Goal: Task Accomplishment & Management: Manage account settings

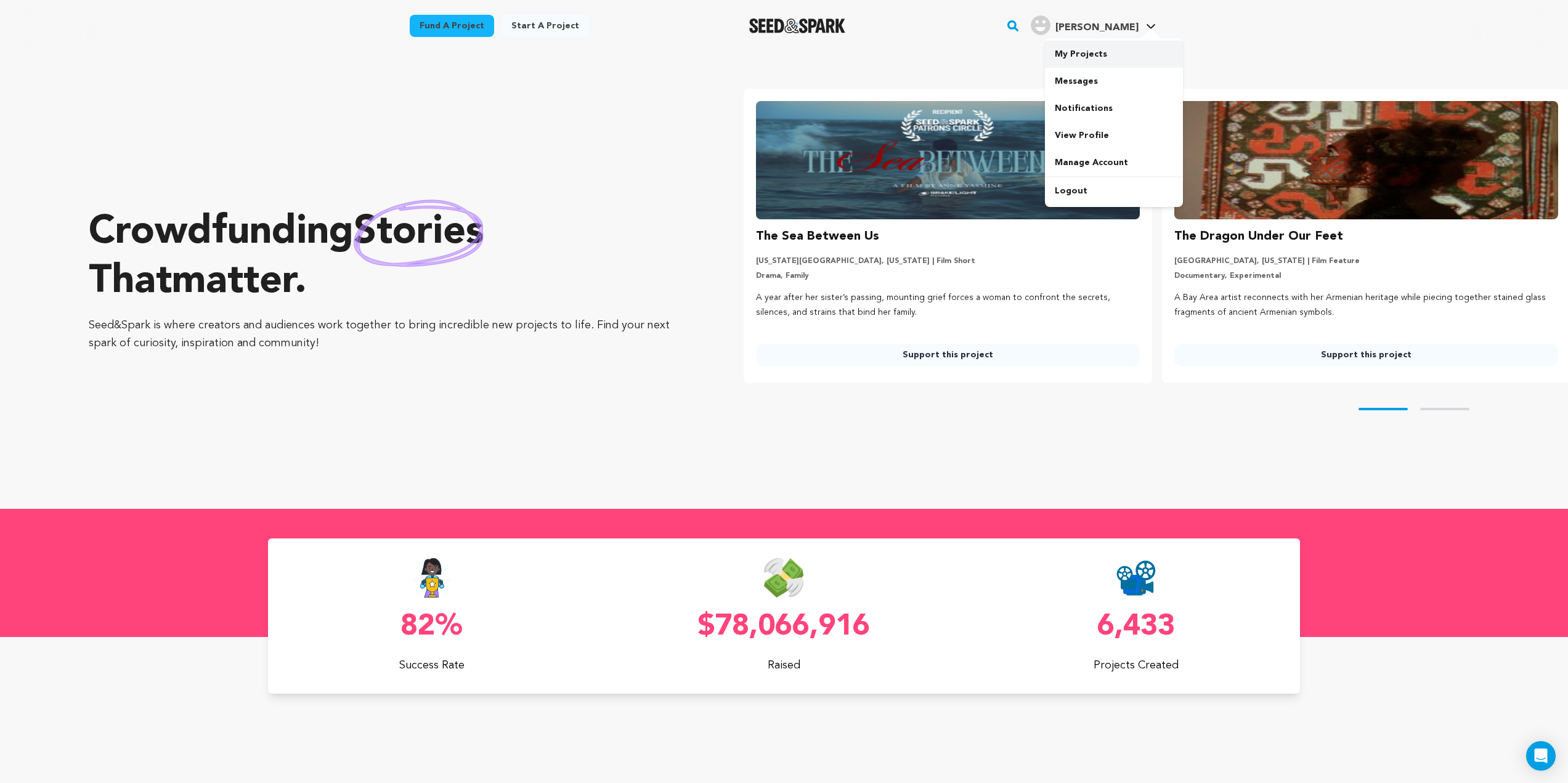
drag, startPoint x: 1096, startPoint y: 40, endPoint x: 1092, endPoint y: 47, distance: 8.1
click at [1096, 40] on div "My Projects Messages Notifications View Profile Manage Account Logout" at bounding box center [1114, 123] width 138 height 169
click at [1089, 50] on link "My Projects" at bounding box center [1114, 54] width 138 height 27
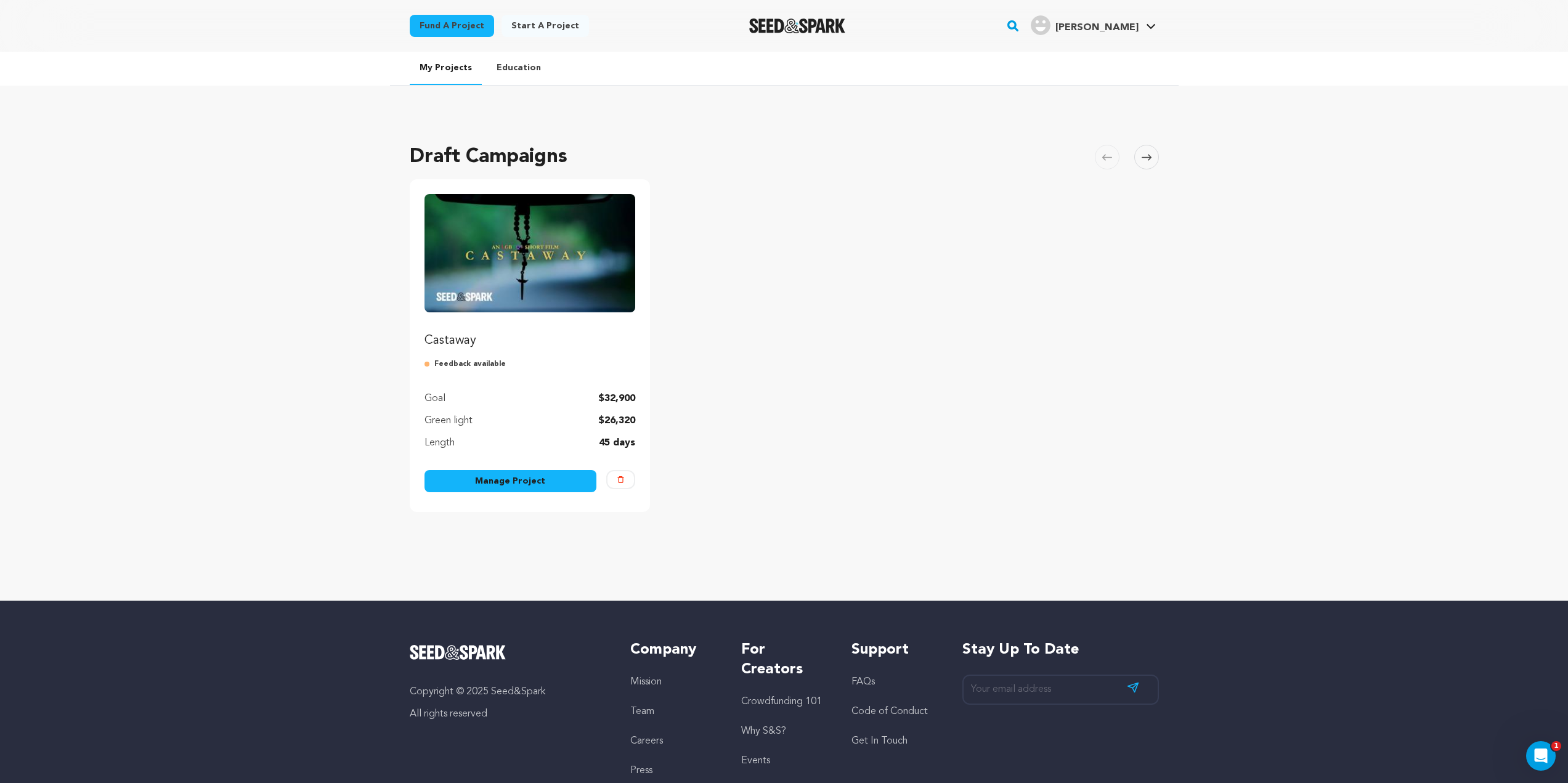
click at [513, 294] on img "Fund Castaway" at bounding box center [530, 253] width 211 height 118
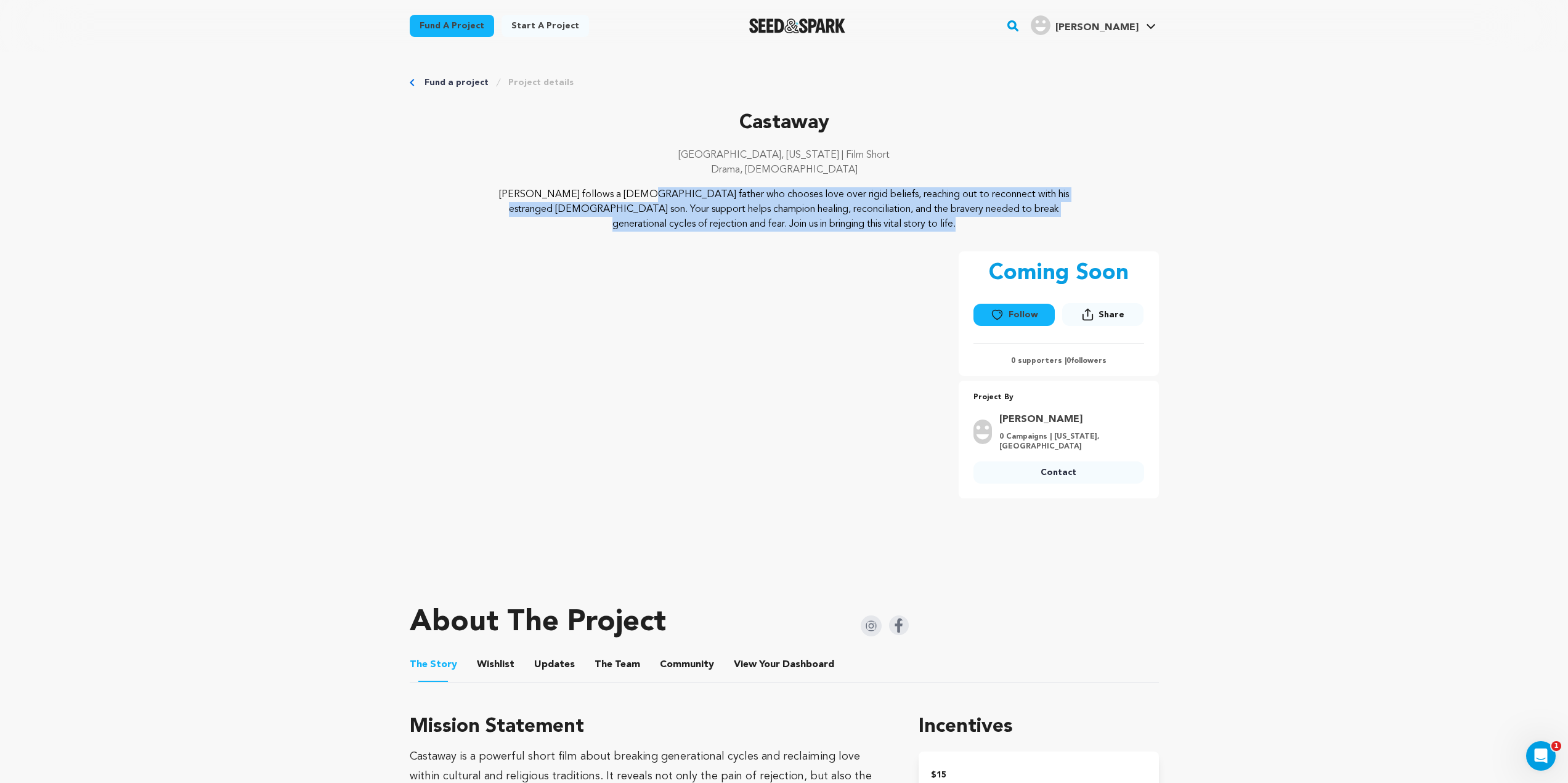
drag, startPoint x: 866, startPoint y: 225, endPoint x: 481, endPoint y: 189, distance: 386.7
click at [481, 189] on div "Castaway follows a Mexican father who chooses love over rigid beliefs, reaching…" at bounding box center [784, 209] width 750 height 45
click at [684, 191] on p "[PERSON_NAME] follows a [DEMOGRAPHIC_DATA] father who chooses love over rigid b…" at bounding box center [784, 209] width 599 height 45
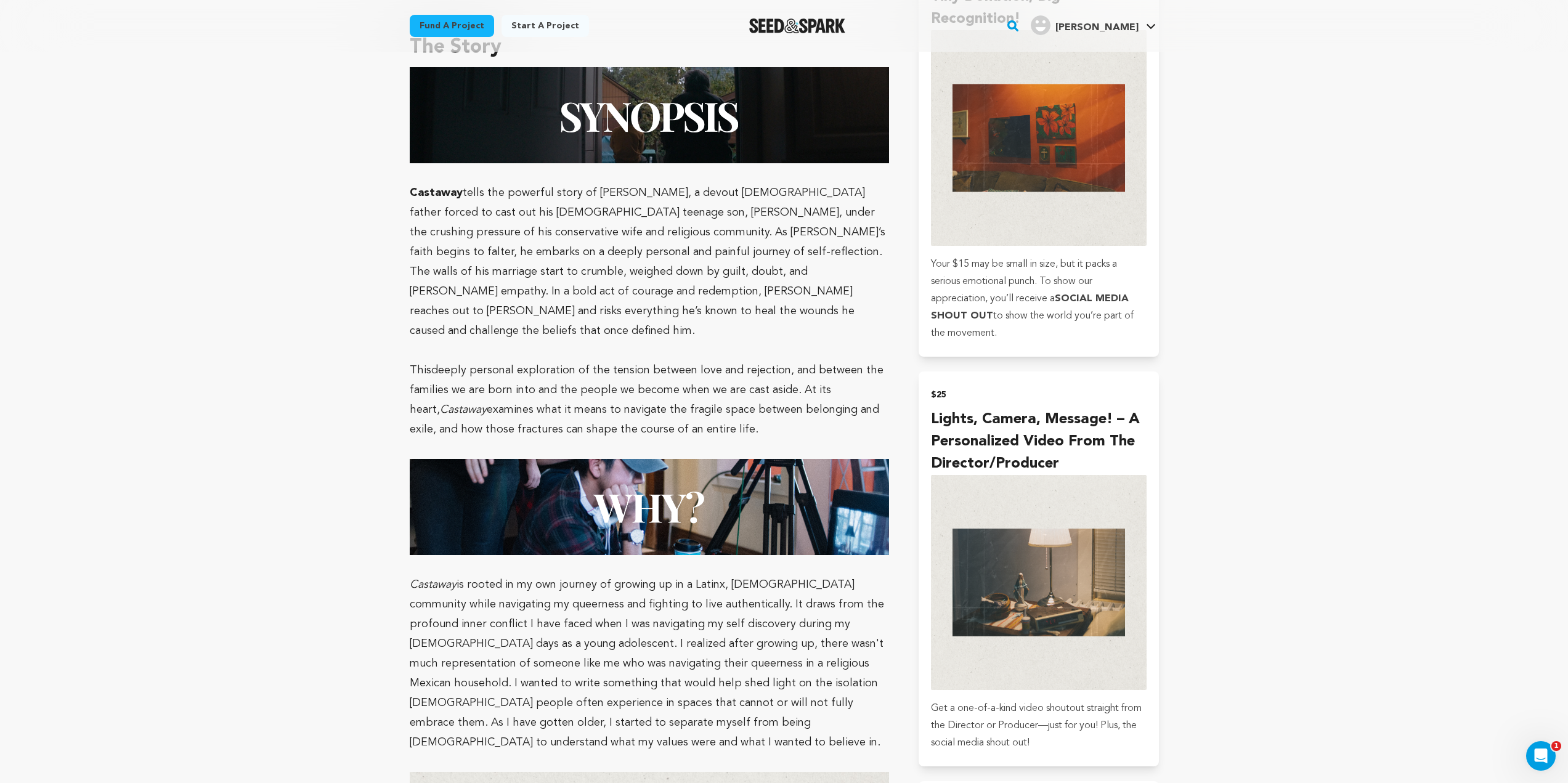
scroll to position [801, 0]
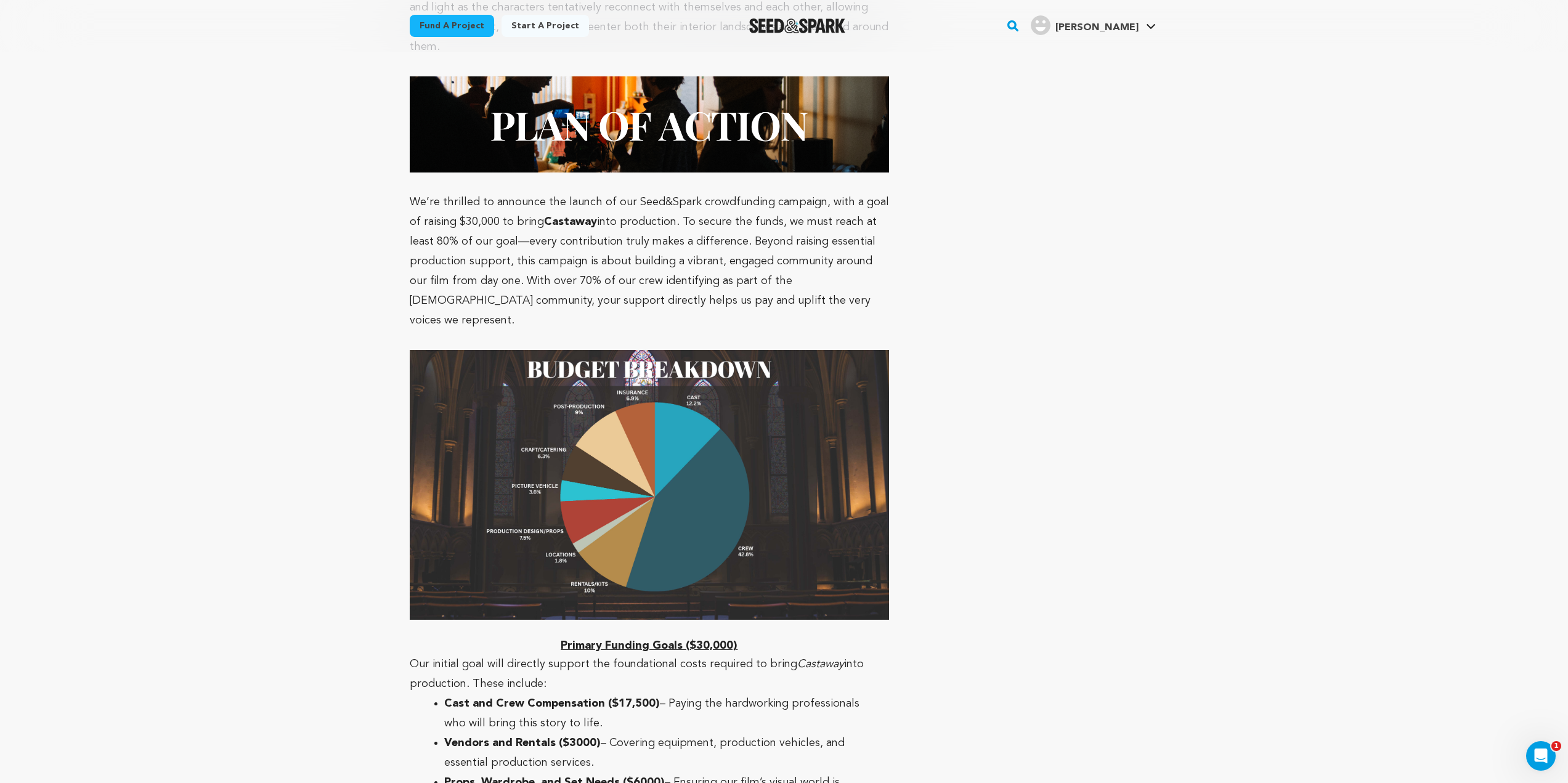
scroll to position [4371, 0]
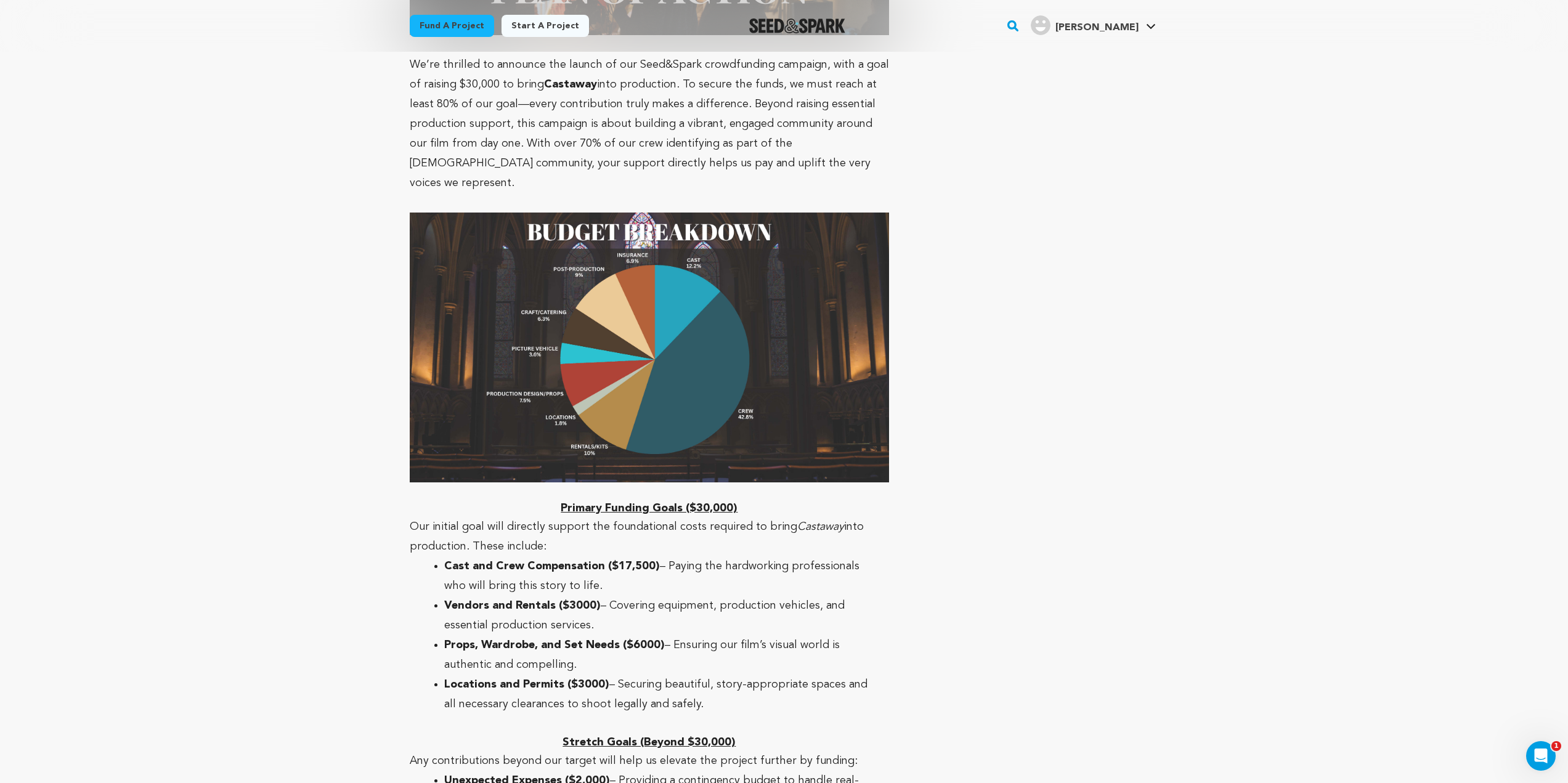
drag, startPoint x: 733, startPoint y: 582, endPoint x: 423, endPoint y: 438, distance: 341.8
click at [426, 557] on ul "Cast and Crew Compensation ($17,500) – Paying the hardworking professionals who…" at bounding box center [649, 635] width 480 height 157
click at [421, 517] on p "Our initial goal will directly support the foundational costs required to bring…" at bounding box center [649, 537] width 480 height 39
drag, startPoint x: 409, startPoint y: 409, endPoint x: 794, endPoint y: 590, distance: 425.4
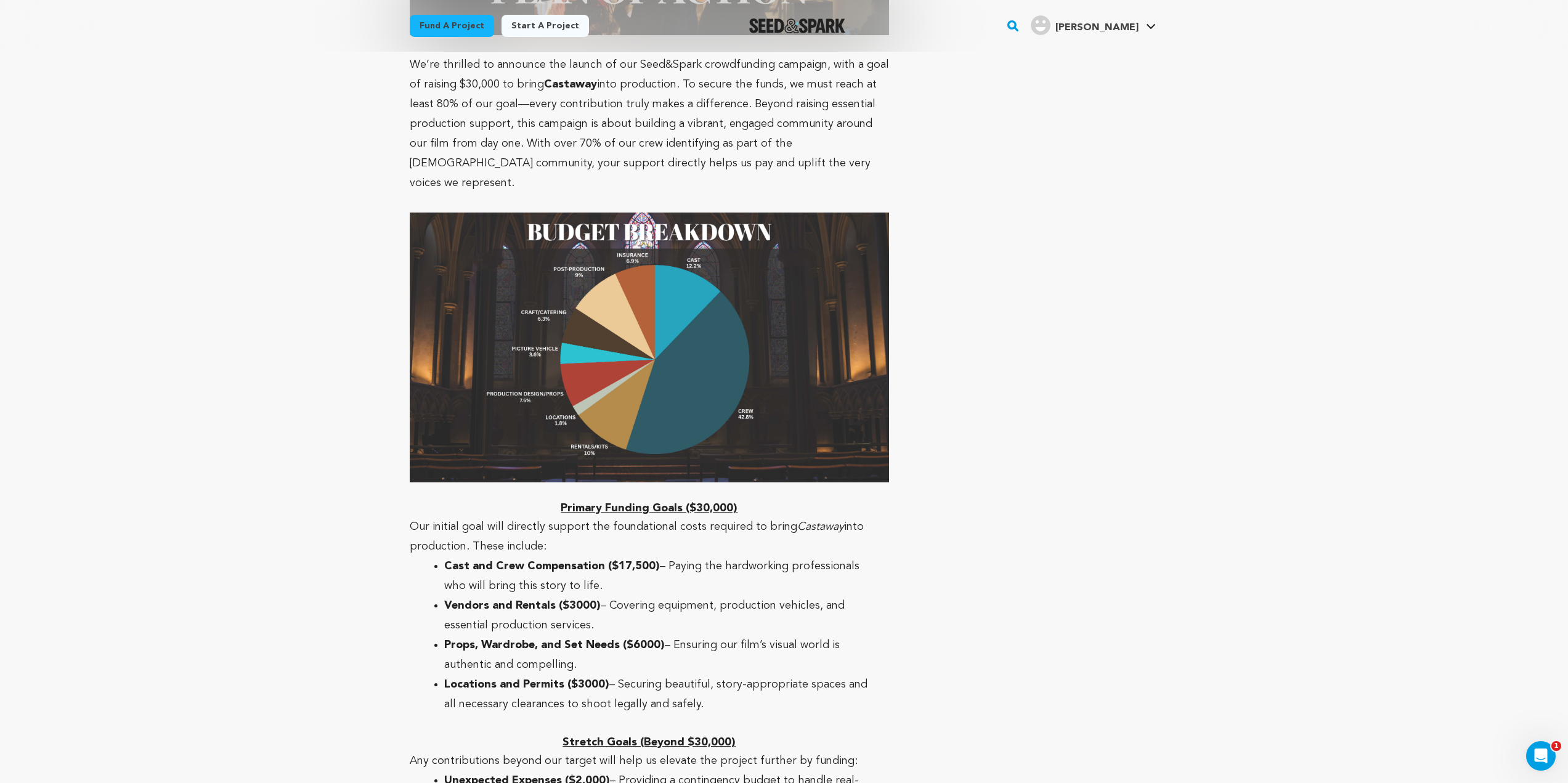
click at [737, 675] on li "Locations and Permits ($3000) – Securing beautiful, story-appropriate spaces an…" at bounding box center [659, 694] width 430 height 39
drag, startPoint x: 711, startPoint y: 585, endPoint x: 405, endPoint y: 392, distance: 361.8
click at [615, 561] on strong "Cast and Crew Compensation ($17,500)" at bounding box center [552, 566] width 216 height 11
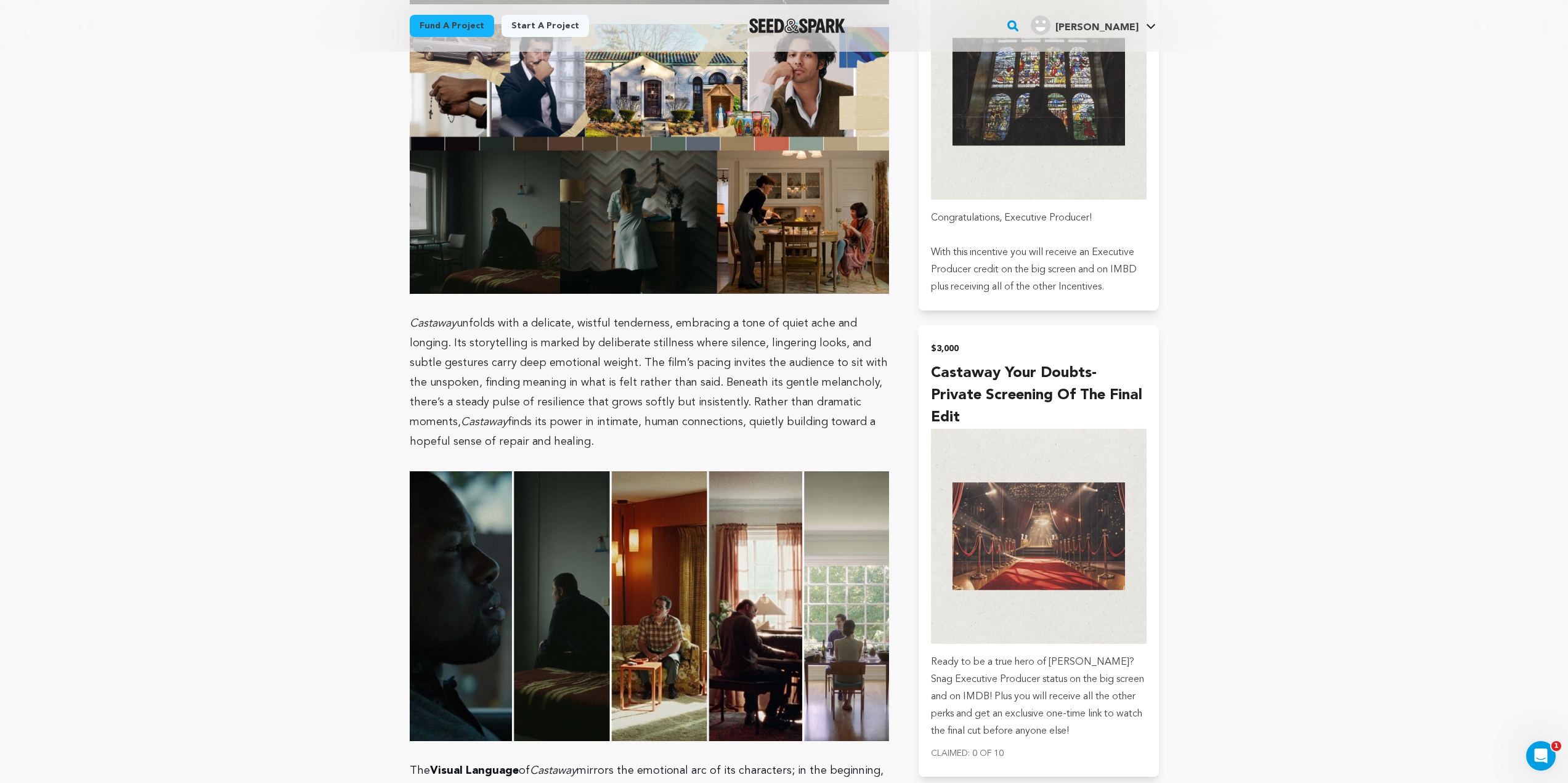
scroll to position [3282, 0]
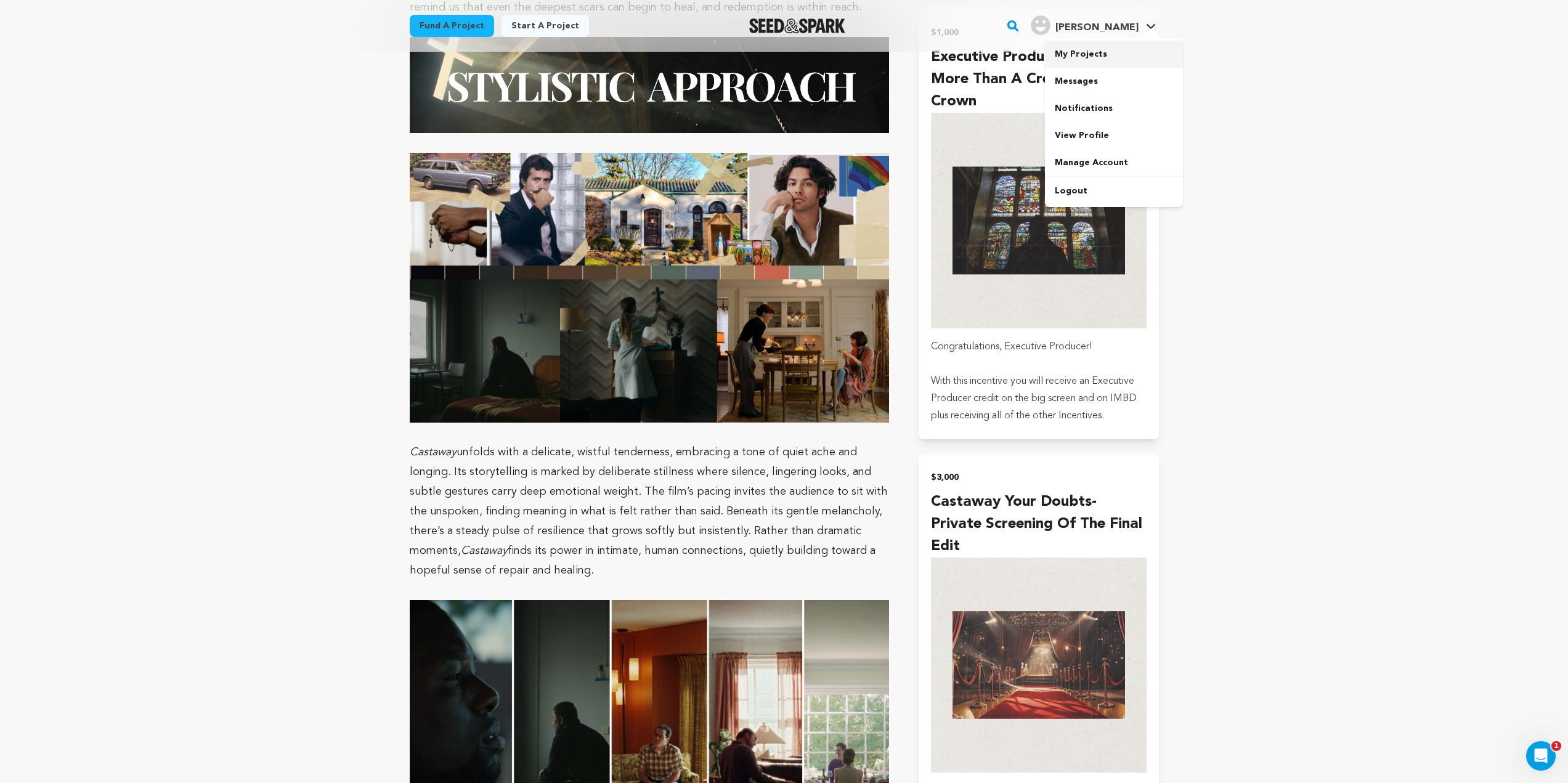
drag, startPoint x: 1104, startPoint y: 55, endPoint x: 1101, endPoint y: 64, distance: 9.5
click at [1104, 55] on link "My Projects" at bounding box center [1114, 54] width 138 height 27
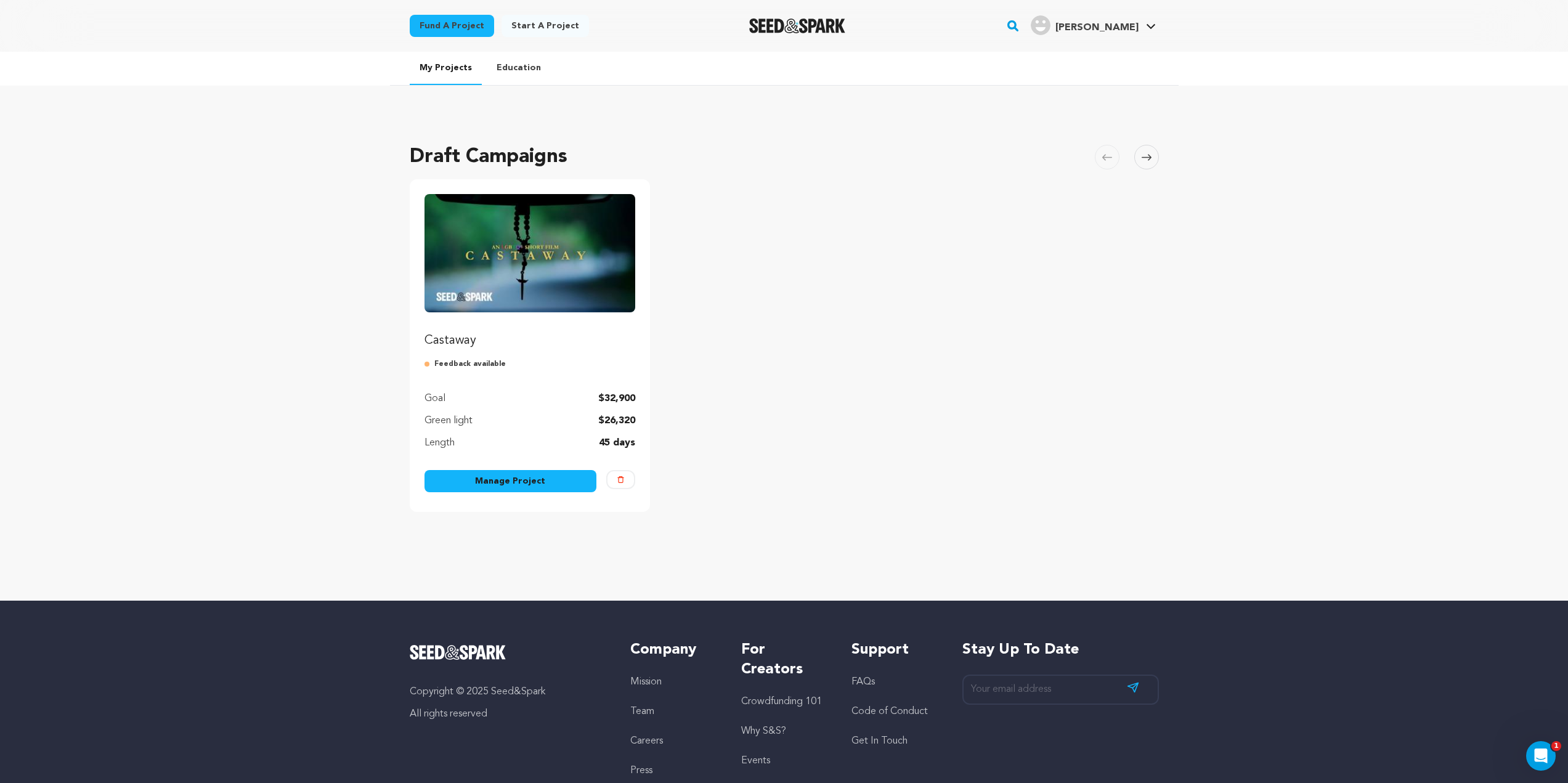
click at [536, 306] on img "Fund Castaway" at bounding box center [530, 253] width 211 height 118
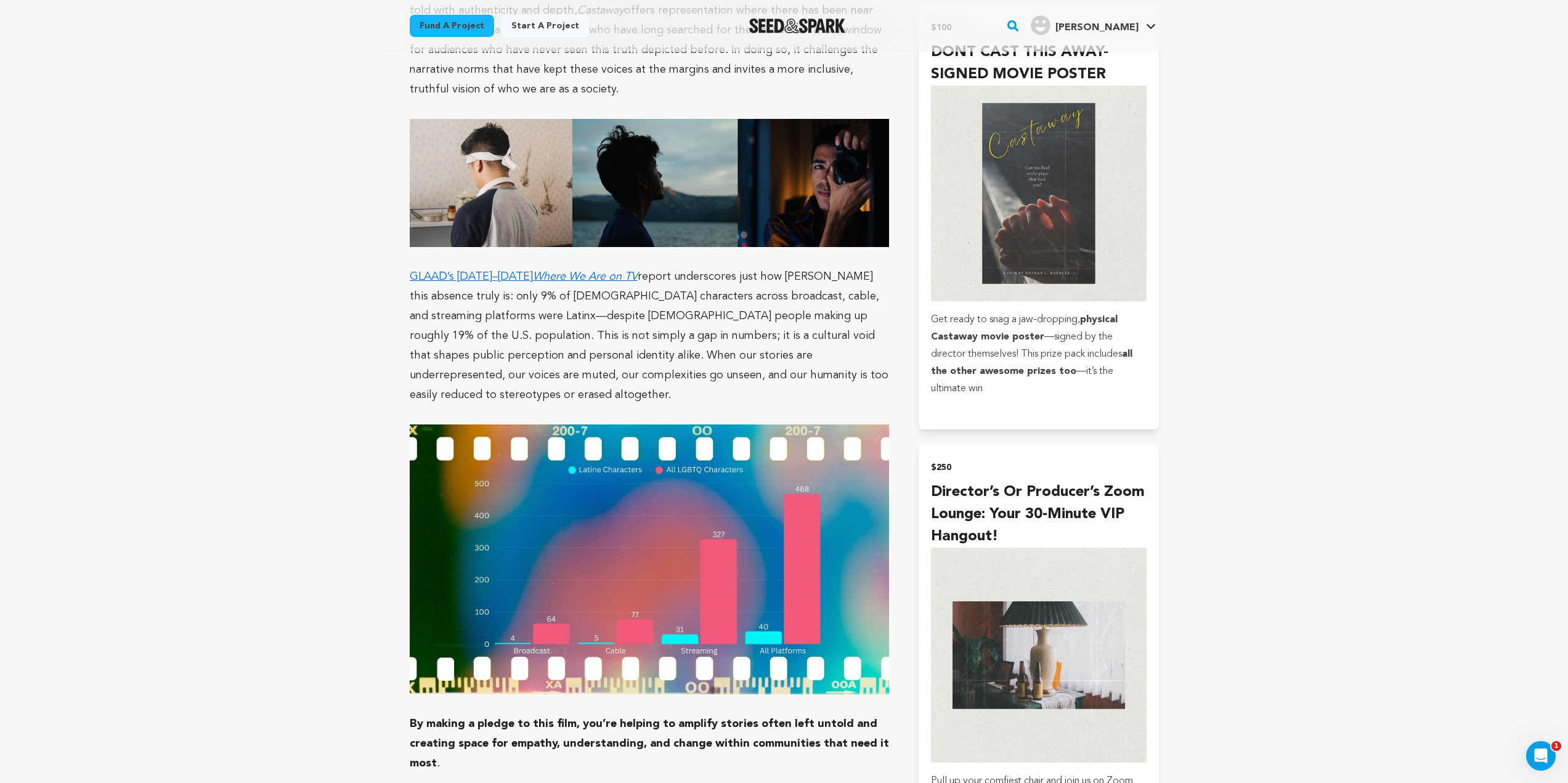
scroll to position [1911, 0]
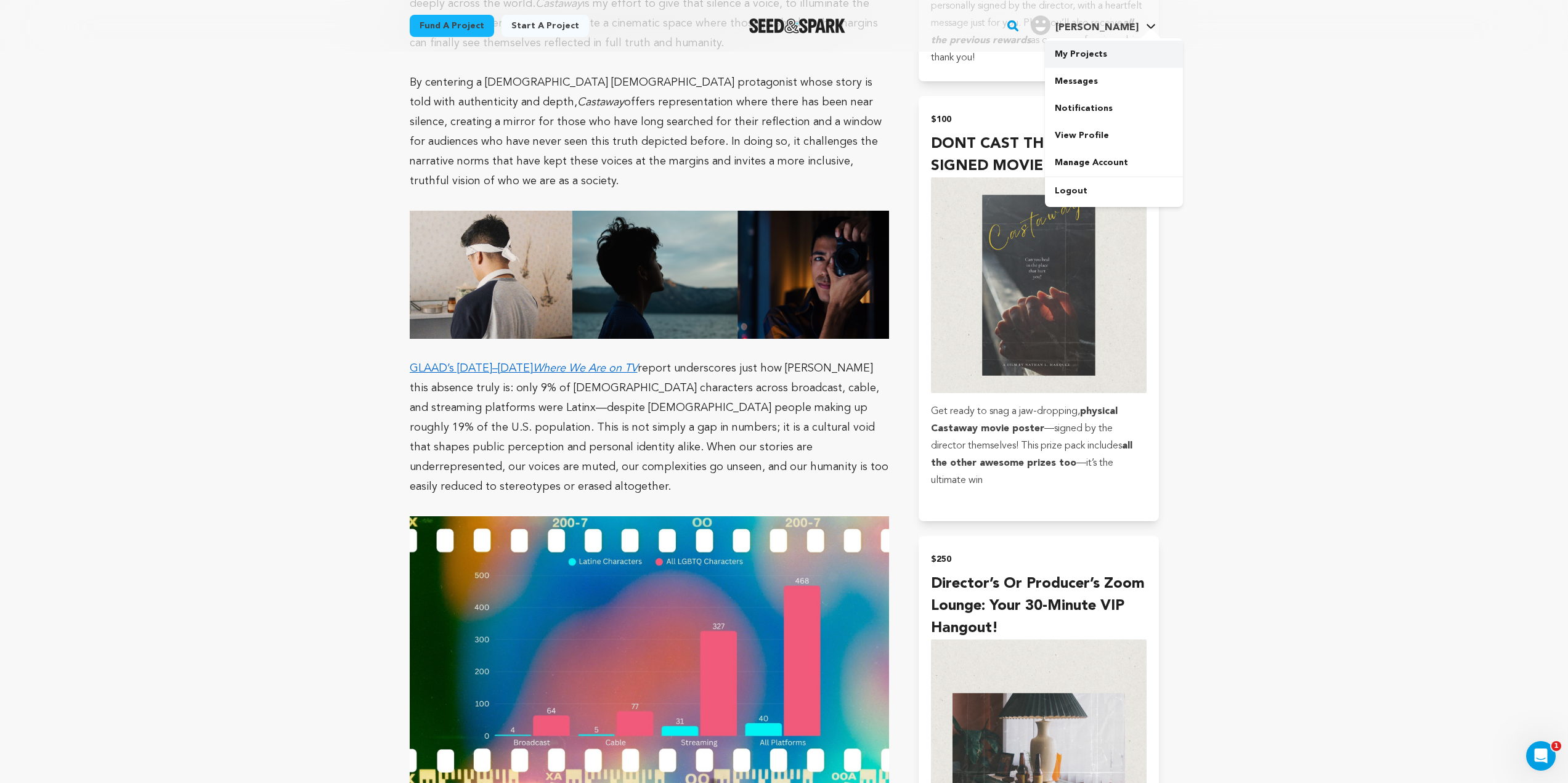
click at [1132, 54] on link "My Projects" at bounding box center [1114, 54] width 138 height 27
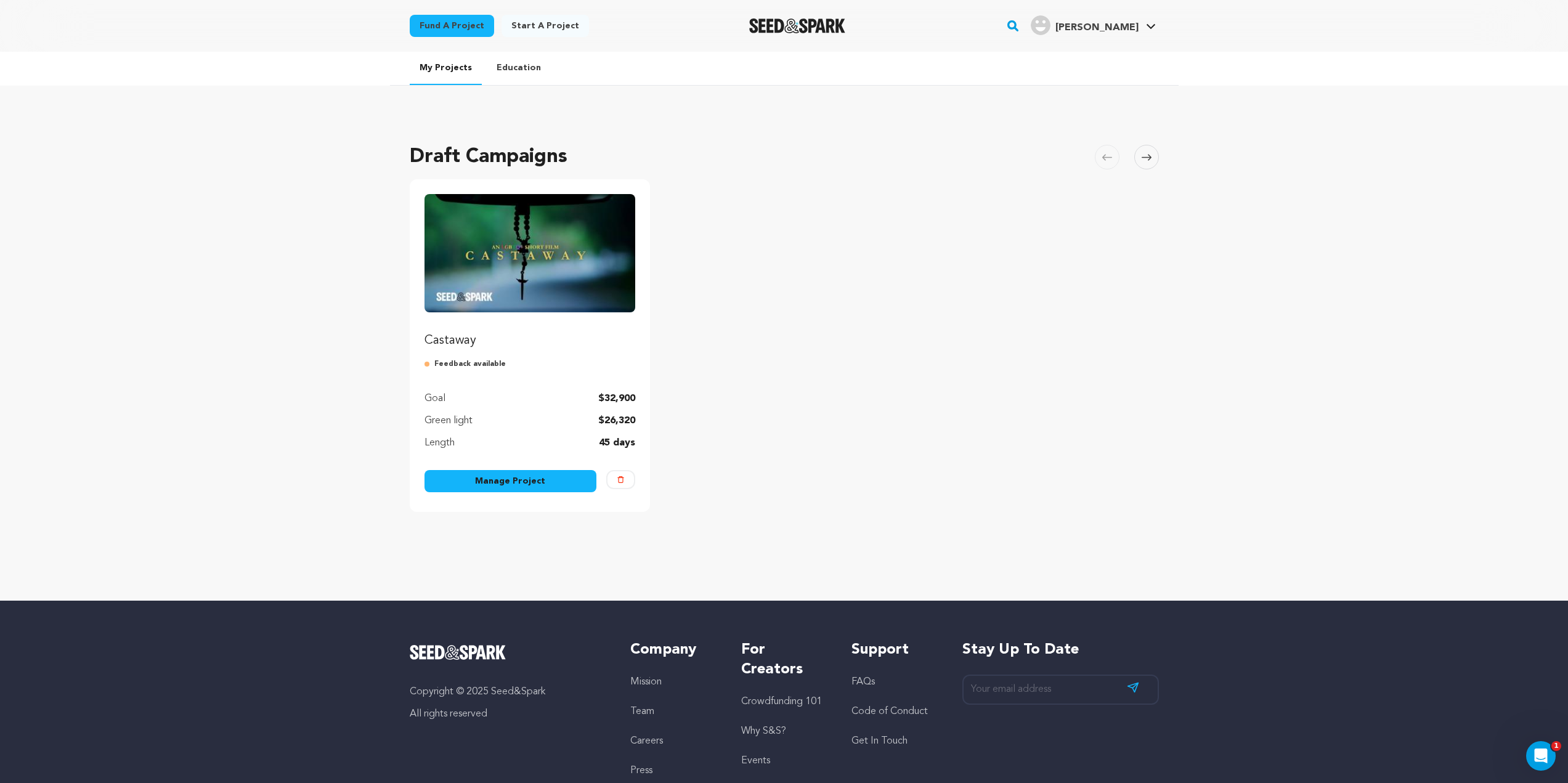
drag, startPoint x: 542, startPoint y: 498, endPoint x: 541, endPoint y: 487, distance: 11.0
click at [542, 497] on div "Castaway Feedback available Goal $32,900 Green light $26,320 Length 45 days Man…" at bounding box center [530, 345] width 241 height 333
click at [541, 484] on link "Manage Project" at bounding box center [511, 481] width 173 height 22
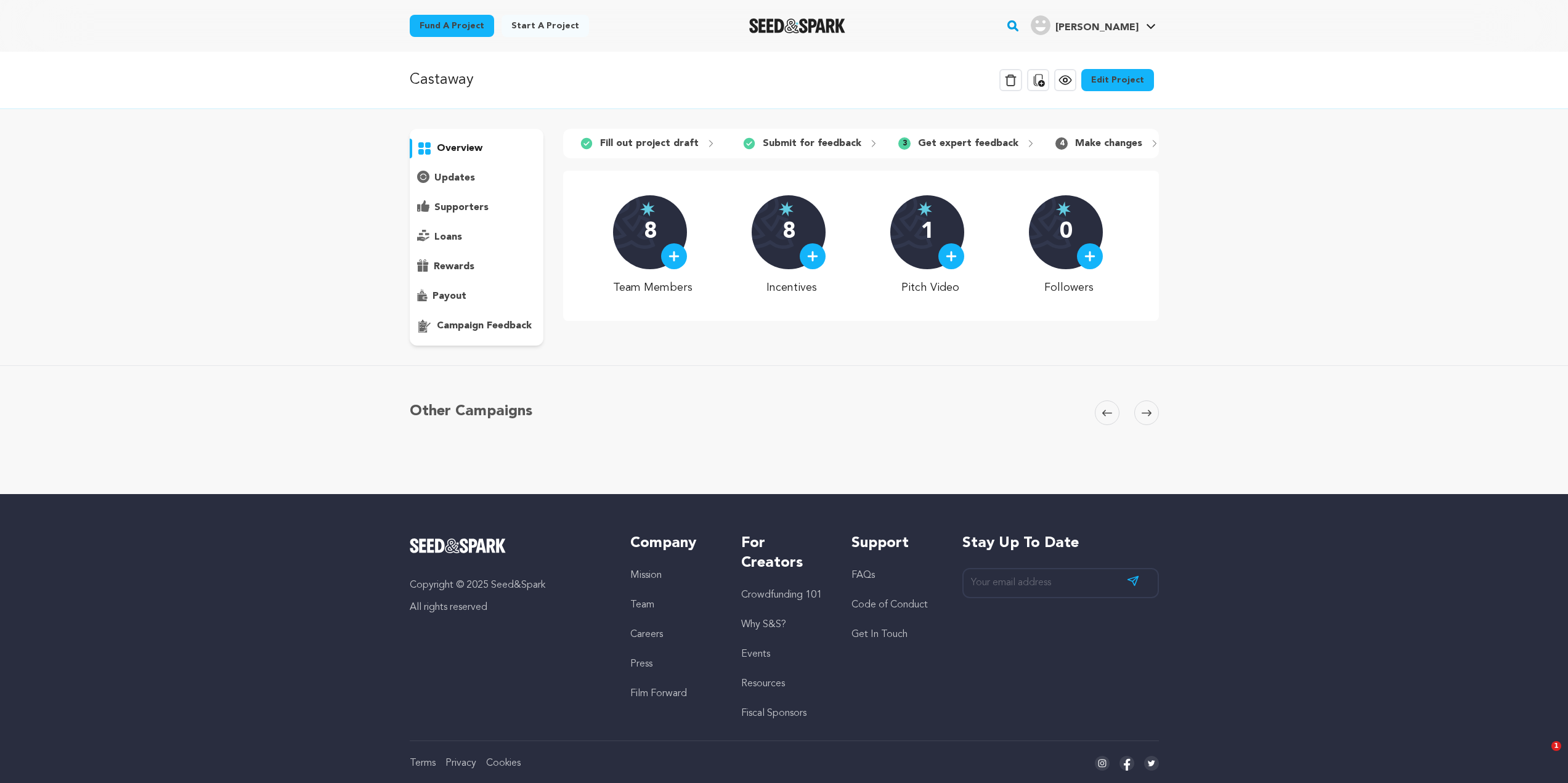
click at [453, 343] on div "overview" at bounding box center [477, 237] width 134 height 217
click at [456, 330] on p "campaign feedback" at bounding box center [484, 326] width 95 height 15
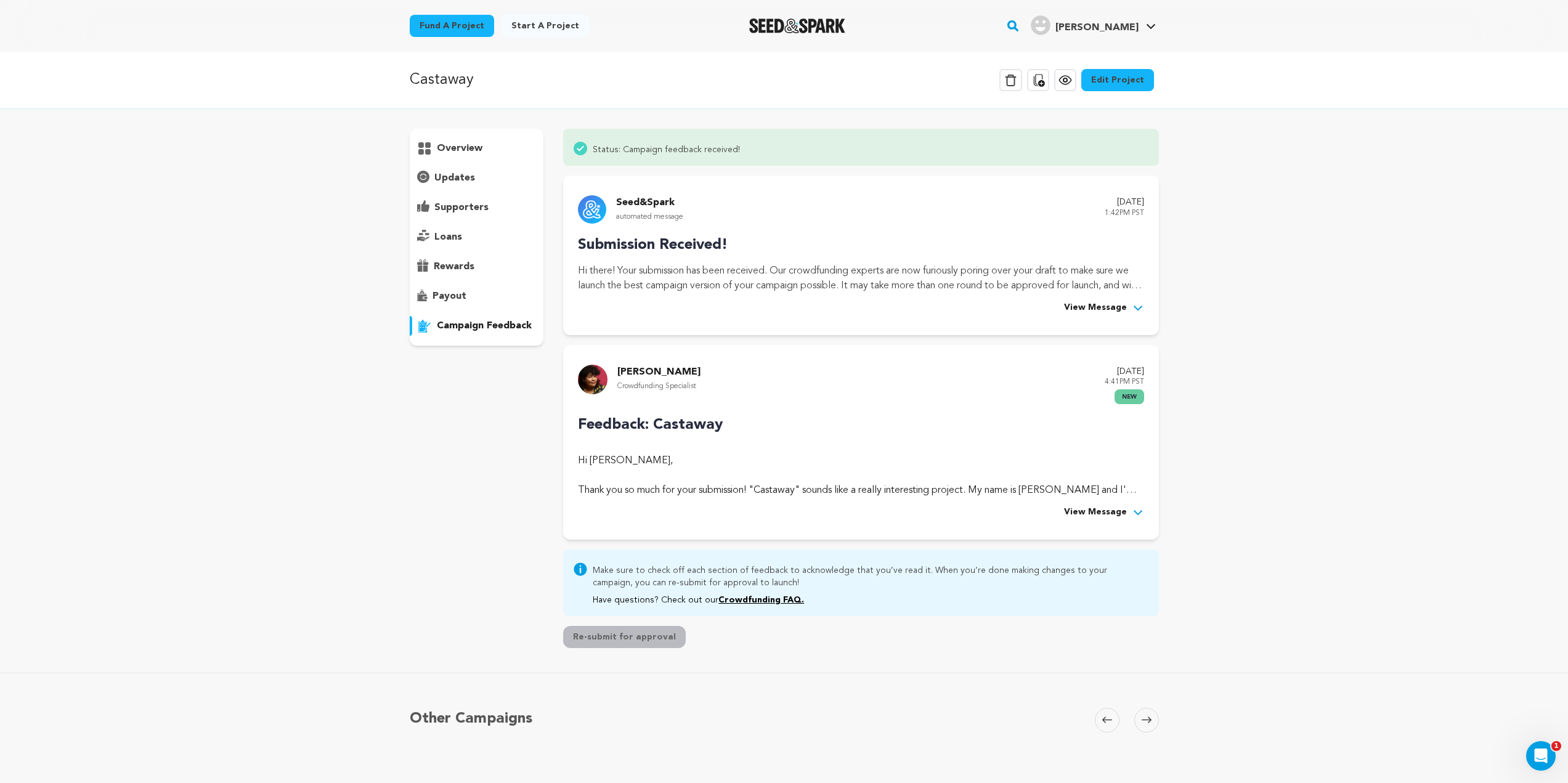
click at [1131, 515] on button "View Message" at bounding box center [1105, 513] width 81 height 15
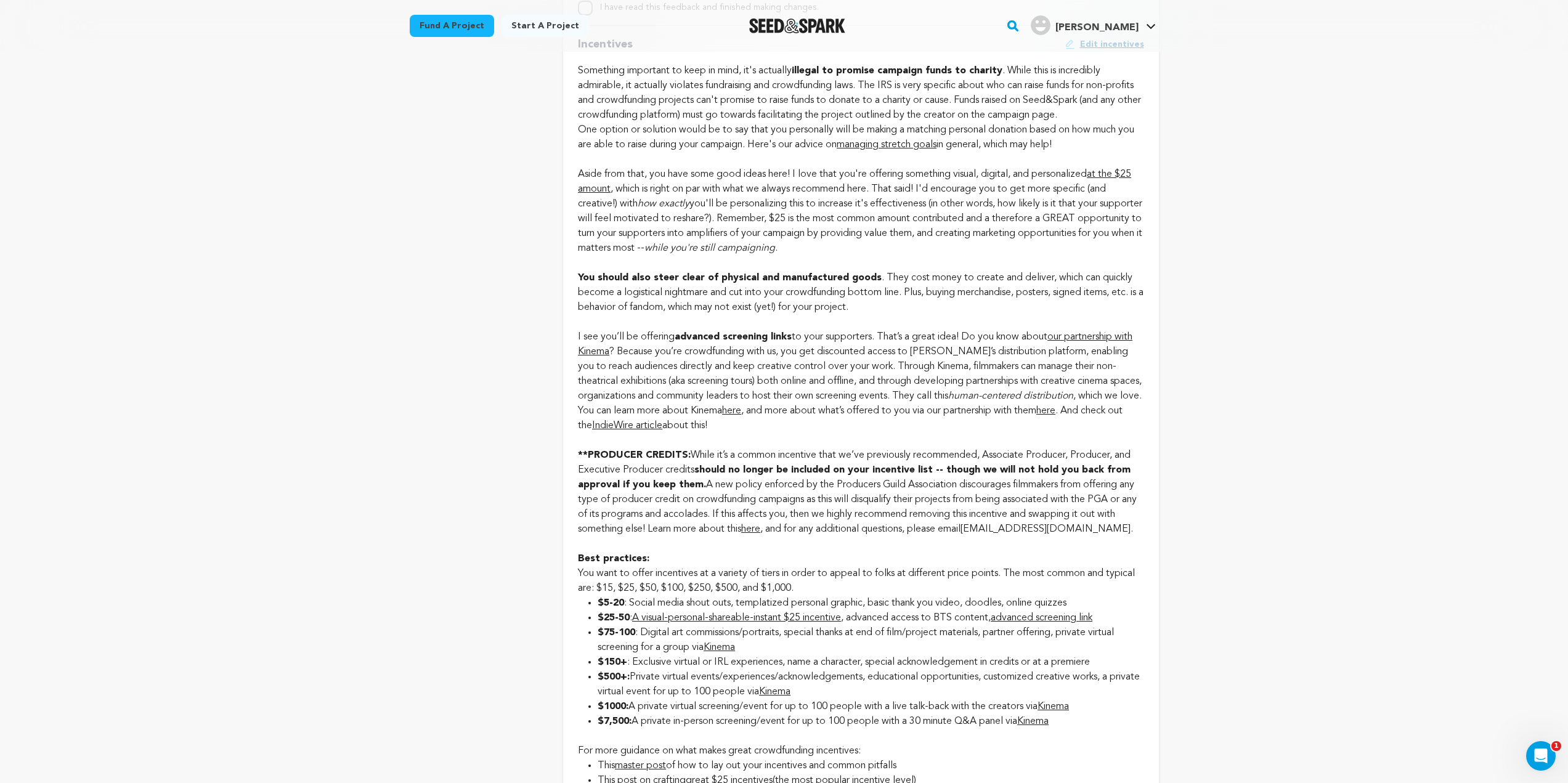
scroll to position [1294, 0]
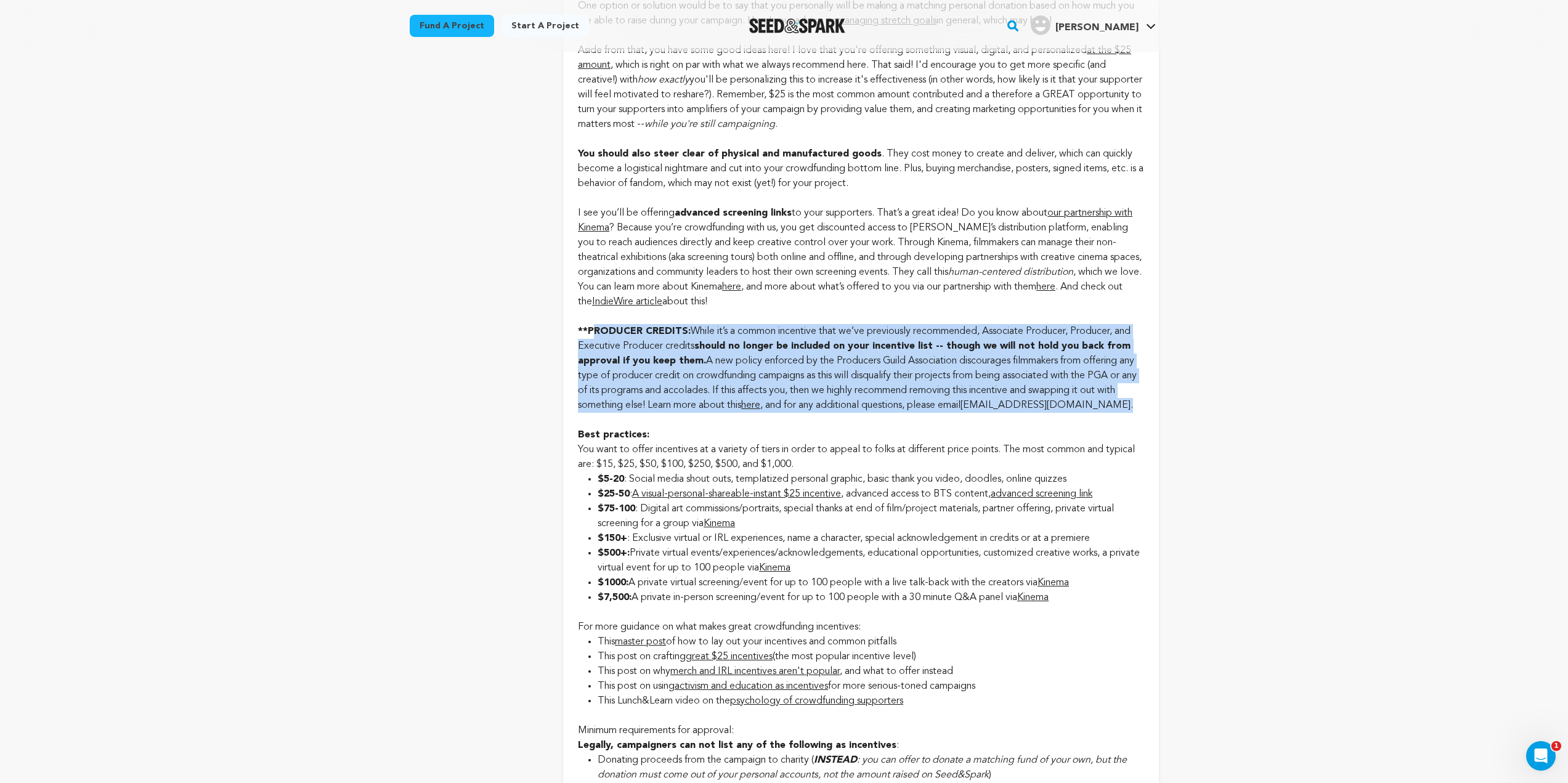
drag, startPoint x: 1137, startPoint y: 409, endPoint x: 597, endPoint y: 335, distance: 545.0
click at [597, 335] on div "Incentives Edit incentives Something important to keep in mind, it's actually i…" at bounding box center [860, 353] width 565 height 904
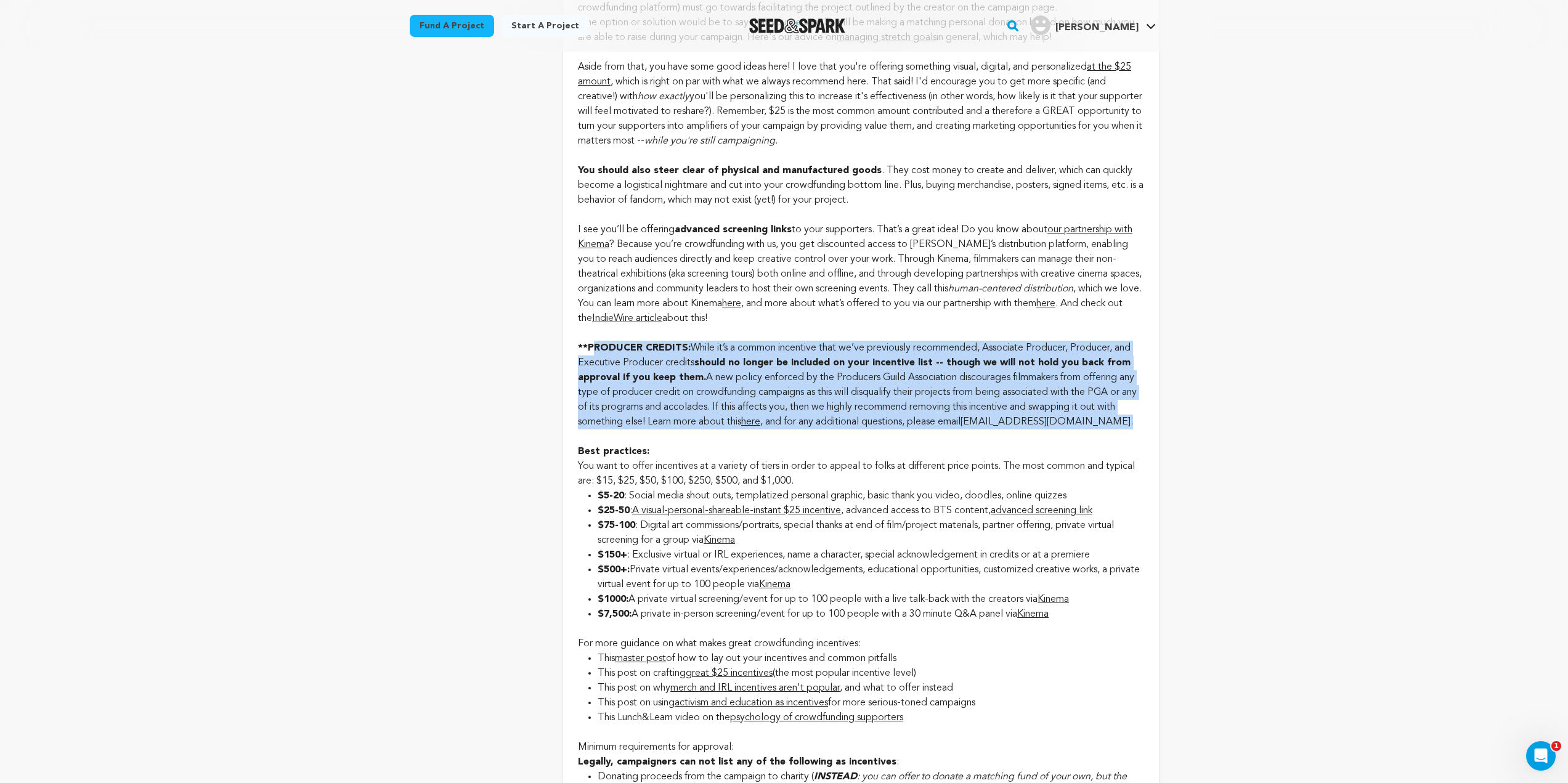
scroll to position [1110, 0]
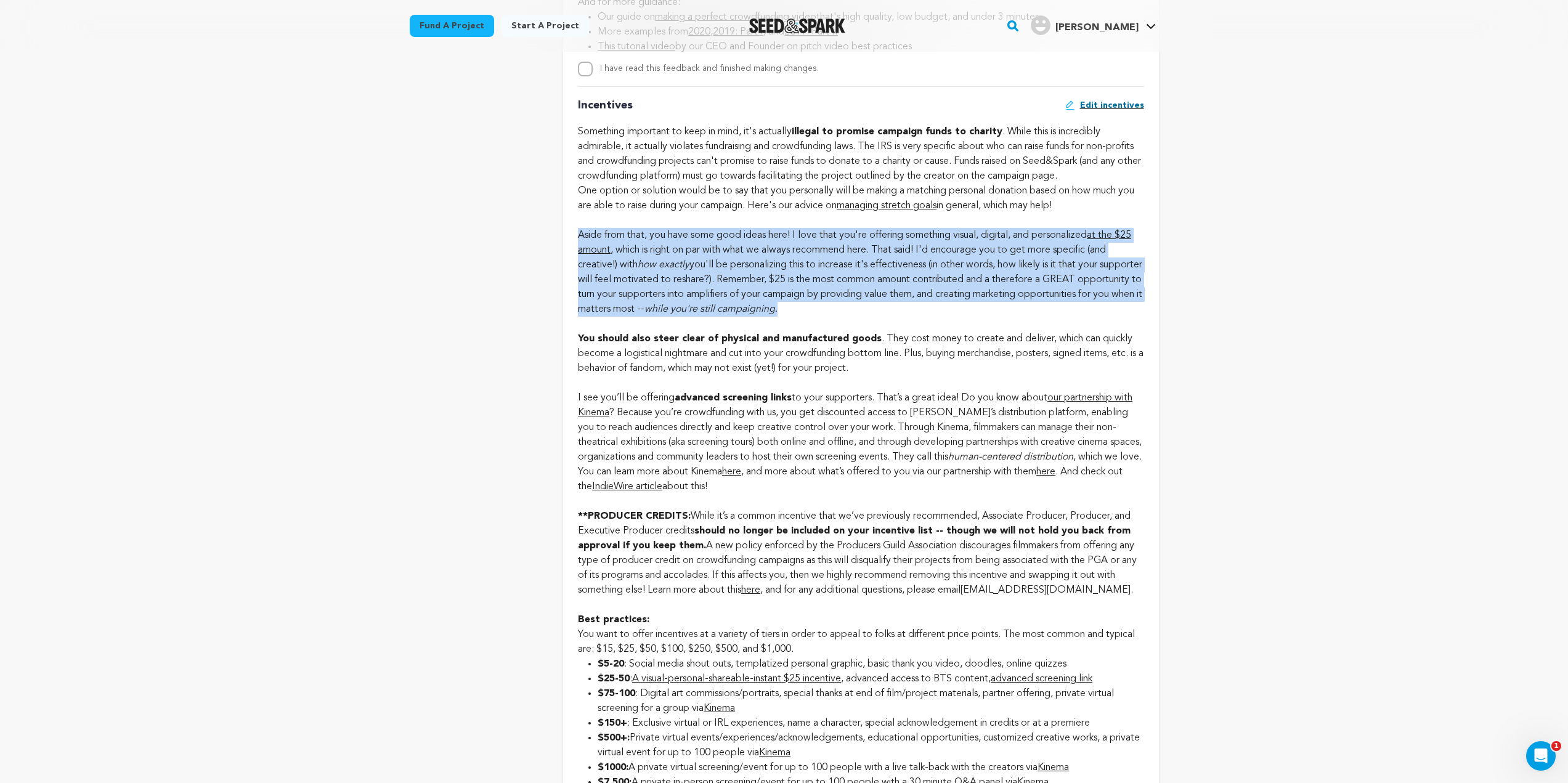
drag, startPoint x: 910, startPoint y: 315, endPoint x: 575, endPoint y: 229, distance: 345.9
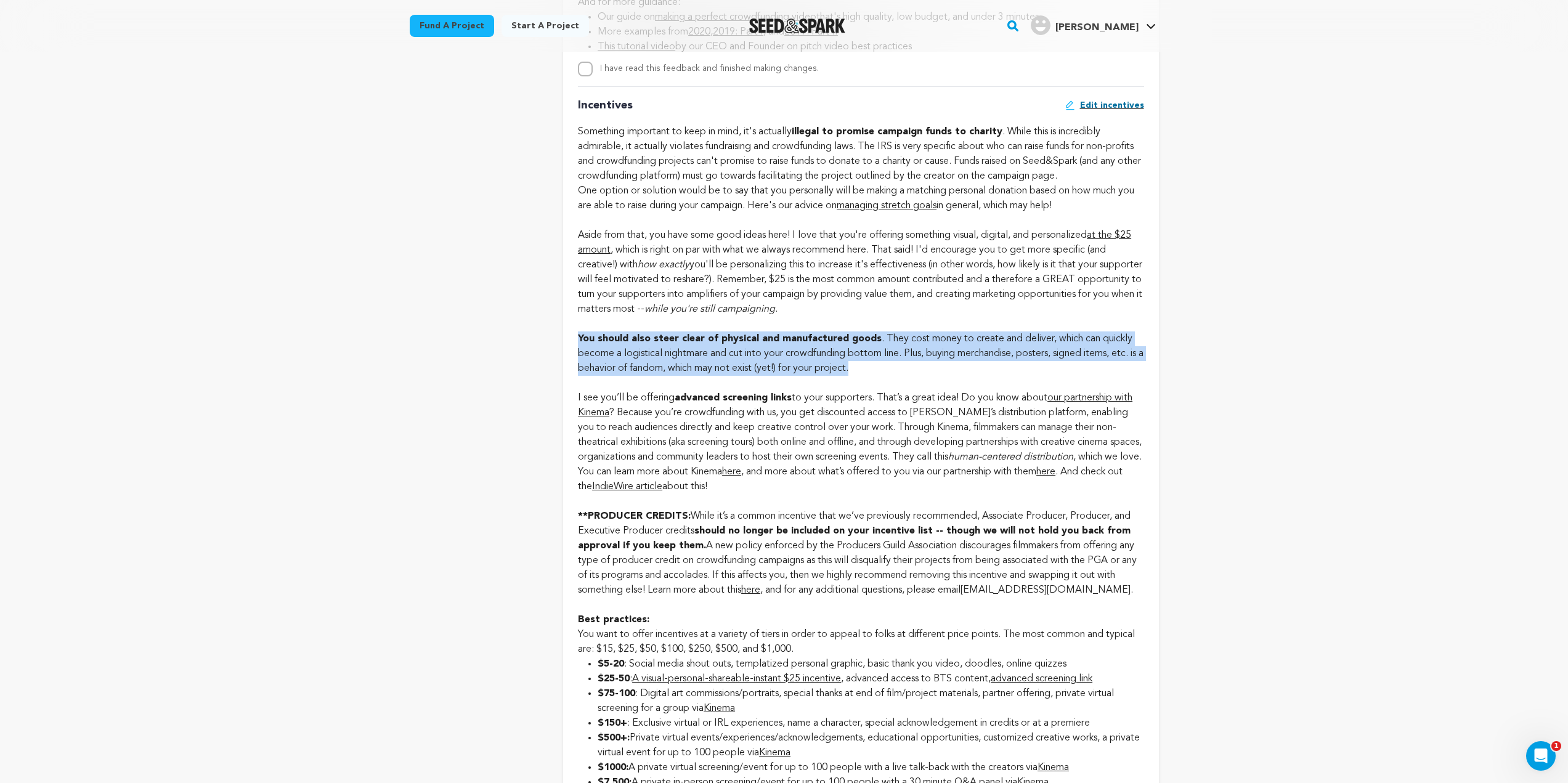
drag, startPoint x: 900, startPoint y: 368, endPoint x: 560, endPoint y: 340, distance: 341.2
drag, startPoint x: 882, startPoint y: 370, endPoint x: 561, endPoint y: 336, distance: 322.8
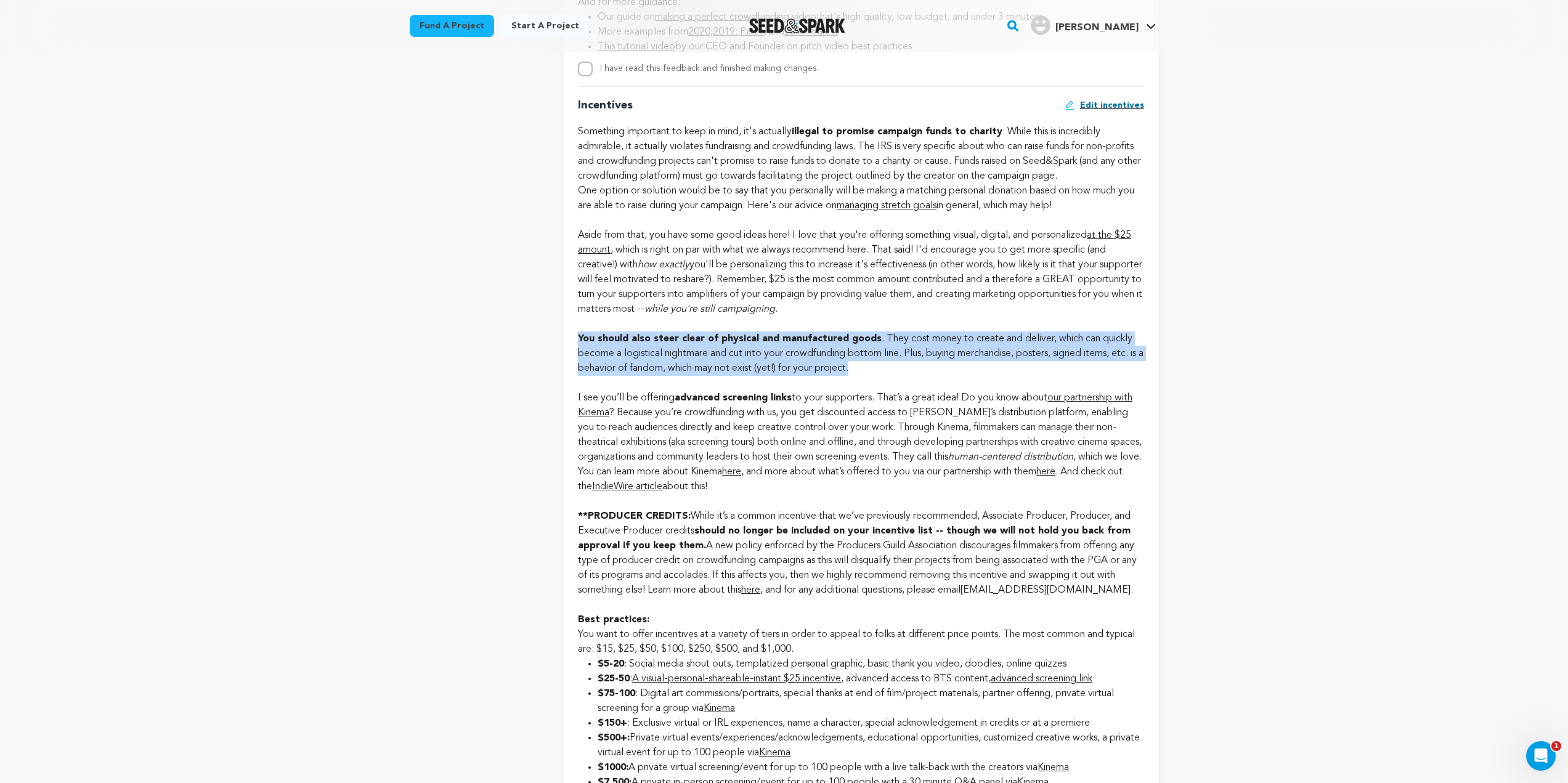
drag, startPoint x: 911, startPoint y: 363, endPoint x: 560, endPoint y: 345, distance: 351.5
drag, startPoint x: 866, startPoint y: 367, endPoint x: 569, endPoint y: 336, distance: 298.6
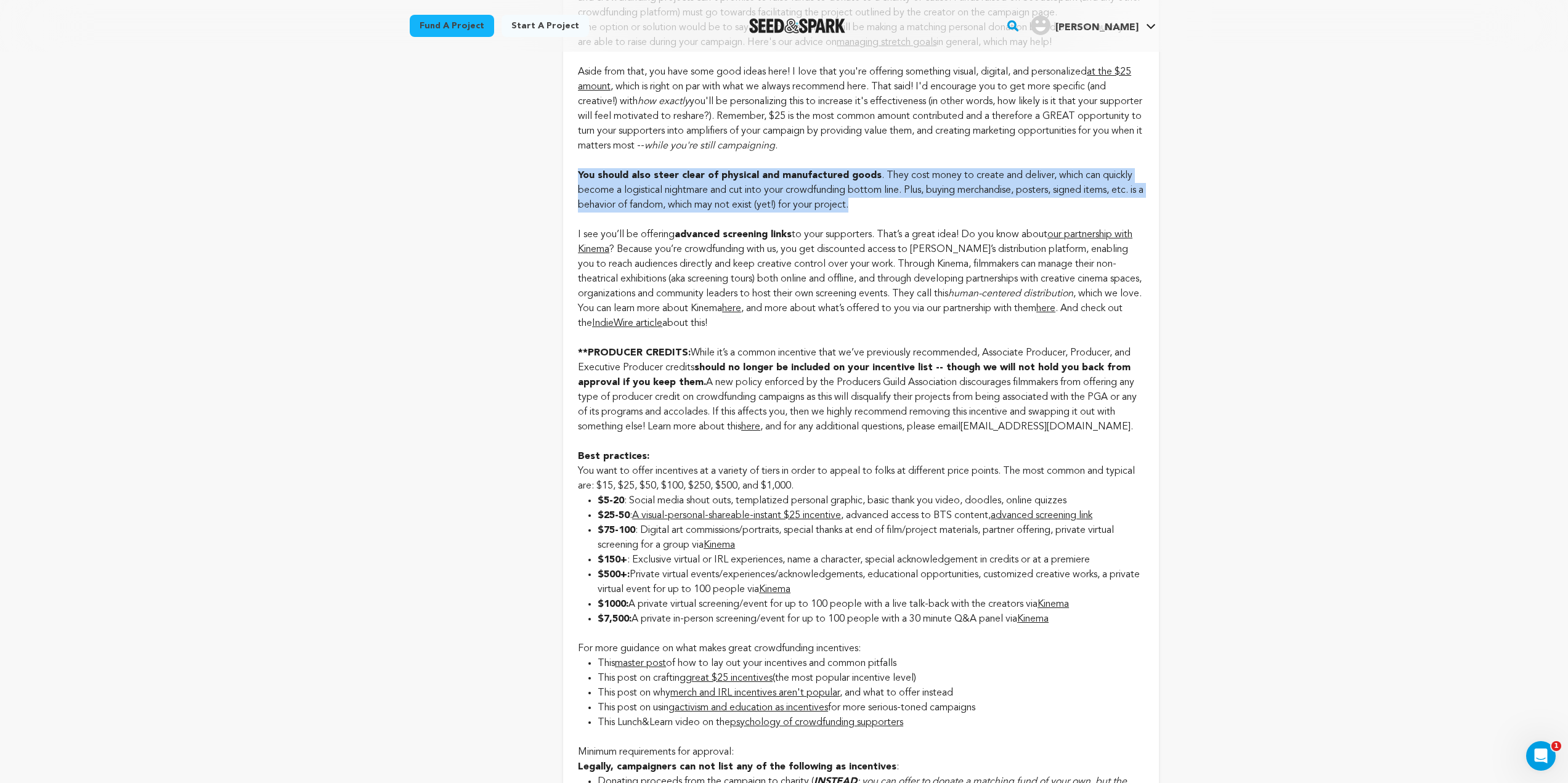
scroll to position [1294, 0]
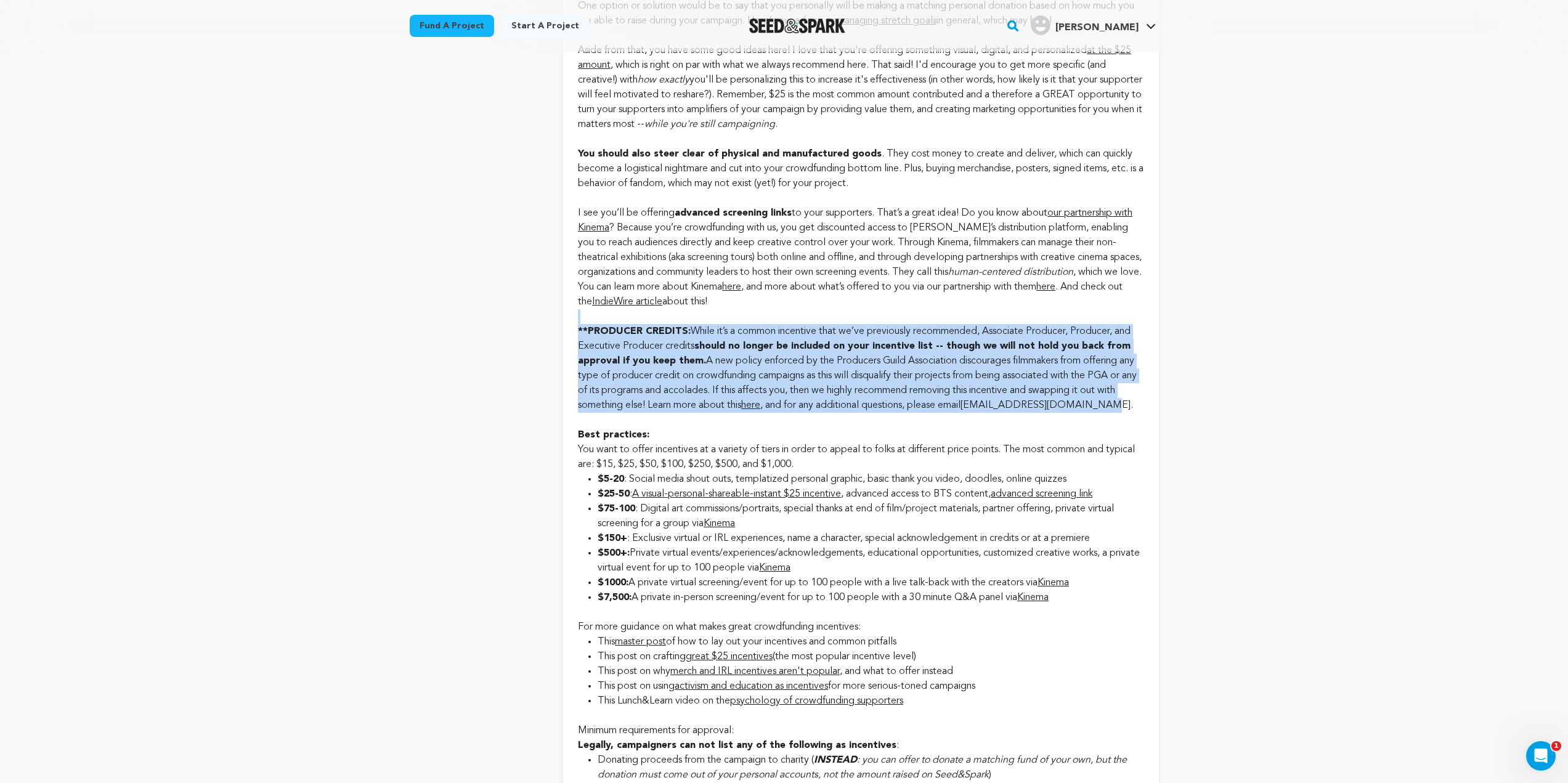
drag, startPoint x: 1132, startPoint y: 407, endPoint x: 589, endPoint y: 319, distance: 550.1
click at [589, 319] on div "Incentives Edit incentives Something important to keep in mind, it's actually i…" at bounding box center [860, 353] width 565 height 904
drag, startPoint x: 1134, startPoint y: 403, endPoint x: 577, endPoint y: 325, distance: 562.4
click at [577, 325] on div "Rocco Garrison Crowdfunding Specialist August 18, 2025 4:41PM PST new Feedback:…" at bounding box center [860, 750] width 595 height 3399
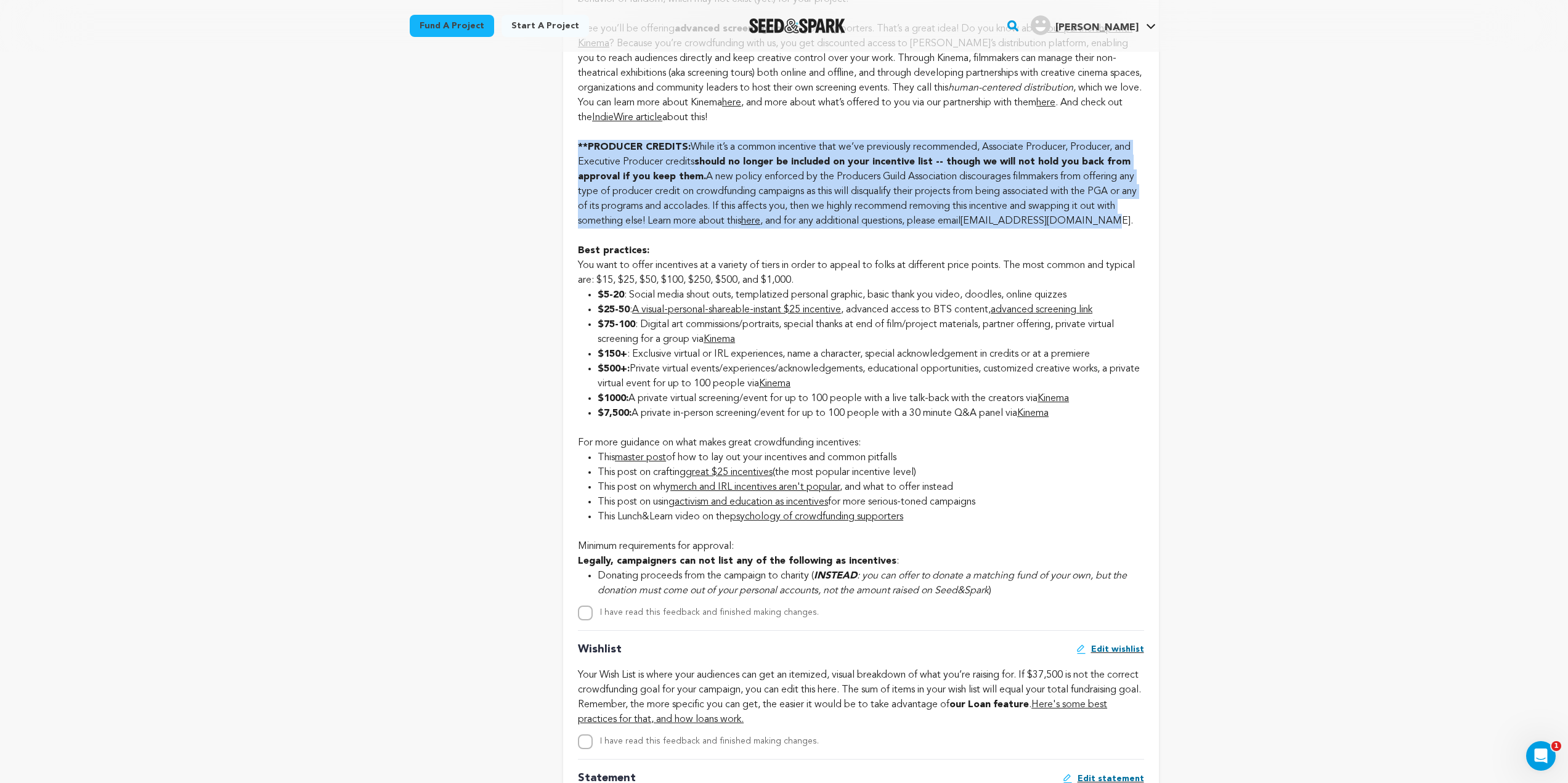
scroll to position [1479, 0]
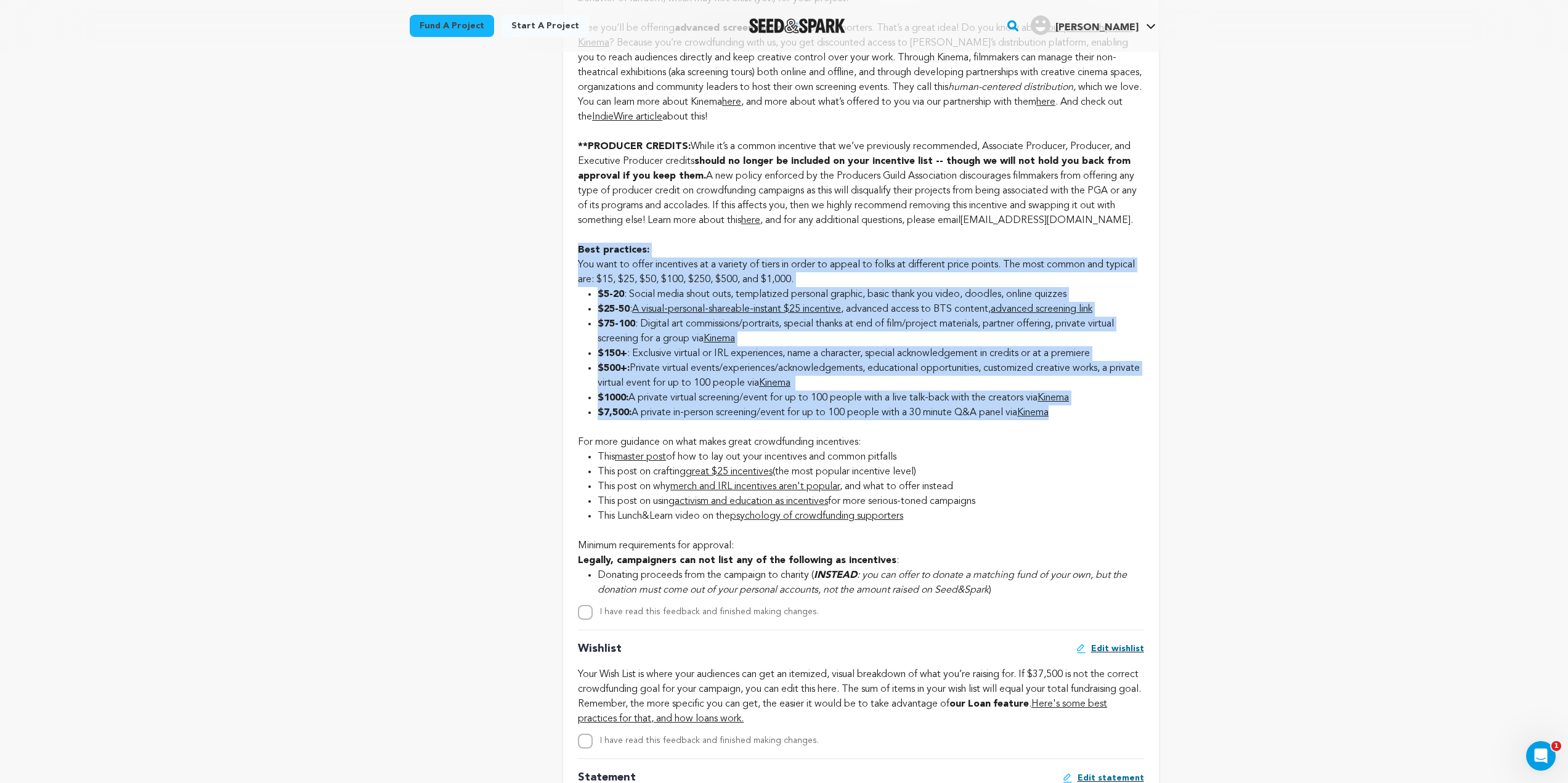
drag, startPoint x: 1079, startPoint y: 409, endPoint x: 562, endPoint y: 246, distance: 542.1
click at [562, 246] on div "overview" at bounding box center [784, 514] width 750 height 3729
click at [716, 415] on li "$7,500: A private in-person screening/event for up to 100 people with a 30 minu…" at bounding box center [870, 413] width 546 height 15
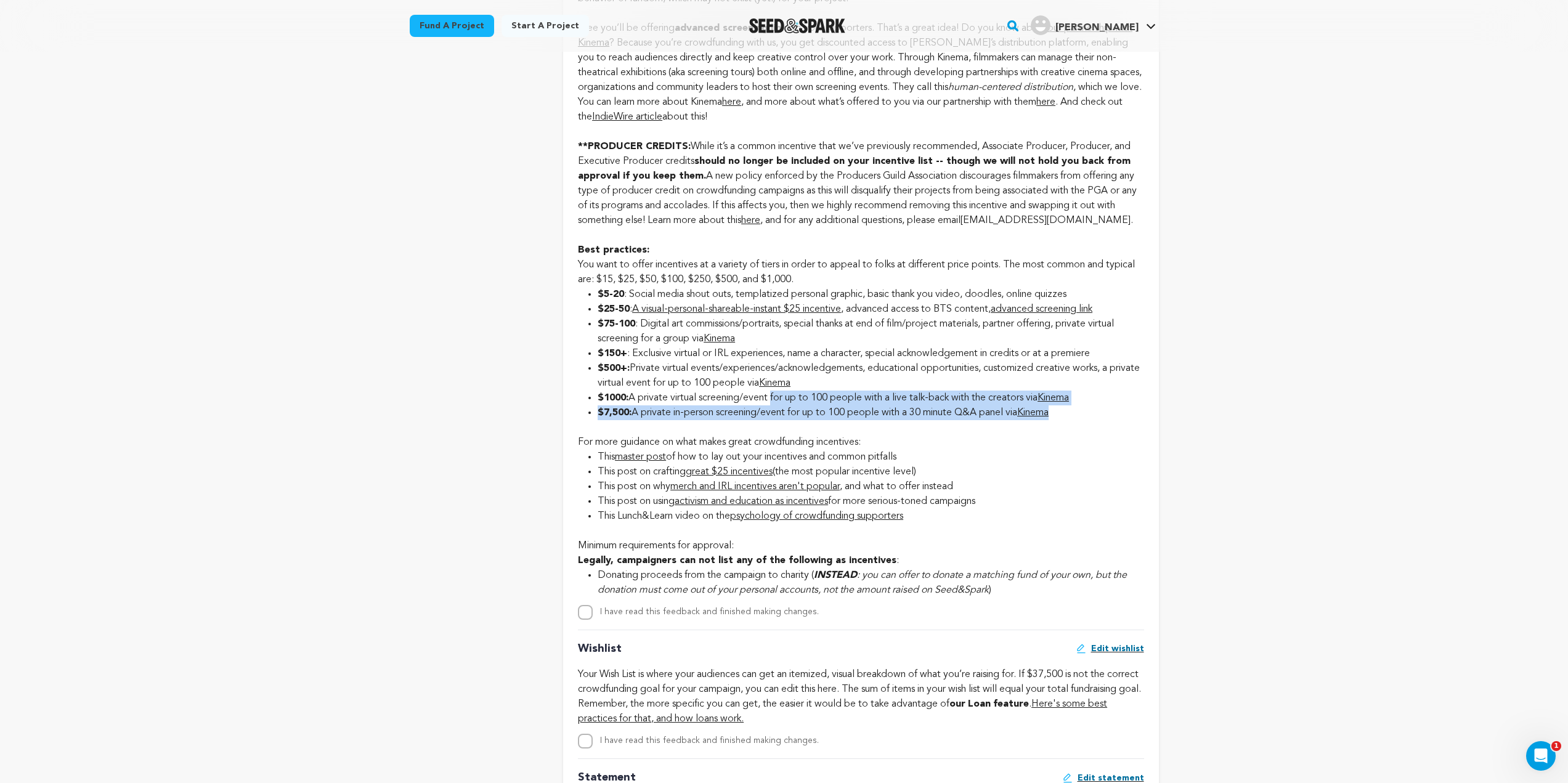
drag, startPoint x: 896, startPoint y: 412, endPoint x: 1066, endPoint y: 423, distance: 170.4
click at [1066, 423] on div "Incentives Edit incentives Something important to keep in mind, it's actually i…" at bounding box center [860, 168] width 565 height 904
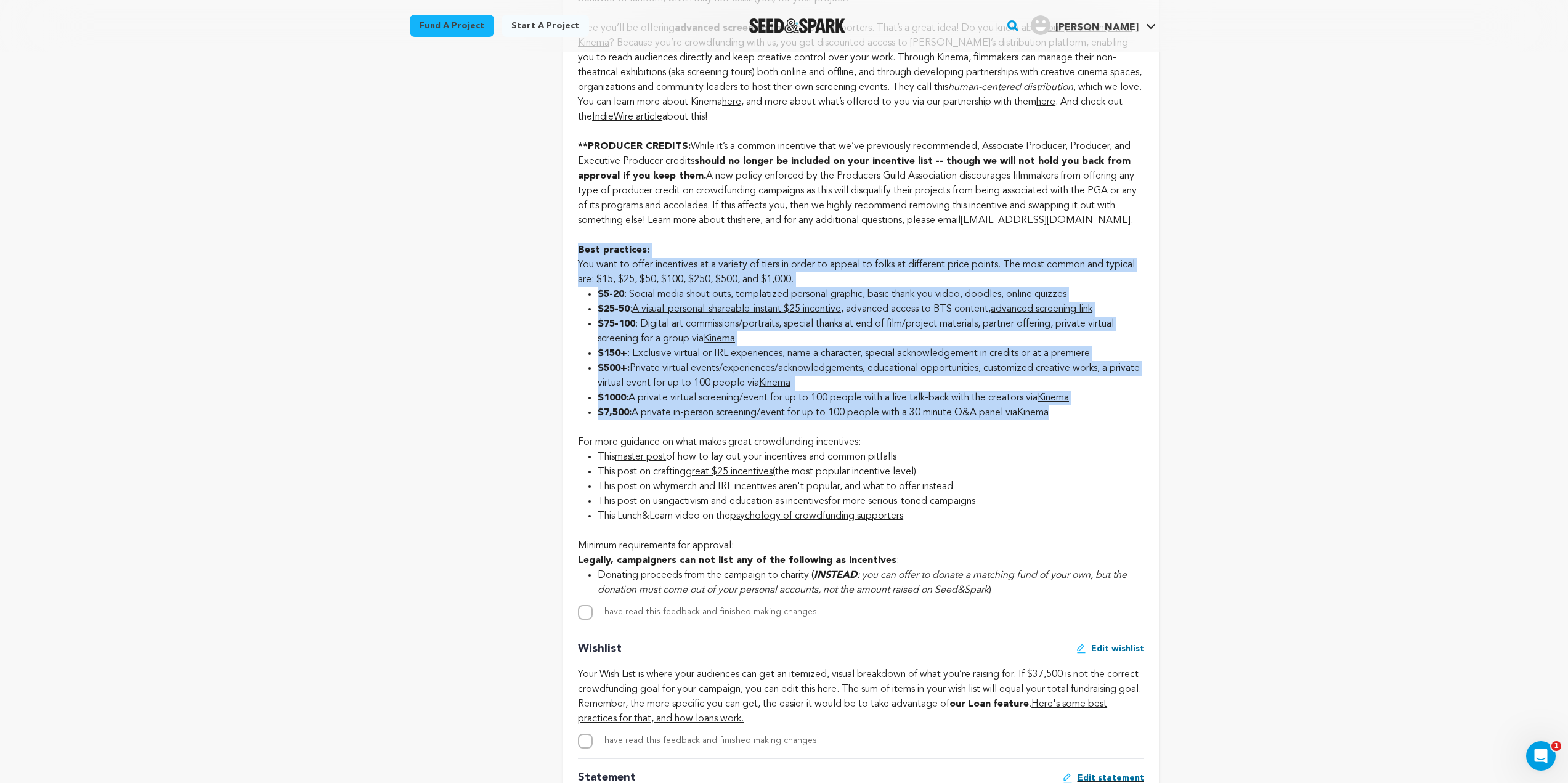
drag, startPoint x: 1075, startPoint y: 415, endPoint x: 579, endPoint y: 254, distance: 521.5
click at [579, 254] on div "Incentives Edit incentives Something important to keep in mind, it's actually i…" at bounding box center [860, 168] width 565 height 904
click at [759, 401] on li "$1000: A private virtual screening/event for up to 100 people with a live talk-…" at bounding box center [870, 398] width 546 height 15
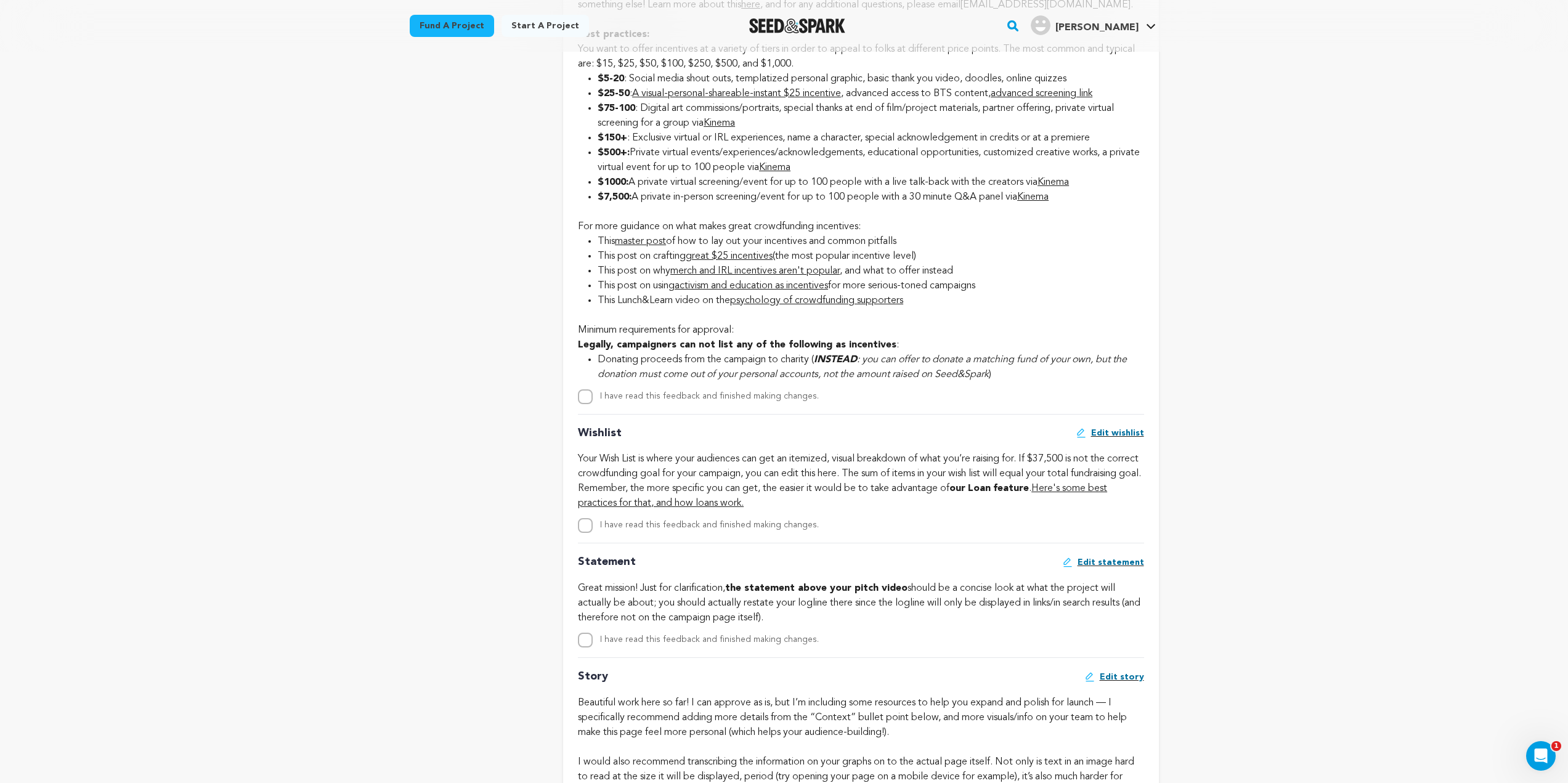
scroll to position [1849, 0]
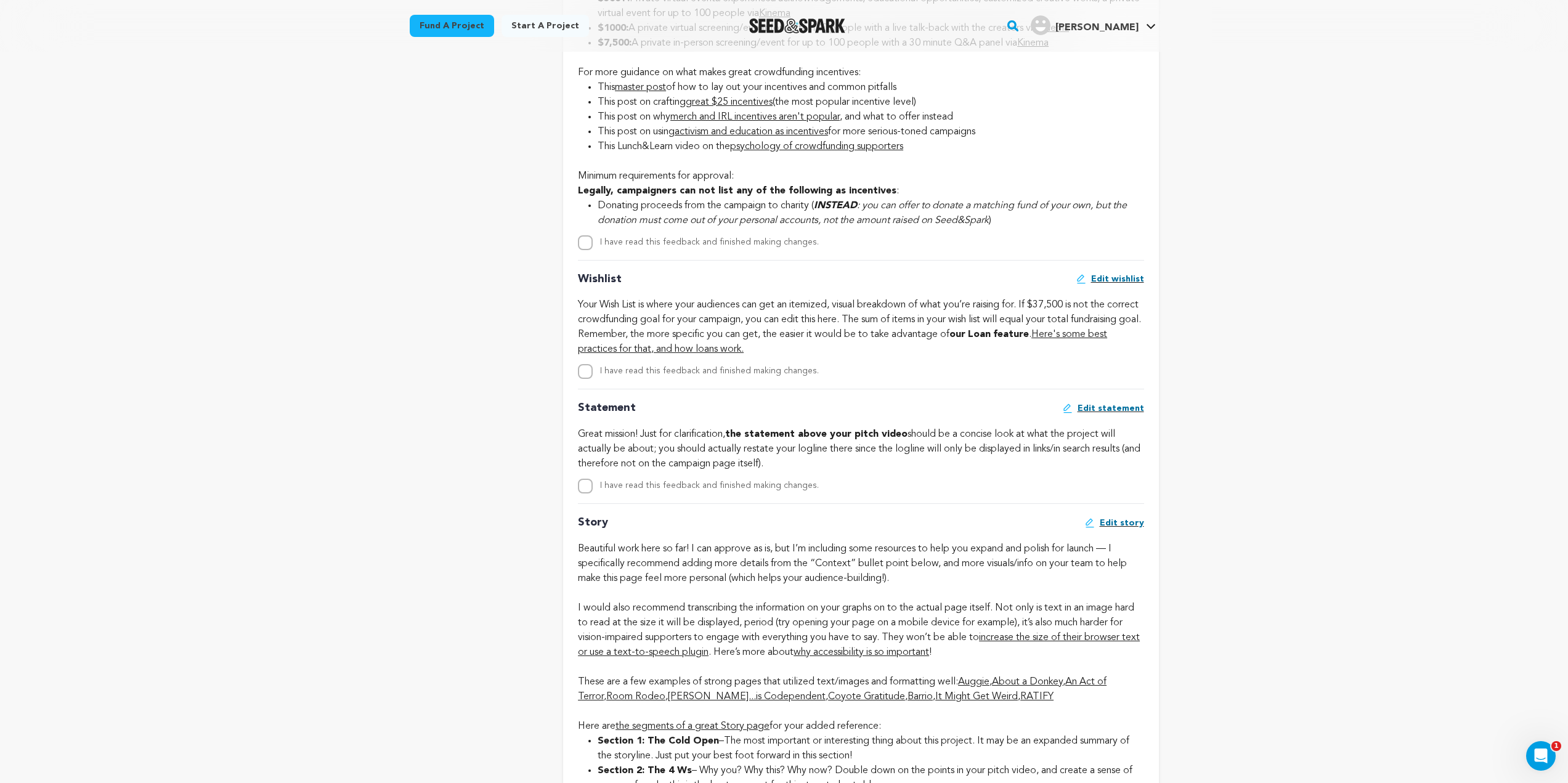
drag, startPoint x: 733, startPoint y: 435, endPoint x: 1129, endPoint y: 471, distance: 397.6
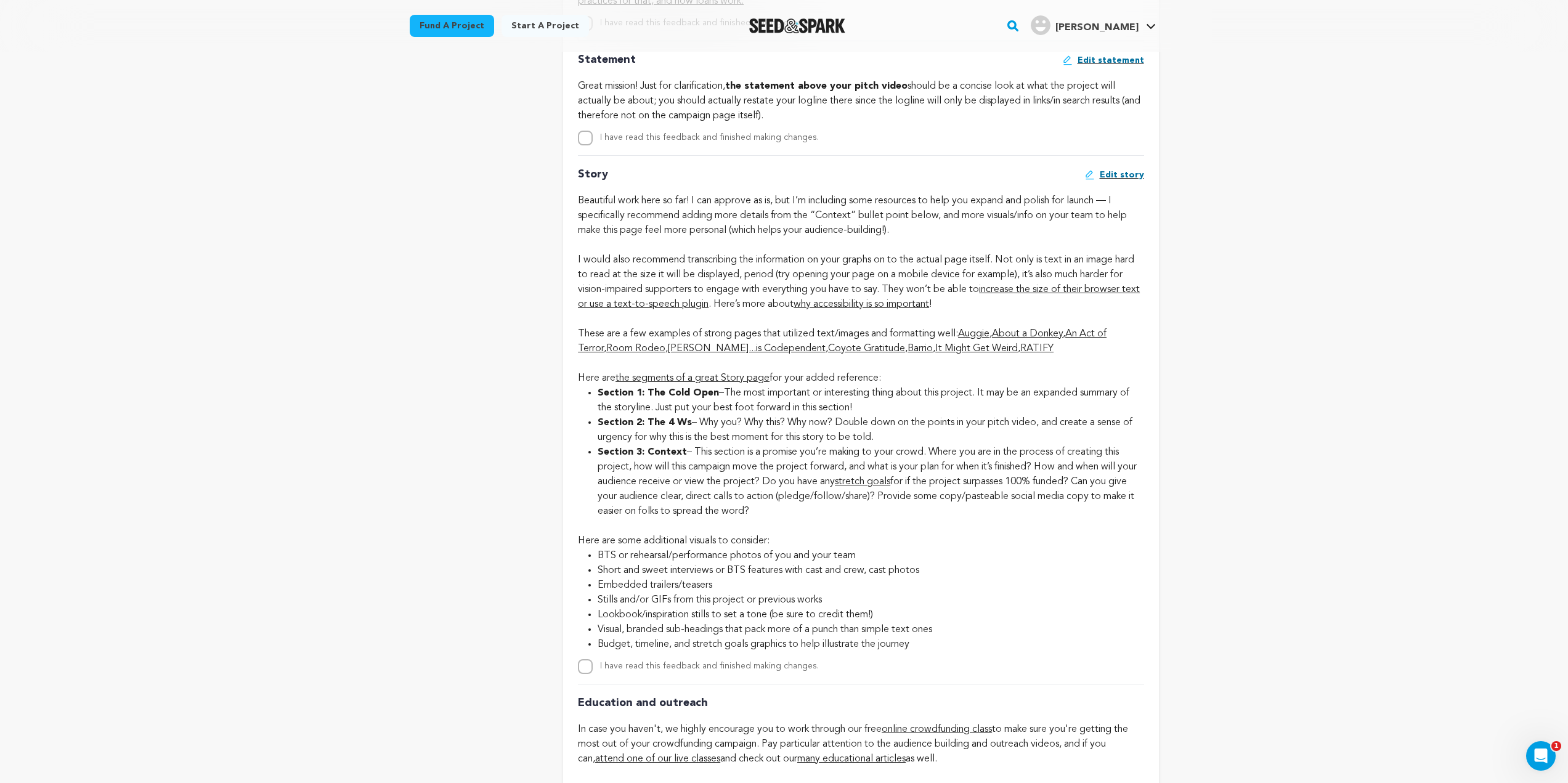
scroll to position [2219, 0]
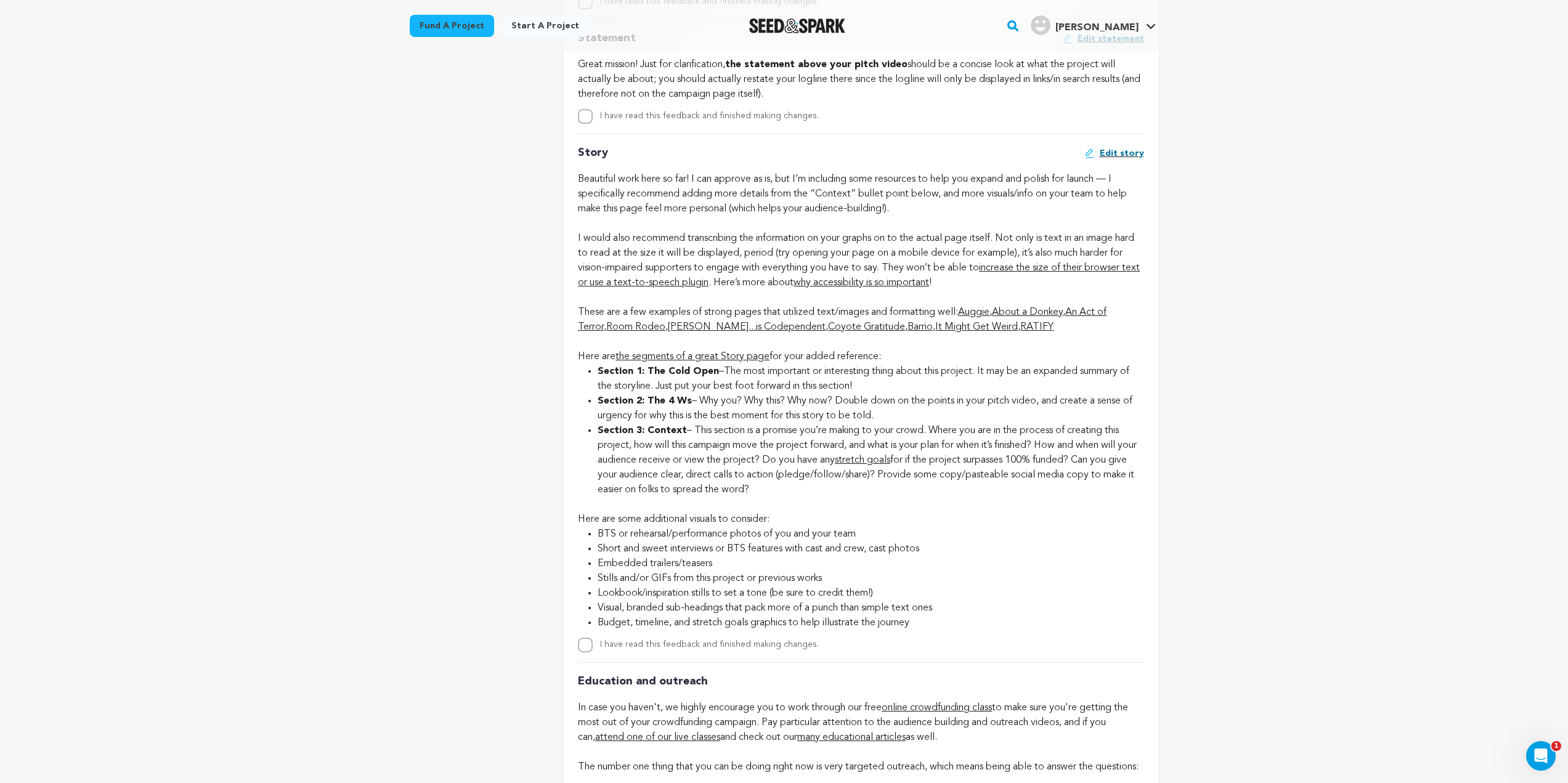
drag, startPoint x: 799, startPoint y: 491, endPoint x: 696, endPoint y: 427, distance: 121.3
drag, startPoint x: 696, startPoint y: 430, endPoint x: 898, endPoint y: 492, distance: 211.3
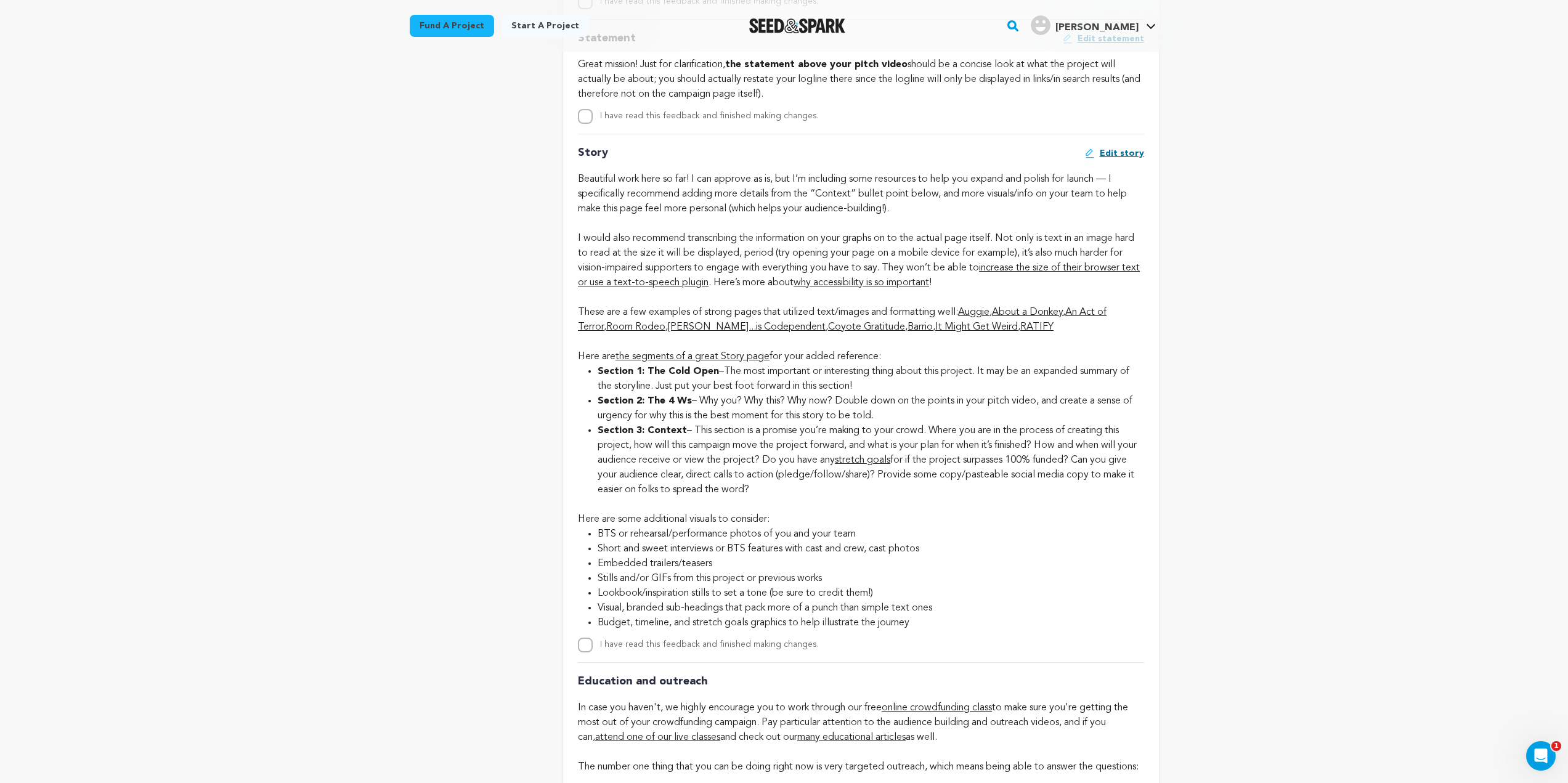
copy li "This section is a promise you’re making to your crowd. Where you are in the pro…"
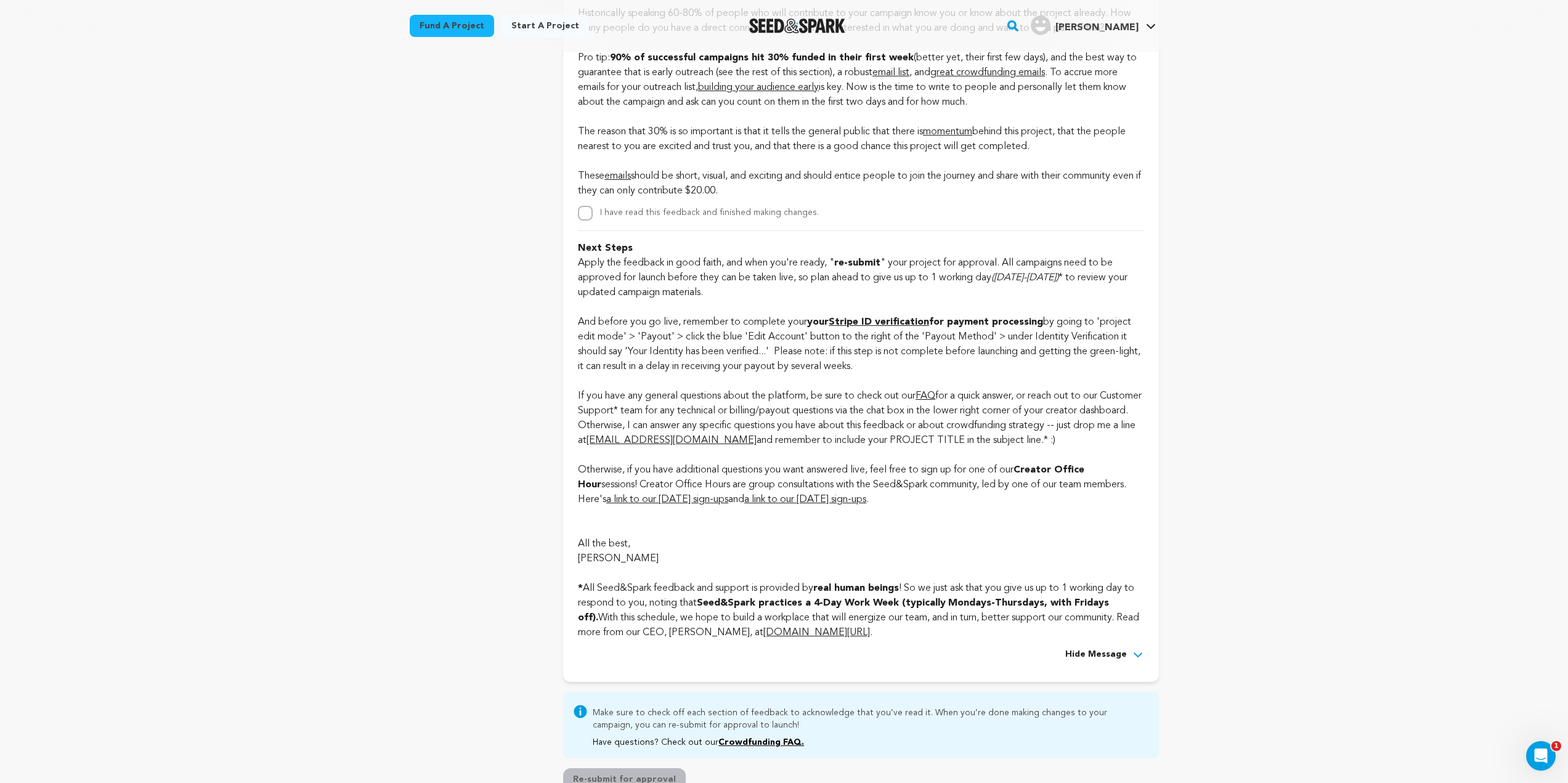
scroll to position [3082, 0]
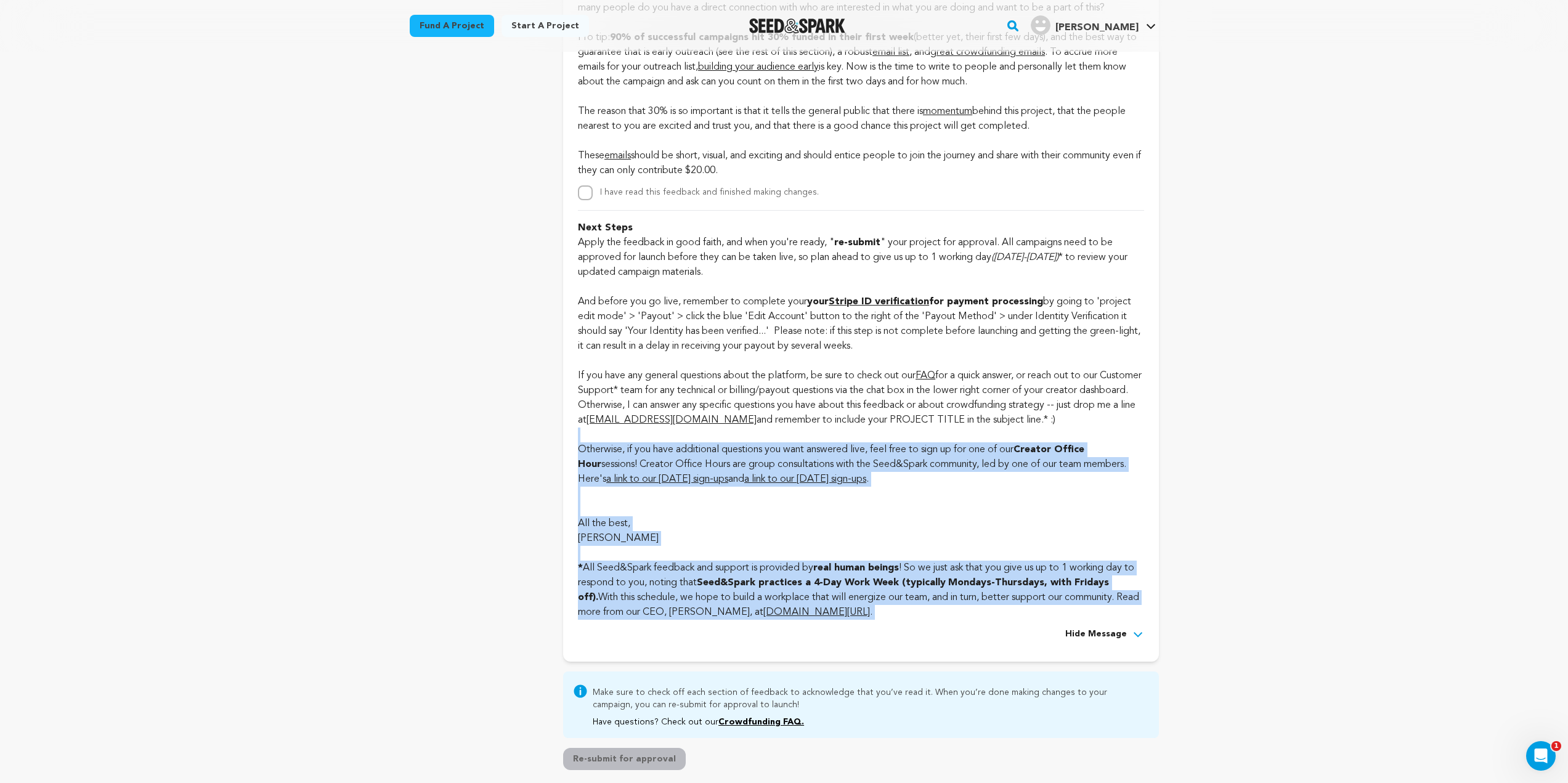
drag, startPoint x: 856, startPoint y: 634, endPoint x: 762, endPoint y: 468, distance: 190.8
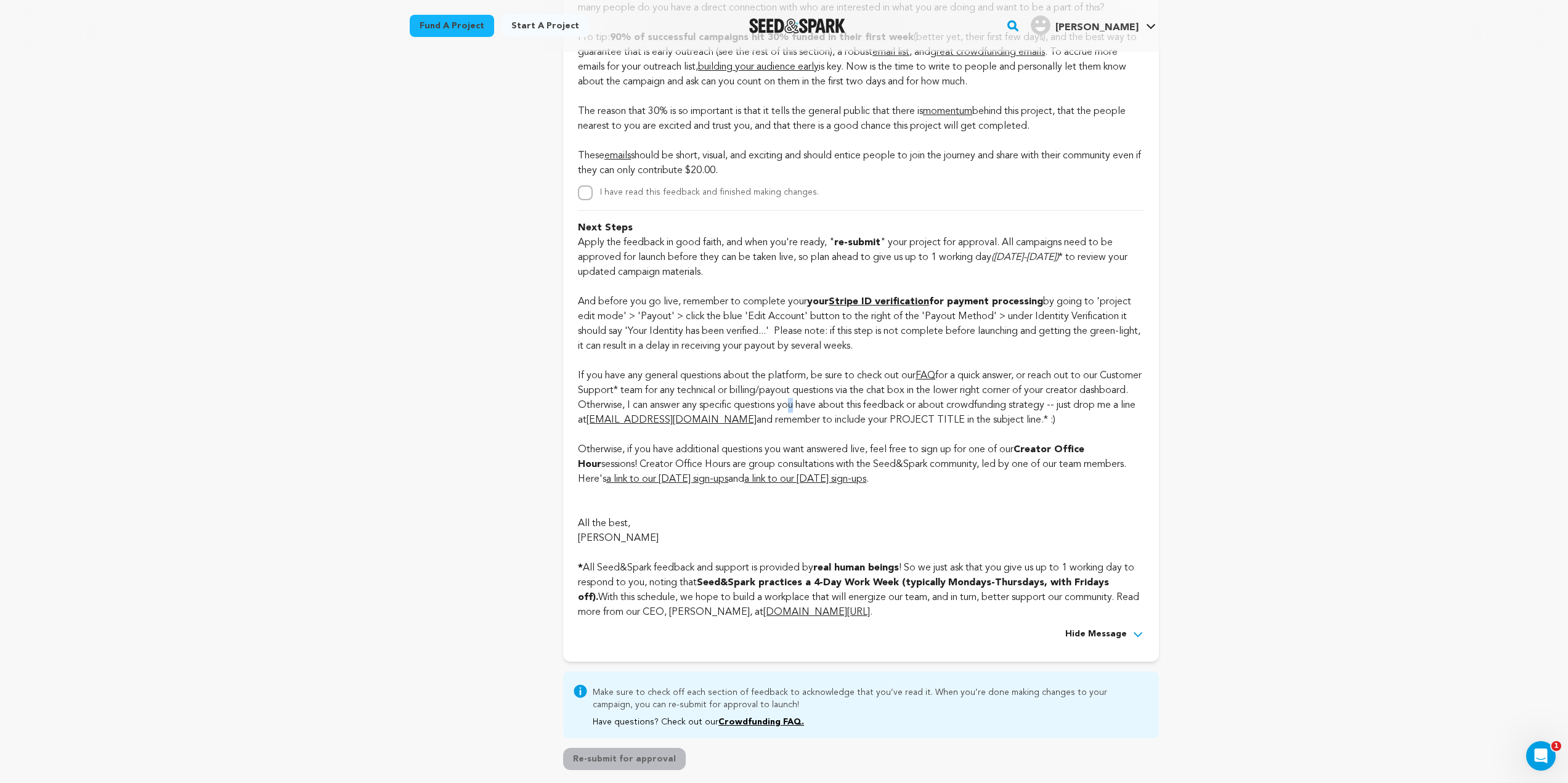
click at [844, 423] on p "If you have any general questions about the platform, be sure to check out our …" at bounding box center [860, 398] width 565 height 59
drag, startPoint x: 1120, startPoint y: 437, endPoint x: 579, endPoint y: 236, distance: 577.1
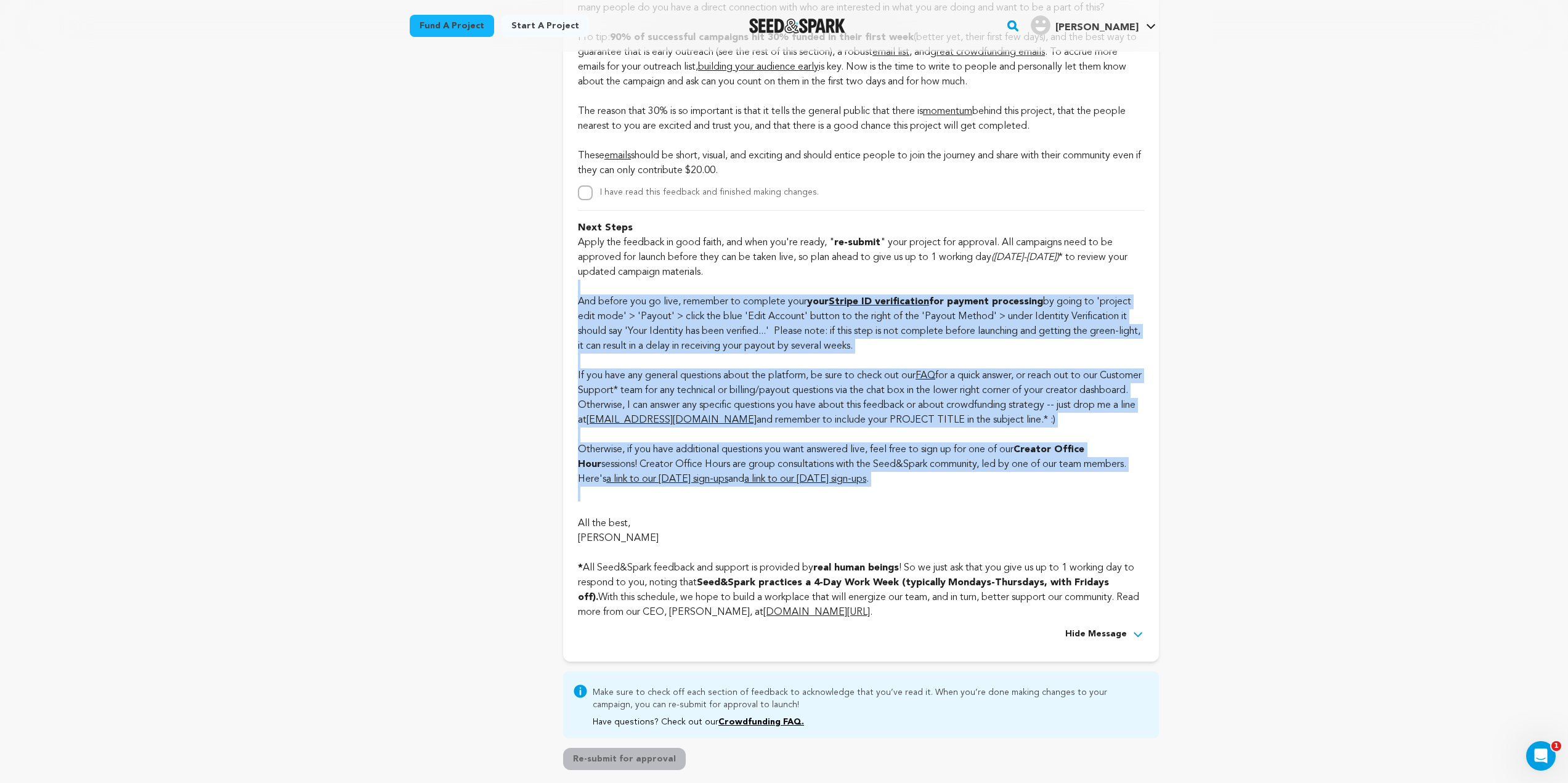
drag, startPoint x: 909, startPoint y: 502, endPoint x: 650, endPoint y: 302, distance: 327.2
click at [650, 304] on div "Next Steps Apply the feedback in good faith, and when you're ready, " re-submit…" at bounding box center [860, 415] width 565 height 410
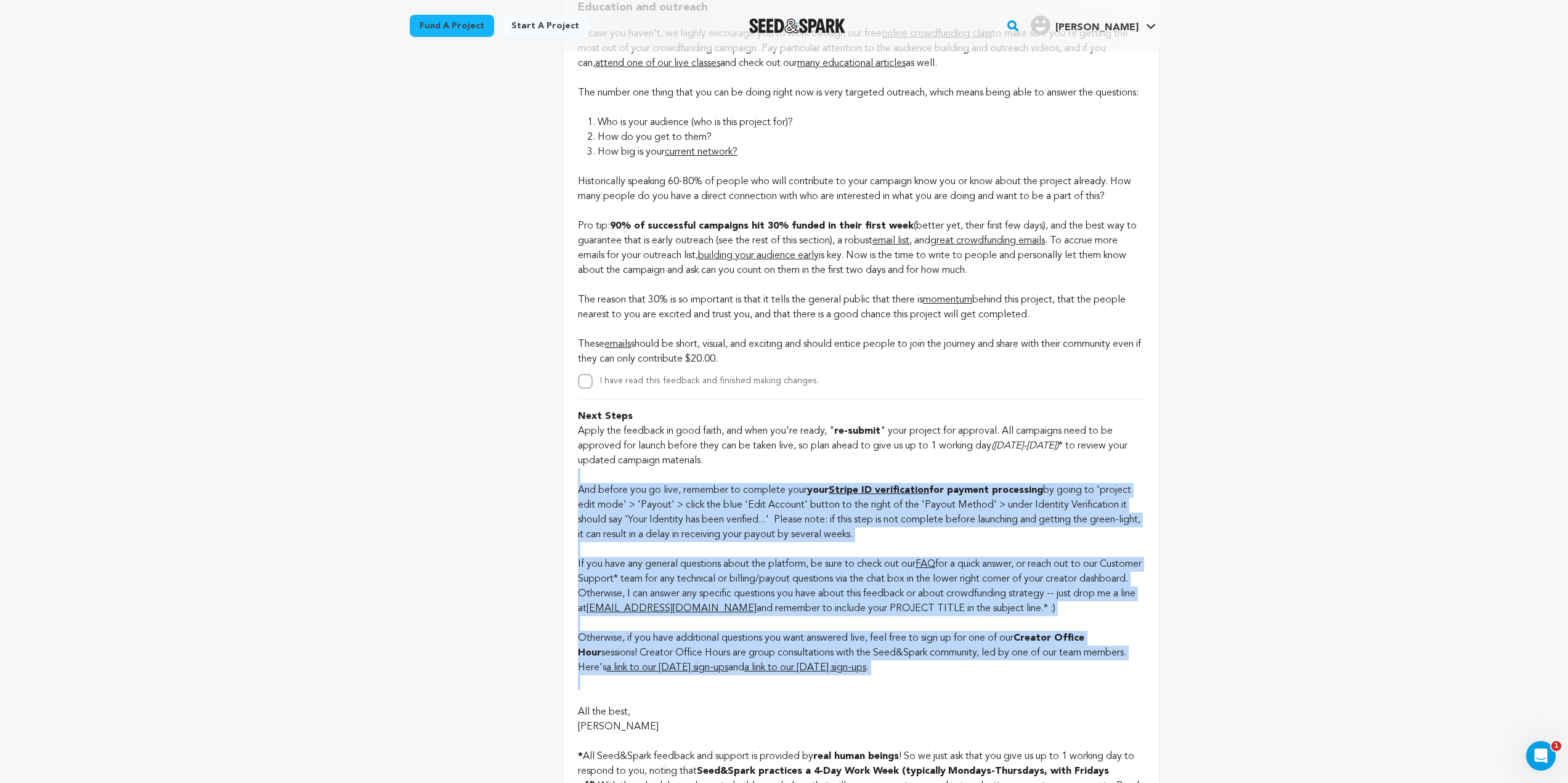
scroll to position [2774, 0]
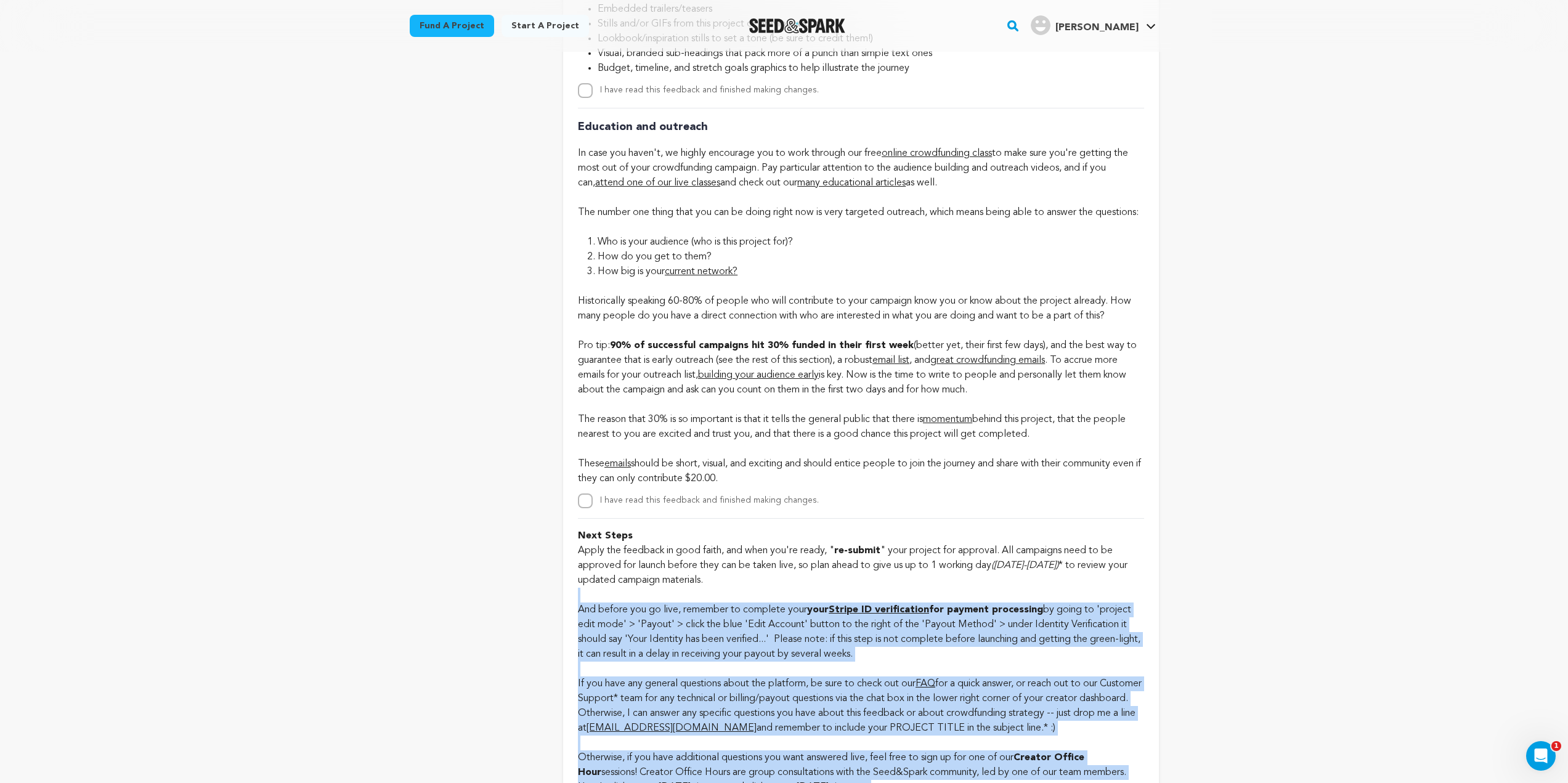
drag, startPoint x: 787, startPoint y: 500, endPoint x: 573, endPoint y: 298, distance: 294.3
click at [937, 342] on p "Historically speaking 60-80% of people who will contribute to your campaign kno…" at bounding box center [860, 382] width 565 height 207
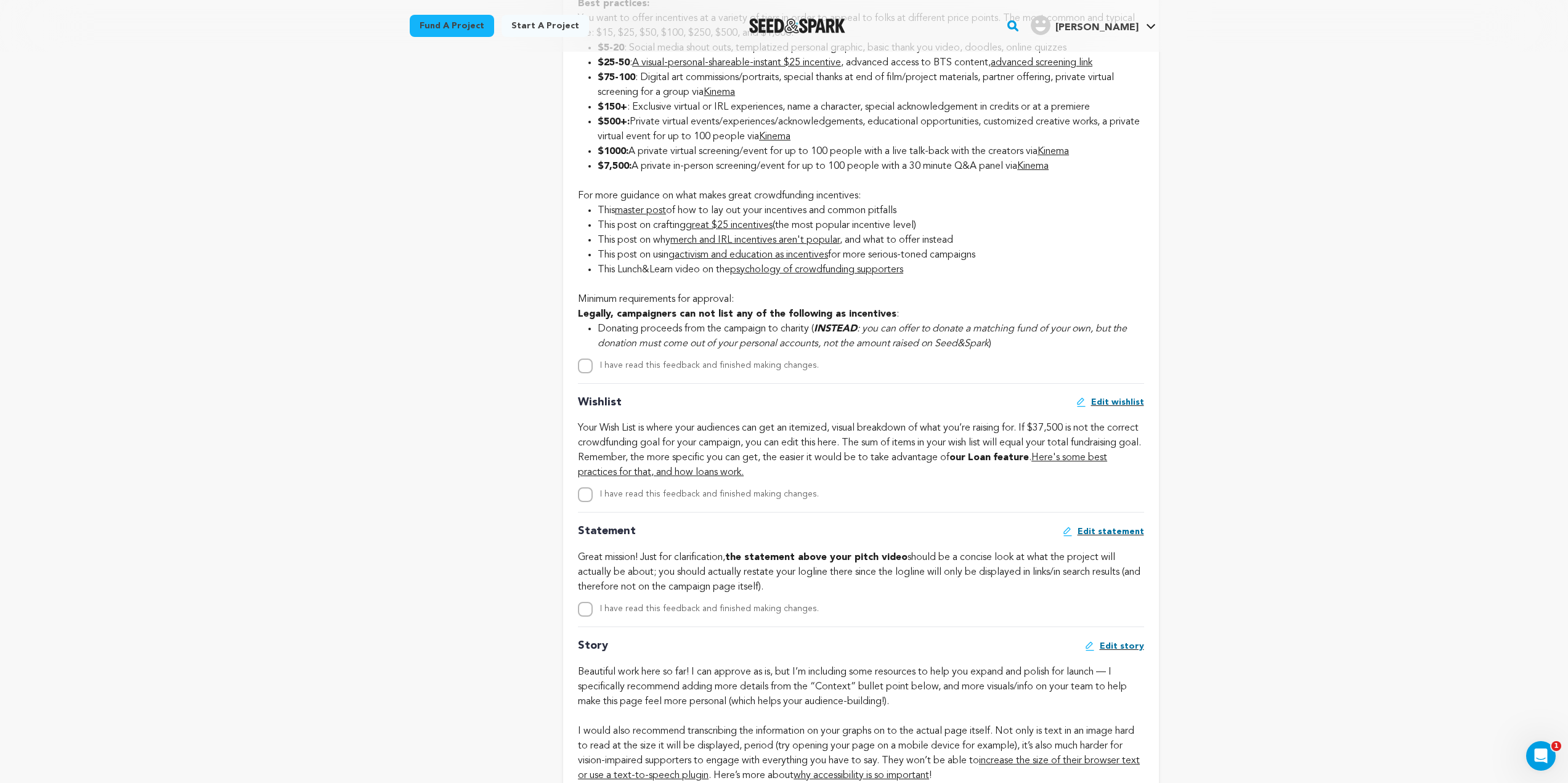
scroll to position [1479, 0]
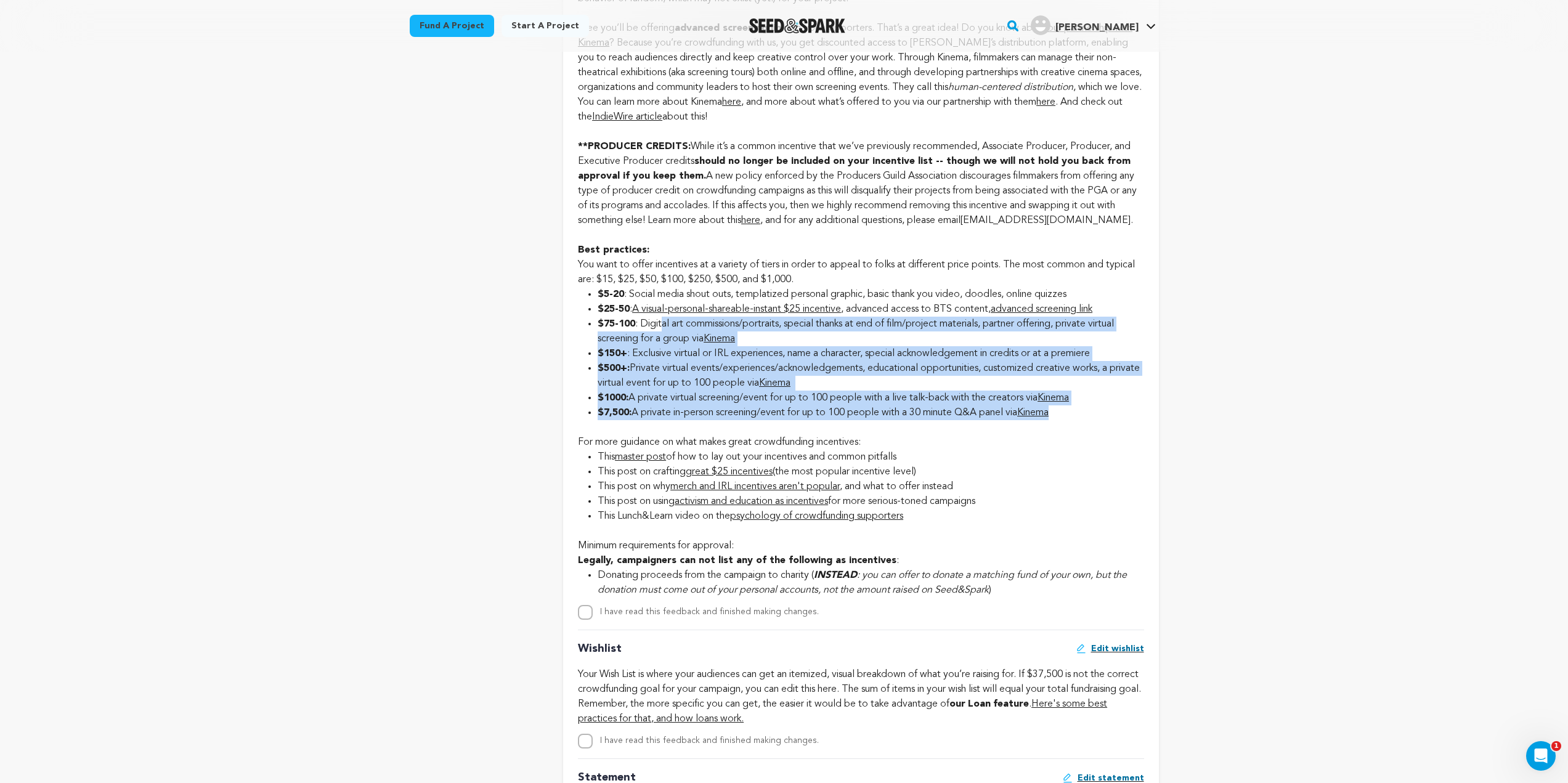
drag, startPoint x: 1084, startPoint y: 420, endPoint x: 781, endPoint y: 365, distance: 308.0
click at [659, 318] on div "Incentives Edit incentives Something important to keep in mind, it's actually i…" at bounding box center [860, 168] width 565 height 904
click at [874, 387] on li "$500+: Private virtual events/experiences/acknowledgements, educational opportu…" at bounding box center [870, 376] width 546 height 30
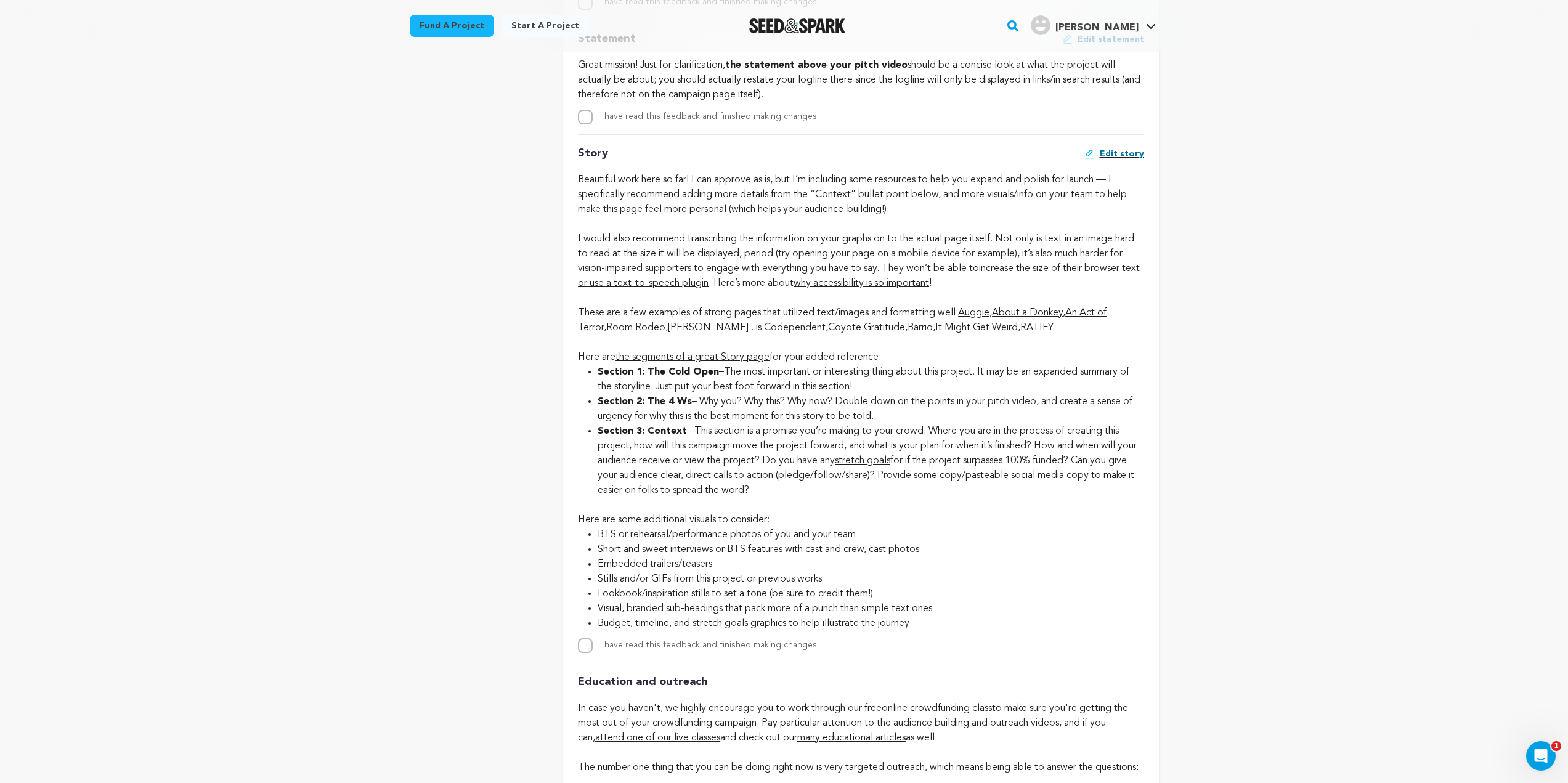
scroll to position [2219, 0]
drag, startPoint x: 818, startPoint y: 489, endPoint x: 581, endPoint y: 185, distance: 385.5
click at [581, 185] on div "Story Edit story increase the size of their browser text or use a text-to-speec…" at bounding box center [860, 393] width 565 height 519
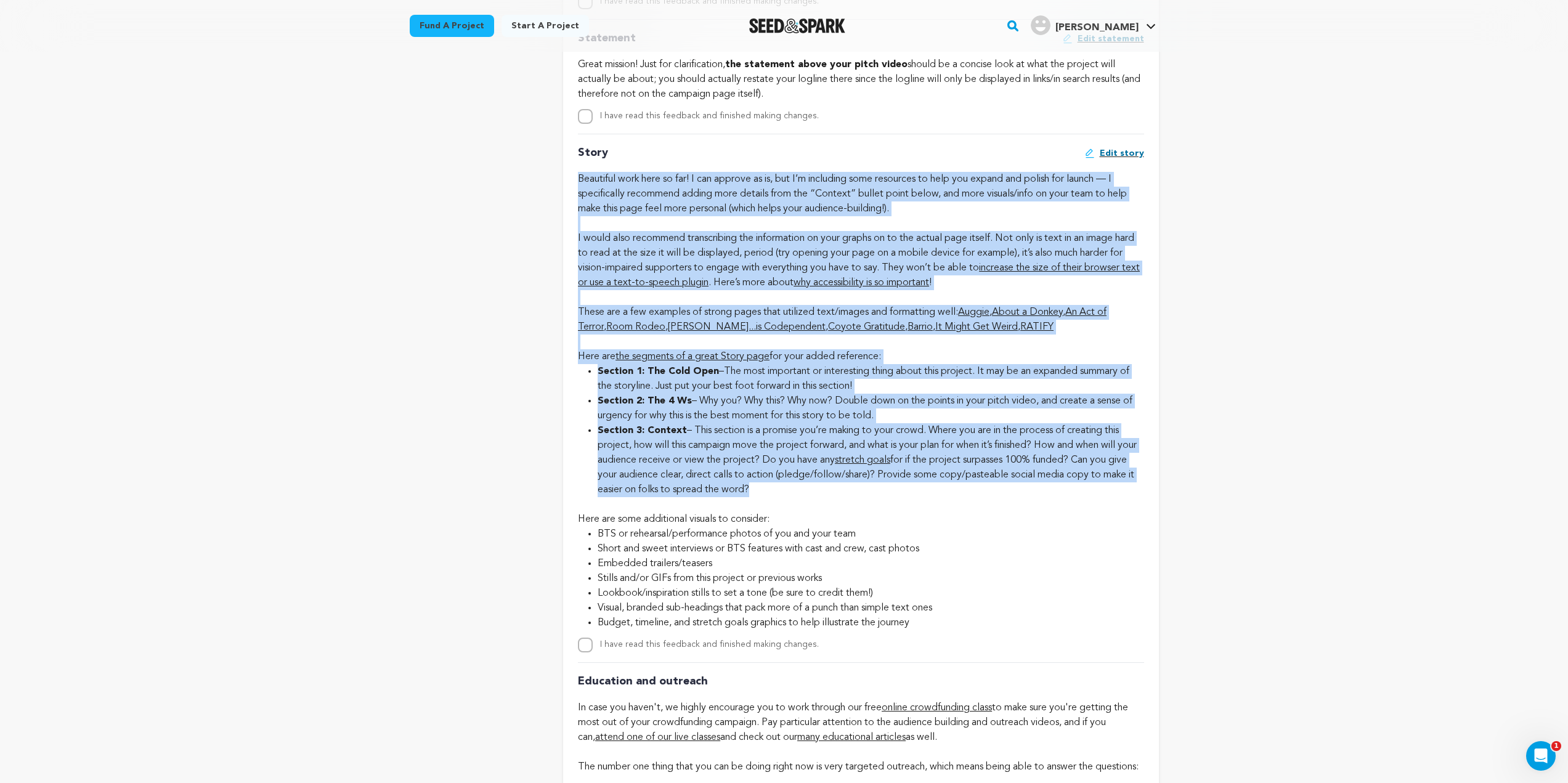
drag, startPoint x: 579, startPoint y: 180, endPoint x: 1149, endPoint y: 501, distance: 654.2
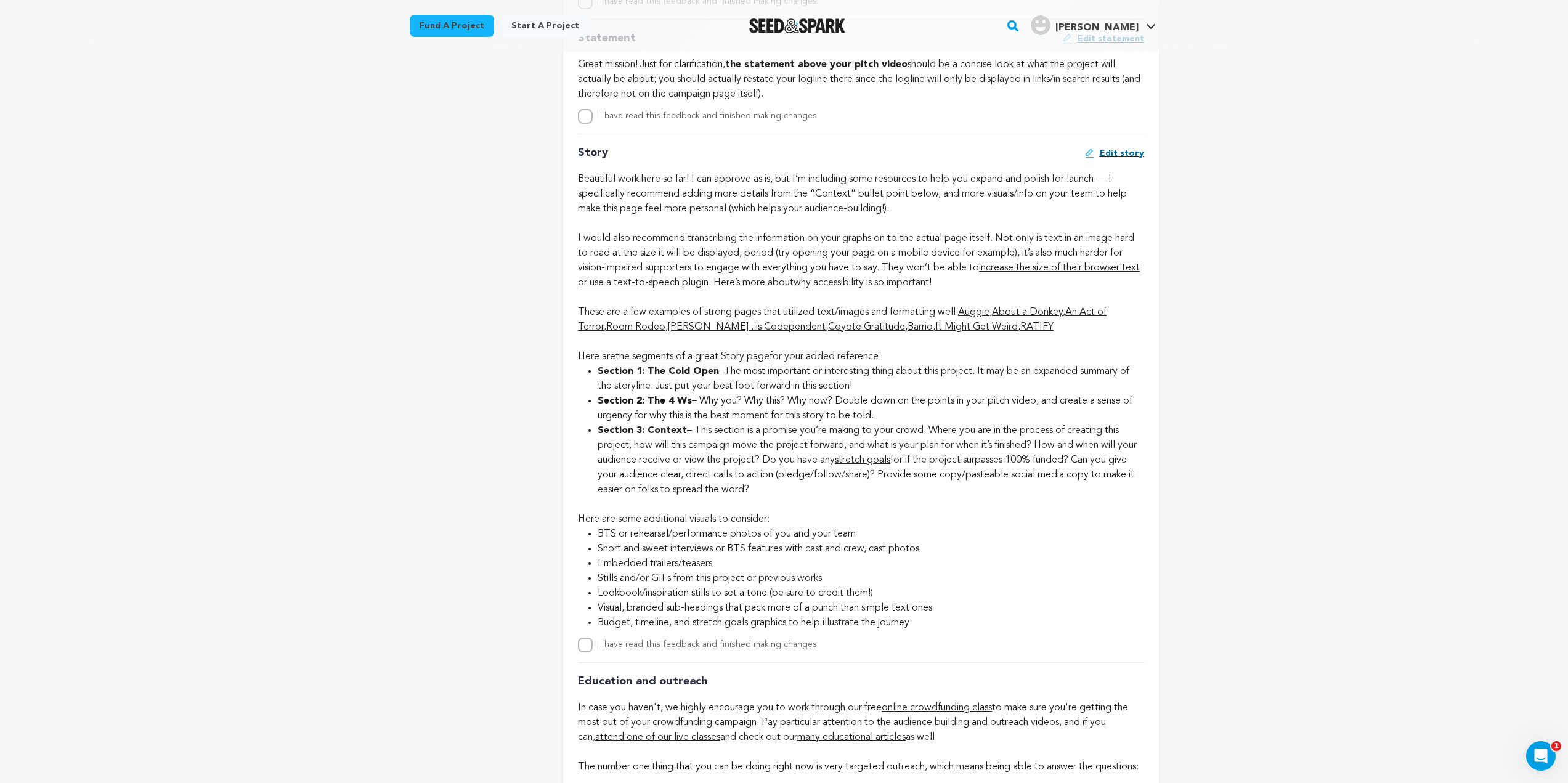
click at [1064, 556] on ul "BTS or rehearsal/performance photos of you and your team Short and sweet interv…" at bounding box center [860, 579] width 565 height 104
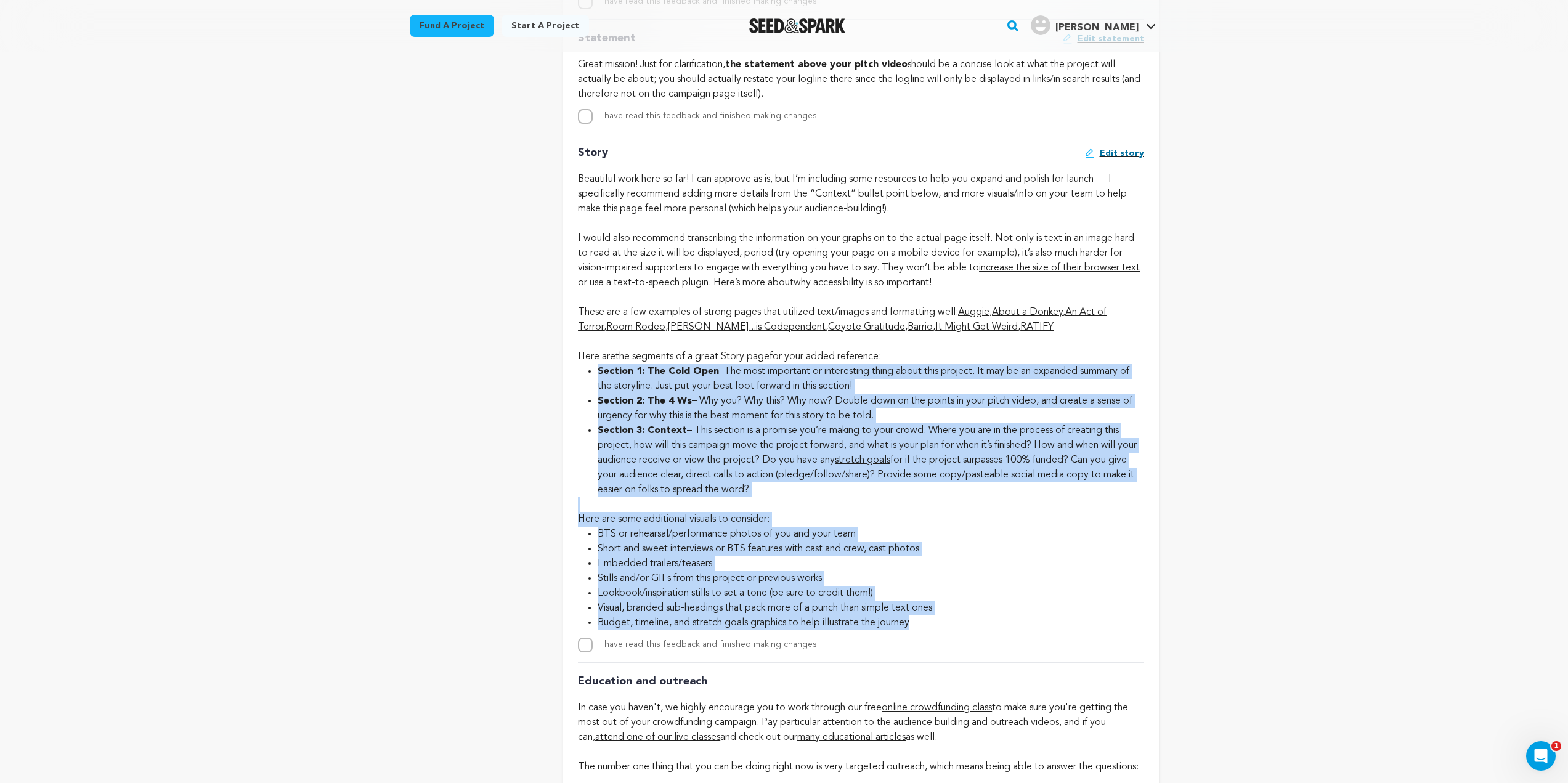
drag, startPoint x: 935, startPoint y: 621, endPoint x: 591, endPoint y: 365, distance: 428.8
click at [589, 365] on div "Story Edit story increase the size of their browser text or use a text-to-speec…" at bounding box center [860, 393] width 565 height 519
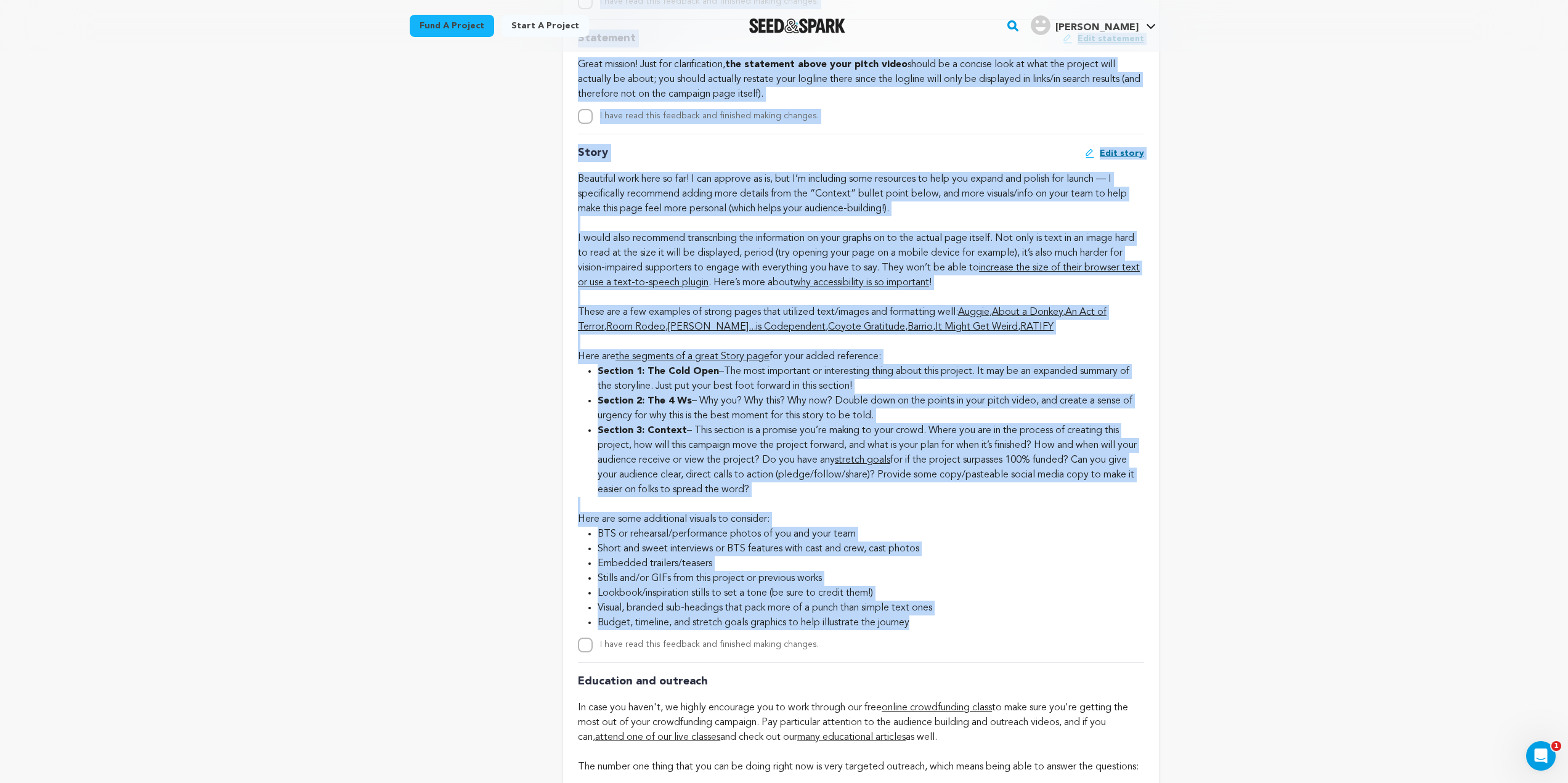
drag, startPoint x: 885, startPoint y: 619, endPoint x: 555, endPoint y: 148, distance: 575.1
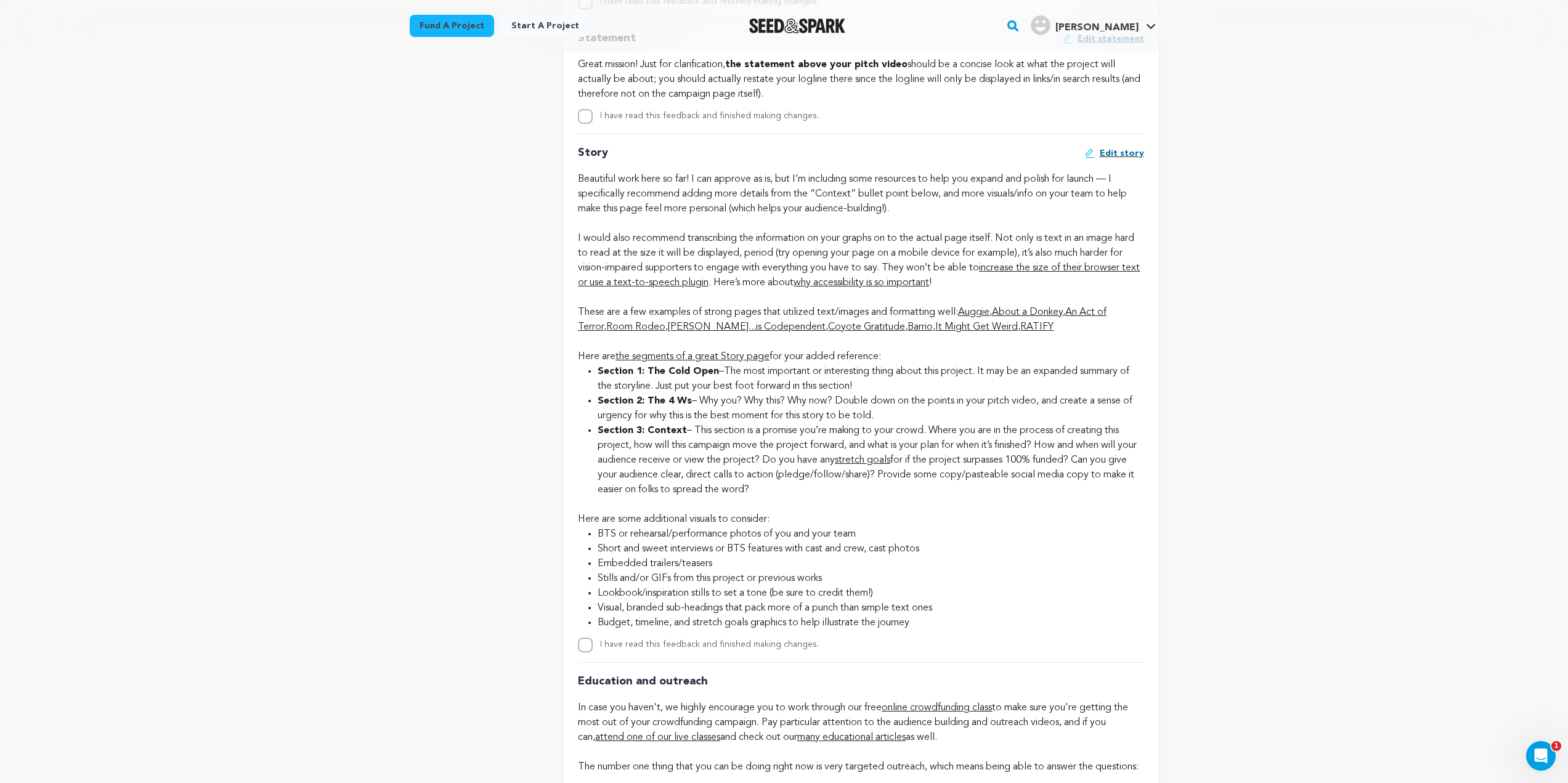
scroll to position [2527, 0]
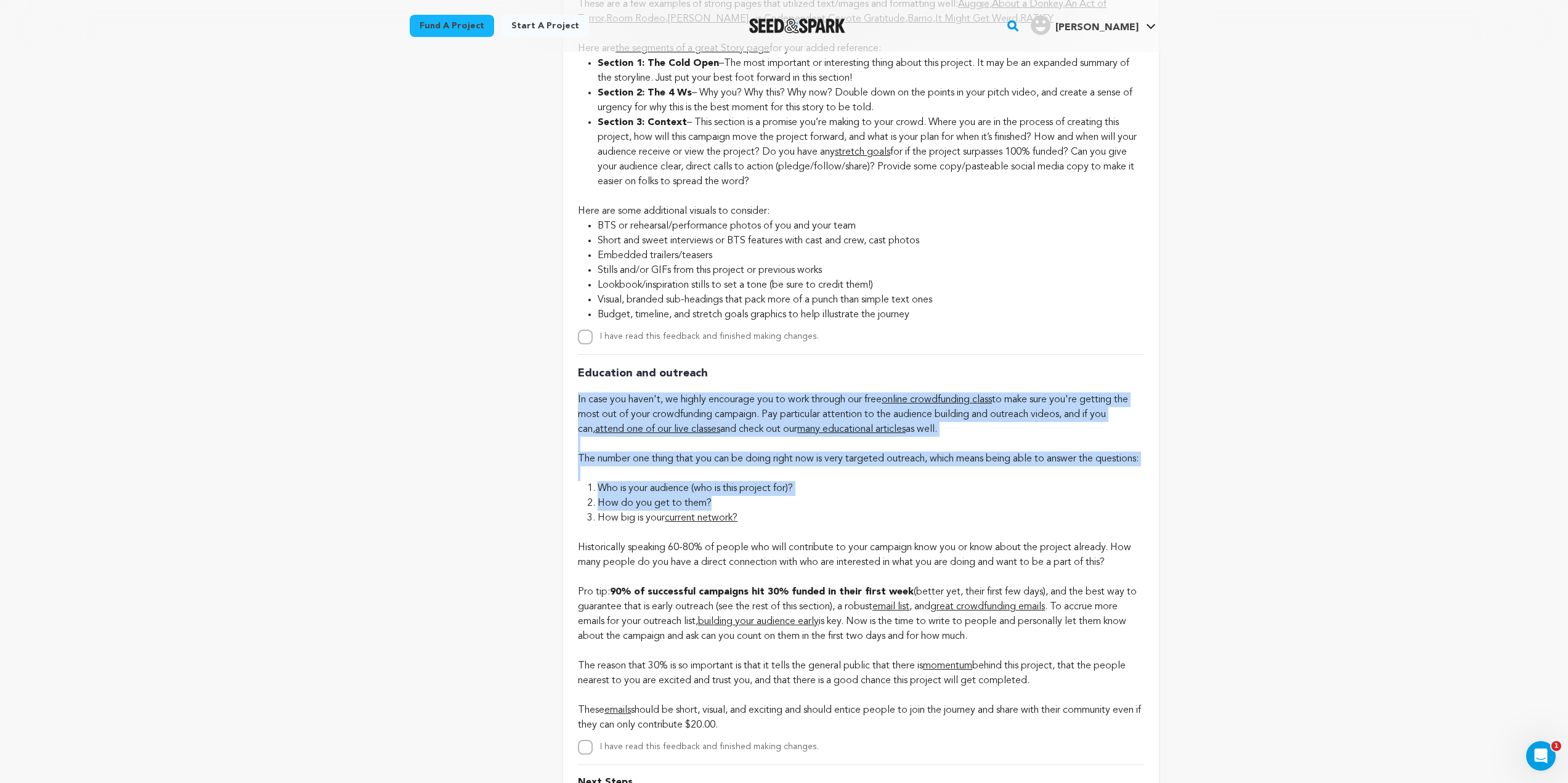
drag, startPoint x: 575, startPoint y: 407, endPoint x: 1020, endPoint y: 508, distance: 456.3
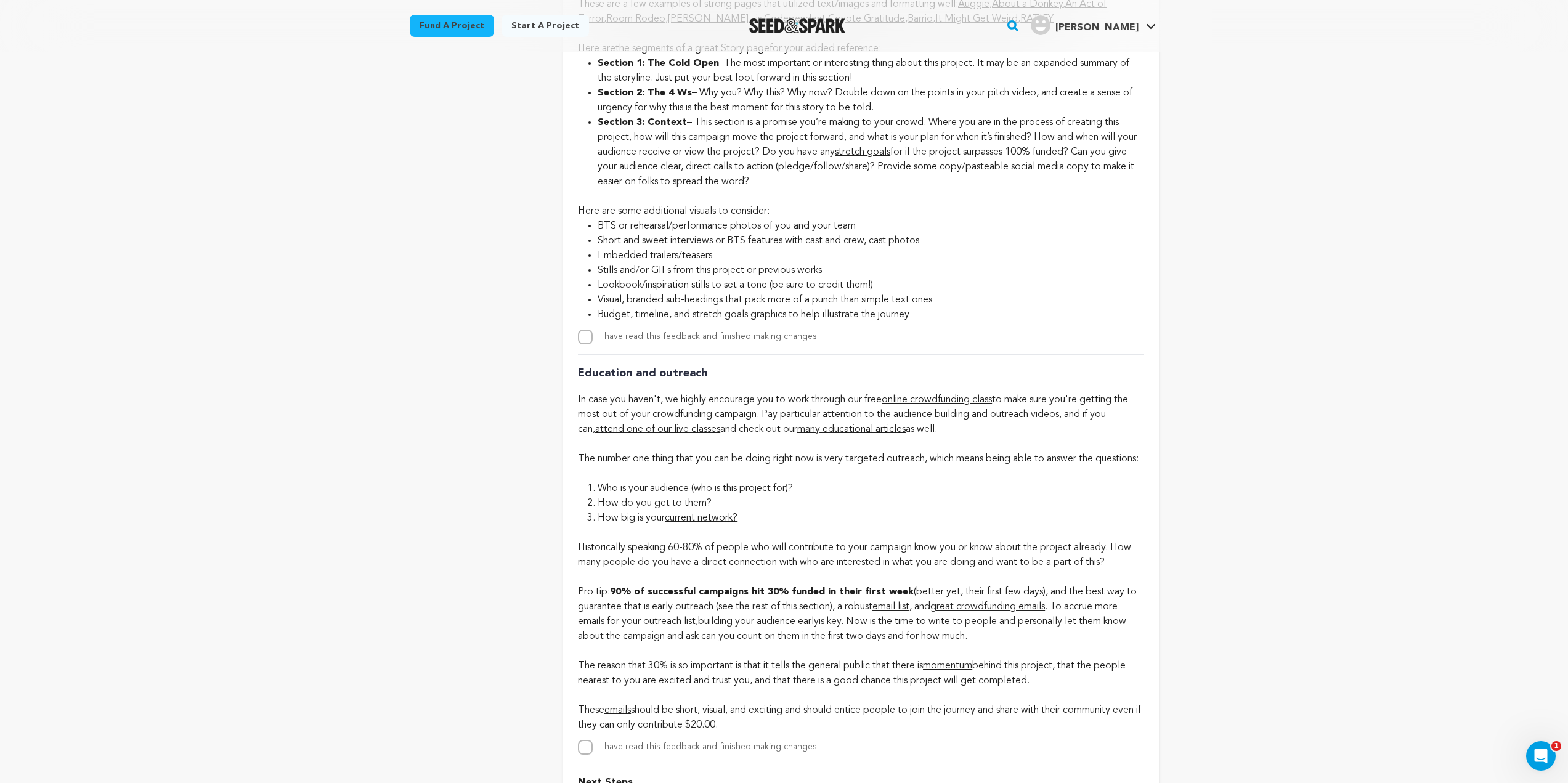
click at [1002, 551] on p "Historically speaking 60-80% of people who will contribute to your campaign kno…" at bounding box center [860, 629] width 565 height 207
click at [914, 496] on li "Who is your audience (who is this project for)?" at bounding box center [870, 489] width 546 height 15
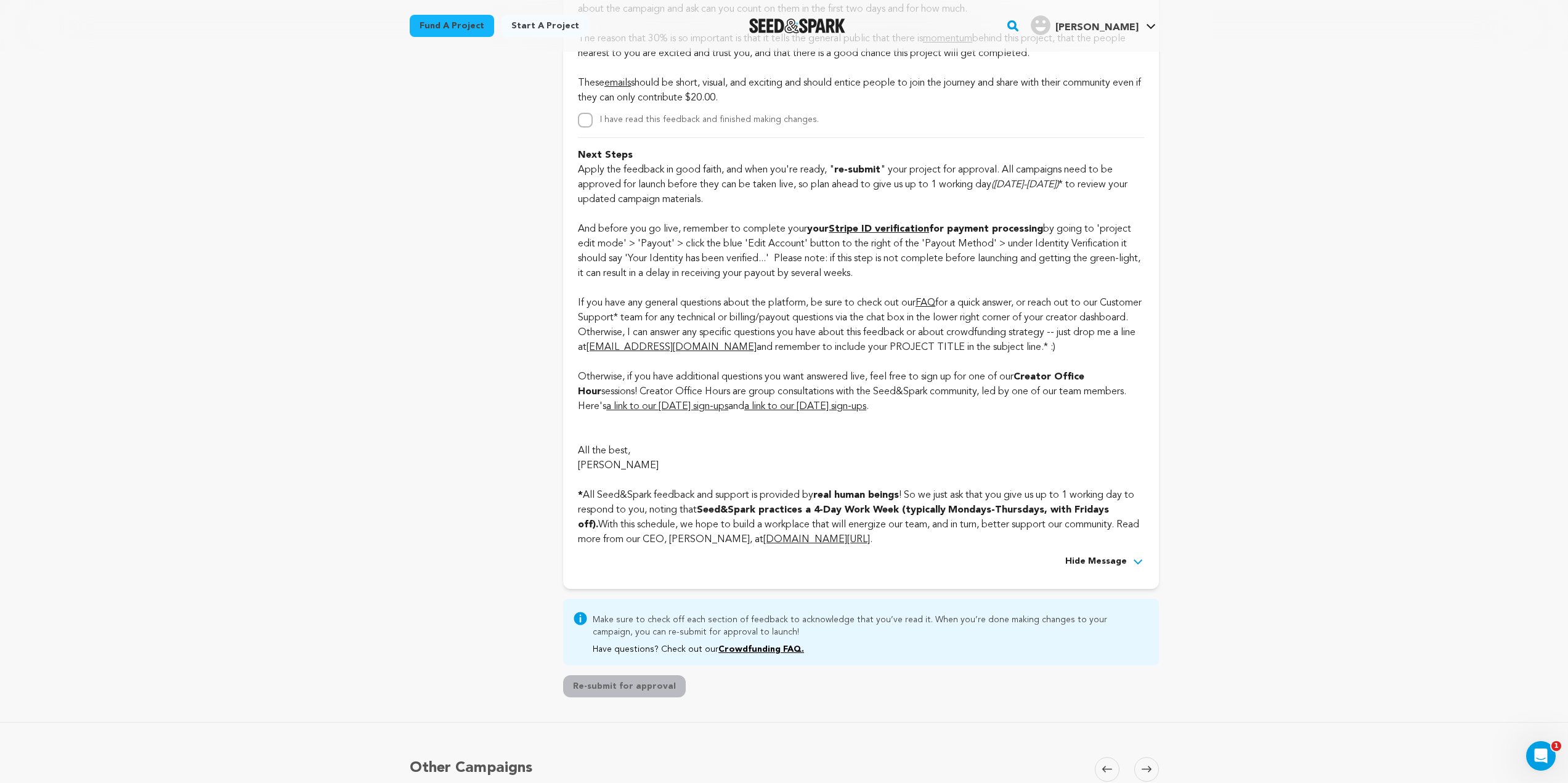
scroll to position [3328, 0]
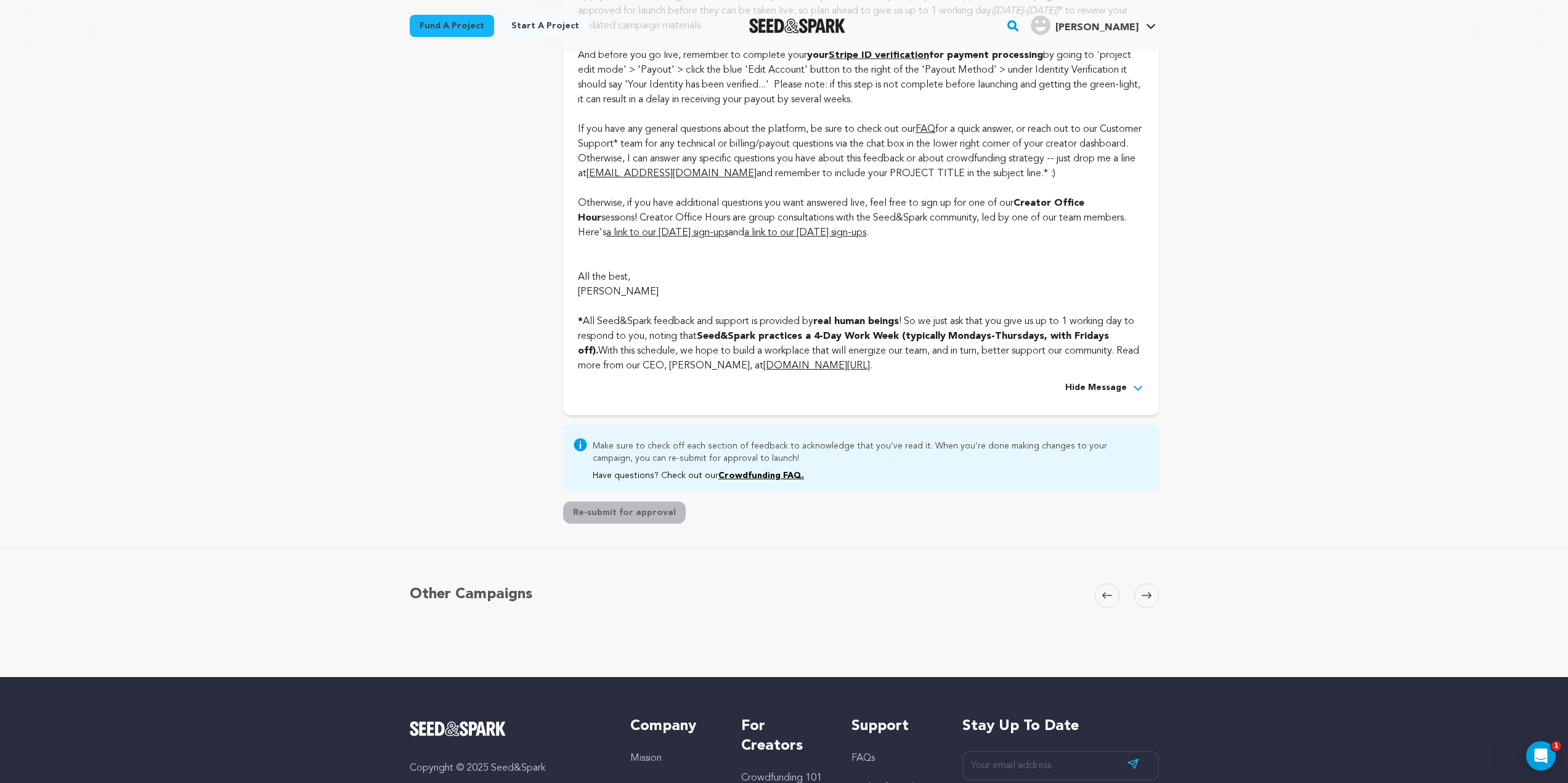
drag, startPoint x: 828, startPoint y: 375, endPoint x: 573, endPoint y: 334, distance: 258.3
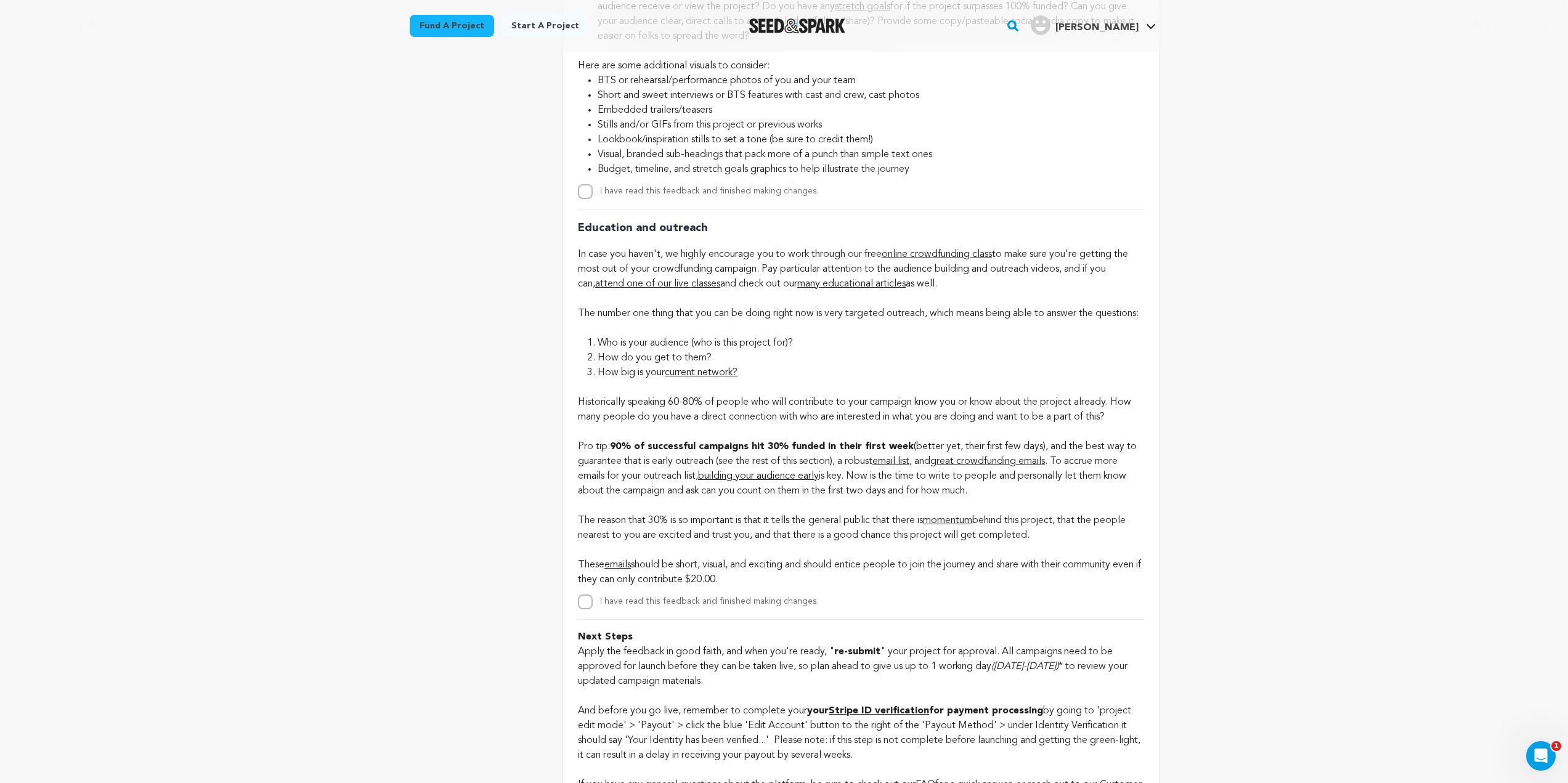
scroll to position [2774, 0]
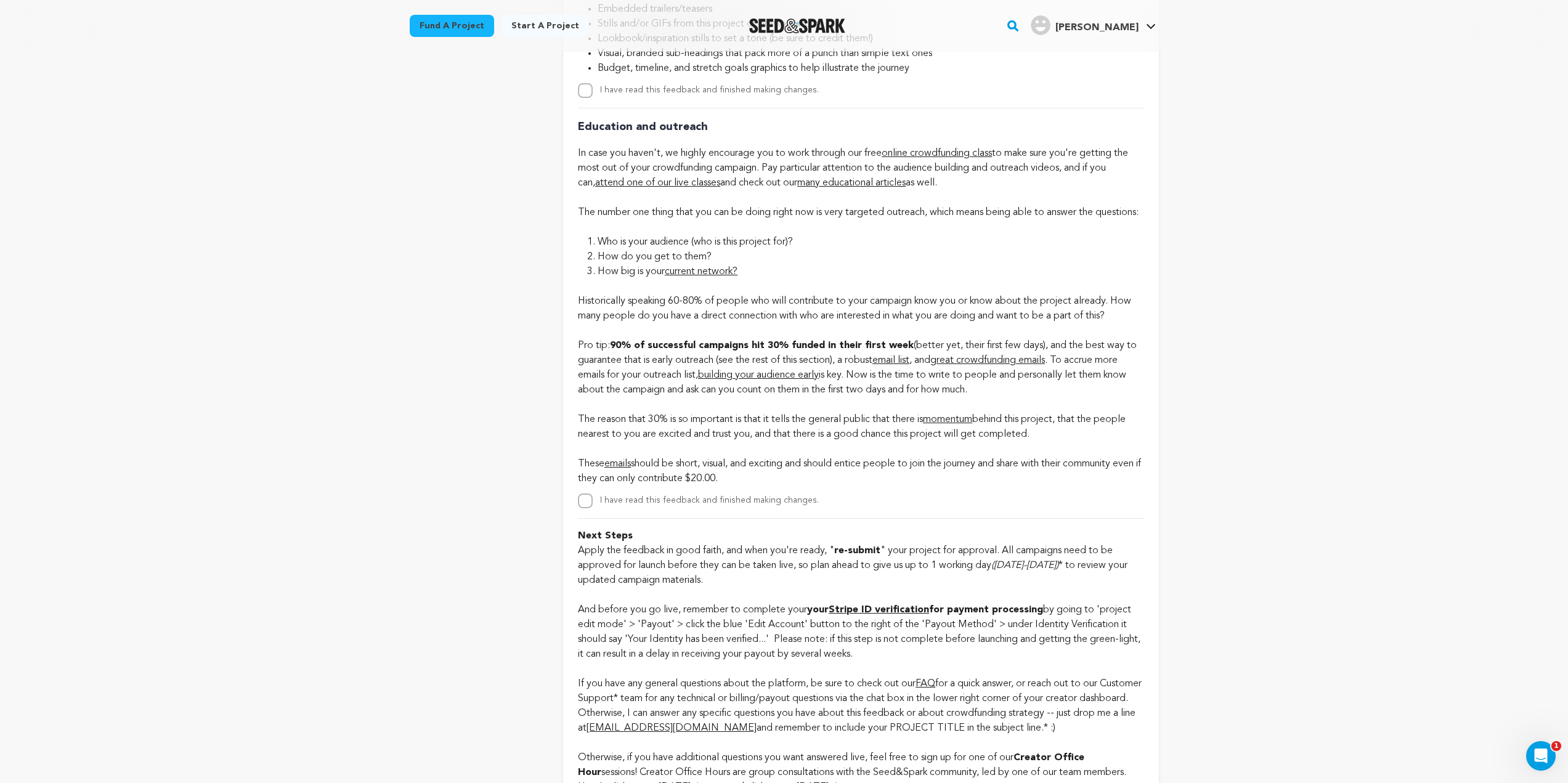
drag, startPoint x: 751, startPoint y: 487, endPoint x: 591, endPoint y: 353, distance: 208.7
click at [591, 353] on p "Historically speaking 60-80% of people who will contribute to your campaign kno…" at bounding box center [860, 382] width 565 height 207
click at [644, 351] on strong "90% of successful campaigns hit 30% funded in their first week" at bounding box center [762, 345] width 304 height 10
click at [596, 355] on p "Historically speaking 60-80% of people who will contribute to your campaign kno…" at bounding box center [860, 382] width 565 height 207
drag, startPoint x: 573, startPoint y: 360, endPoint x: 844, endPoint y: 495, distance: 302.8
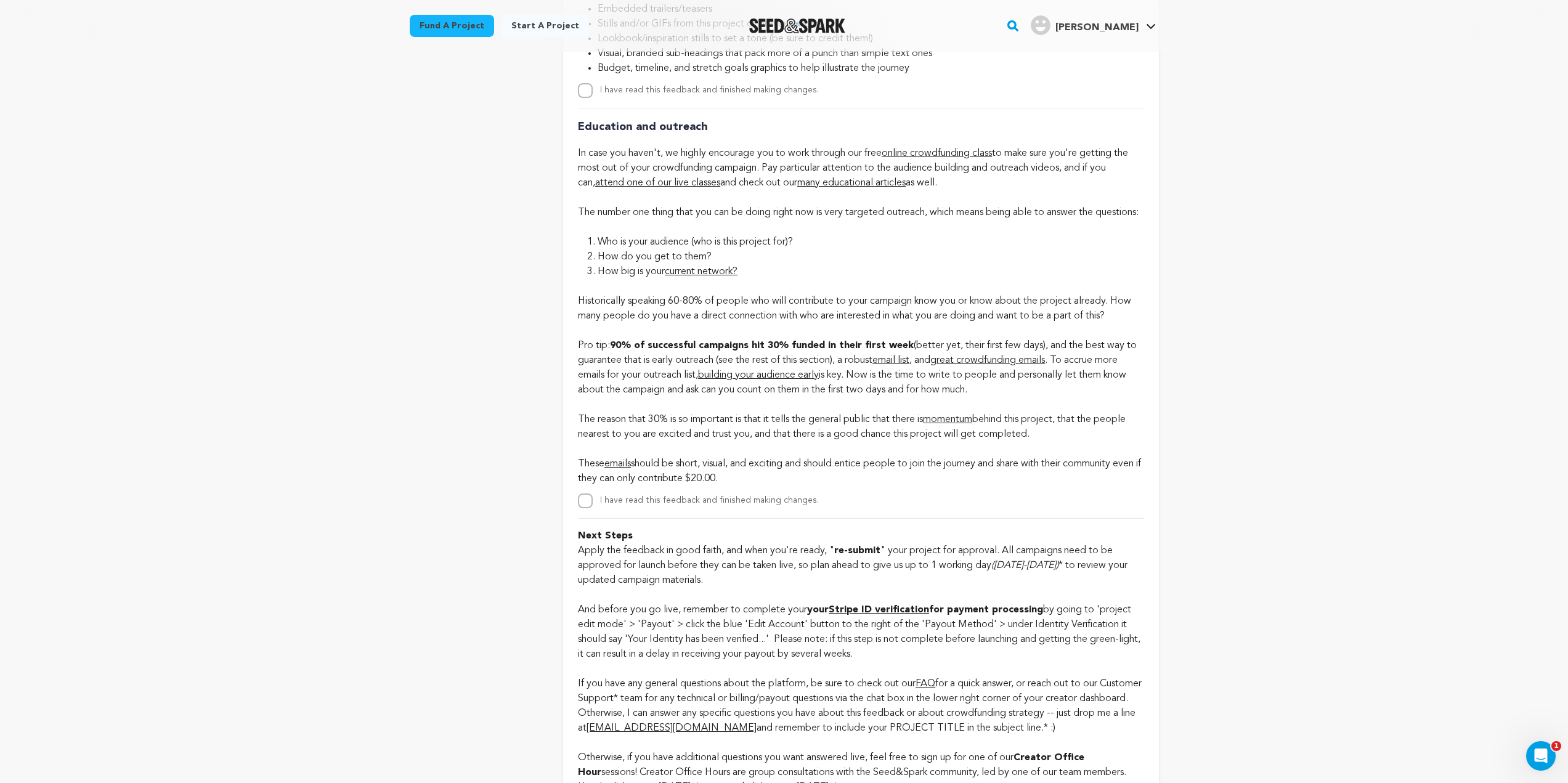
click at [844, 486] on p "Historically speaking 60-80% of people who will contribute to your campaign kno…" at bounding box center [860, 382] width 565 height 207
drag, startPoint x: 813, startPoint y: 490, endPoint x: 581, endPoint y: 349, distance: 271.5
click at [581, 349] on p "Historically speaking 60-80% of people who will contribute to your campaign kno…" at bounding box center [860, 382] width 565 height 207
click at [762, 467] on p "Historically speaking 60-80% of people who will contribute to your campaign kno…" at bounding box center [860, 382] width 565 height 207
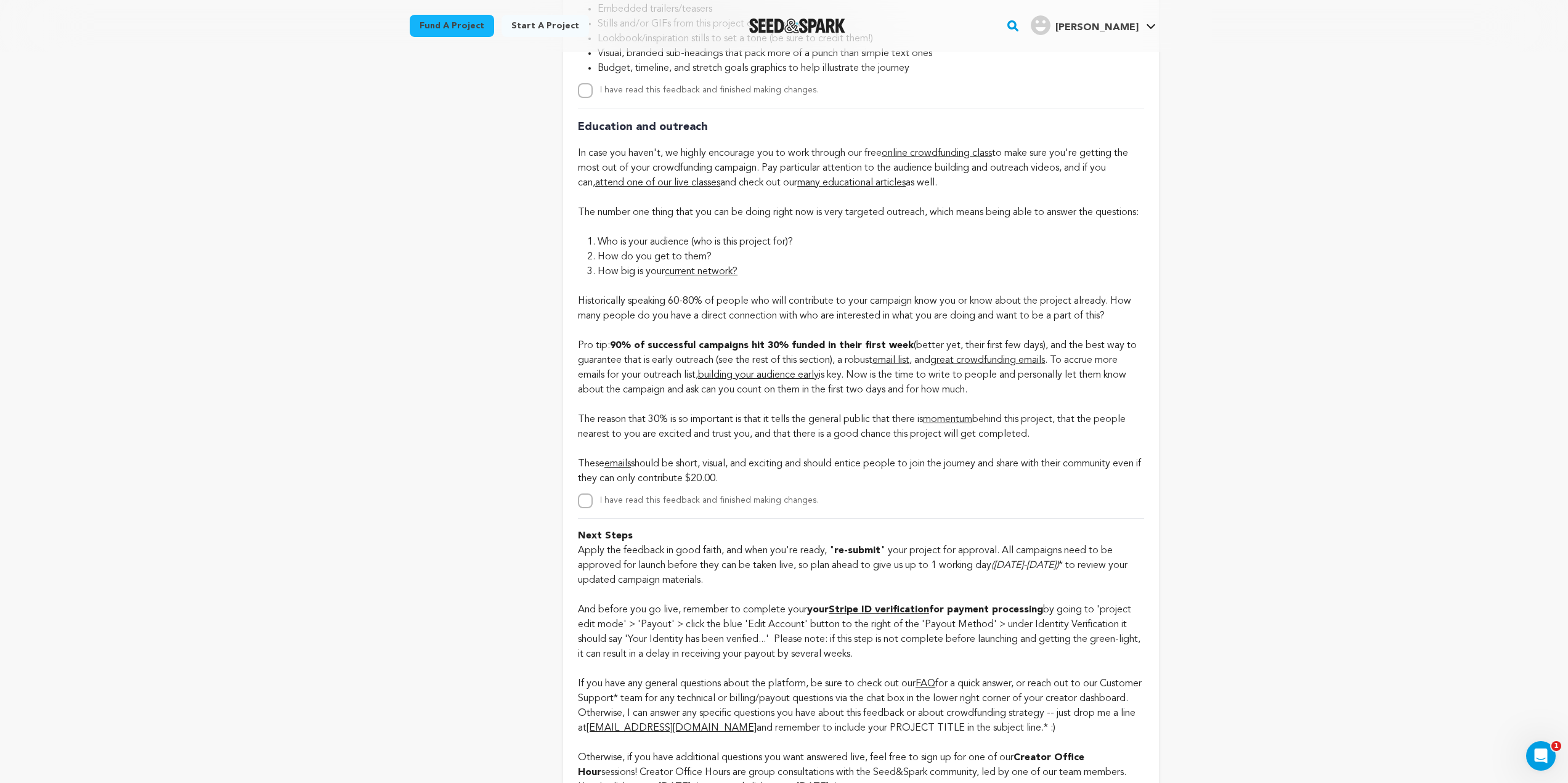
drag, startPoint x: 762, startPoint y: 488, endPoint x: 582, endPoint y: 284, distance: 272.1
click at [826, 279] on li "How big is your current network?" at bounding box center [870, 271] width 546 height 15
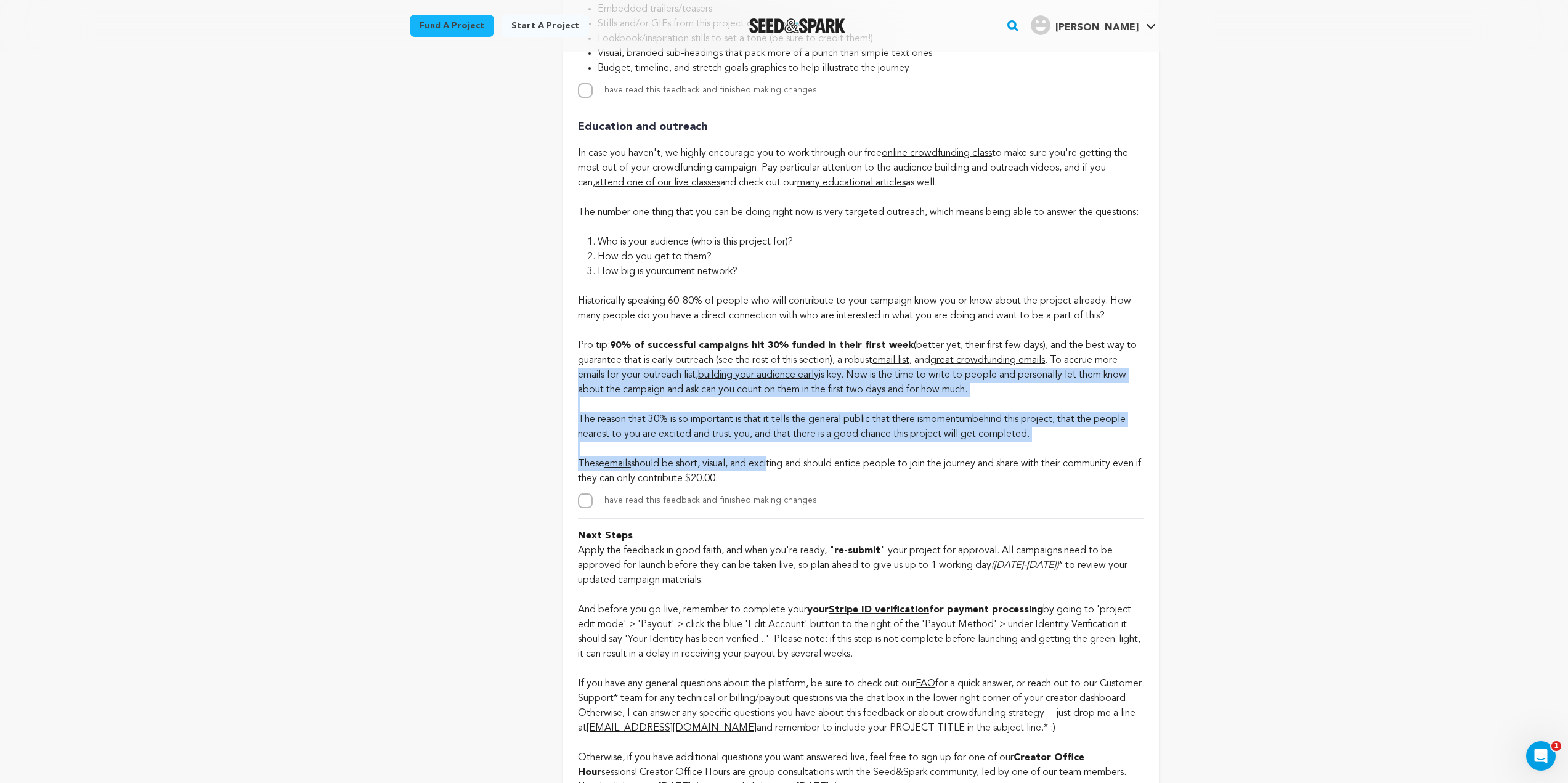
drag, startPoint x: 774, startPoint y: 484, endPoint x: 583, endPoint y: 394, distance: 211.1
click at [579, 393] on p "Historically speaking 60-80% of people who will contribute to your campaign kno…" at bounding box center [860, 382] width 565 height 207
click at [736, 454] on p "Historically speaking 60-80% of people who will contribute to your campaign kno…" at bounding box center [860, 382] width 565 height 207
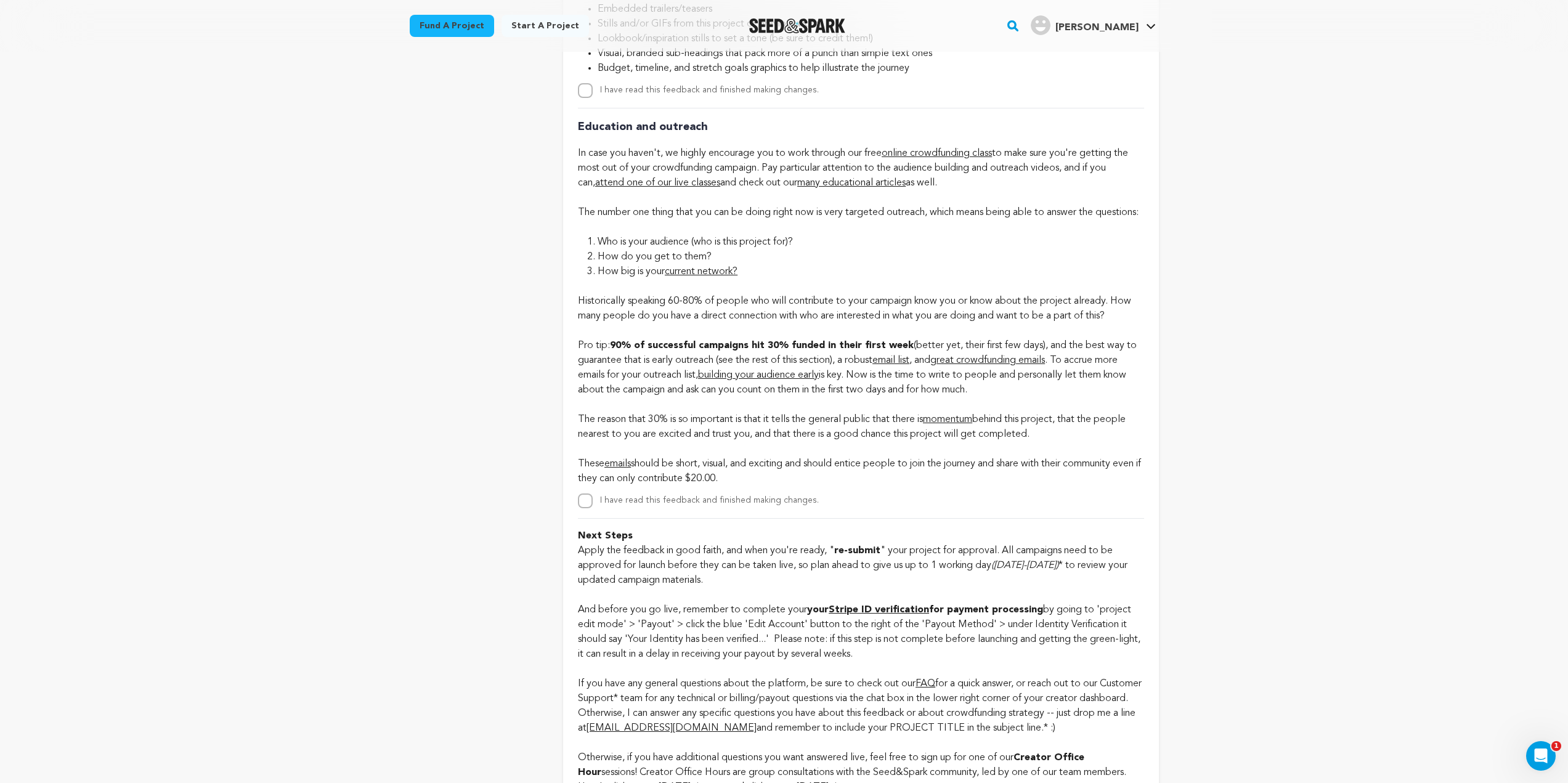
drag, startPoint x: 763, startPoint y: 496, endPoint x: 573, endPoint y: 159, distance: 386.9
click at [757, 217] on p "In case you haven't, we highly encourage you to work through our free online cr…" at bounding box center [860, 183] width 565 height 74
drag, startPoint x: 580, startPoint y: 157, endPoint x: 1005, endPoint y: 491, distance: 540.5
click at [1005, 491] on div "Education and outreach In case you haven't, we highly encourage you to work thr…" at bounding box center [860, 309] width 565 height 401
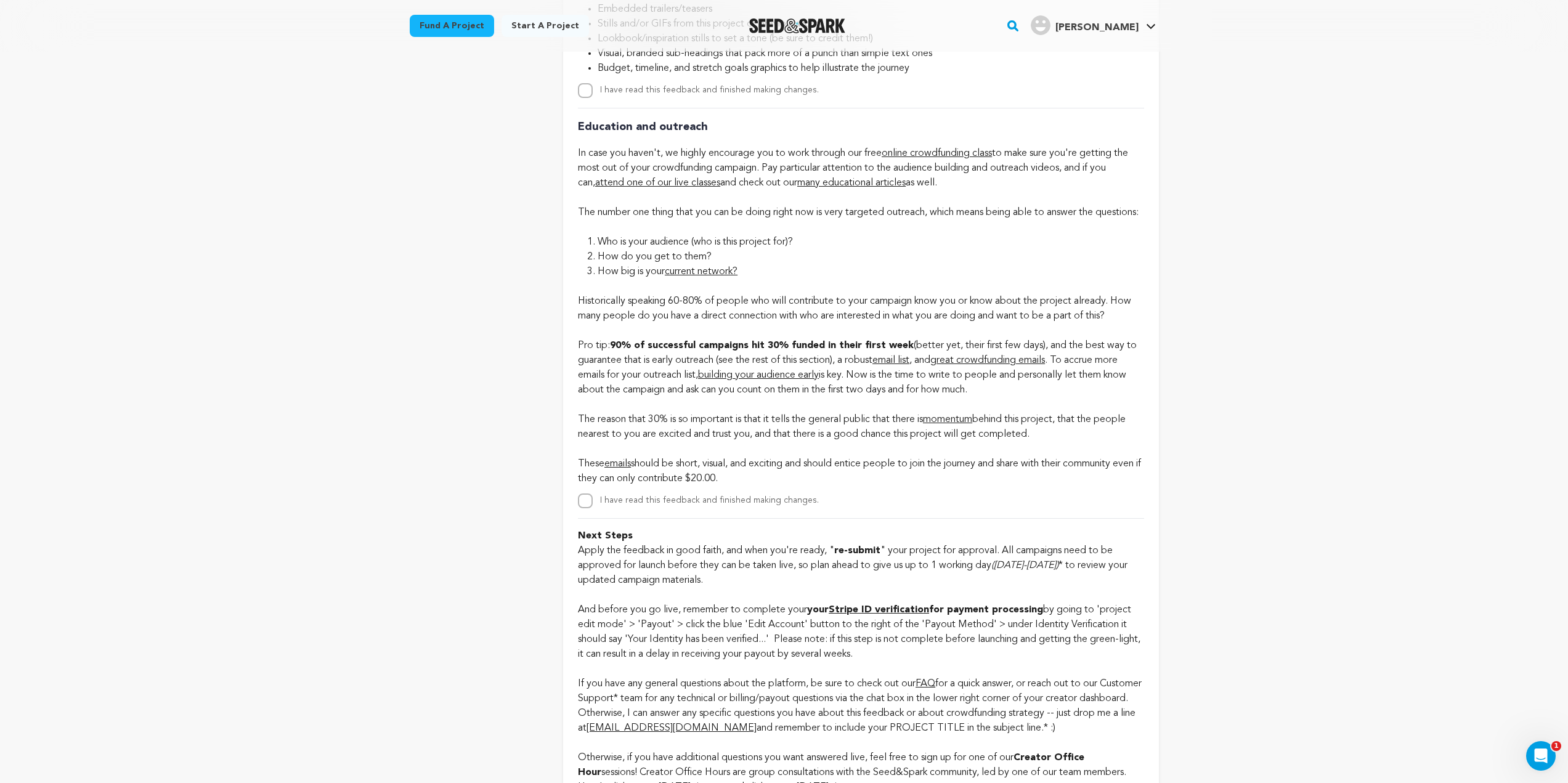
click at [846, 486] on p "Historically speaking 60-80% of people who will contribute to your campaign kno…" at bounding box center [860, 382] width 565 height 207
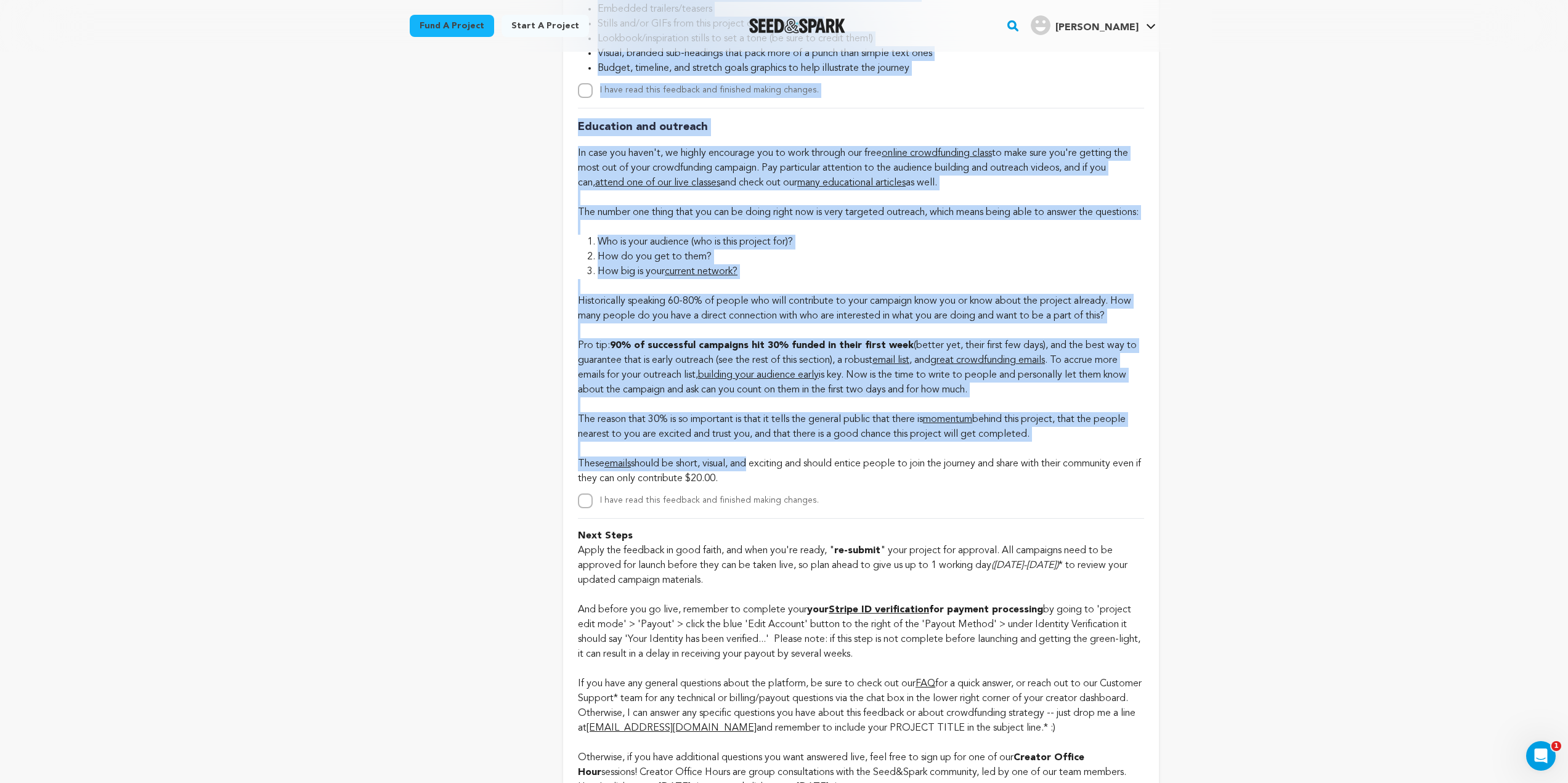
drag, startPoint x: 751, startPoint y: 486, endPoint x: 544, endPoint y: 139, distance: 404.1
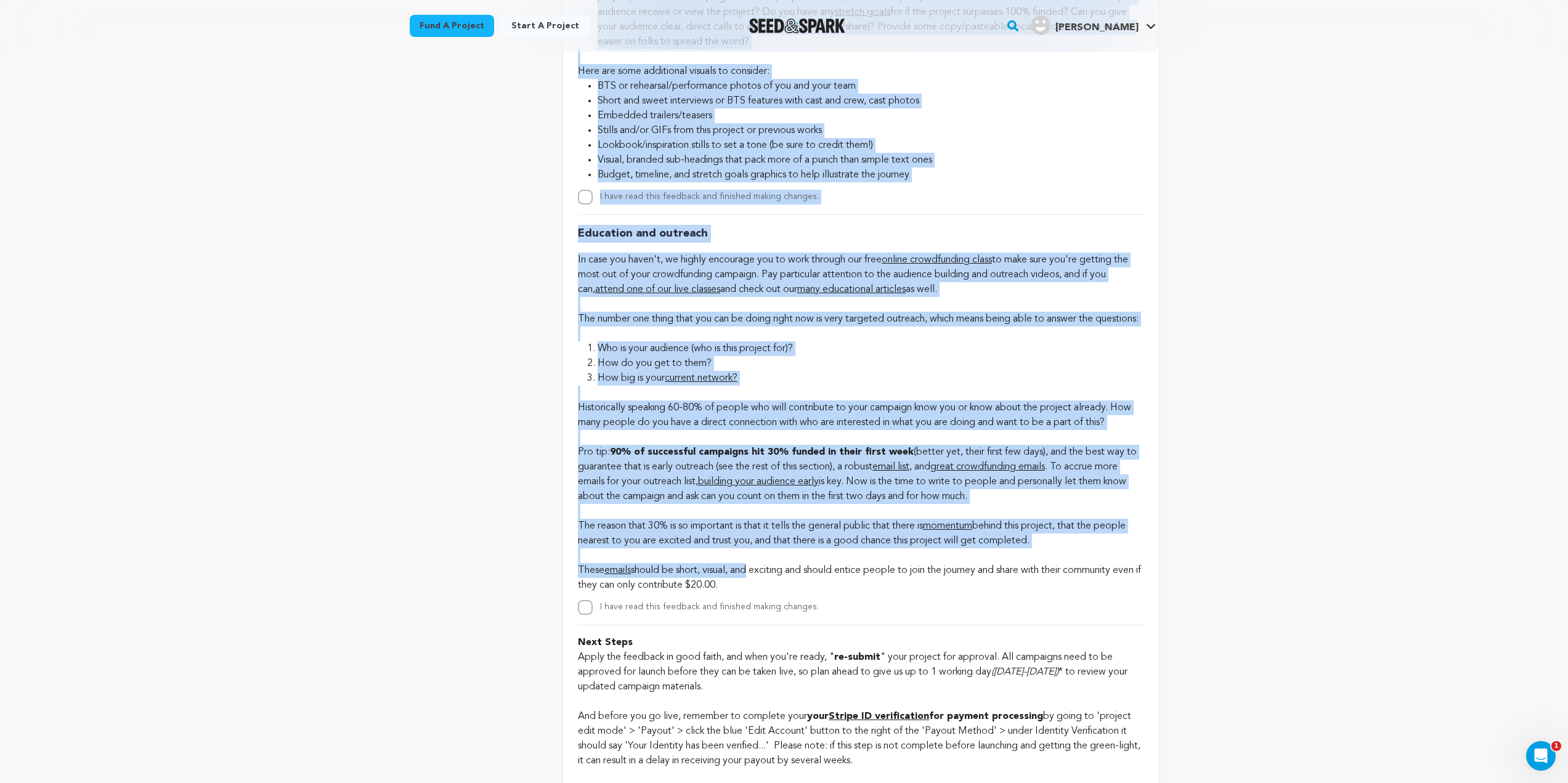
scroll to position [2527, 0]
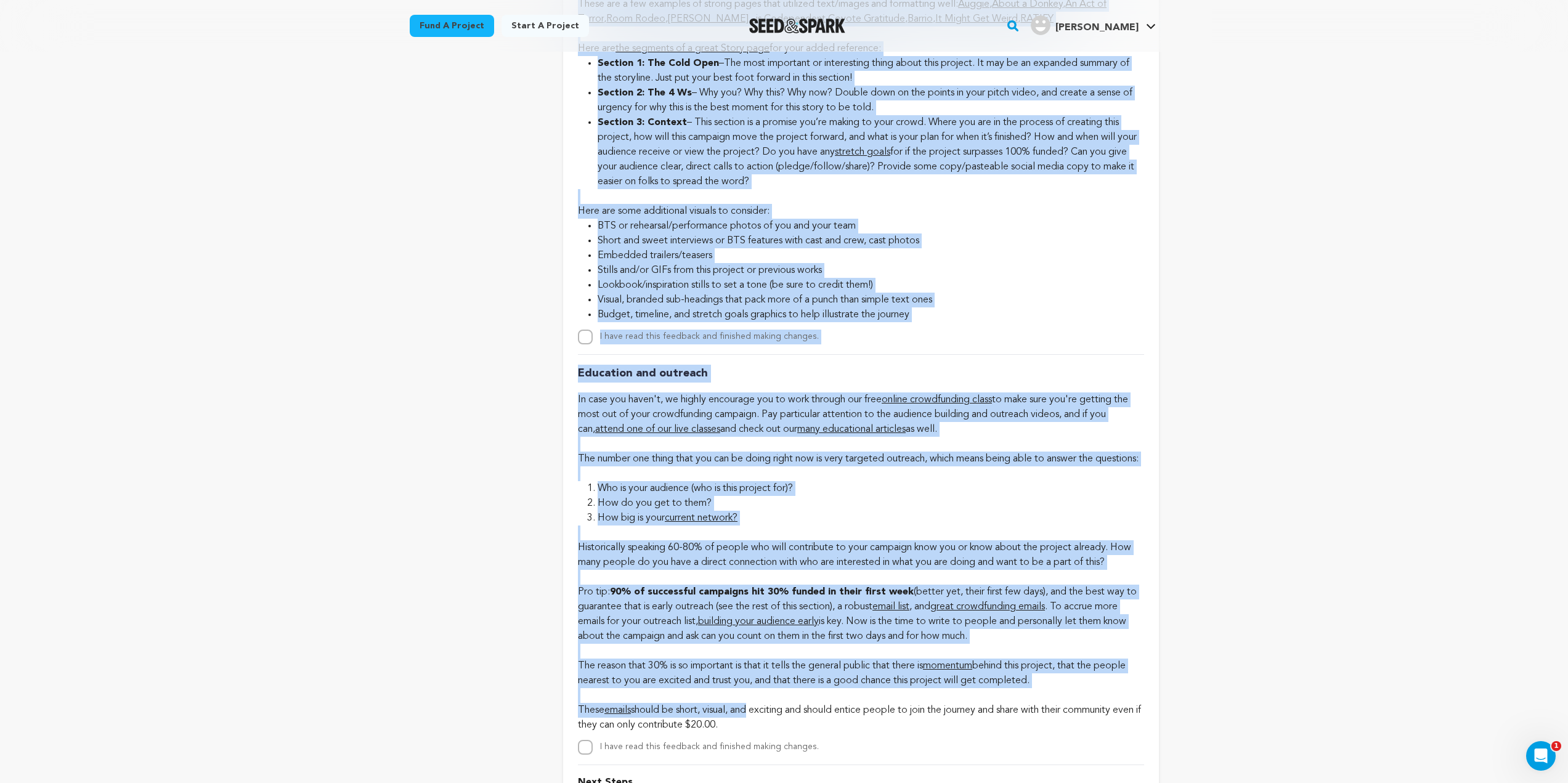
click at [789, 298] on li "Visual, branded sub-headings that pack more of a punch than simple text ones" at bounding box center [870, 300] width 546 height 15
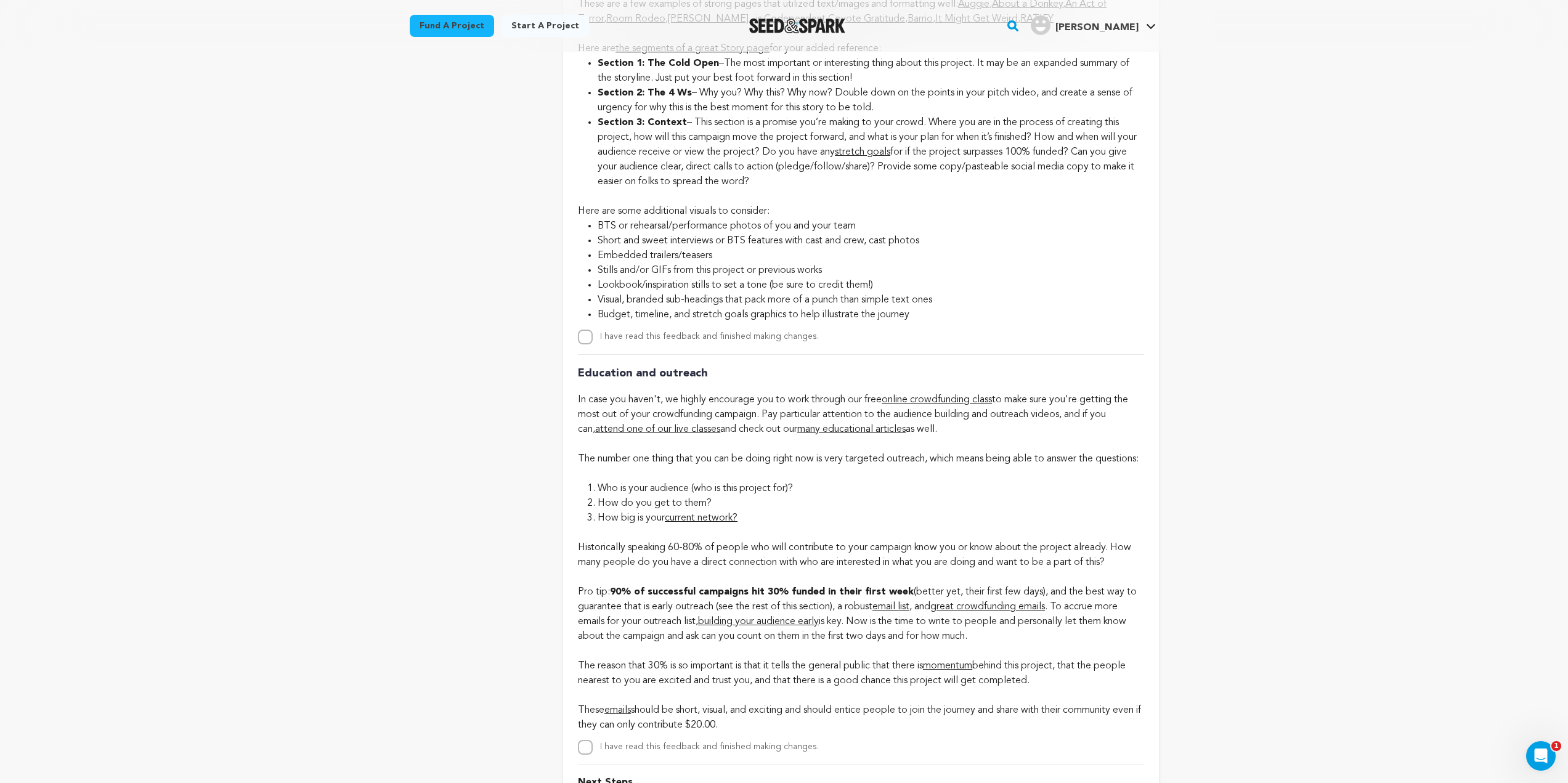
click at [892, 311] on li "Budget, timeline, and stretch goals graphics to help illustrate the journey" at bounding box center [870, 315] width 546 height 15
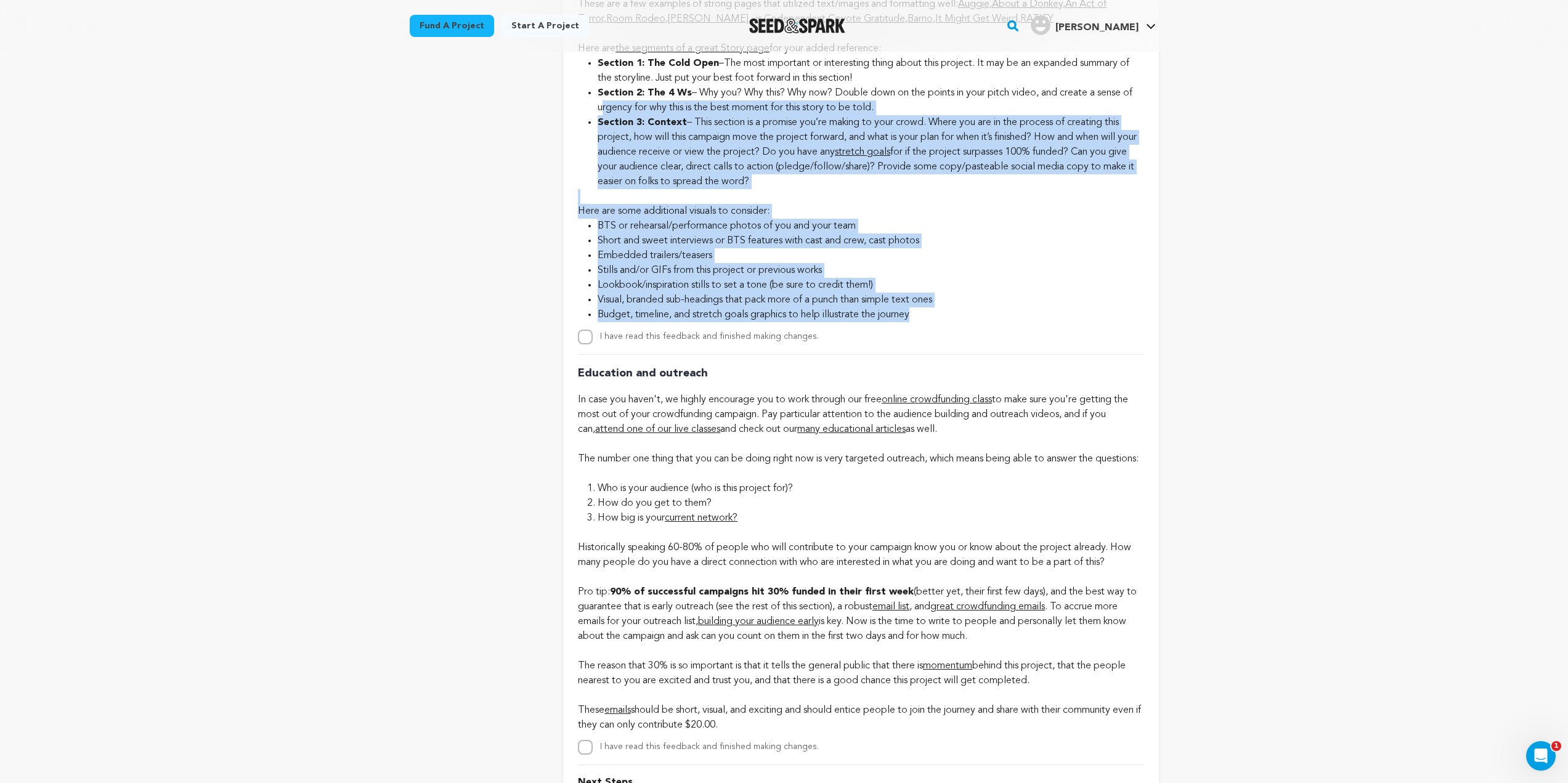
drag, startPoint x: 924, startPoint y: 314, endPoint x: 580, endPoint y: 107, distance: 401.5
click at [580, 107] on div "Story Edit story increase the size of their browser text or use a text-to-speec…" at bounding box center [860, 85] width 565 height 519
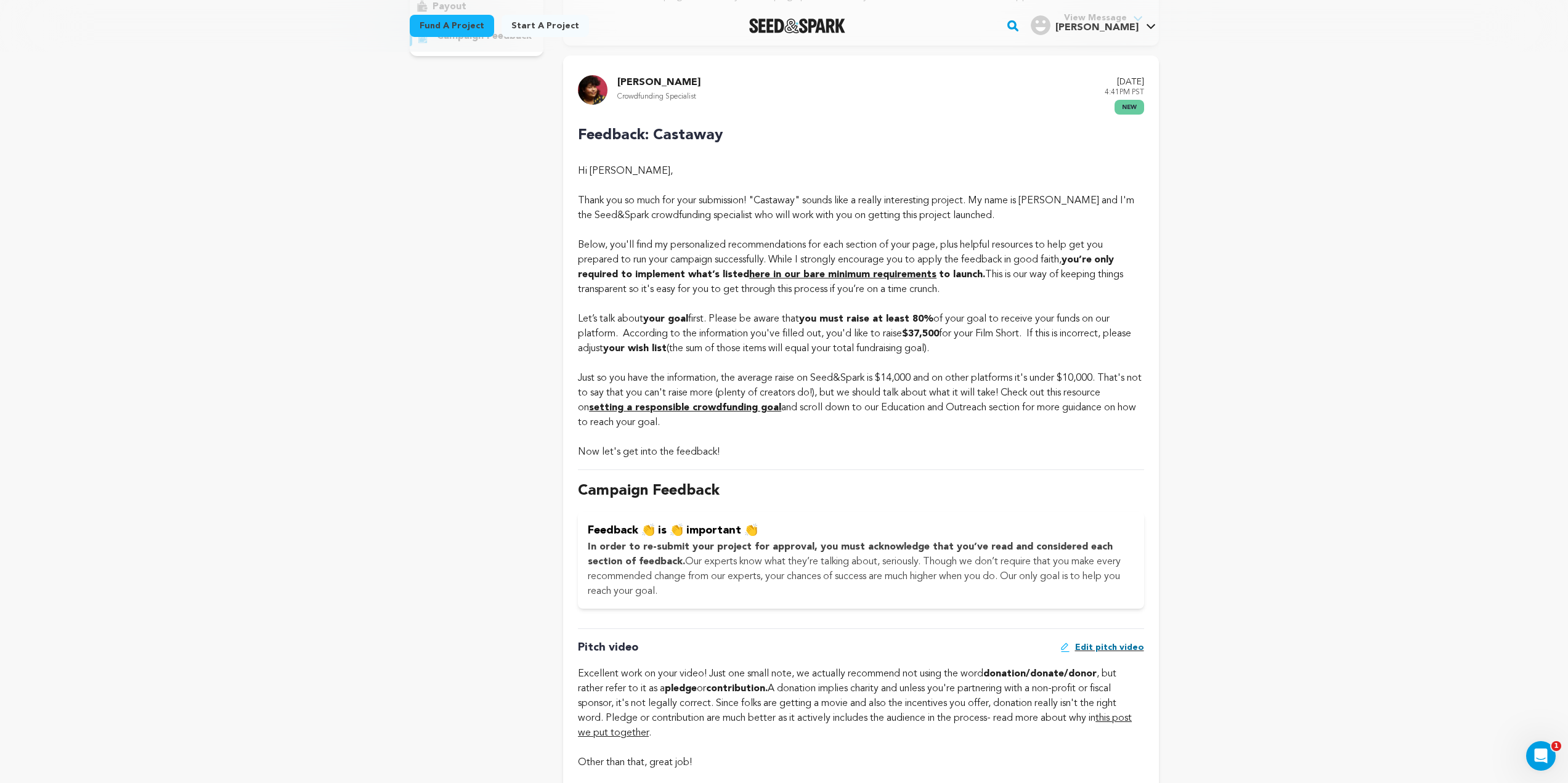
scroll to position [185, 0]
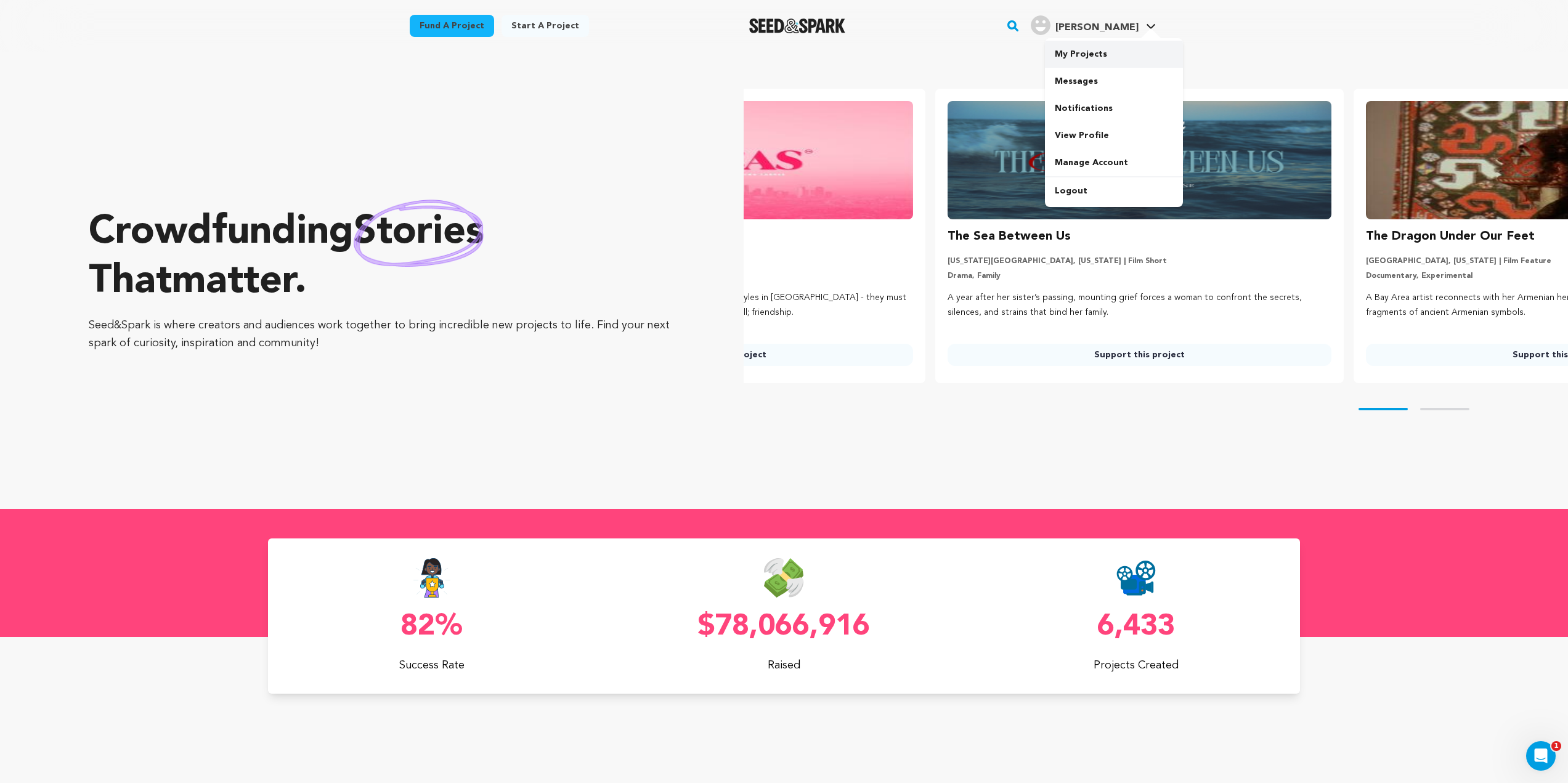
click at [1109, 56] on link "My Projects" at bounding box center [1114, 54] width 138 height 27
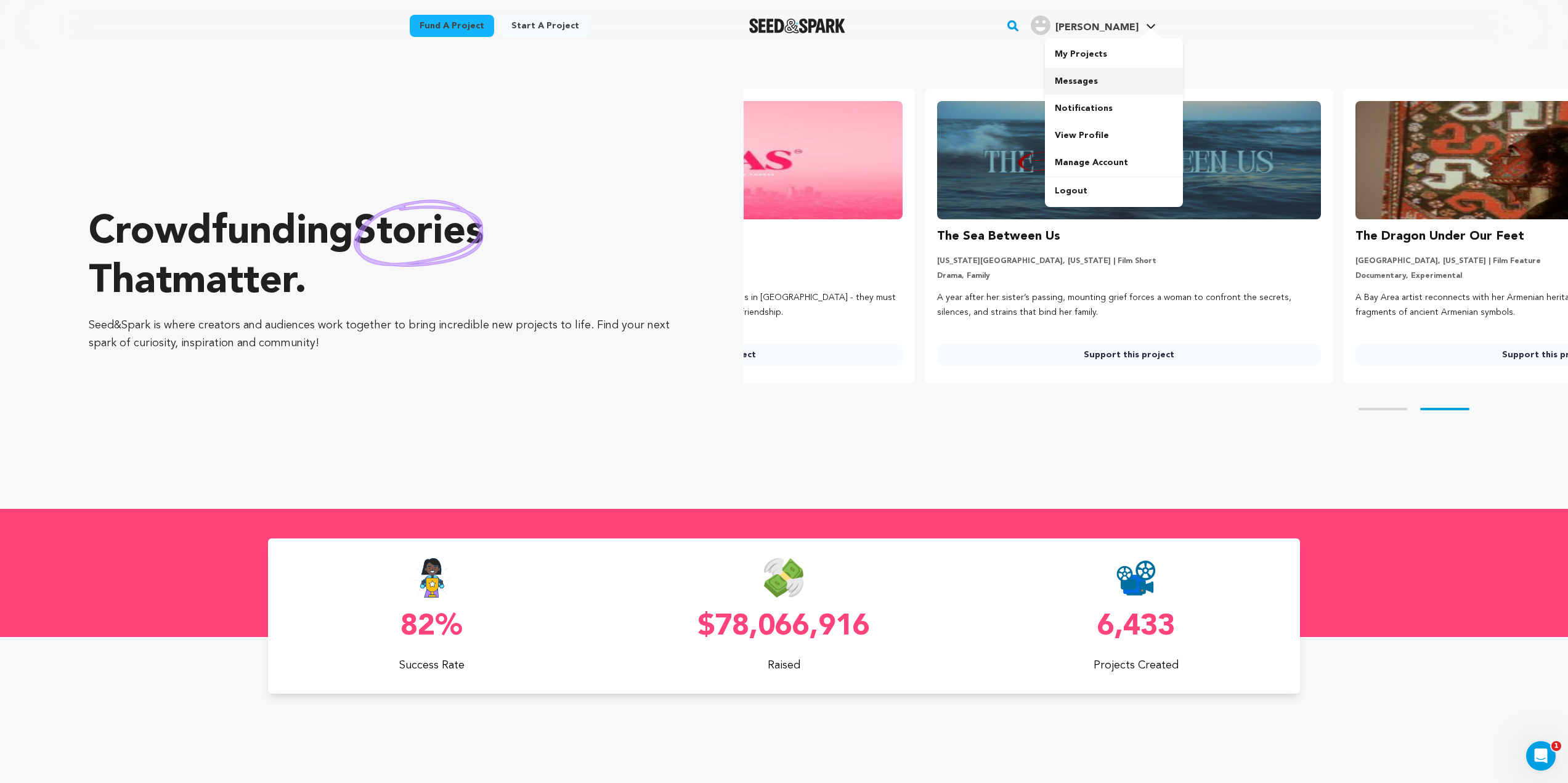
scroll to position [0, 393]
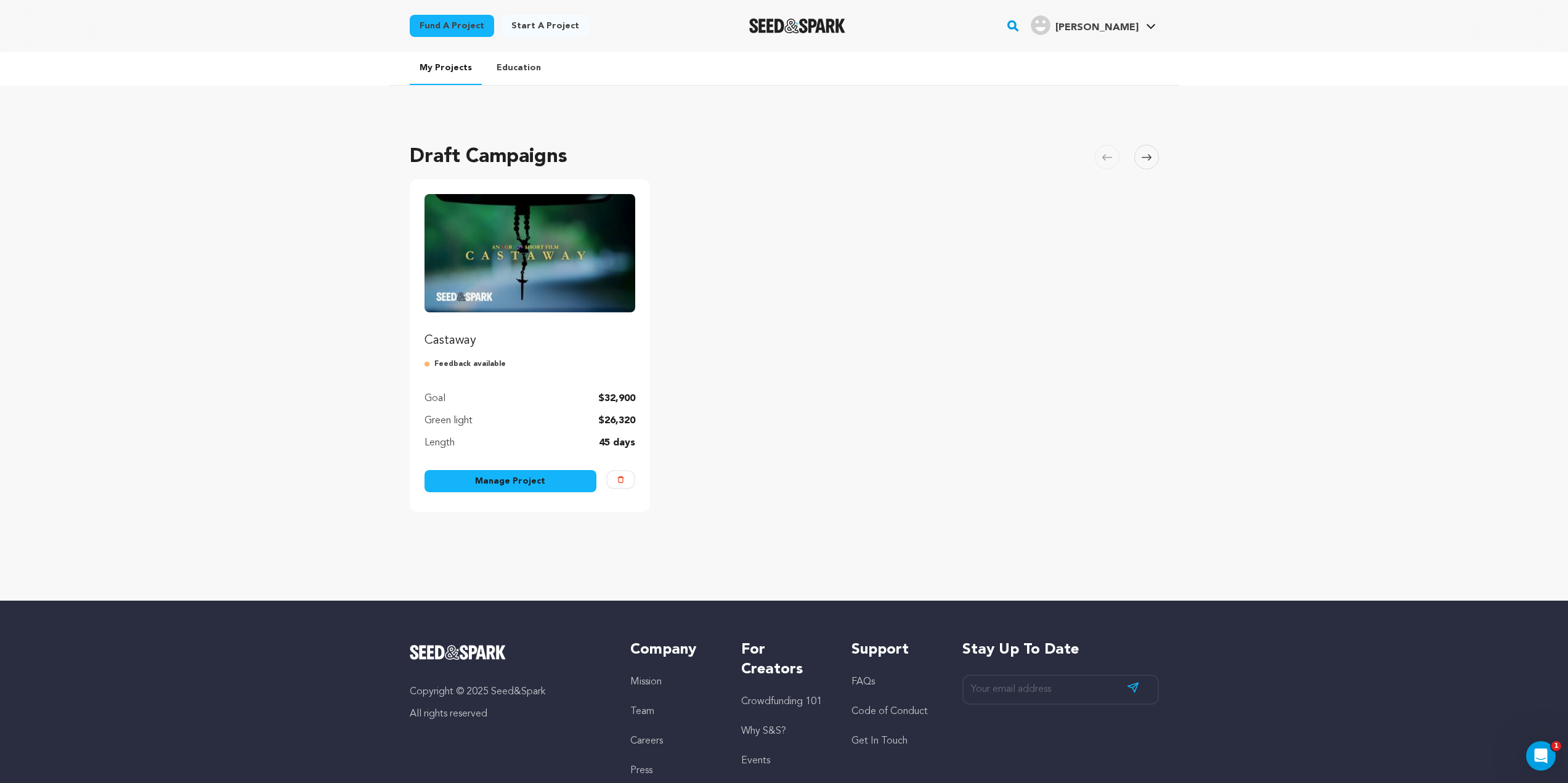
click at [510, 484] on link "Manage Project" at bounding box center [511, 481] width 173 height 22
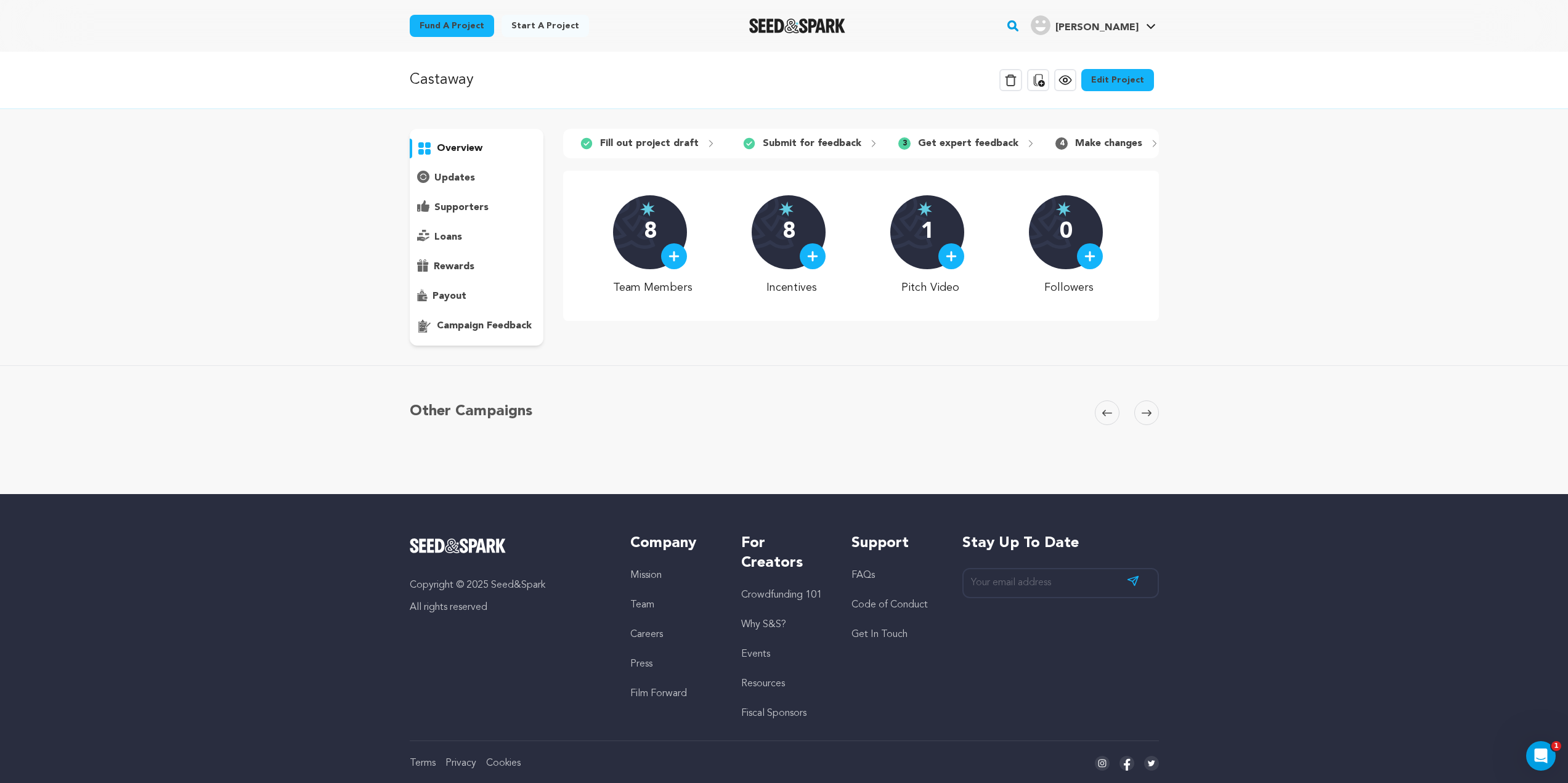
click at [1115, 78] on link "Edit Project" at bounding box center [1117, 80] width 72 height 22
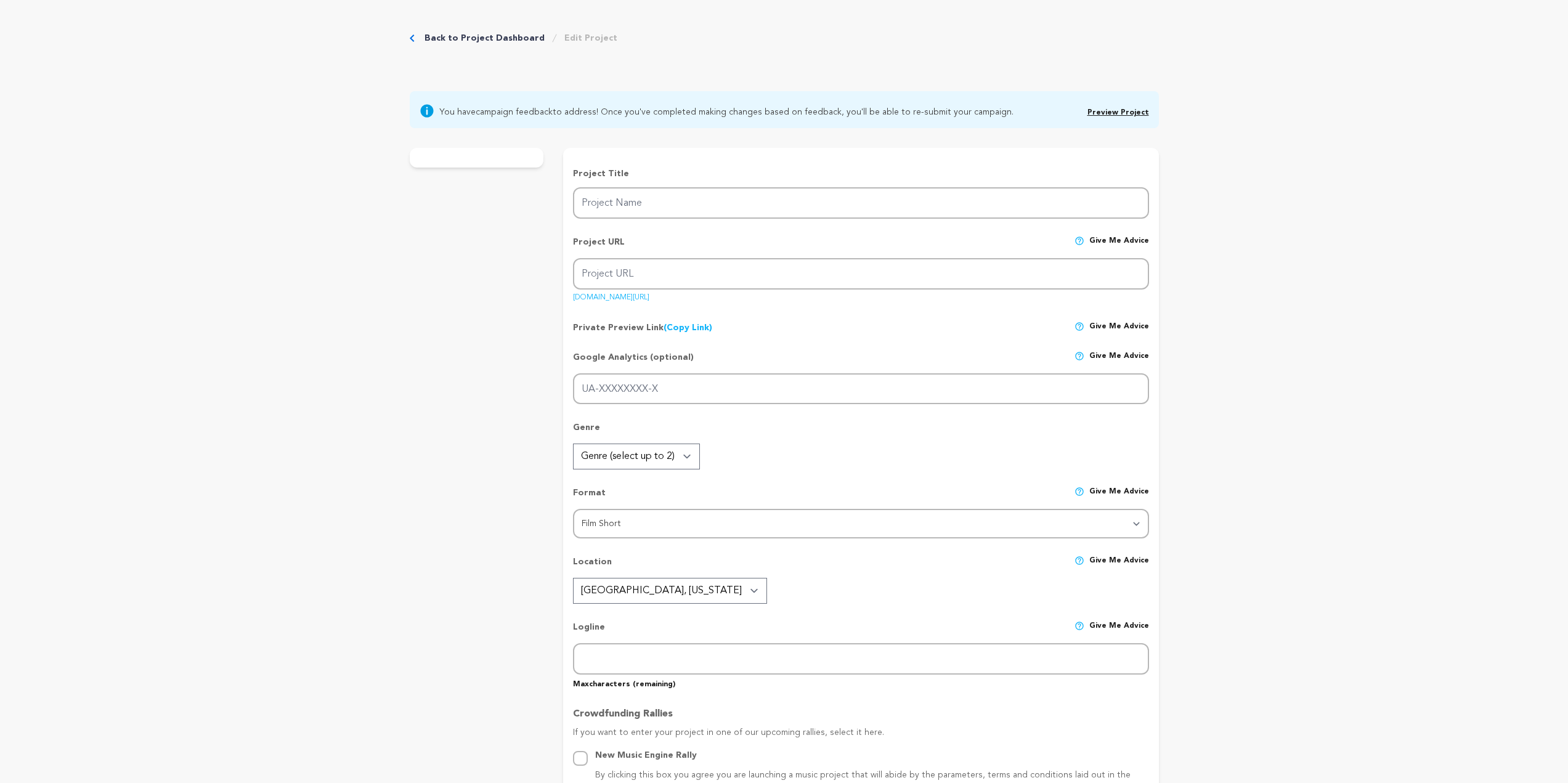
type input "Castaway"
type input "castaway-1"
type input "After casting away his queer son to preserve his religious beliefs, a devout Ca…"
type textarea "Castaway follows a Mexican father who chooses love over rigid beliefs, reaching…"
type textarea "Castaway is a powerful short film about breaking generational cycles and reclai…"
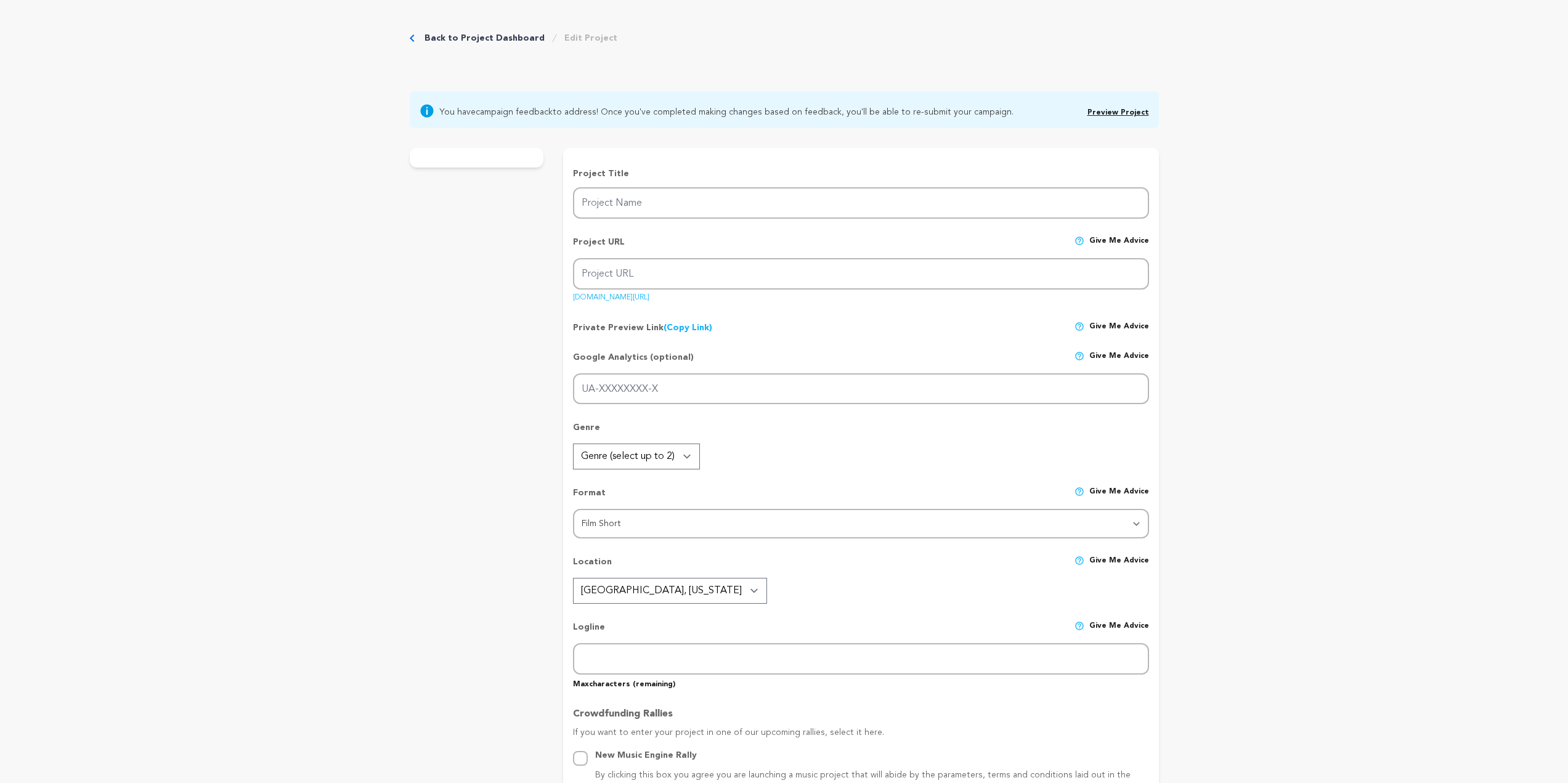
radio input "true"
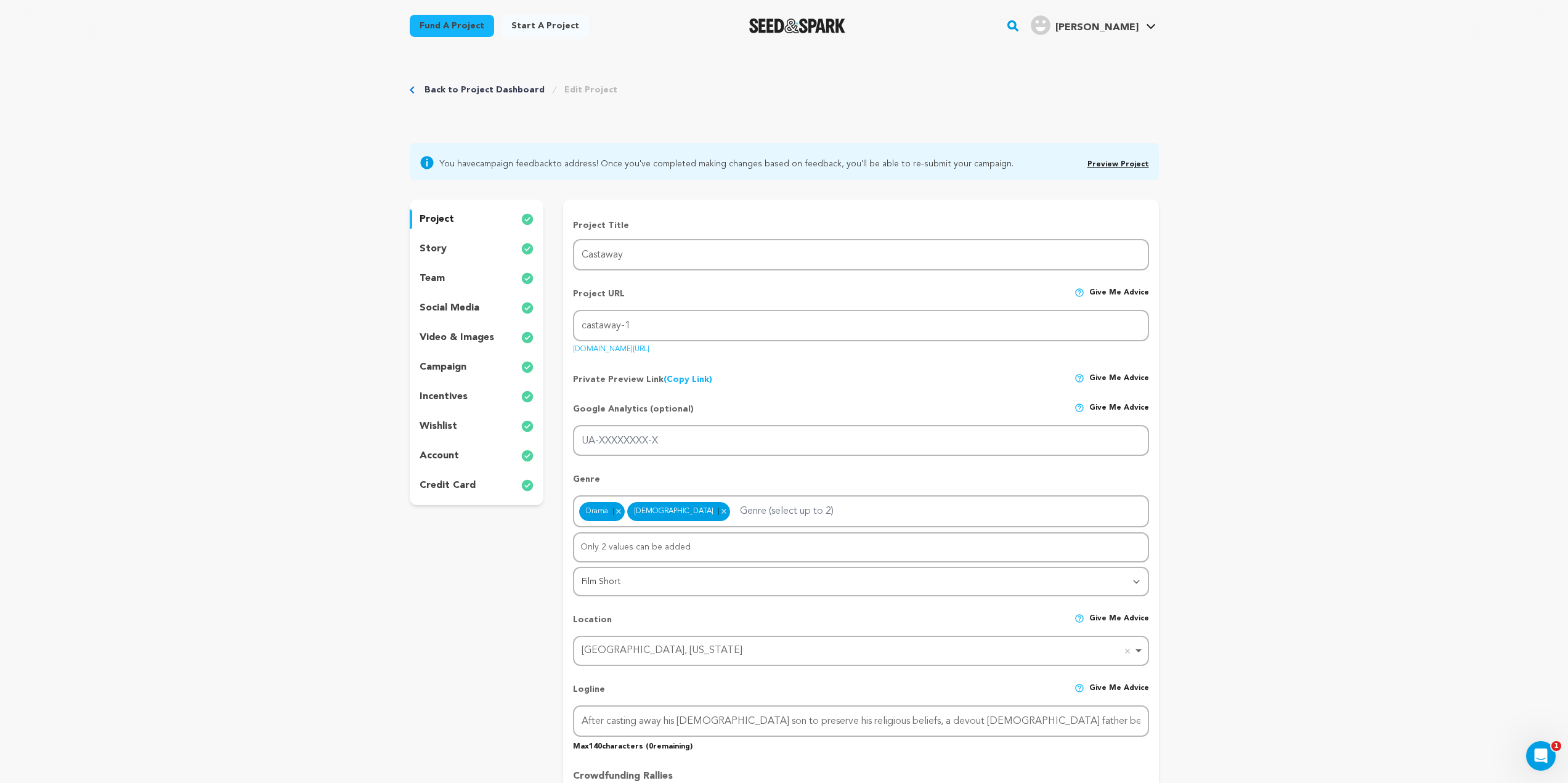
click at [457, 251] on div "story" at bounding box center [477, 249] width 134 height 20
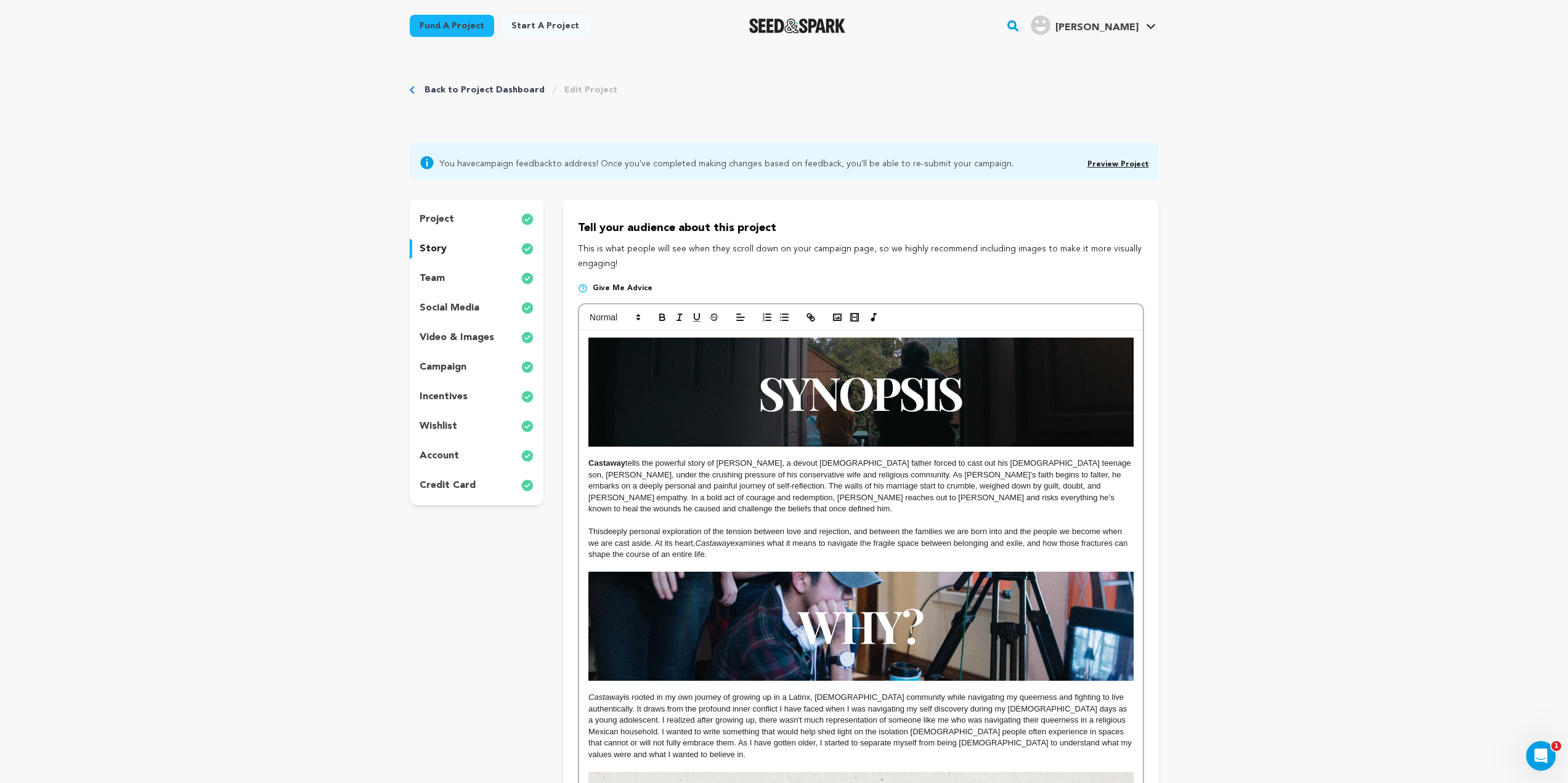
click at [458, 399] on p "incentives" at bounding box center [444, 396] width 48 height 15
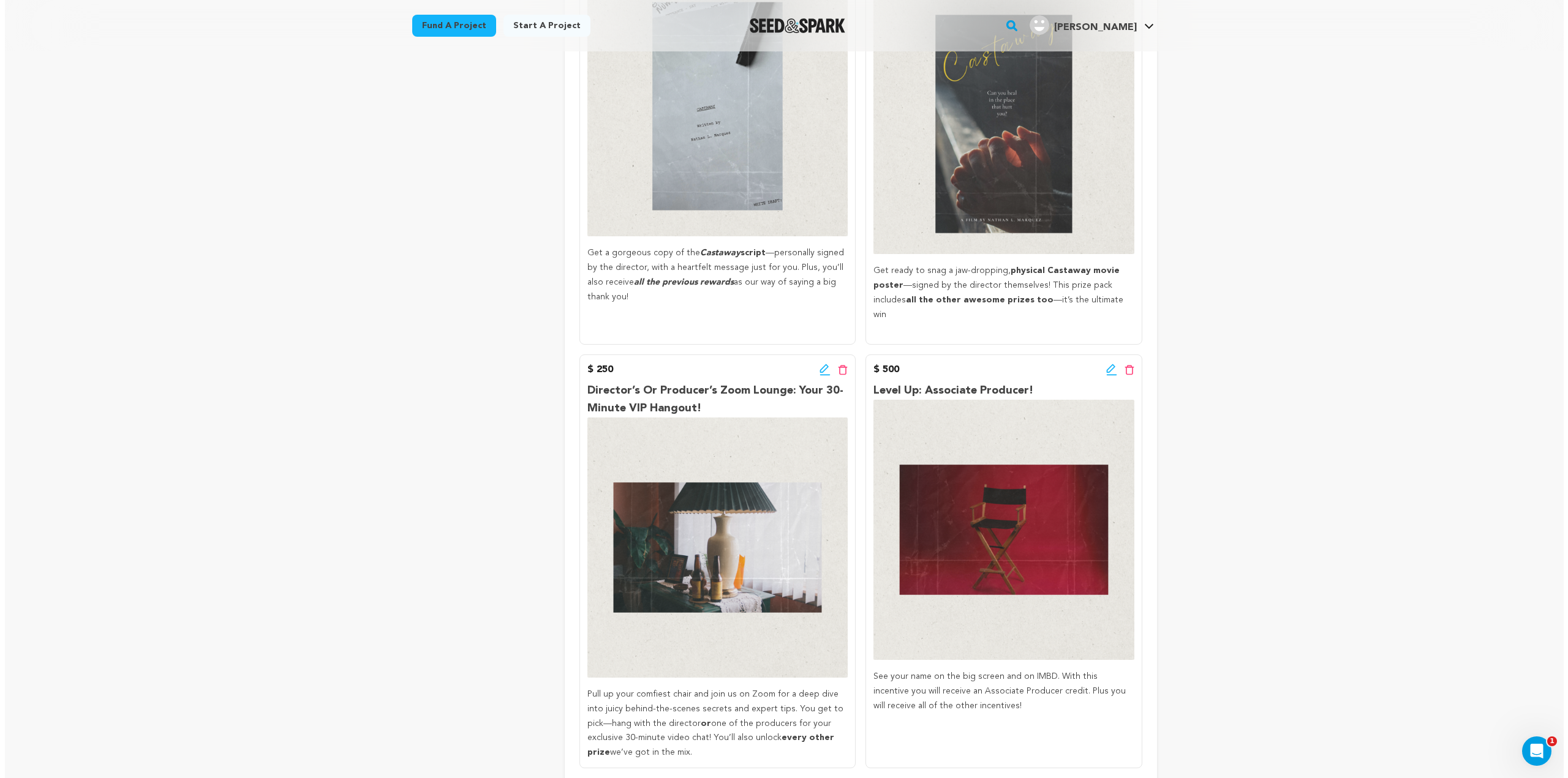
scroll to position [796, 0]
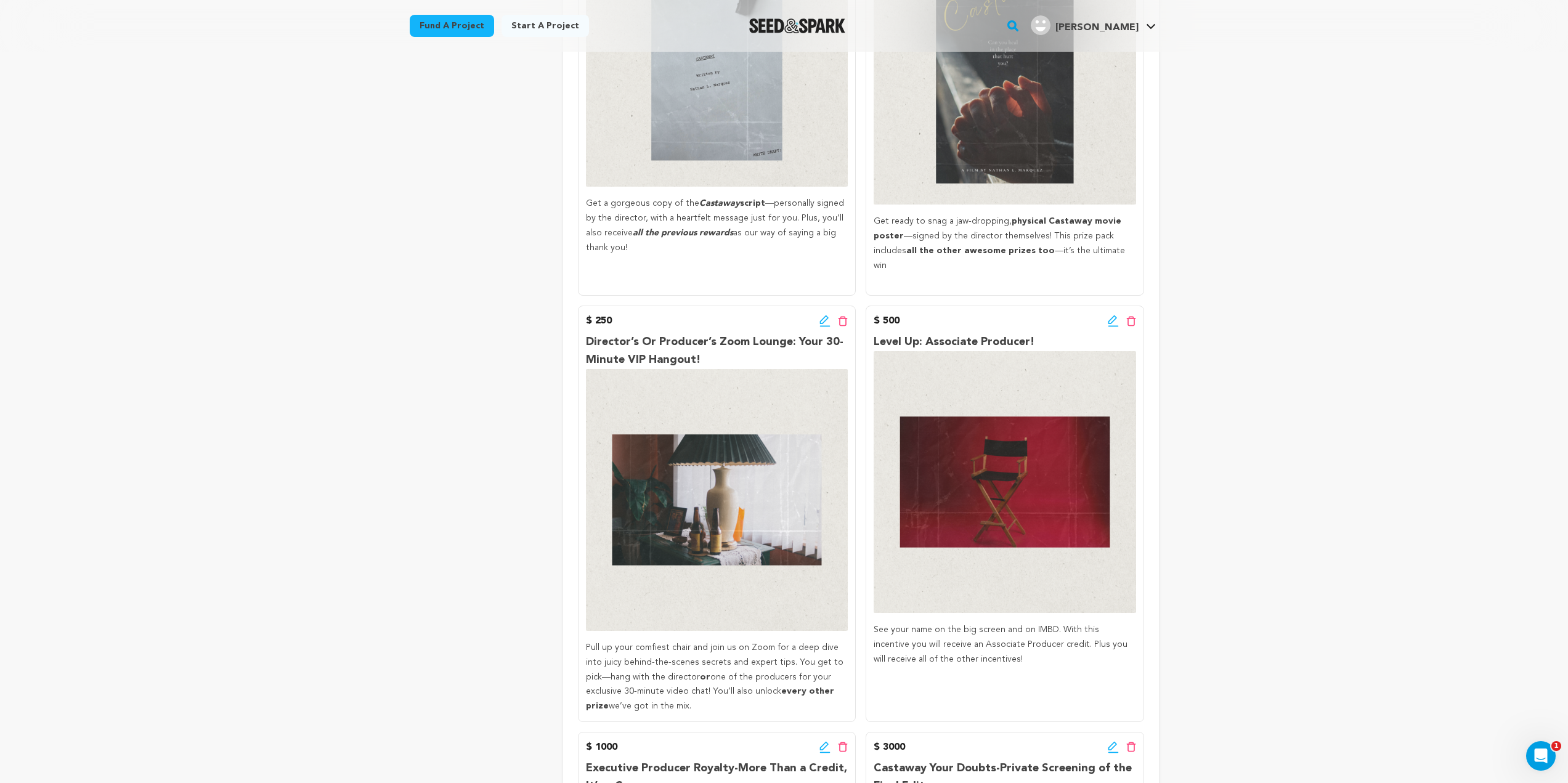
click at [817, 314] on div "$ 250 Edit incentive button Delete incentive button" at bounding box center [716, 321] width 262 height 15
click at [833, 314] on div "Edit incentive button Delete incentive button" at bounding box center [834, 321] width 29 height 15
click at [826, 315] on icon at bounding box center [825, 321] width 11 height 13
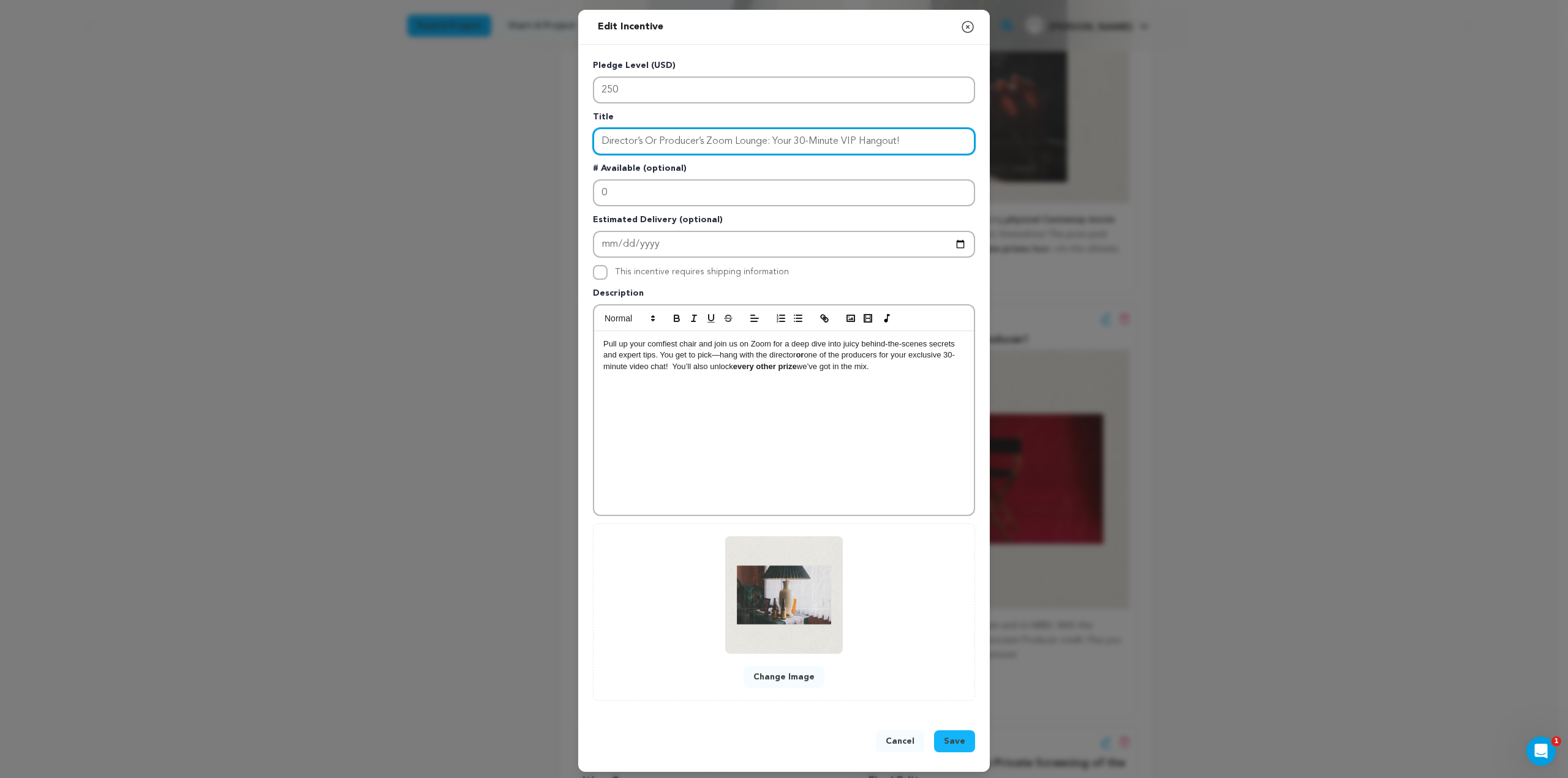
click at [805, 146] on input "Director’s Or Producer’s Zoom Lounge: Your 30-Minute VIP Hangout!" at bounding box center [784, 141] width 382 height 27
click at [802, 145] on input "Director’s Or Producer’s Zoom Lounge: Your 30-Minute VIP Hangout!" at bounding box center [784, 141] width 382 height 27
type input "Director’s Or Producer’s Zoom Lounge: Your 15-Minute VIP Hangout!"
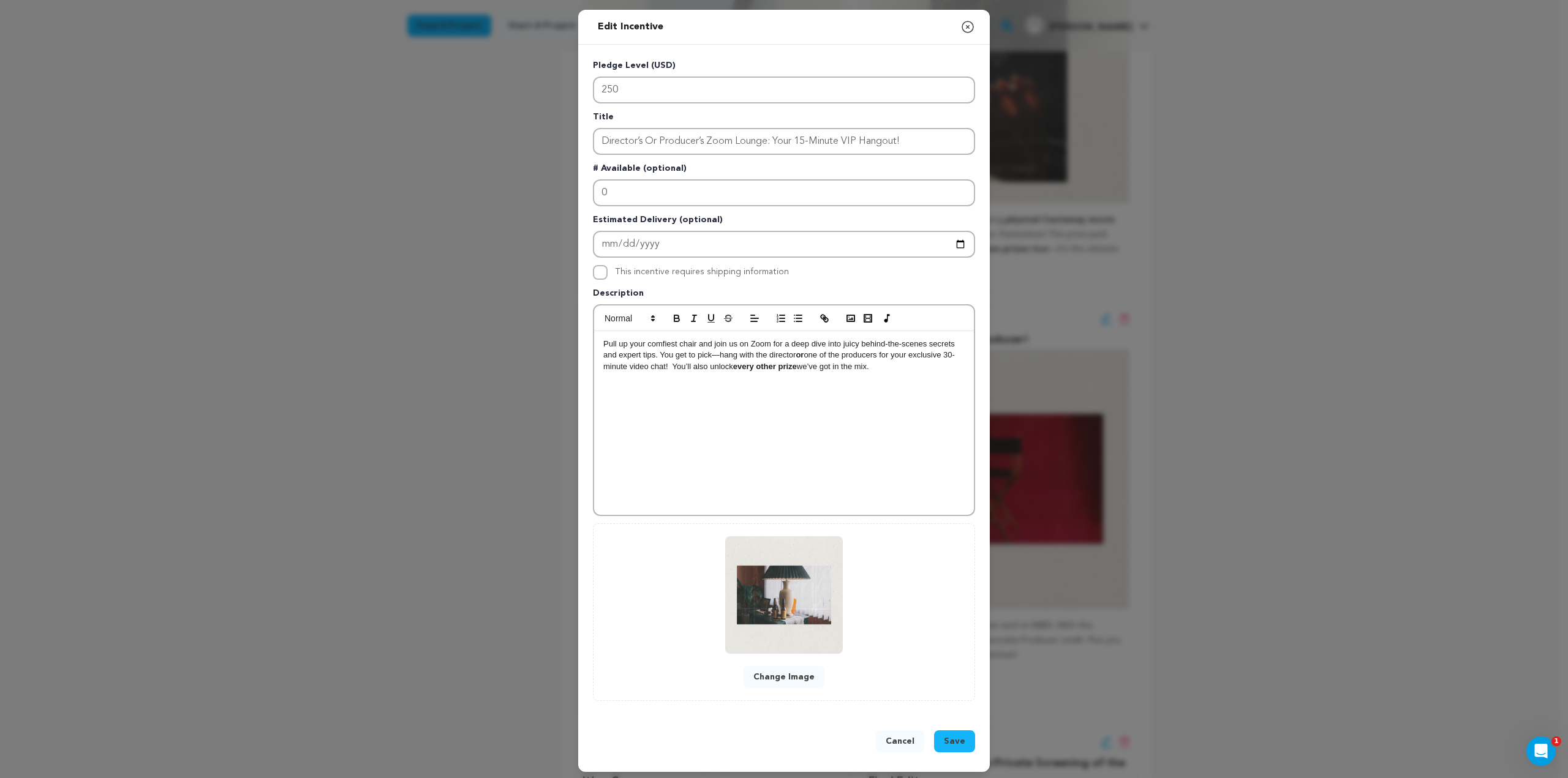
click at [950, 355] on p "Pull up your comfiest chair and join us on Zoom for a deep dive into juicy behi…" at bounding box center [784, 356] width 361 height 34
click at [953, 729] on div "Cancel Save" at bounding box center [784, 743] width 412 height 56
click at [953, 734] on button "Save" at bounding box center [954, 742] width 41 height 22
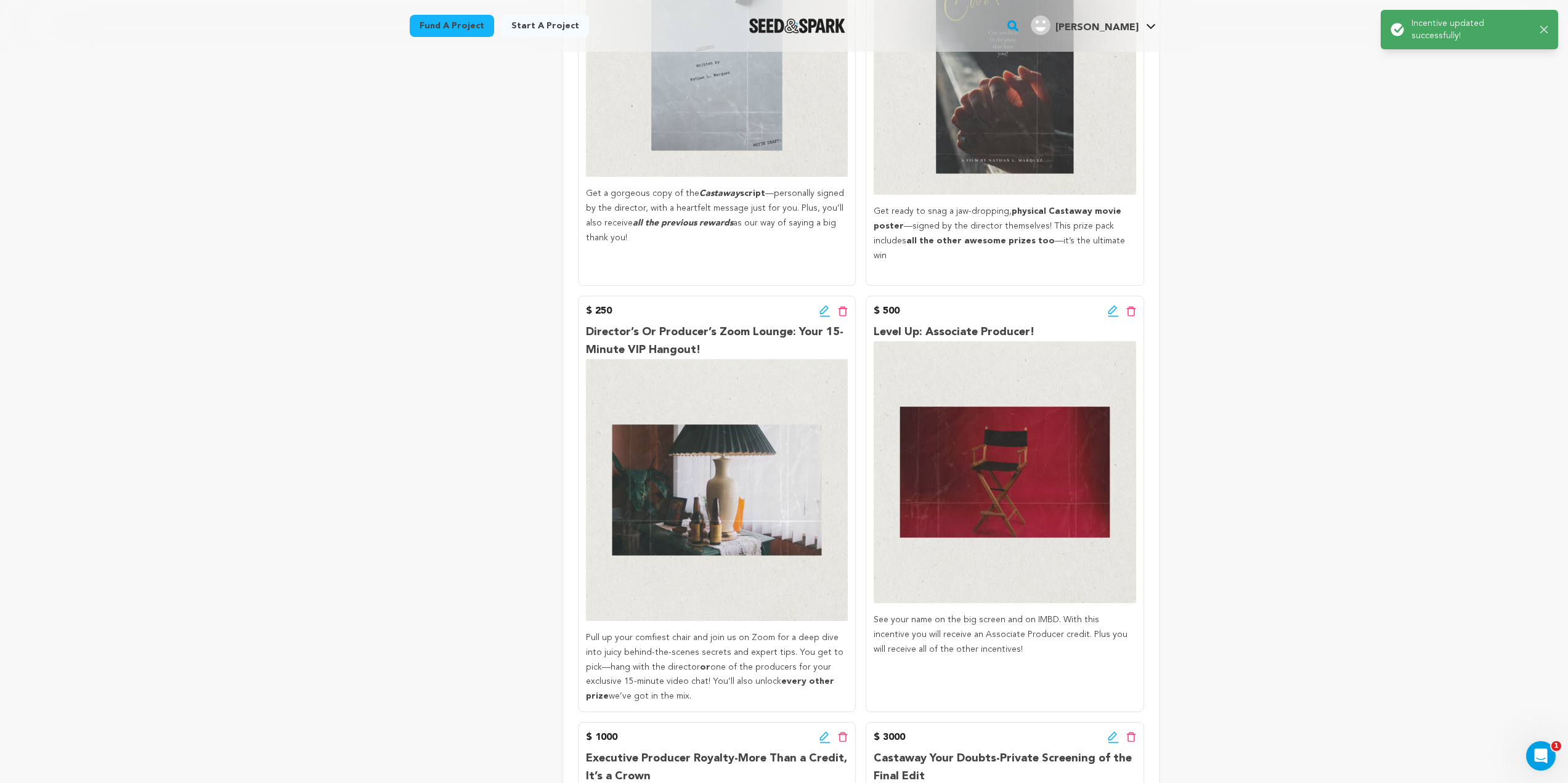
scroll to position [821, 0]
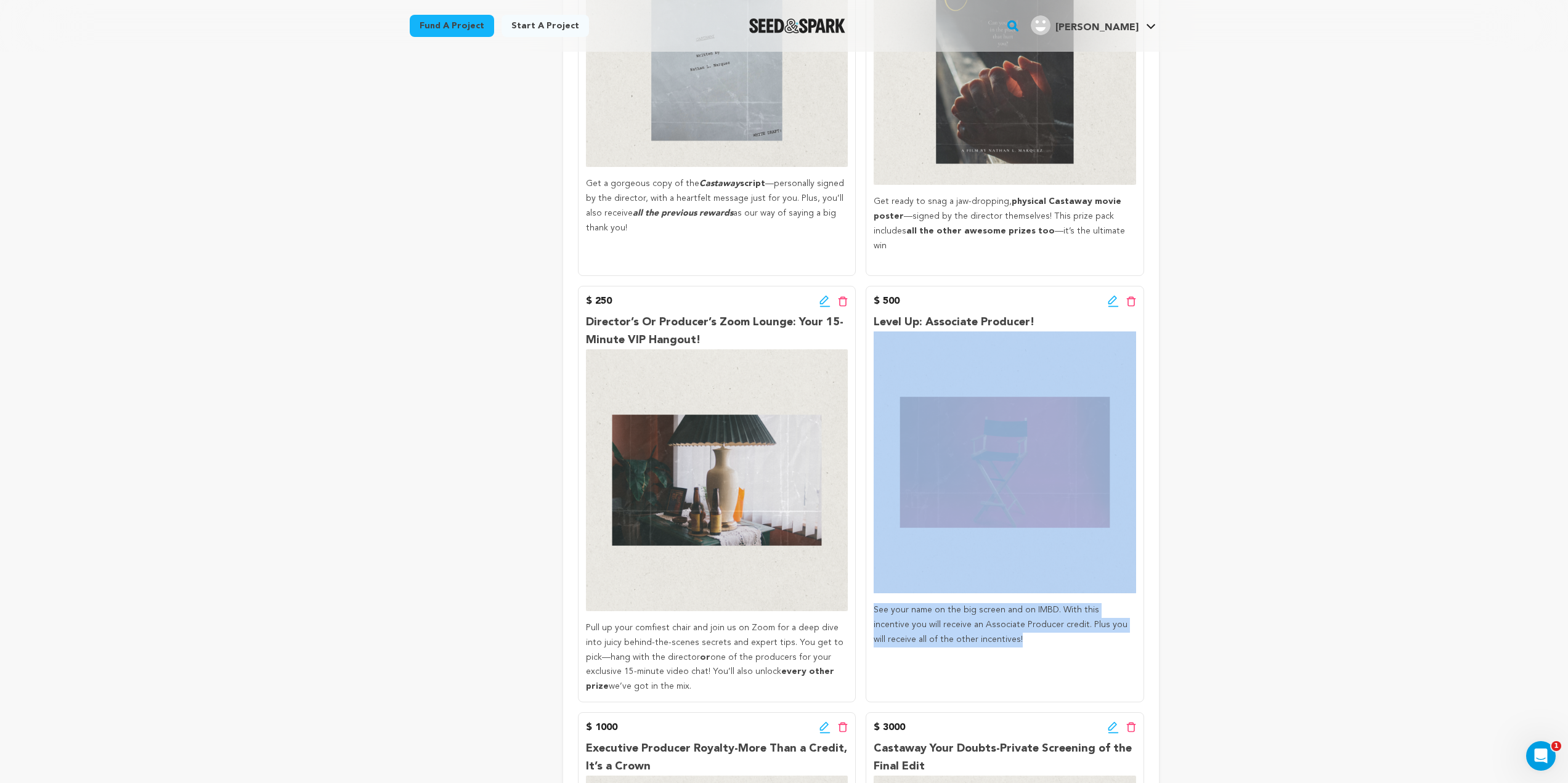
drag, startPoint x: 1010, startPoint y: 606, endPoint x: 908, endPoint y: 526, distance: 129.6
click at [908, 526] on div "Level Up: Associate Producer! See your name on the big screen and on IMBD. With…" at bounding box center [1004, 481] width 262 height 334
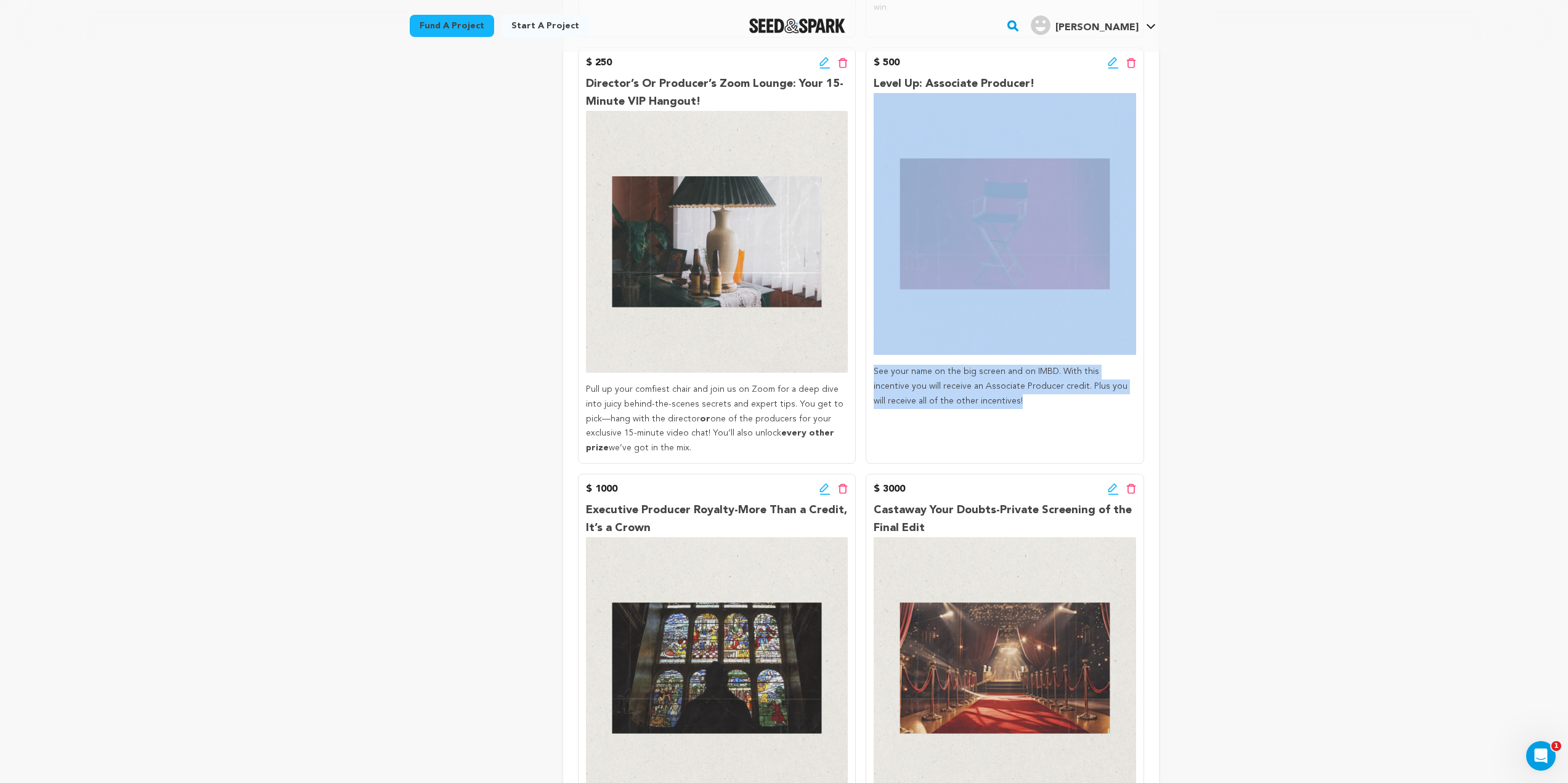
scroll to position [944, 0]
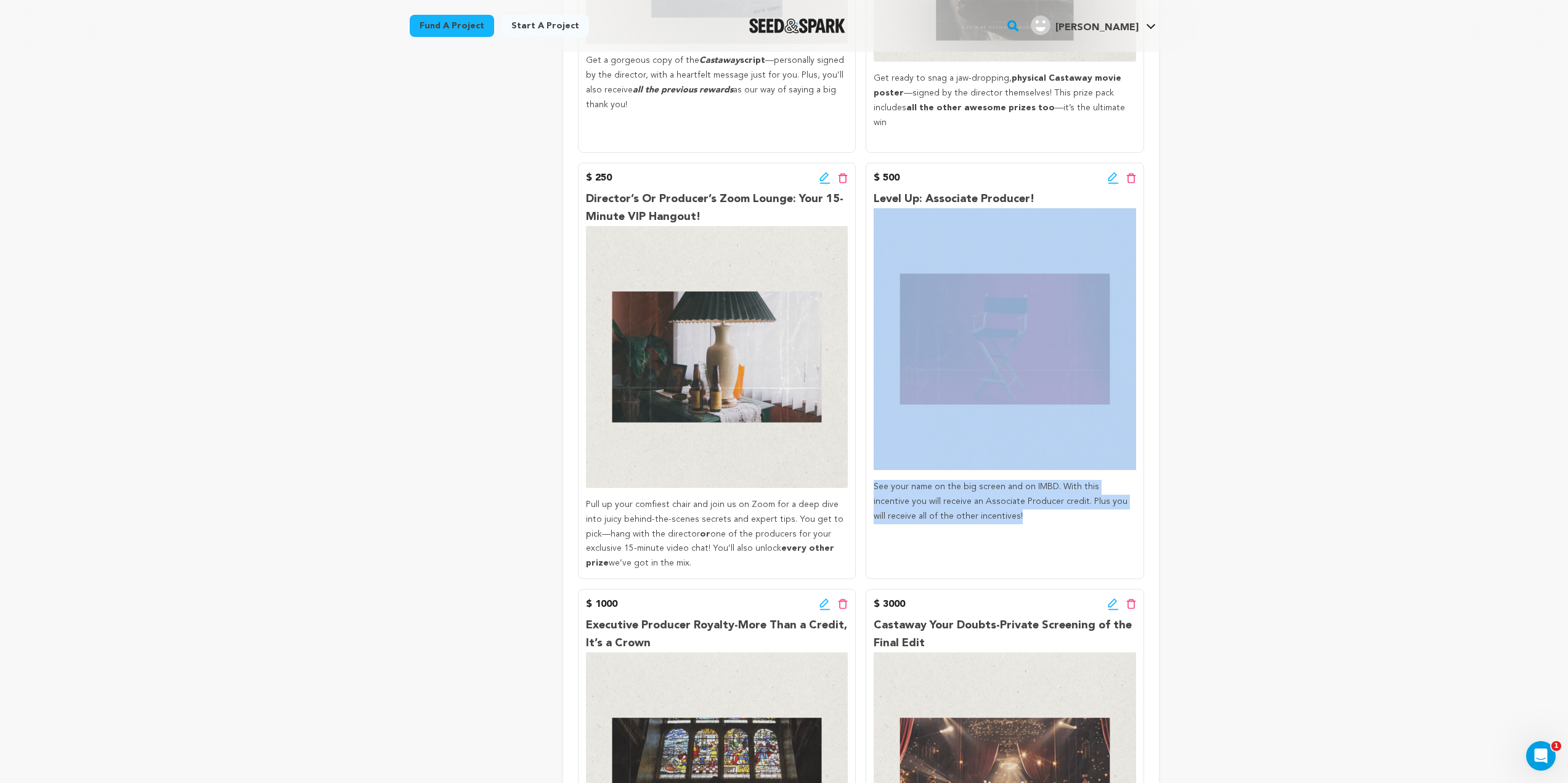
click at [984, 528] on div "$ 500 Edit incentive button Delete incentive button Level Up: Associate Produce…" at bounding box center [1004, 371] width 278 height 417
click at [973, 490] on div "$ 500 Edit incentive button Delete incentive button Level Up: Associate Produce…" at bounding box center [1004, 371] width 278 height 417
click at [972, 491] on p "See your name on the big screen and on IMBD. With this incentive you will recei…" at bounding box center [1004, 502] width 262 height 44
click at [954, 482] on p "See your name on the big screen and on IMBD. With this incentive you will recei…" at bounding box center [1004, 502] width 262 height 44
click at [937, 483] on p "See your name on the big screen and on IMBD. With this incentive you will recei…" at bounding box center [1004, 502] width 262 height 44
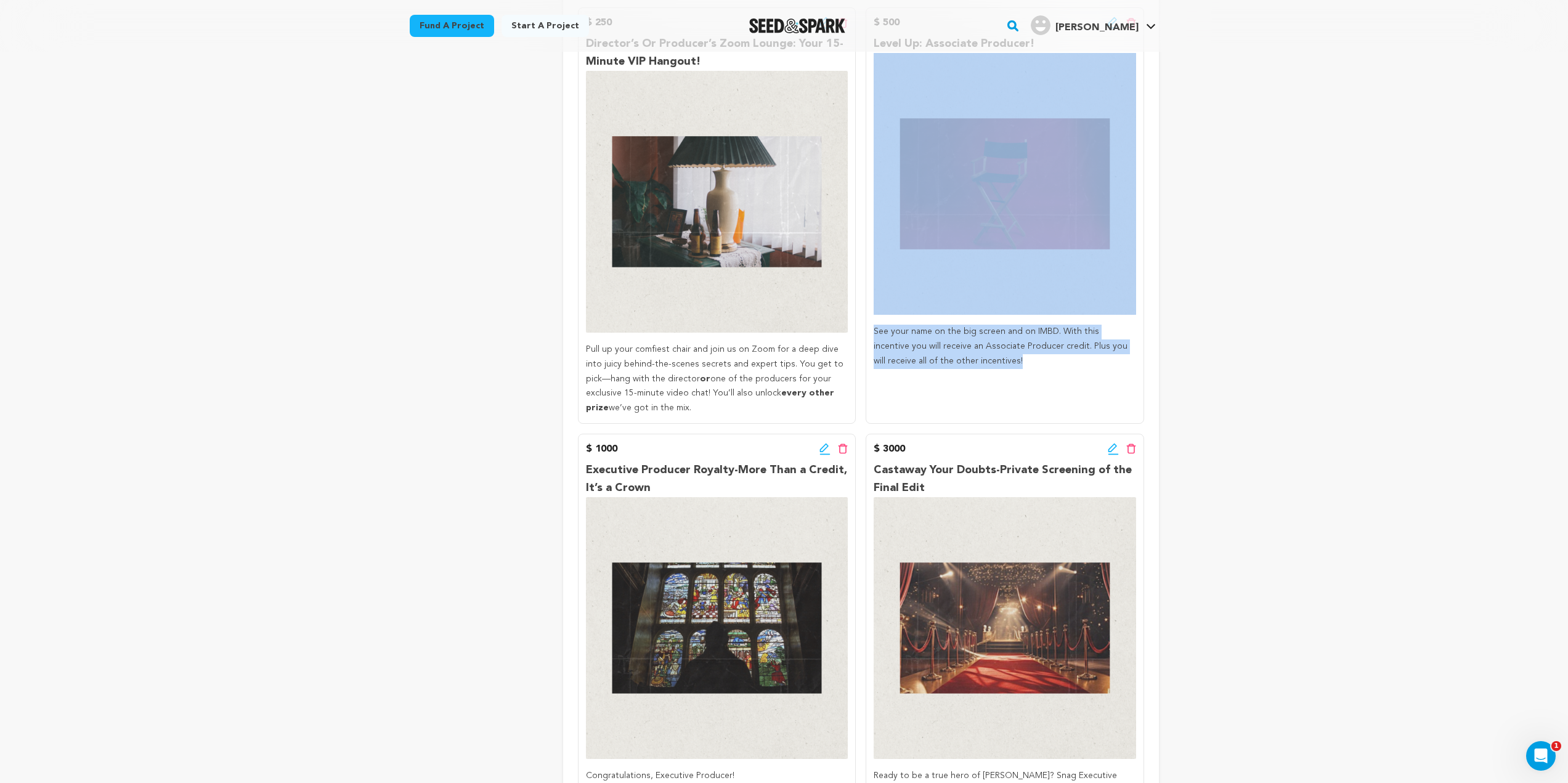
scroll to position [1253, 0]
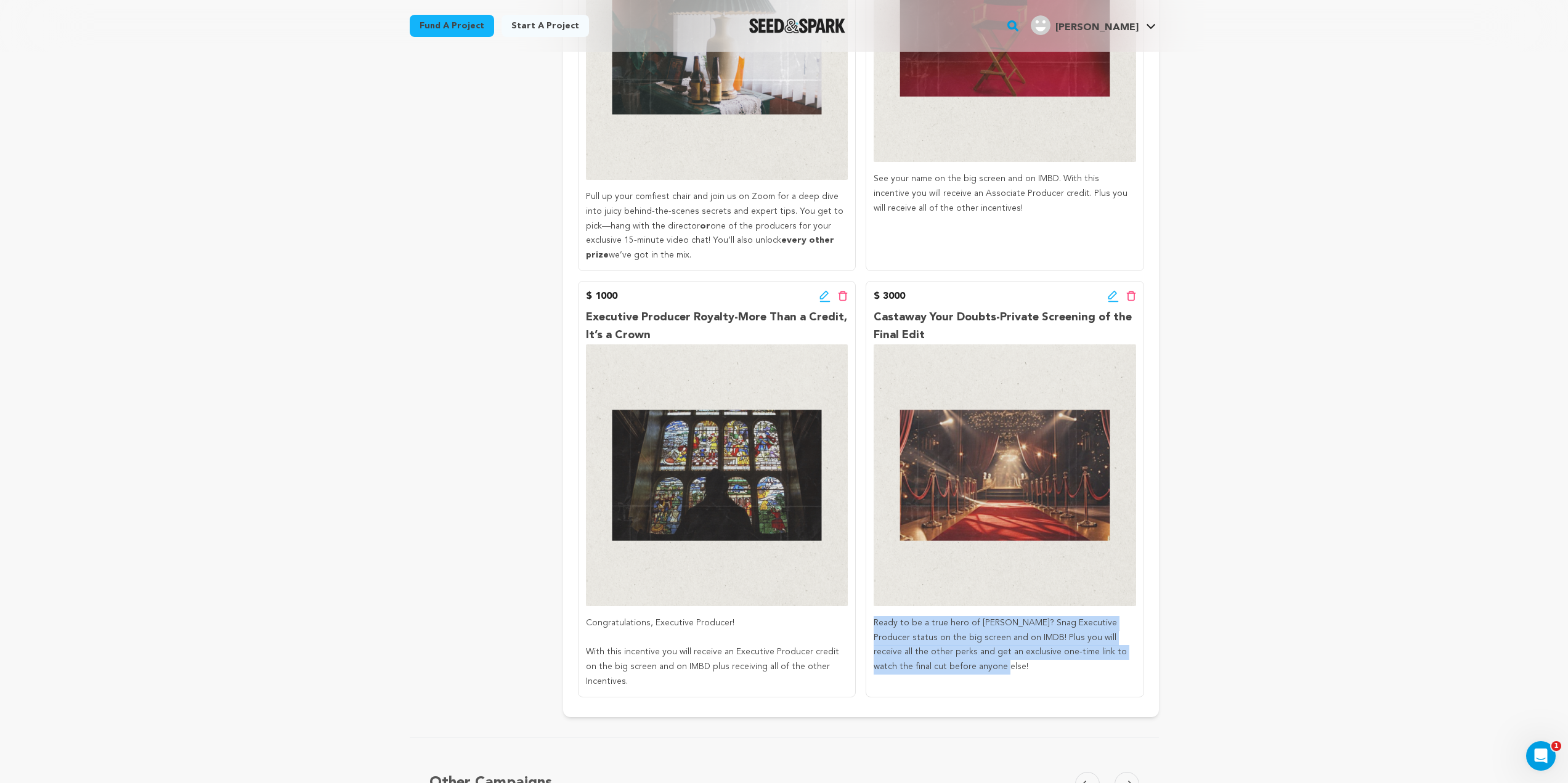
drag, startPoint x: 964, startPoint y: 634, endPoint x: 871, endPoint y: 578, distance: 108.6
click at [871, 578] on div "$ 3000 Edit incentive button Delete incentive button Castaway Your Doubts-Priva…" at bounding box center [1004, 489] width 278 height 417
click at [967, 654] on div "$ 3000 Edit incentive button Delete incentive button Castaway Your Doubts-Priva…" at bounding box center [1004, 489] width 278 height 417
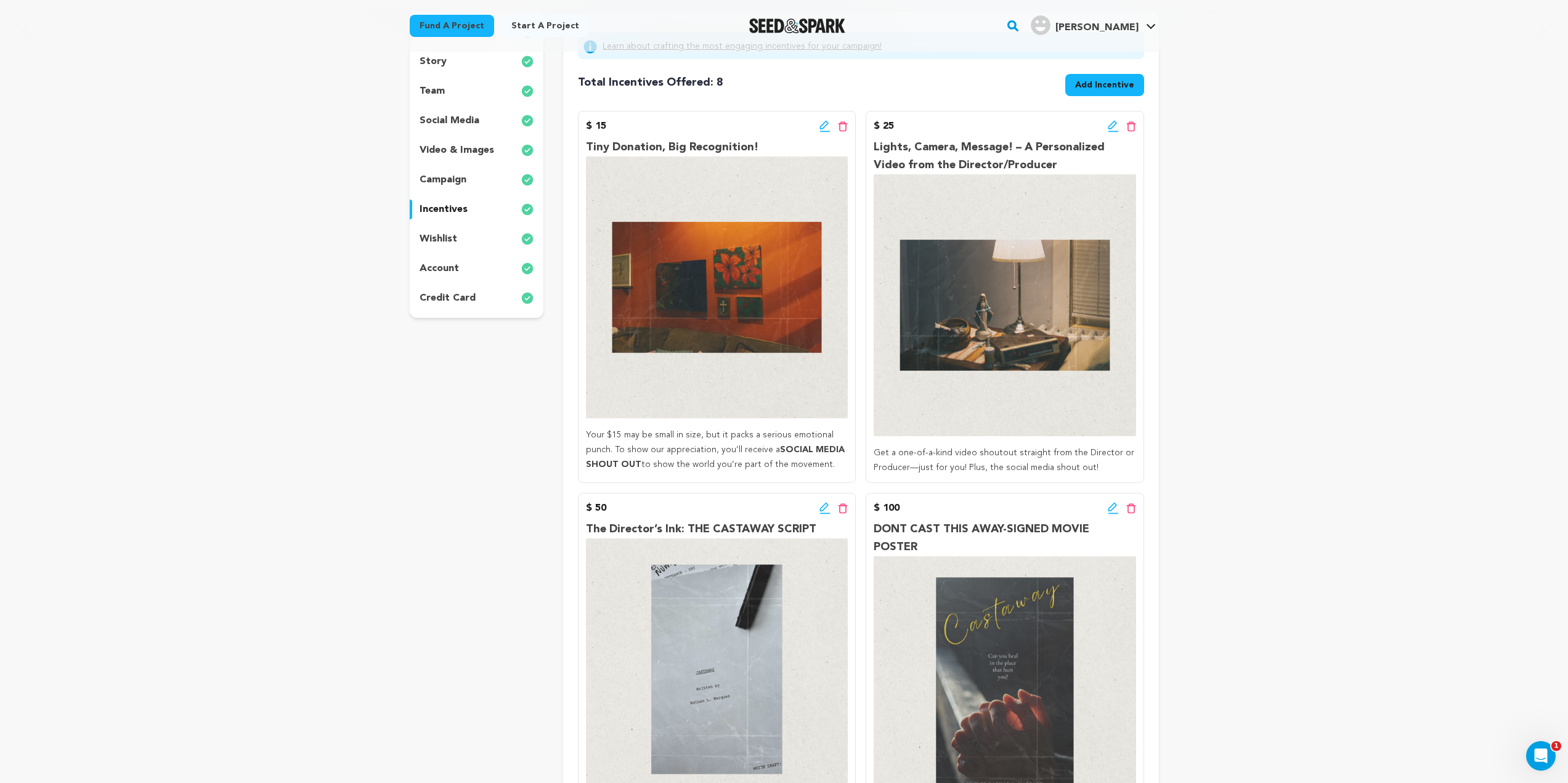
scroll to position [0, 0]
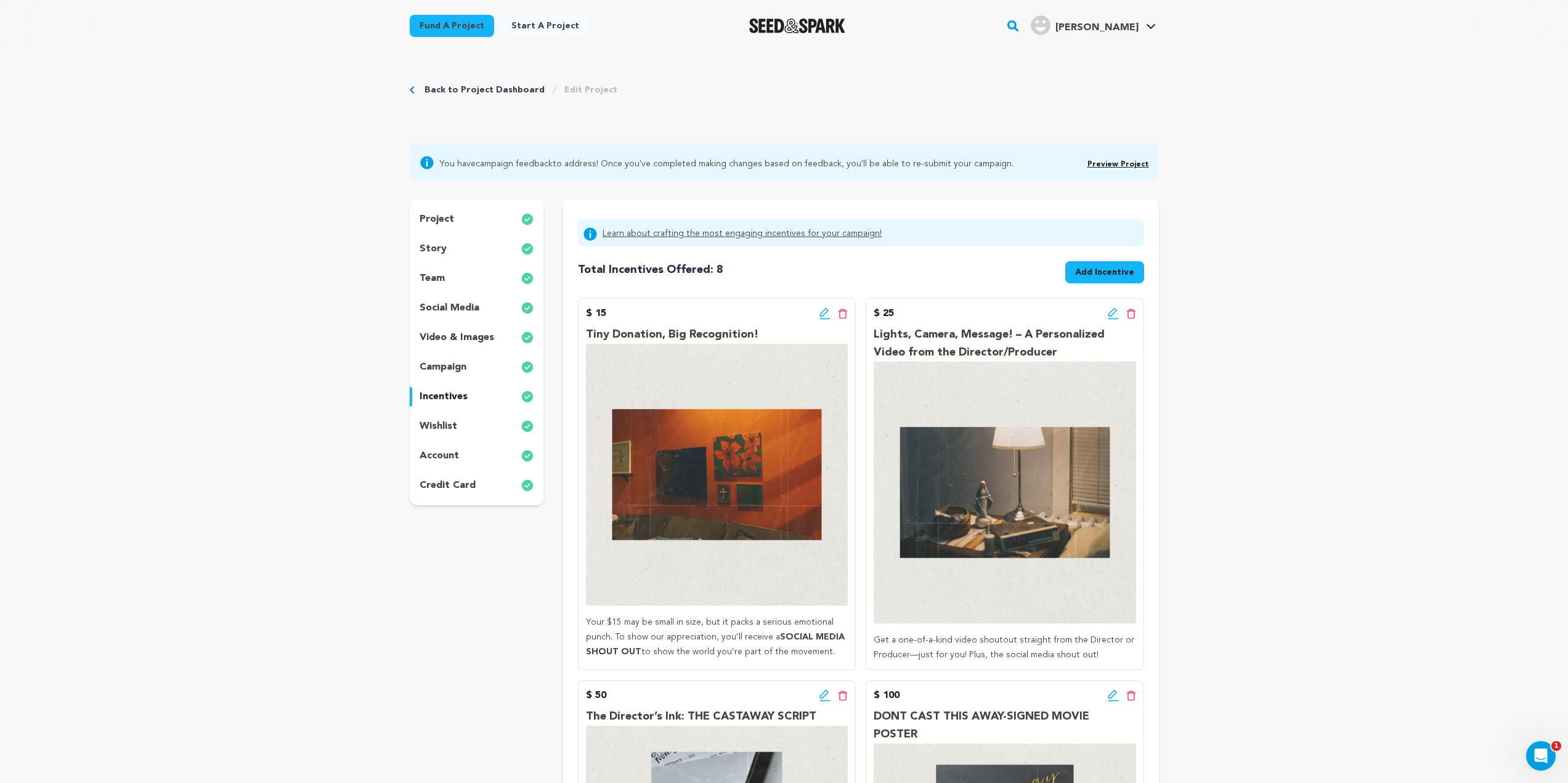
click at [428, 432] on p "wishlist" at bounding box center [438, 426] width 38 height 15
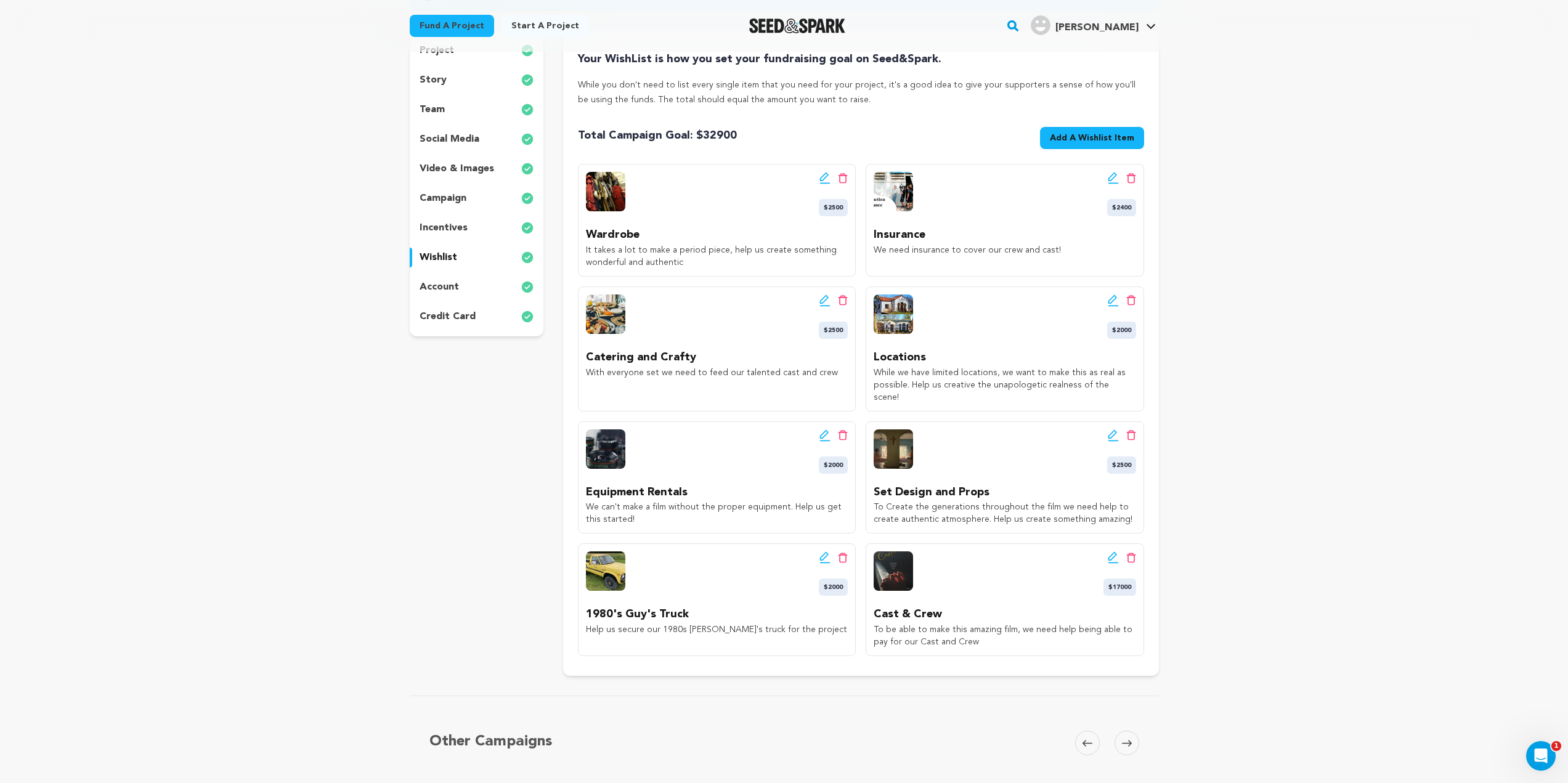
scroll to position [123, 0]
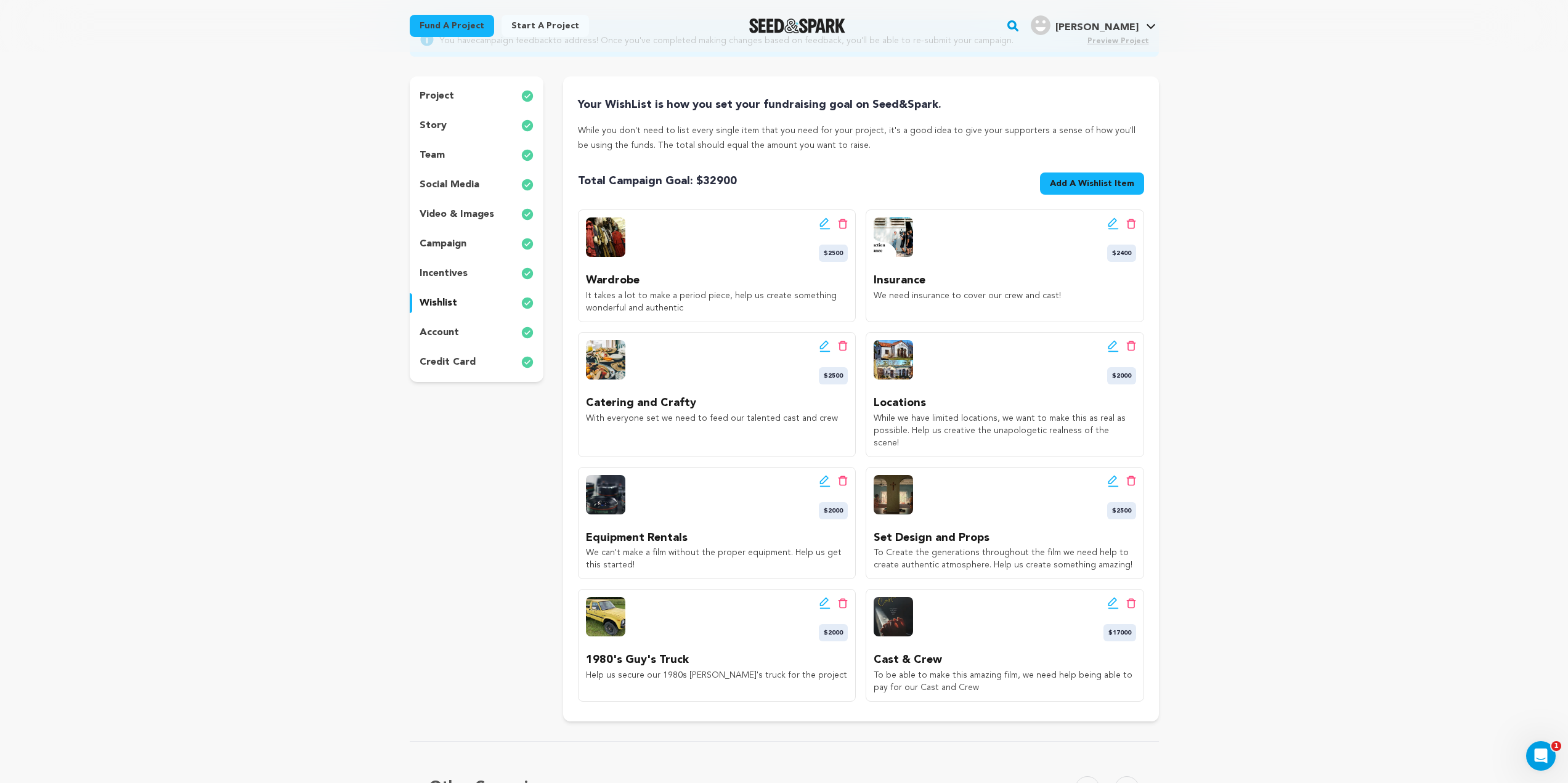
click at [439, 96] on p "project" at bounding box center [436, 96] width 35 height 15
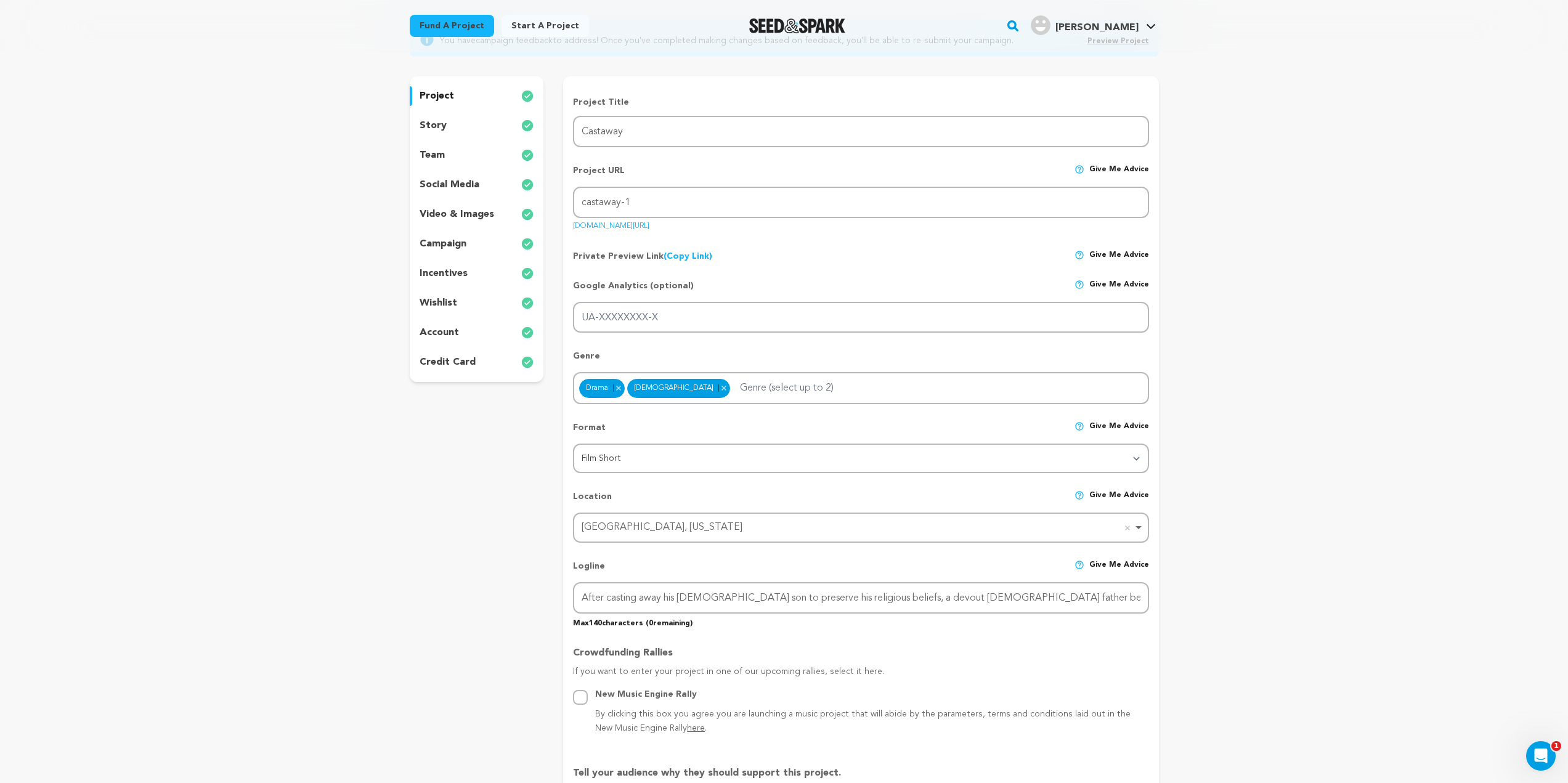
click at [484, 132] on div "story" at bounding box center [477, 125] width 134 height 20
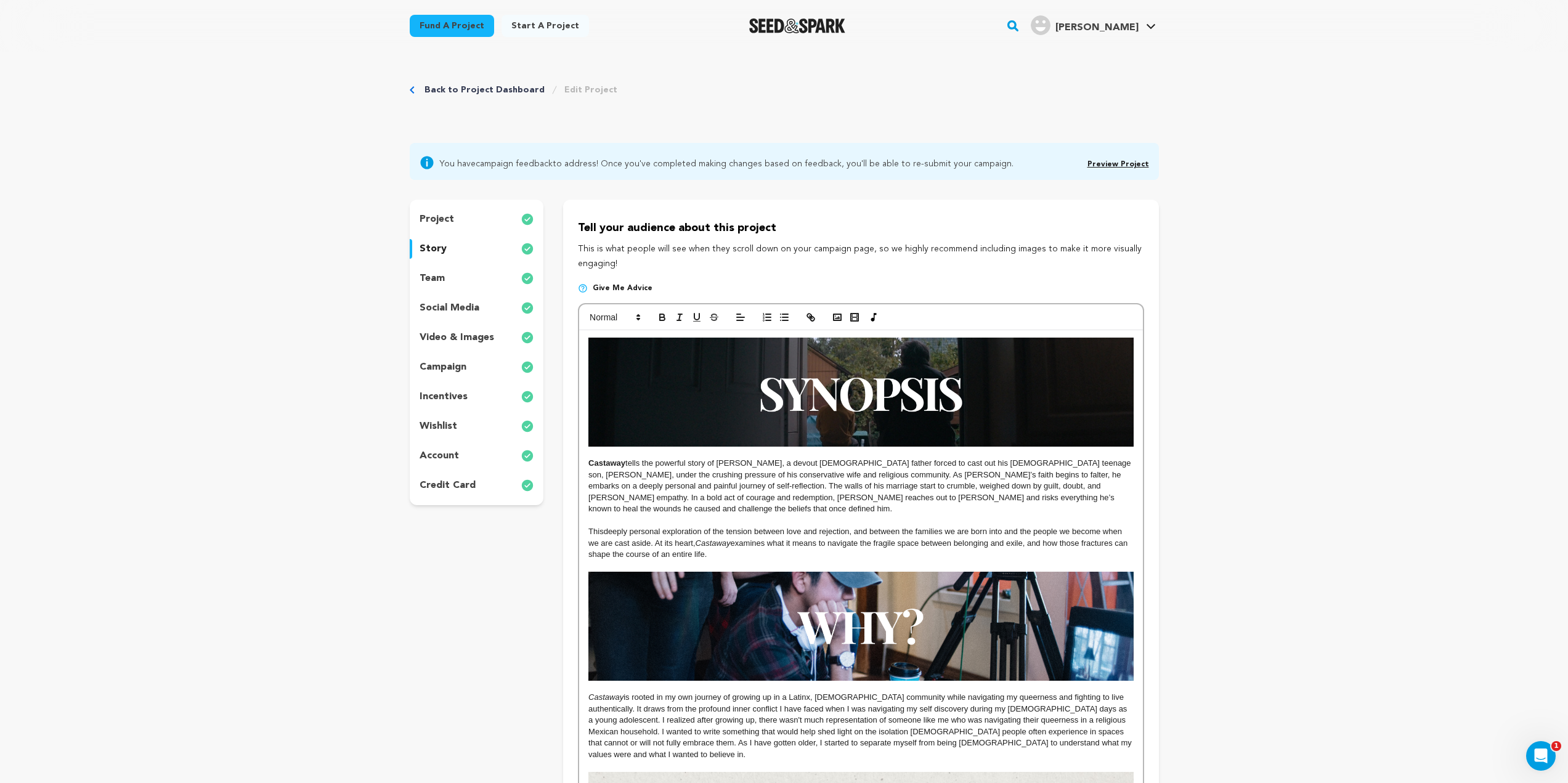
click at [452, 219] on p "project" at bounding box center [436, 219] width 35 height 15
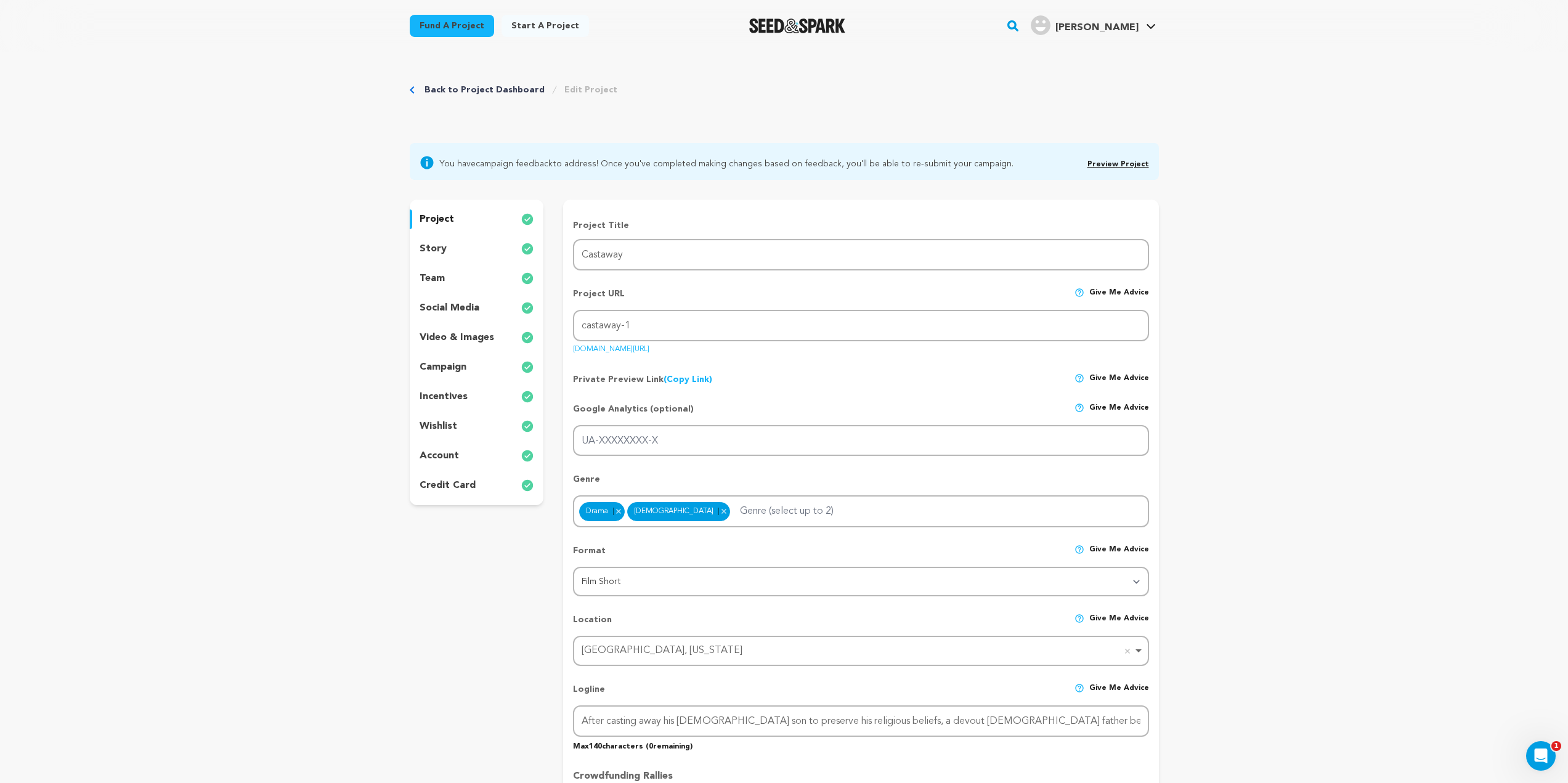
click at [469, 247] on div "story" at bounding box center [477, 249] width 134 height 20
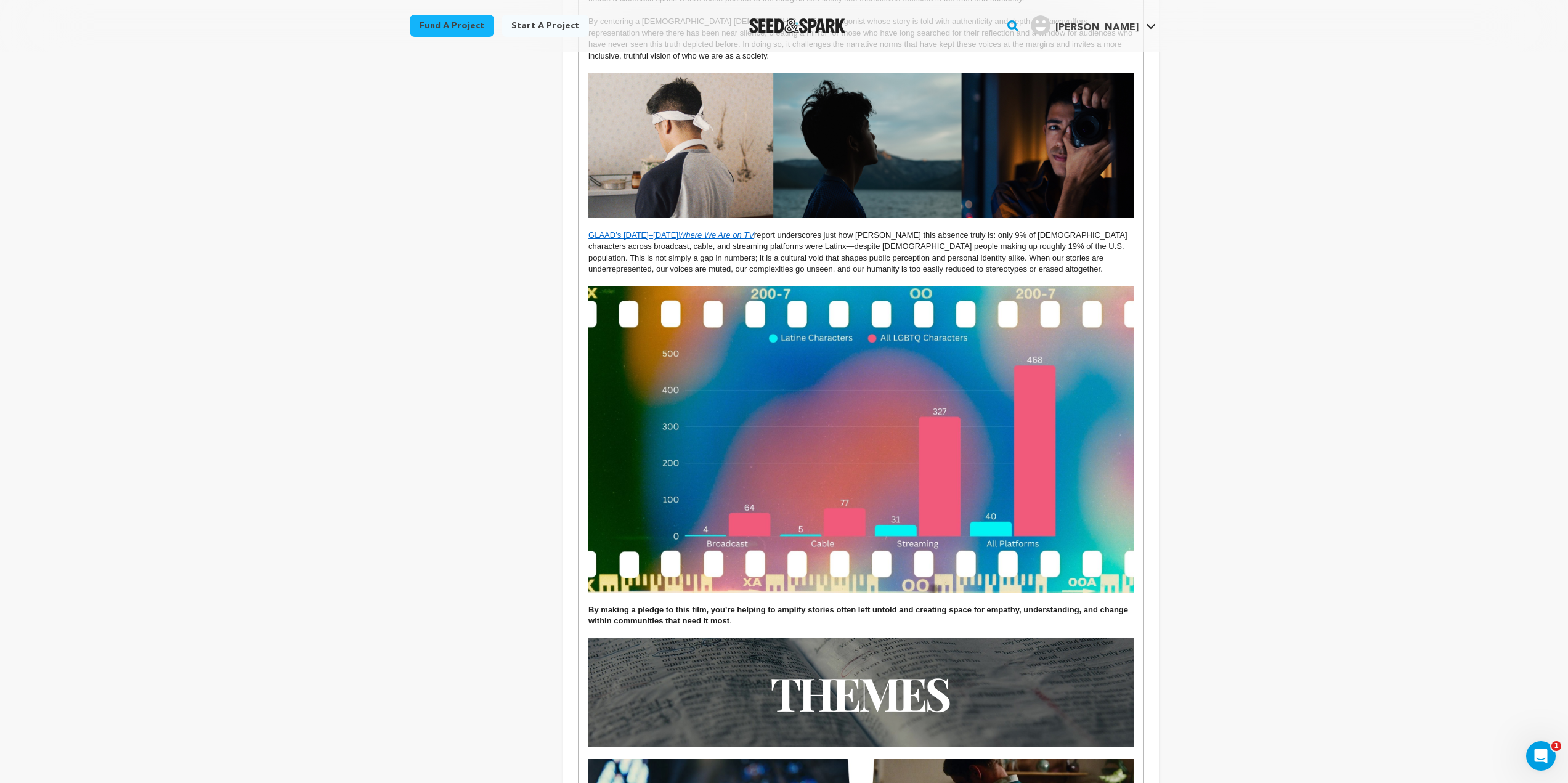
scroll to position [1541, 0]
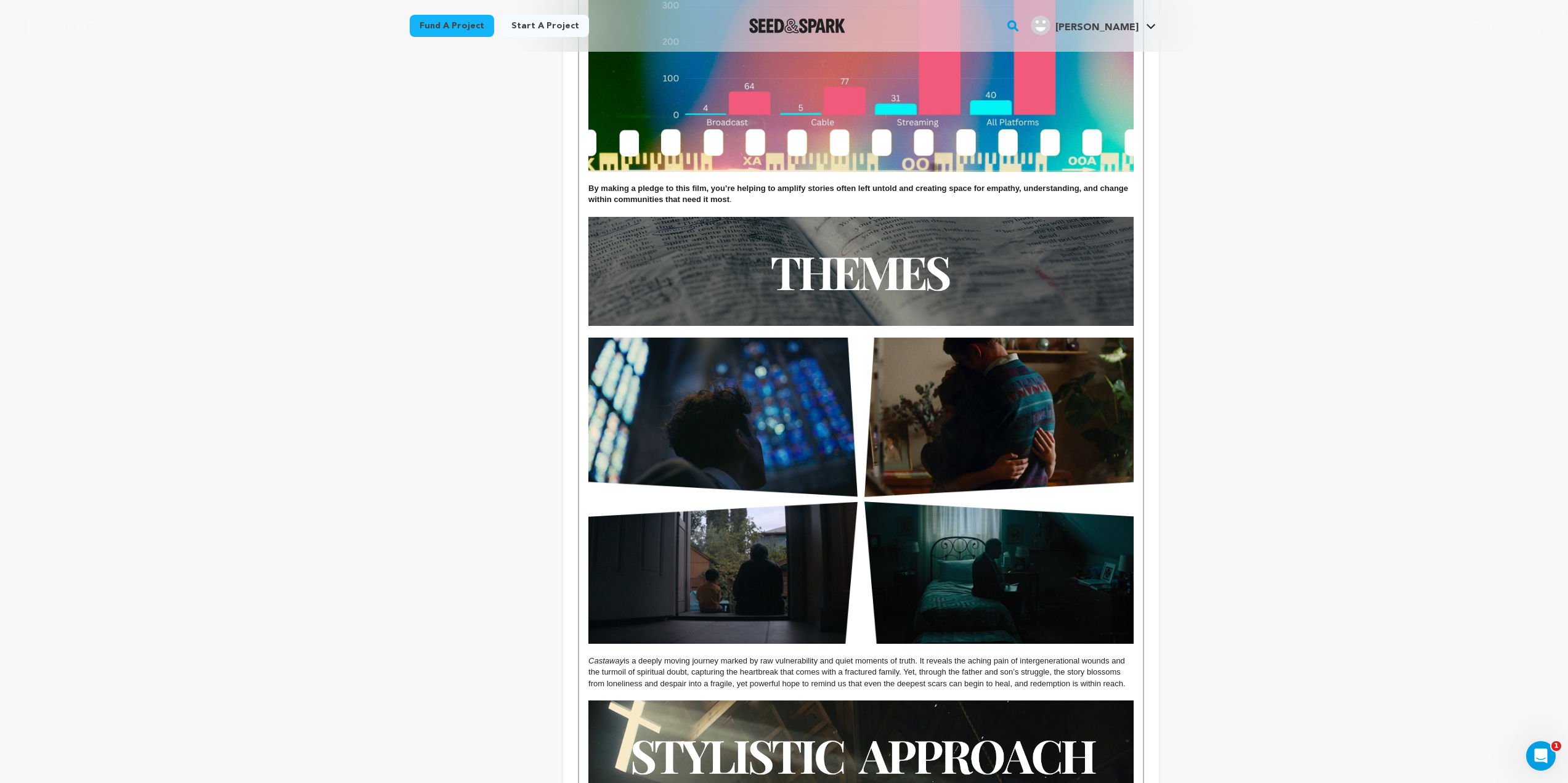
click at [737, 183] on p "By making a pledge to this film, you’re helping to amplify stories often left u…" at bounding box center [860, 194] width 545 height 22
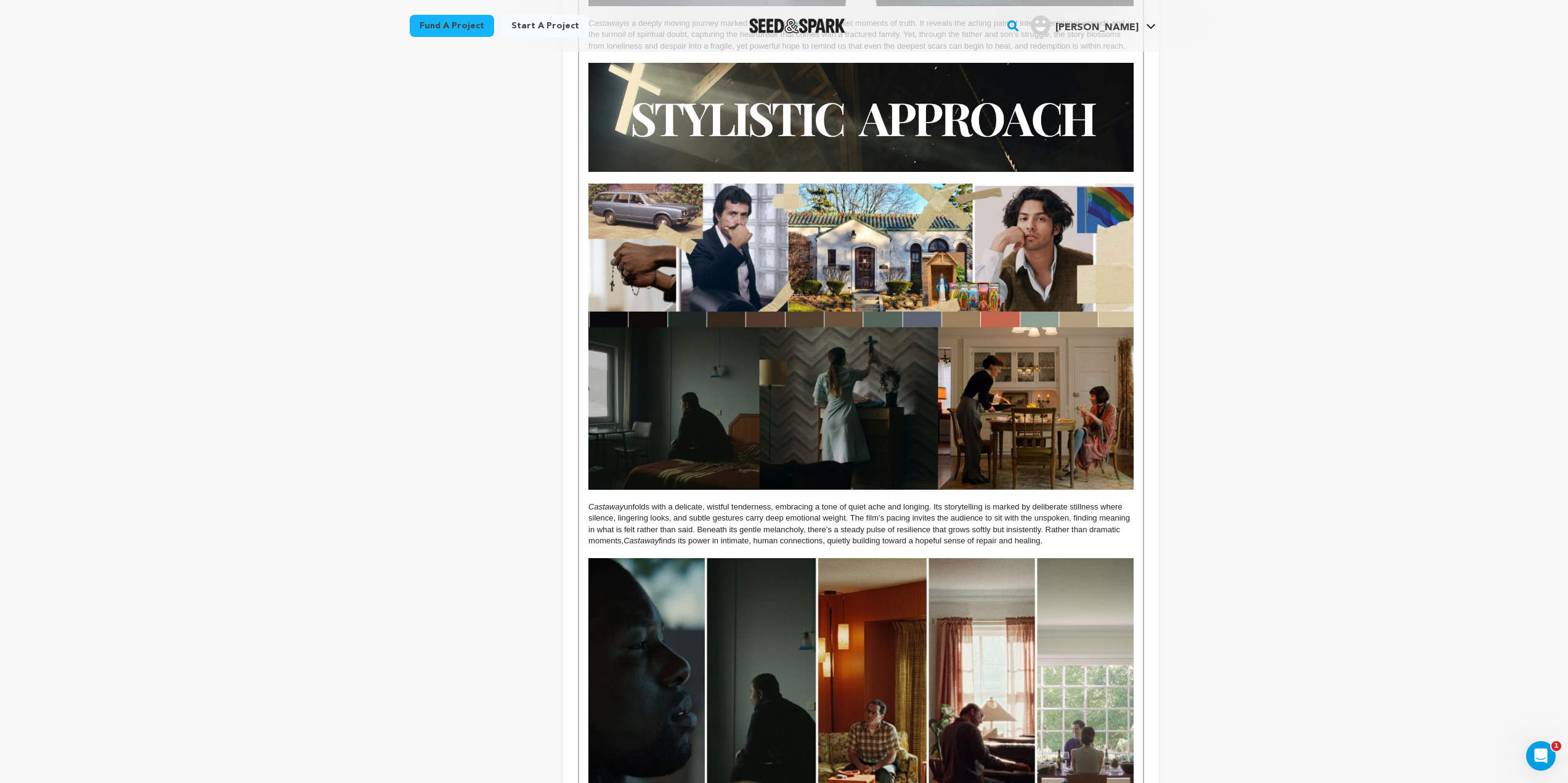
scroll to position [2219, 0]
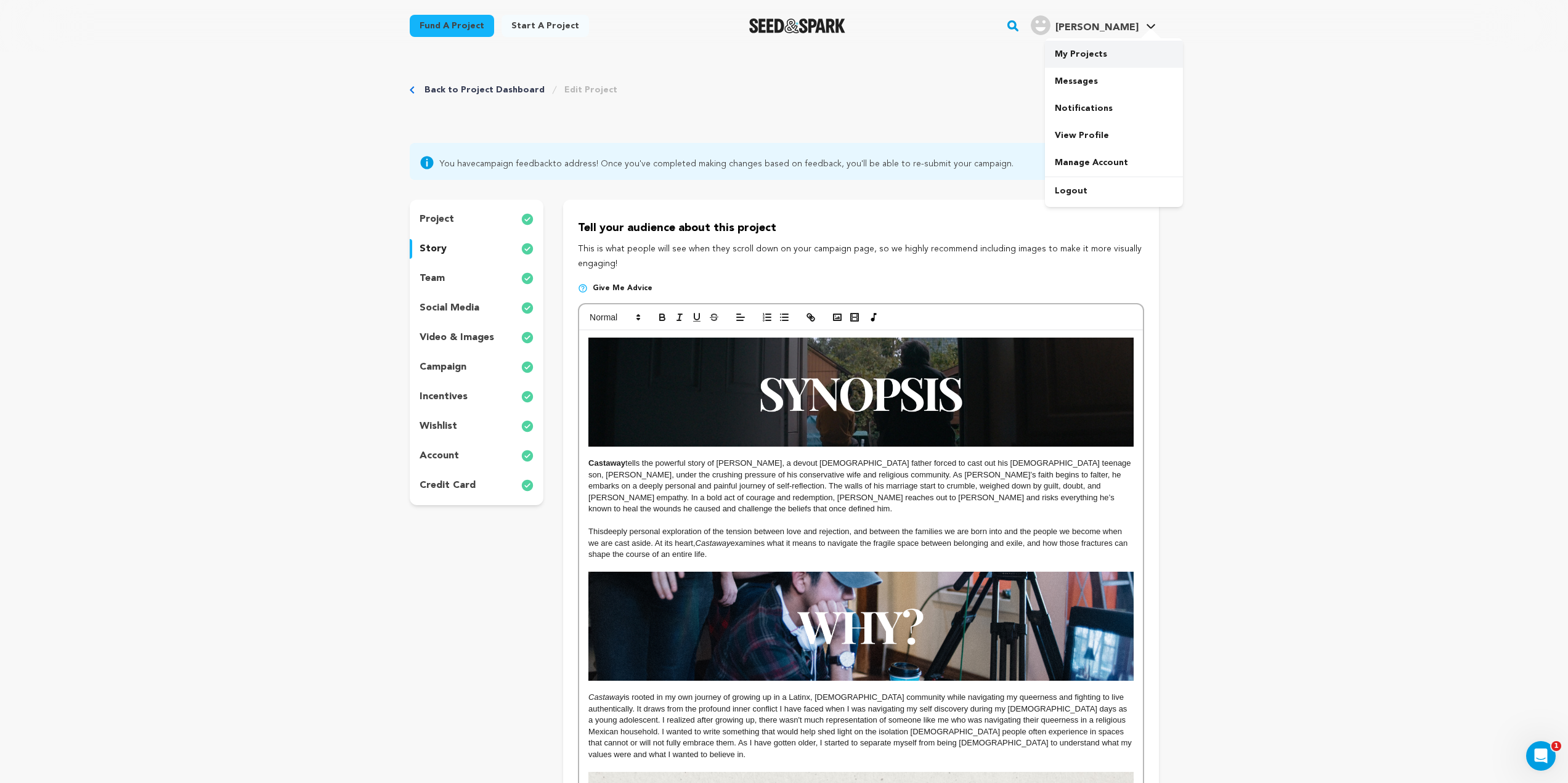
click at [1109, 51] on div "Fund a project Start a project Search" at bounding box center [784, 26] width 789 height 52
click at [504, 219] on div "project" at bounding box center [477, 219] width 134 height 20
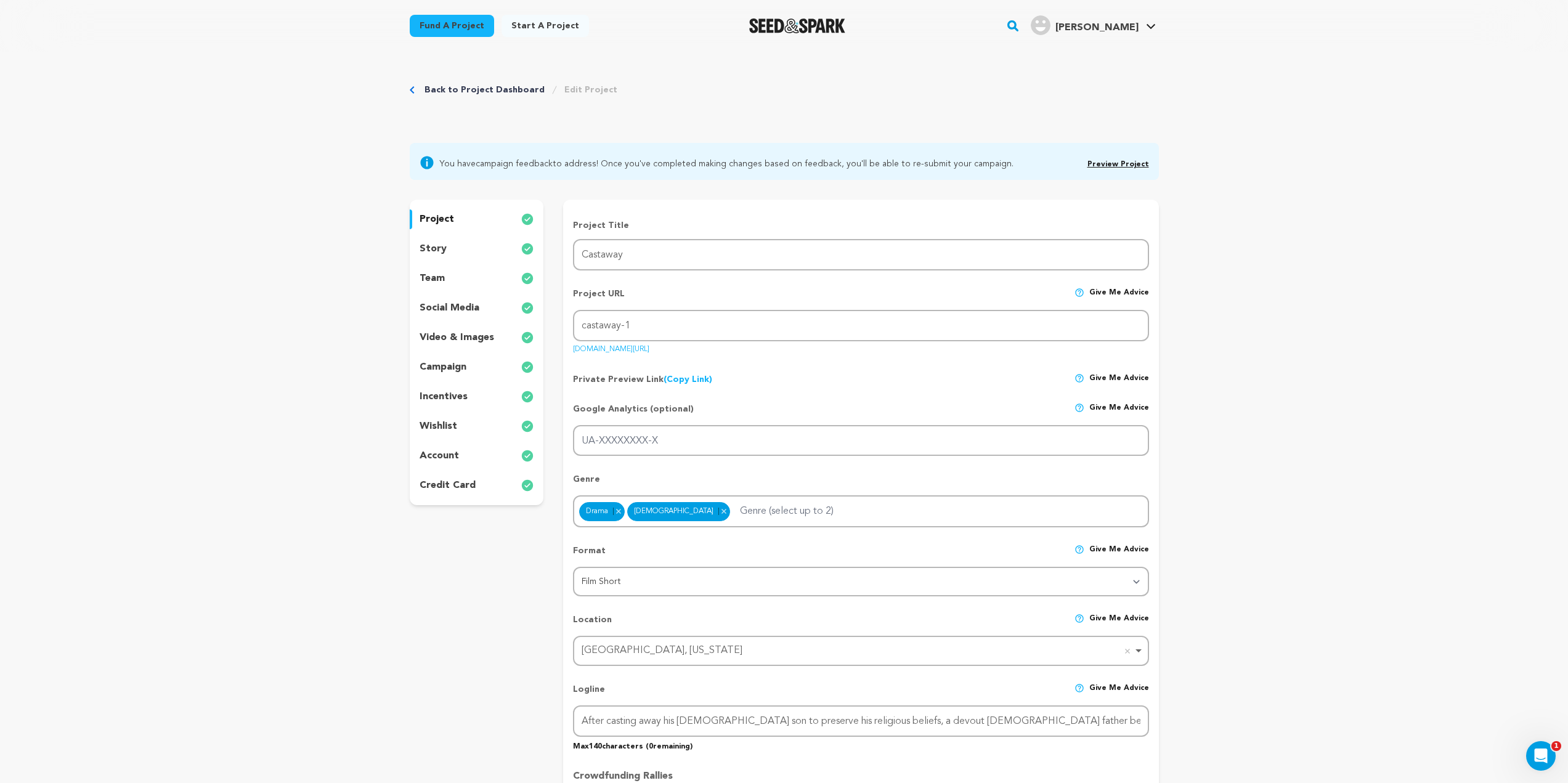
click at [436, 250] on p "story" at bounding box center [433, 249] width 27 height 15
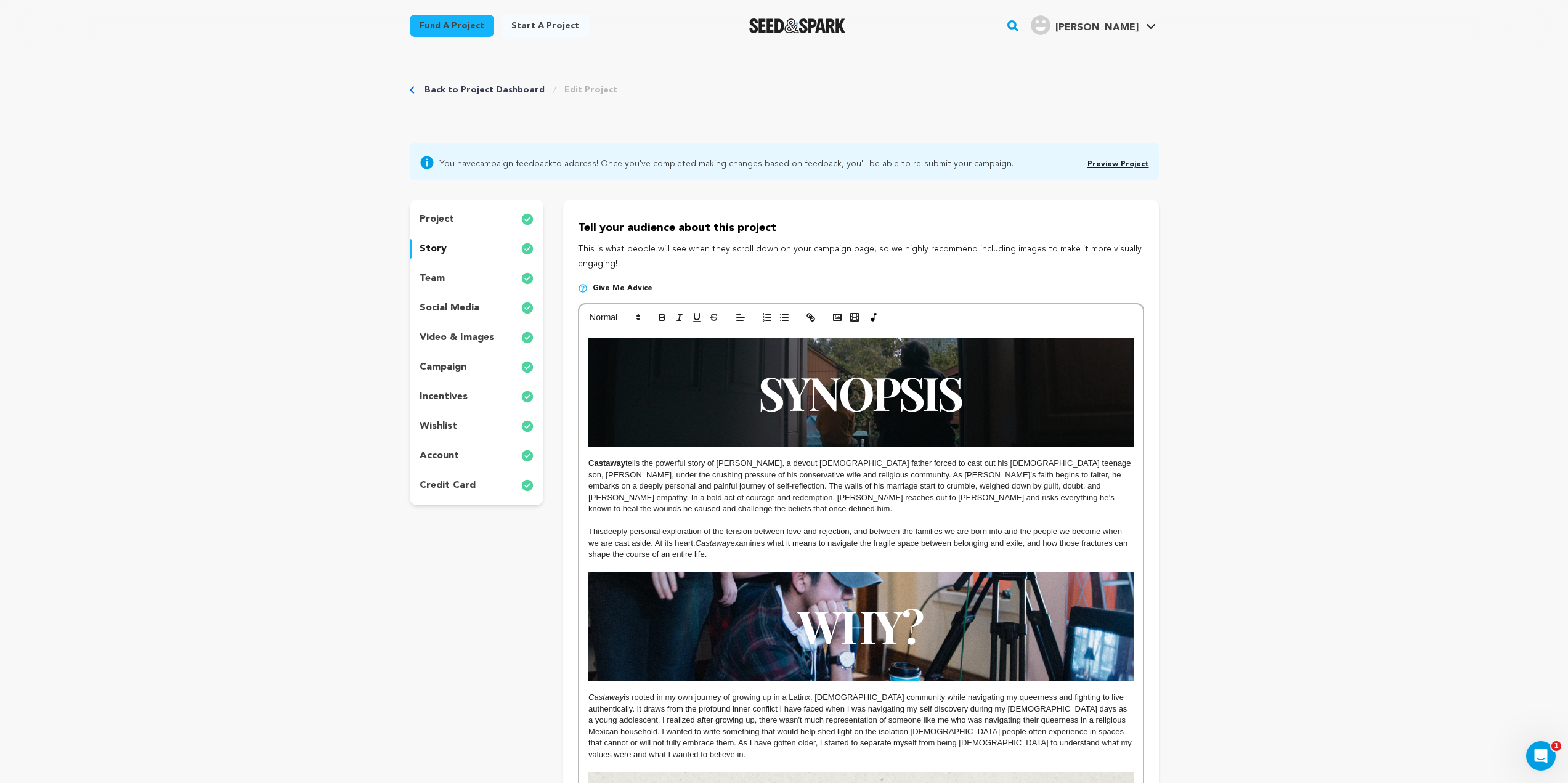
click at [452, 219] on p "project" at bounding box center [436, 219] width 35 height 15
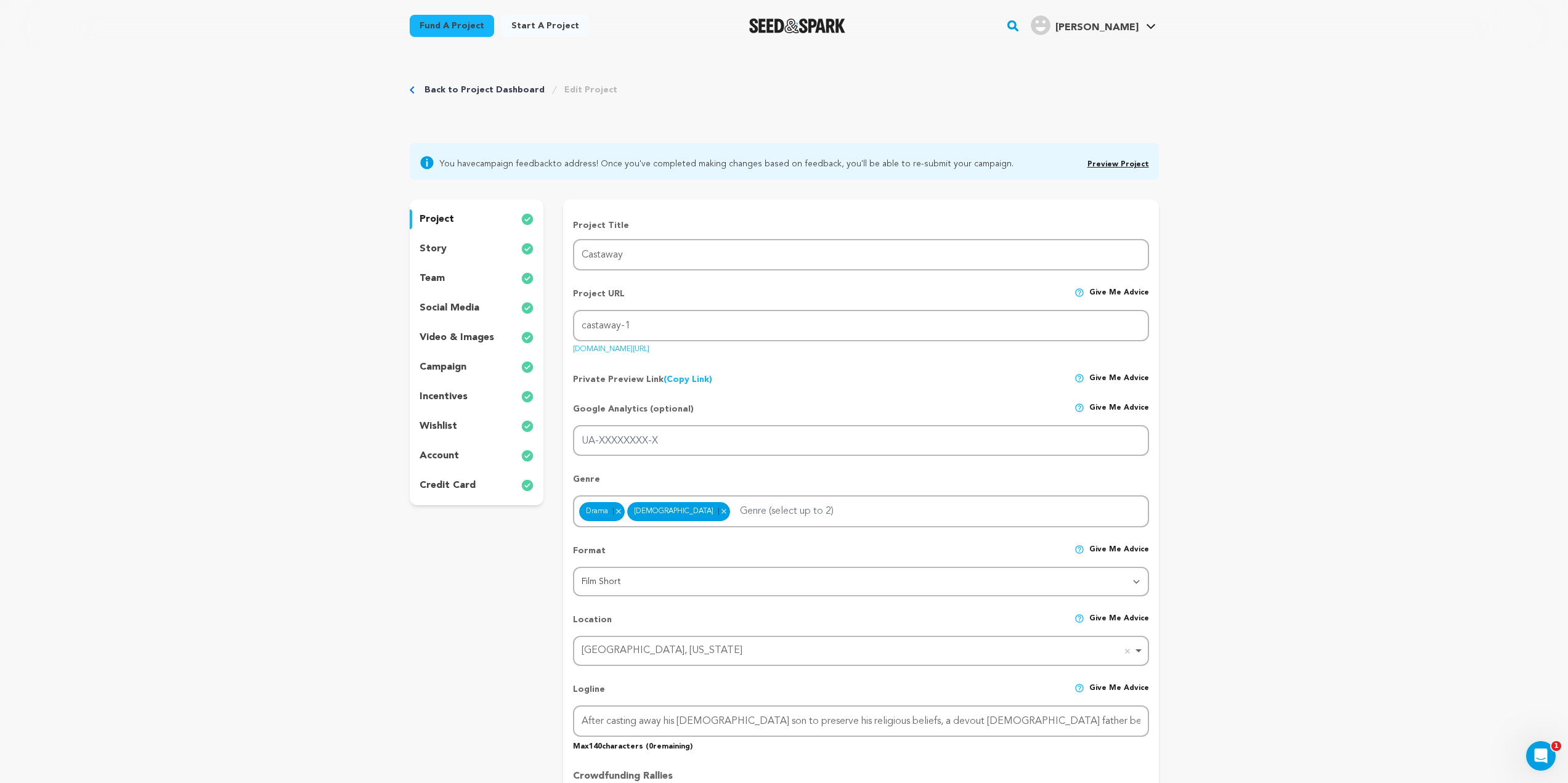
click at [471, 286] on div "team" at bounding box center [477, 278] width 134 height 20
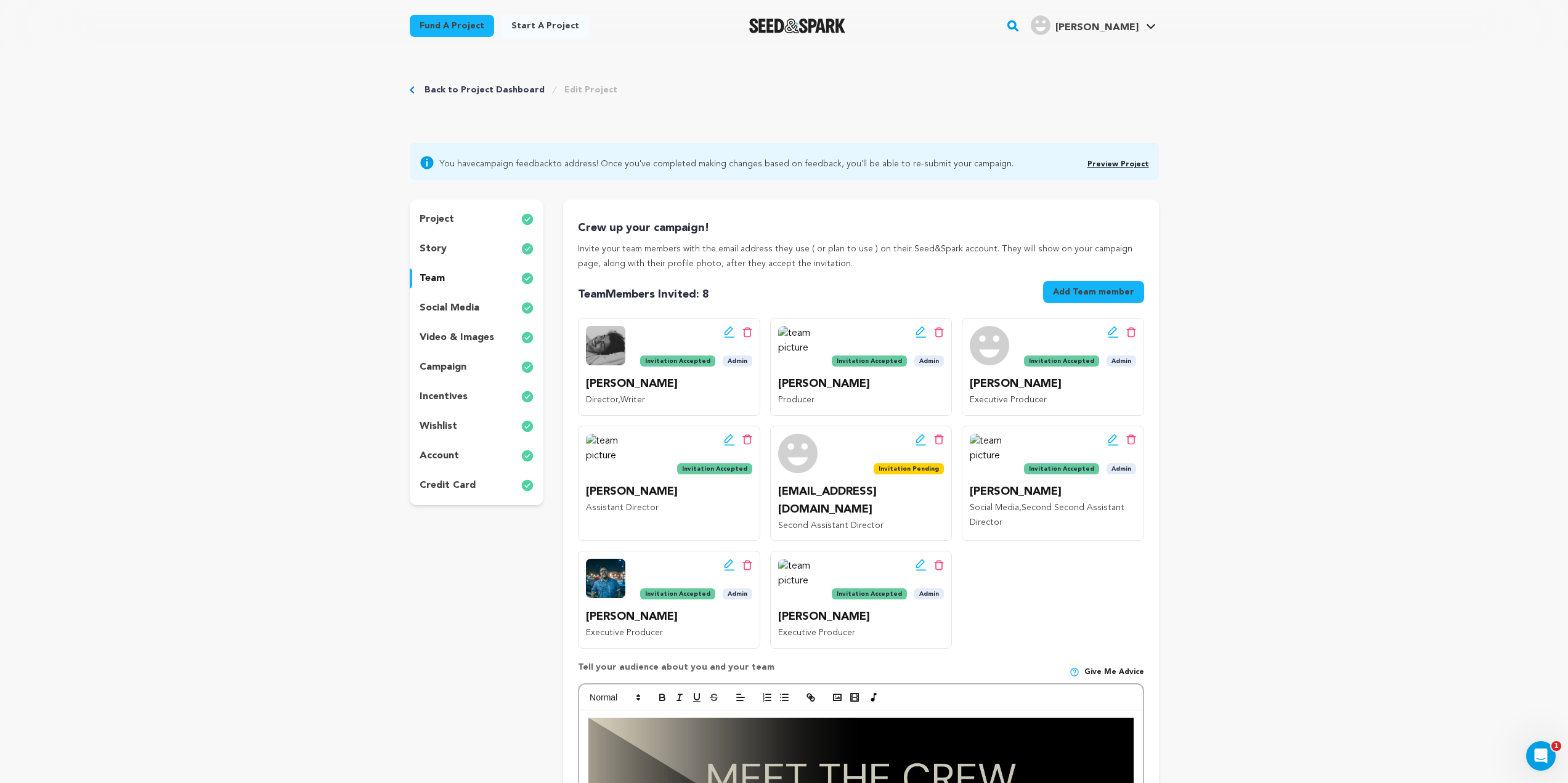
click at [478, 310] on p "social media" at bounding box center [449, 308] width 60 height 15
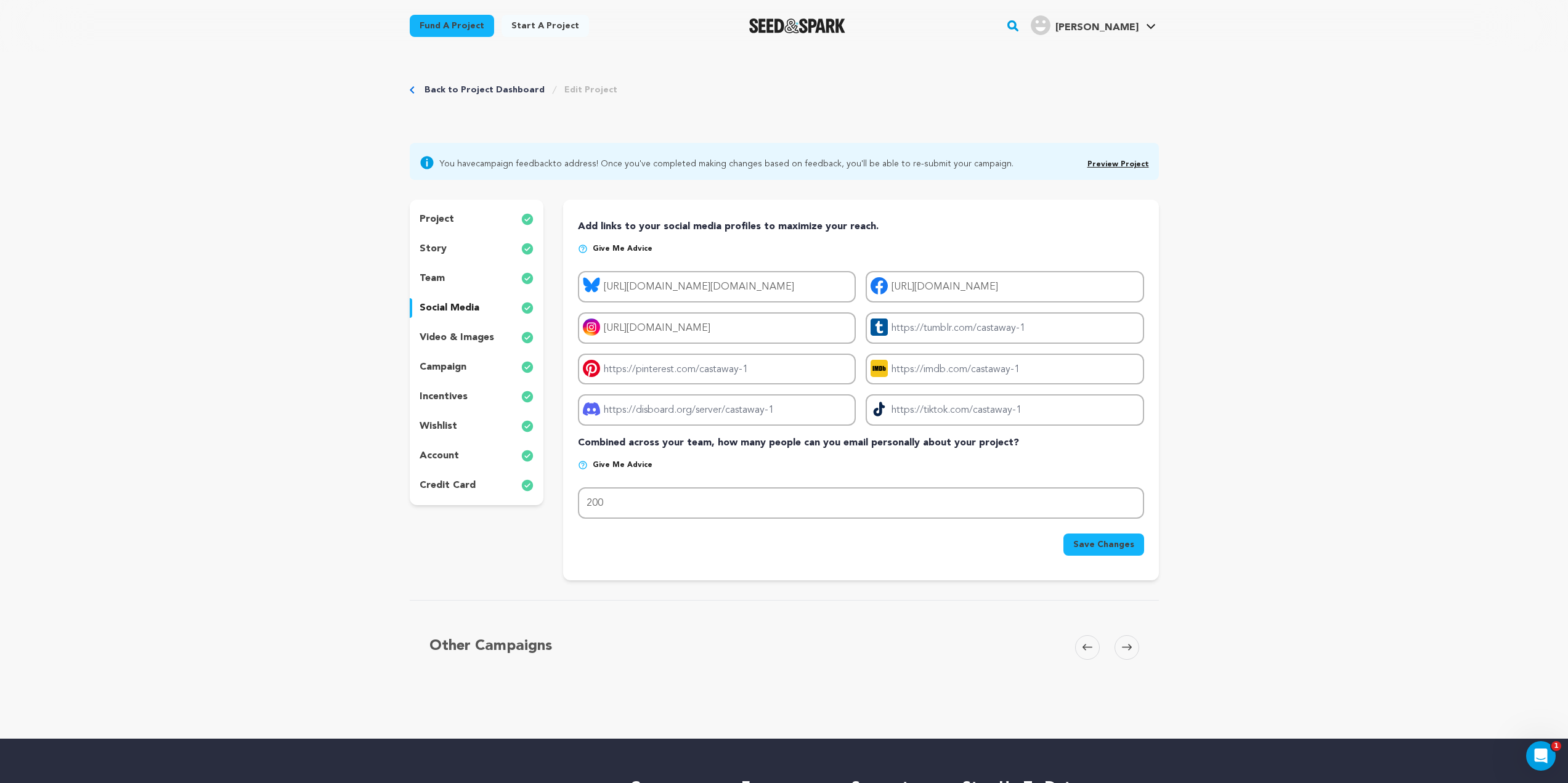
click at [469, 337] on p "video & images" at bounding box center [456, 337] width 74 height 15
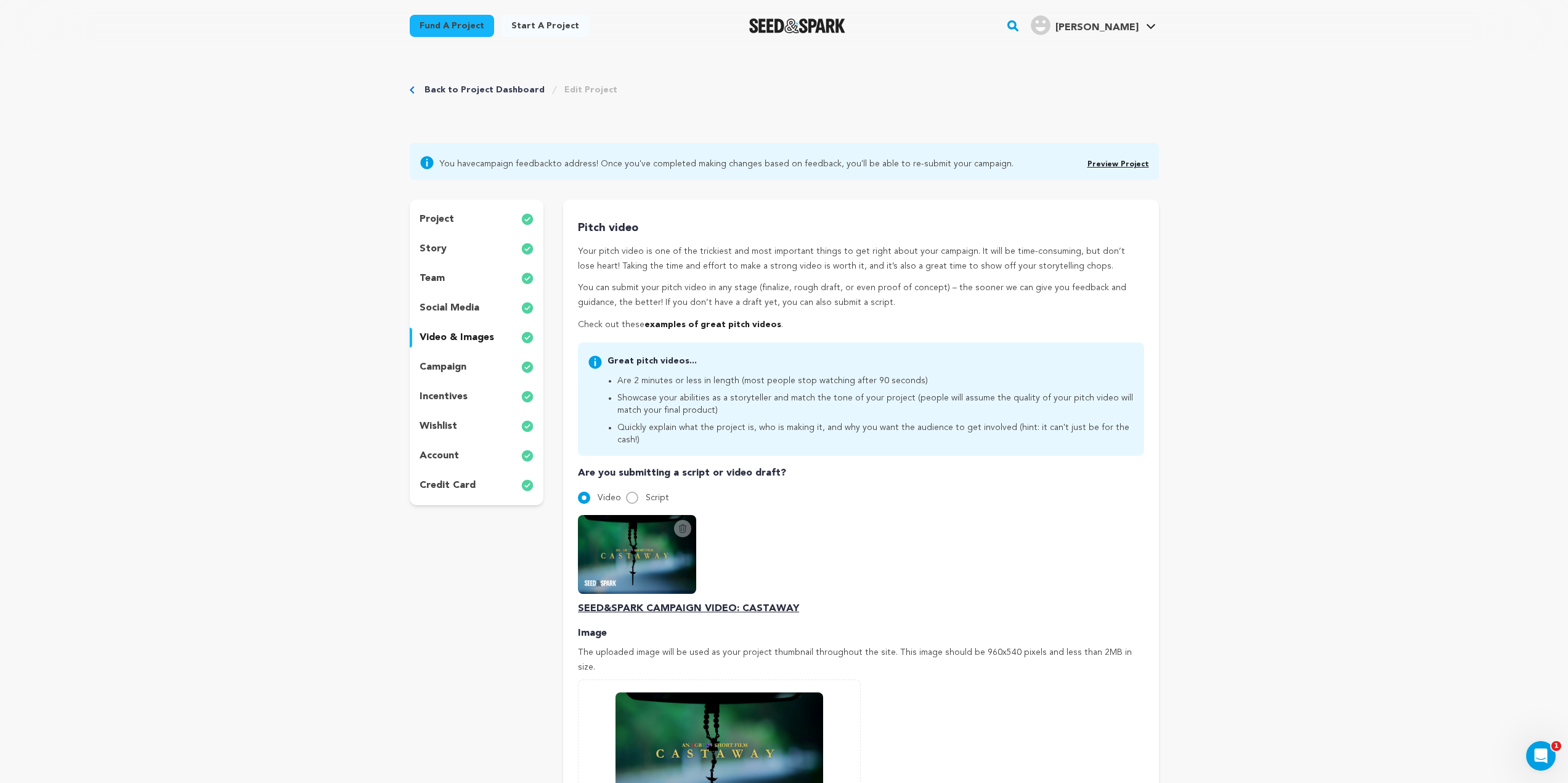
click at [462, 375] on div "campaign" at bounding box center [477, 367] width 134 height 20
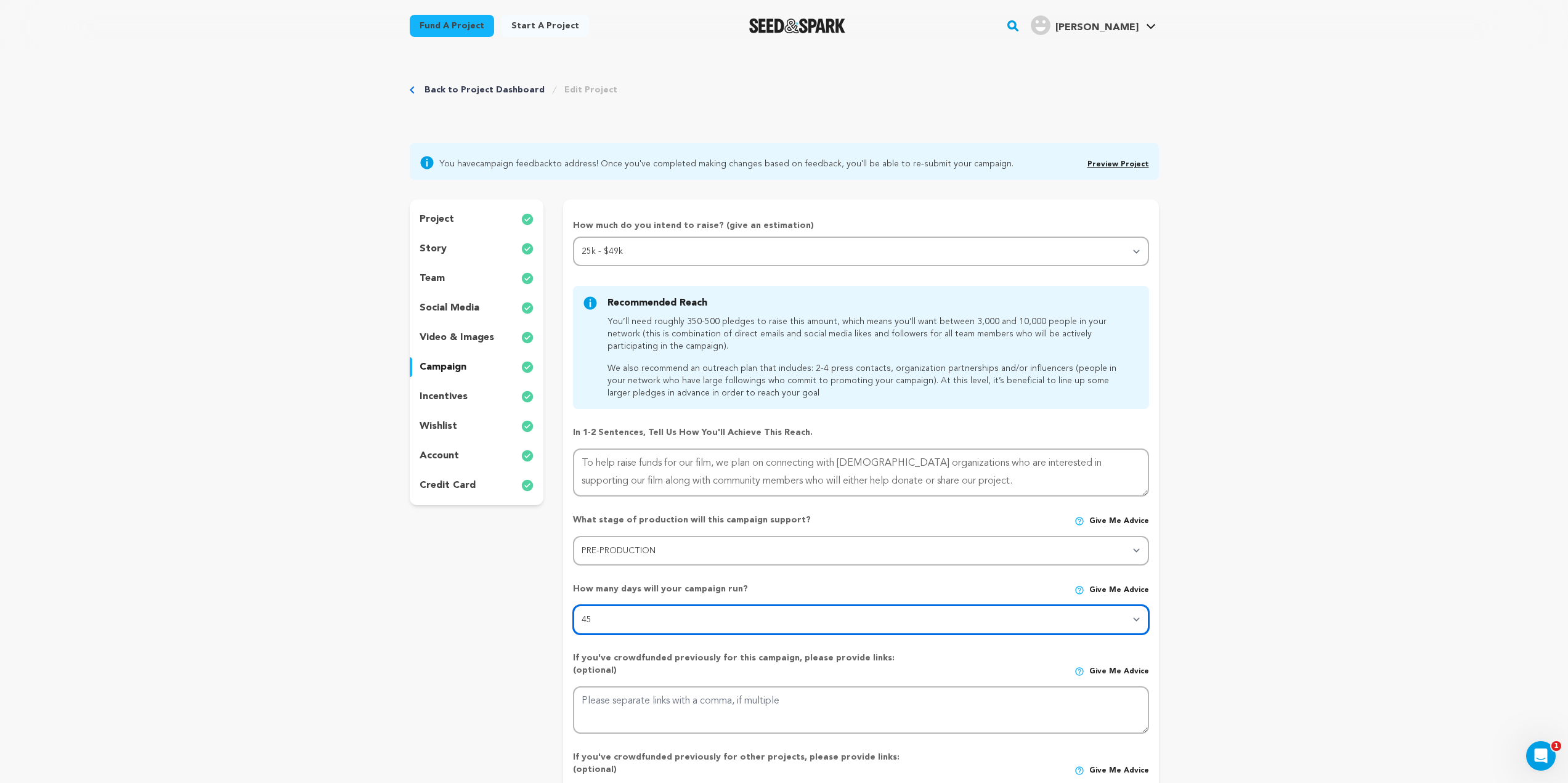
click at [698, 628] on select "30 45 60" at bounding box center [860, 619] width 575 height 30
select select "30"
click at [573, 605] on select "30 45 60" at bounding box center [860, 619] width 575 height 30
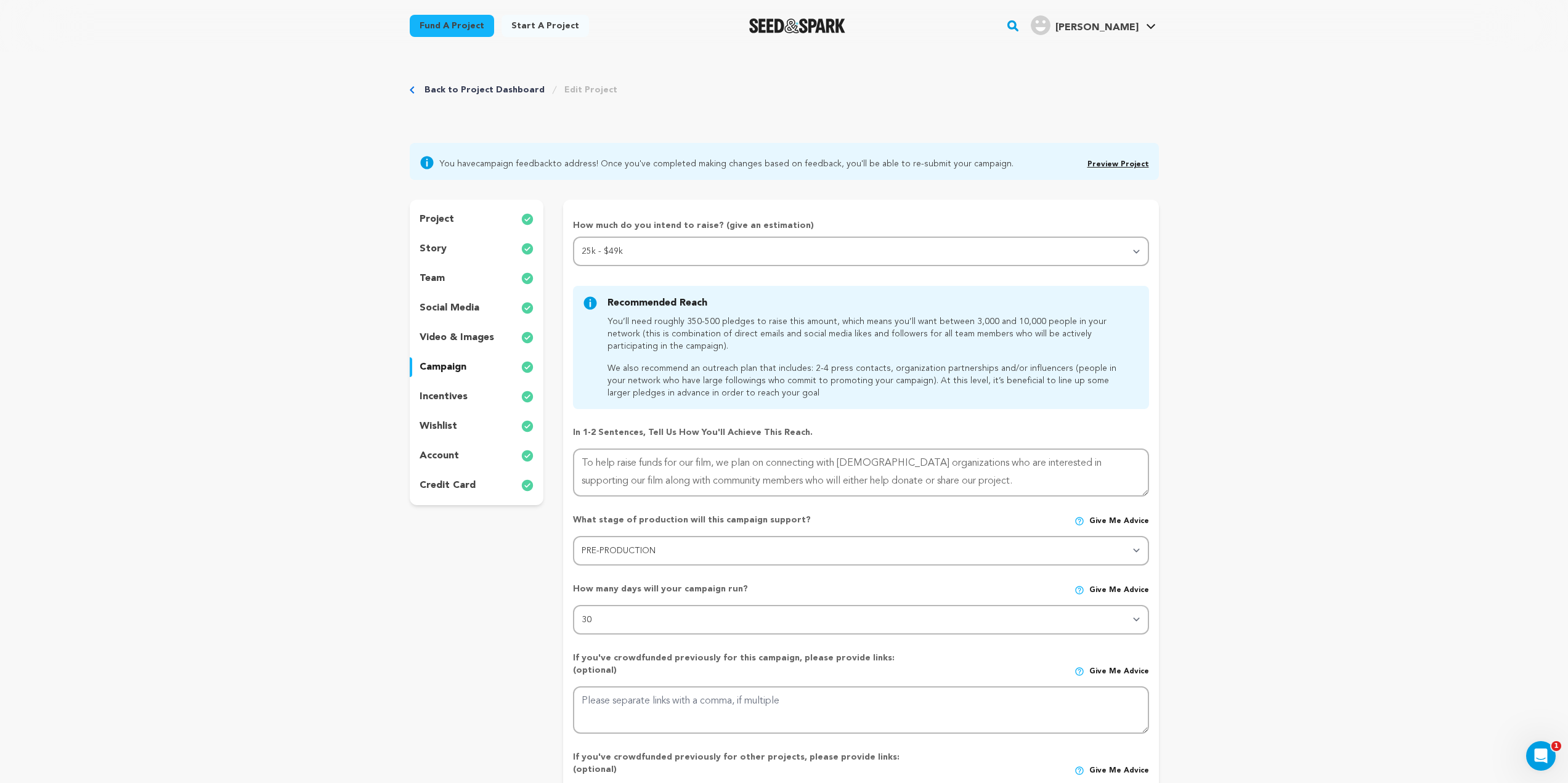
click at [1271, 592] on div "Back to Project Dashboard Edit Project You have campaign feedback to address! O…" at bounding box center [784, 709] width 1568 height 1314
click at [1145, 531] on div "What stage of production will this campaign support? Give me advice" at bounding box center [860, 524] width 575 height 22
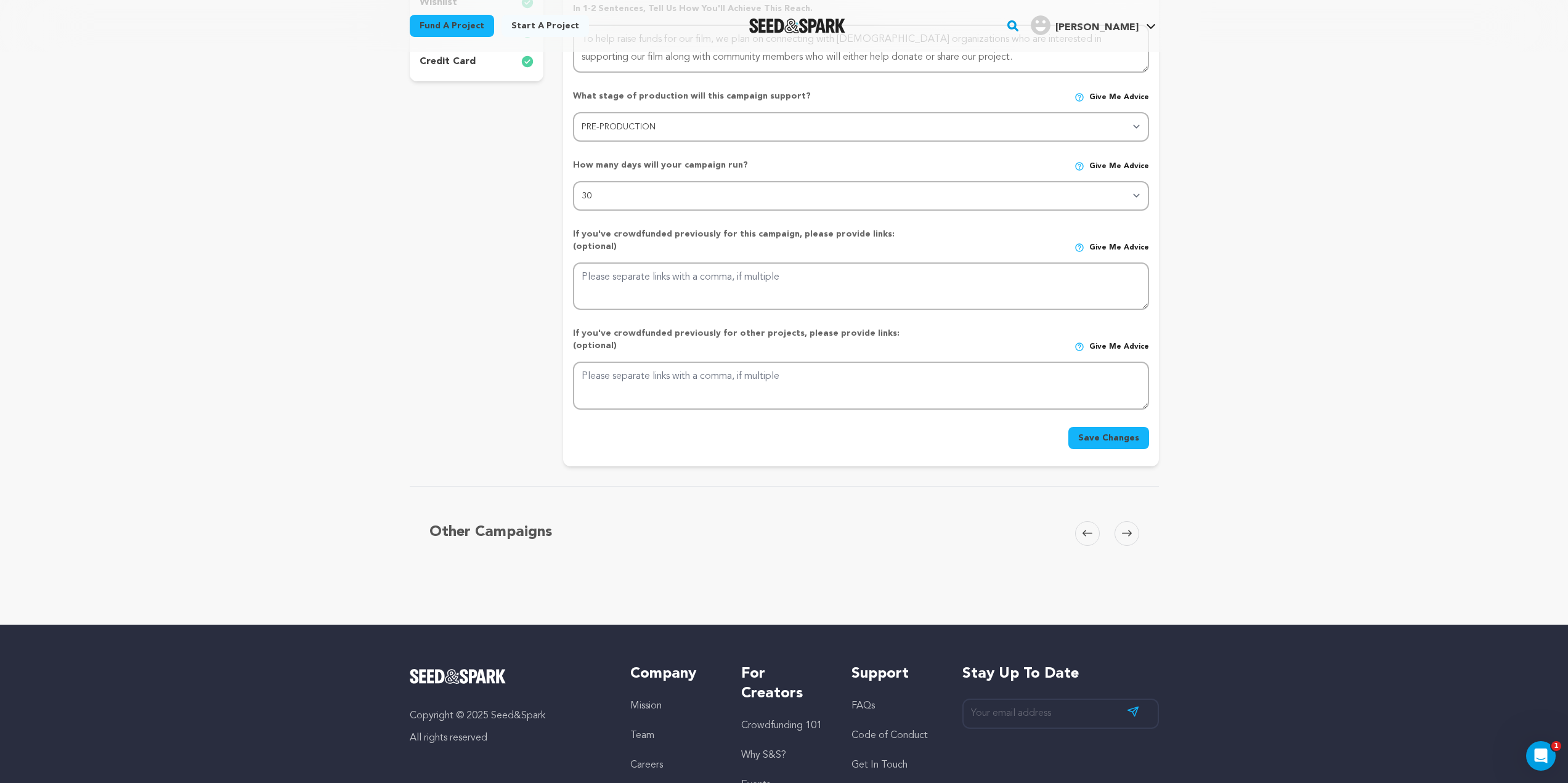
scroll to position [555, 0]
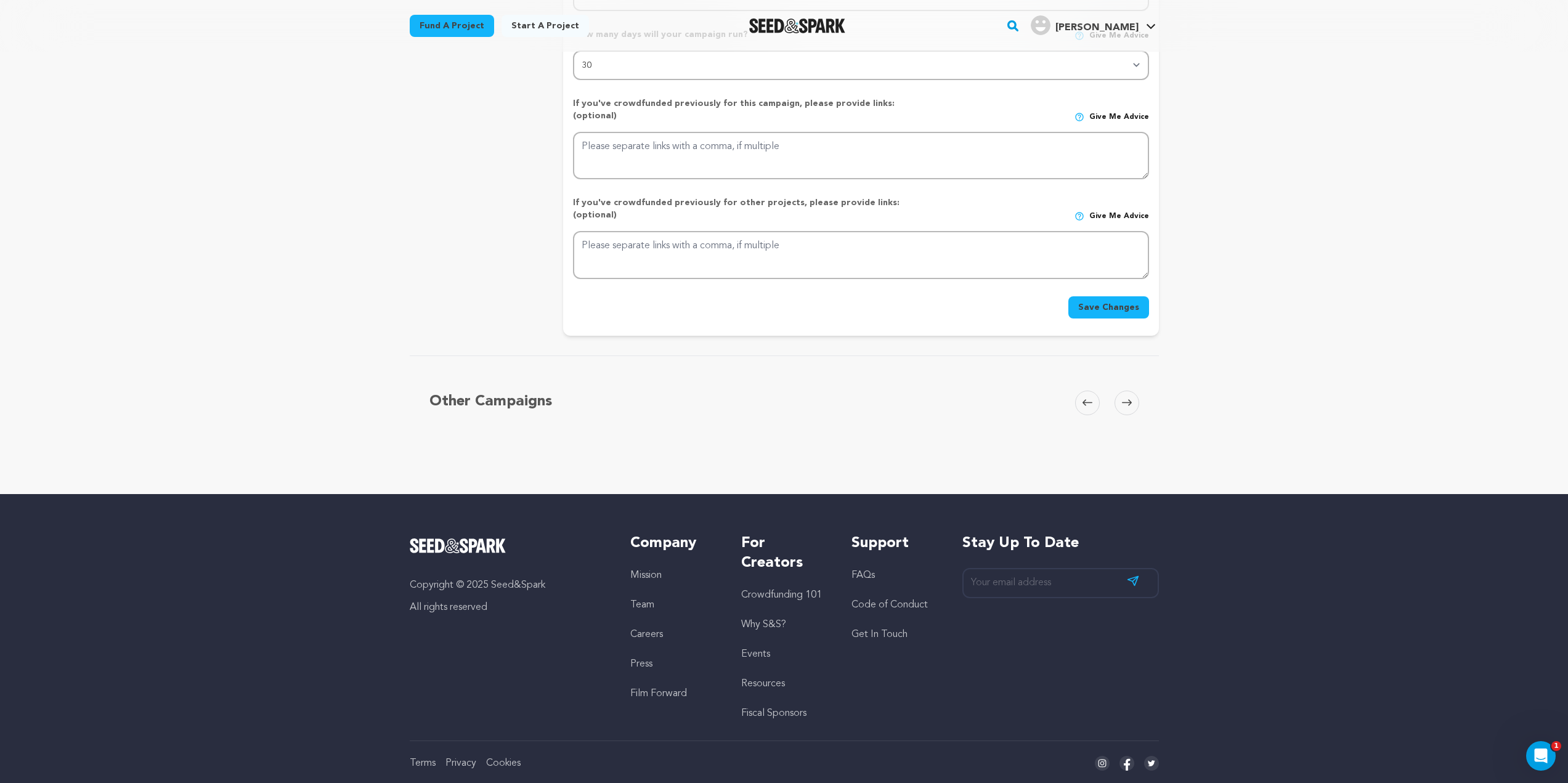
click at [1107, 296] on button "Save Changes" at bounding box center [1108, 307] width 81 height 22
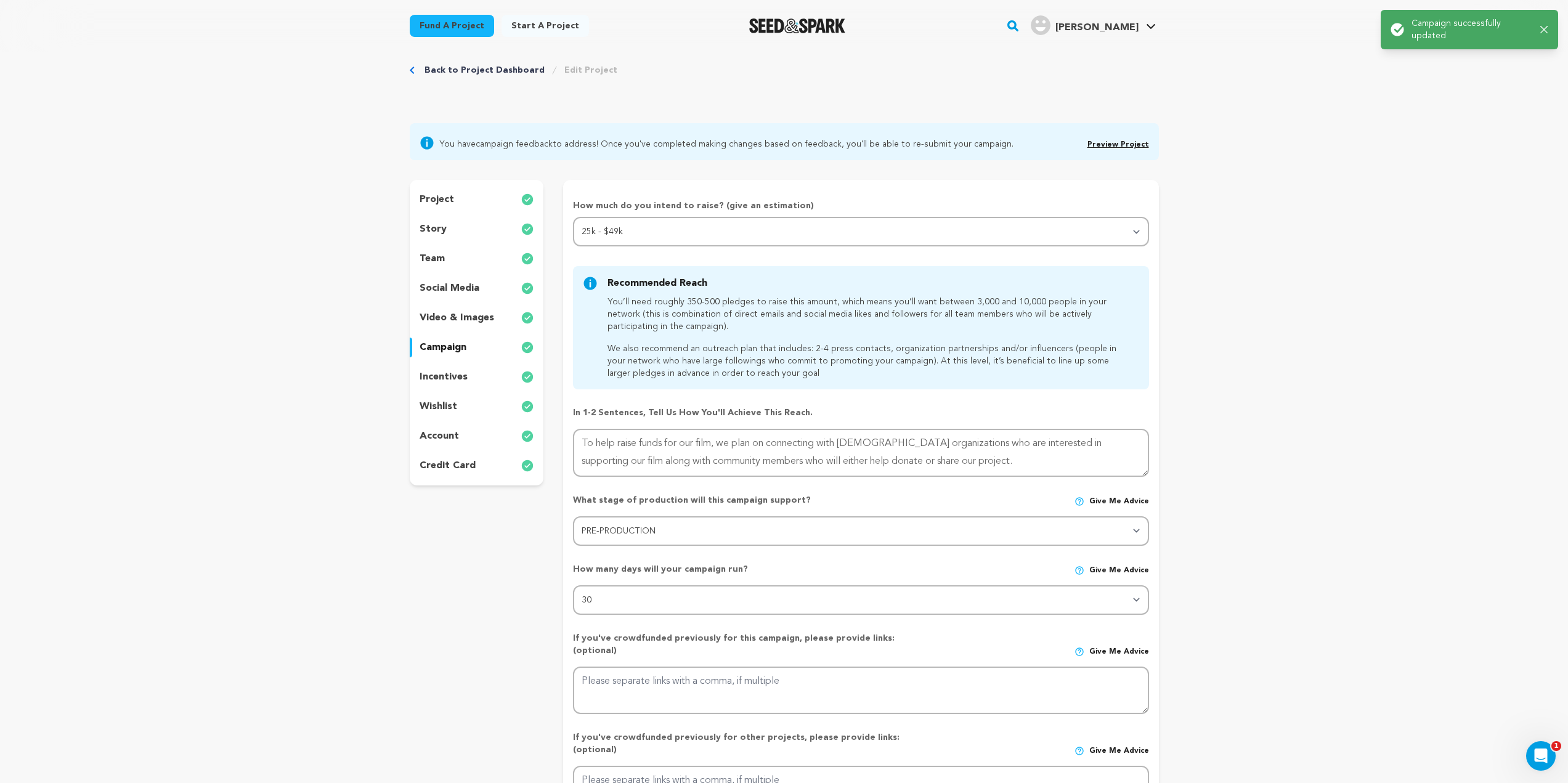
scroll to position [0, 0]
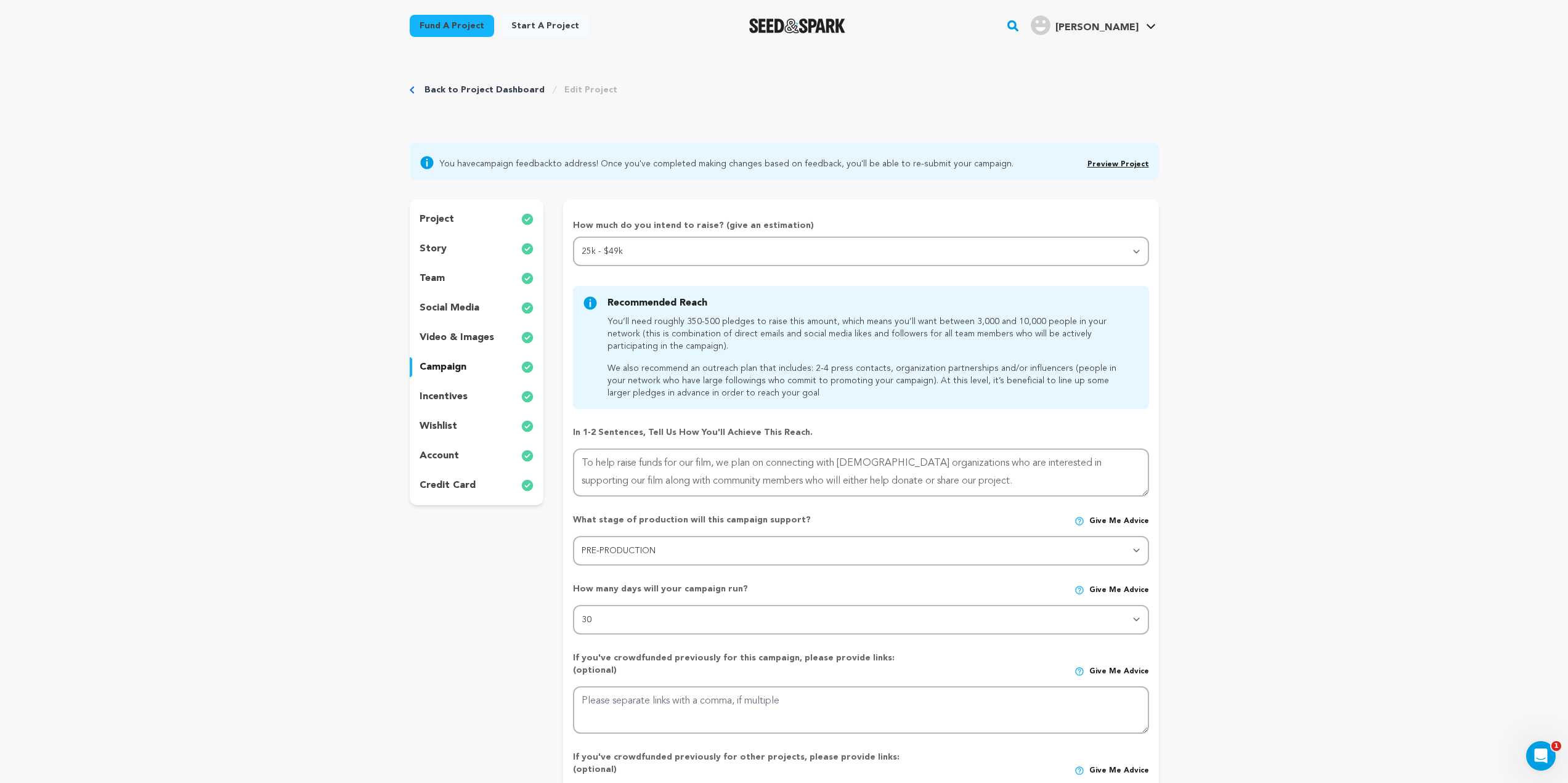
click at [466, 239] on div "story" at bounding box center [477, 249] width 134 height 20
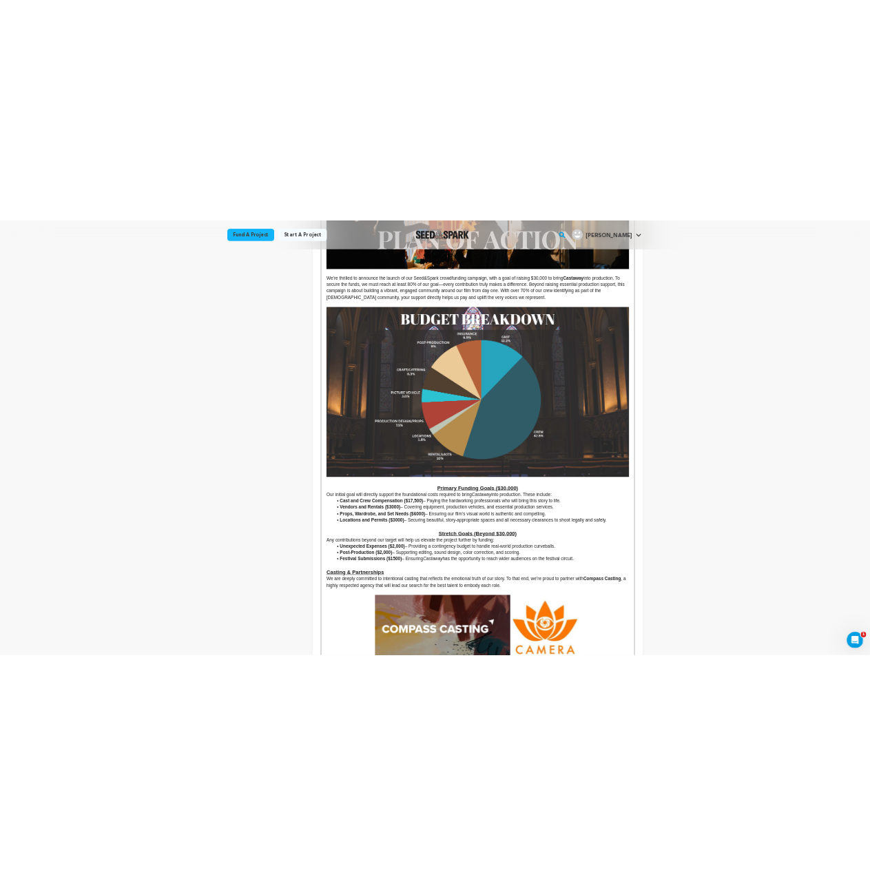
scroll to position [3788, 0]
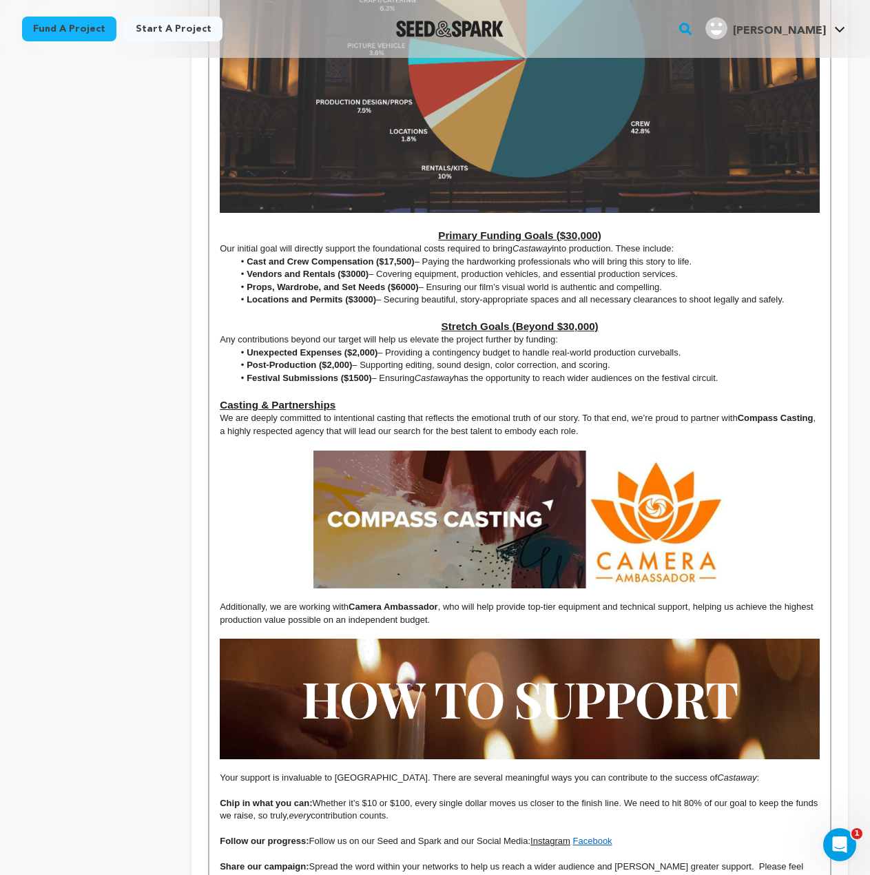
click at [408, 256] on strong "Cast and Crew Compensation ($17,500)" at bounding box center [330, 261] width 167 height 10
drag, startPoint x: 411, startPoint y: 236, endPoint x: 386, endPoint y: 236, distance: 25.5
click at [386, 256] on strong "Cast and Crew Compensation ($17,500)" at bounding box center [330, 261] width 167 height 10
click at [355, 269] on strong "Vendors and Rentals ($3000)" at bounding box center [308, 274] width 122 height 10
click at [365, 269] on strong "Vendors and Rentals ($3000)" at bounding box center [308, 274] width 122 height 10
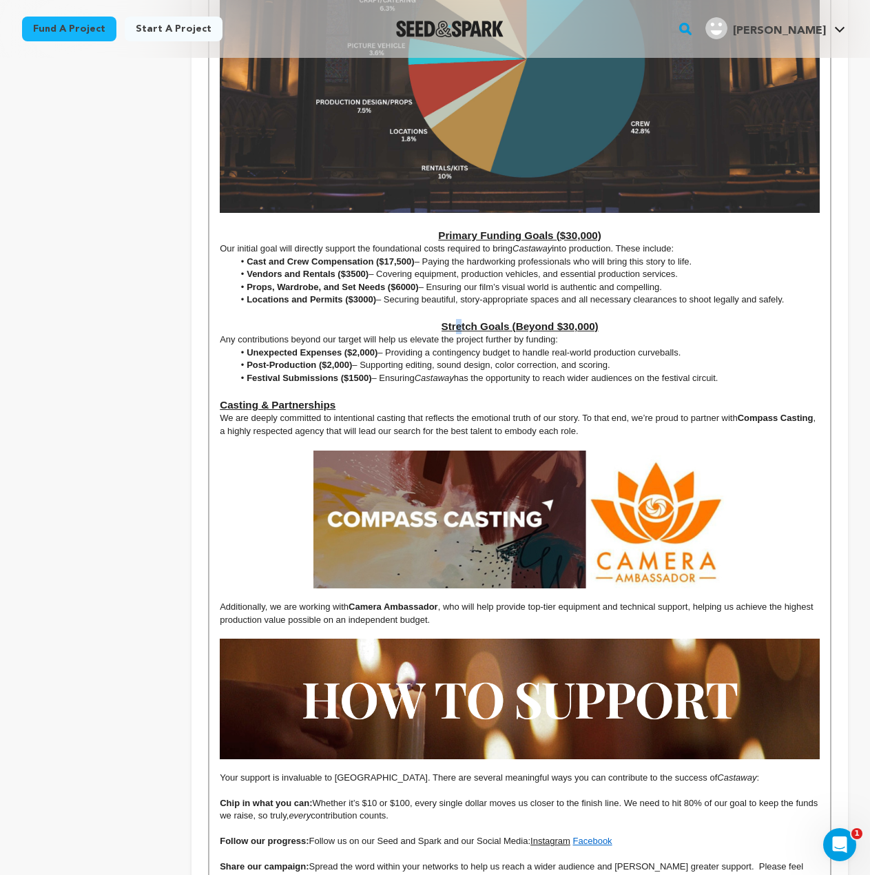
click at [450, 320] on u "﻿﻿﻿﻿﻿﻿﻿﻿﻿﻿﻿﻿﻿﻿﻿﻿﻿﻿ ﻿ Stretch Goals (Beyond $30,000)" at bounding box center [520, 326] width 157 height 12
drag, startPoint x: 736, startPoint y: 181, endPoint x: 800, endPoint y: 201, distance: 67.8
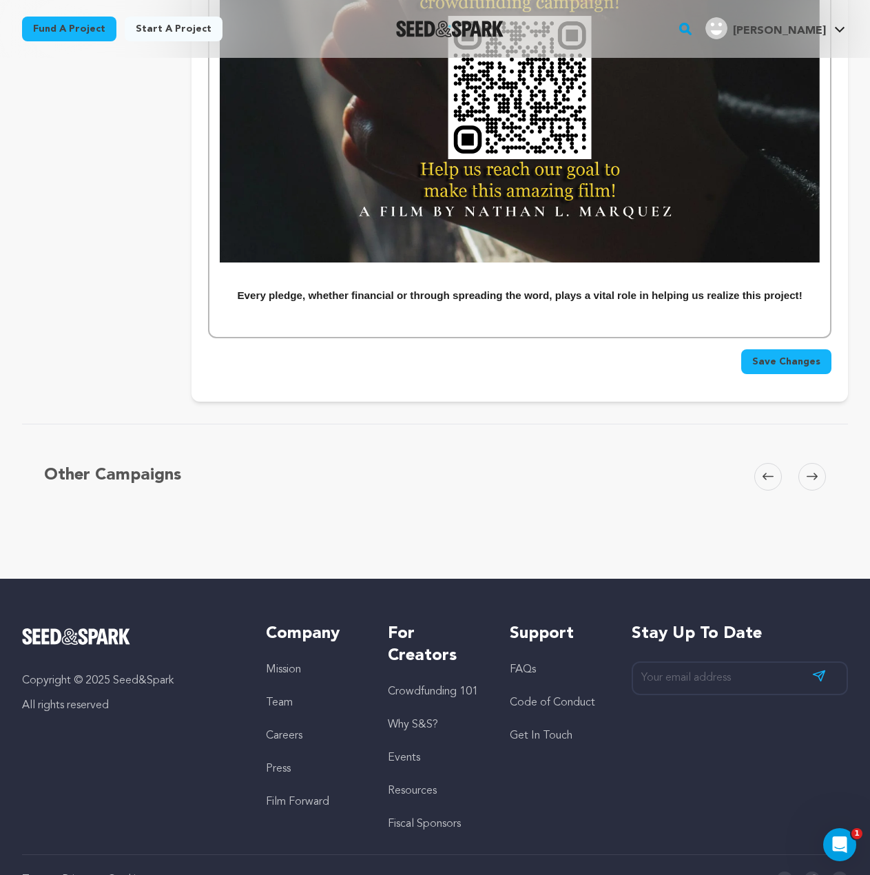
scroll to position [5326, 0]
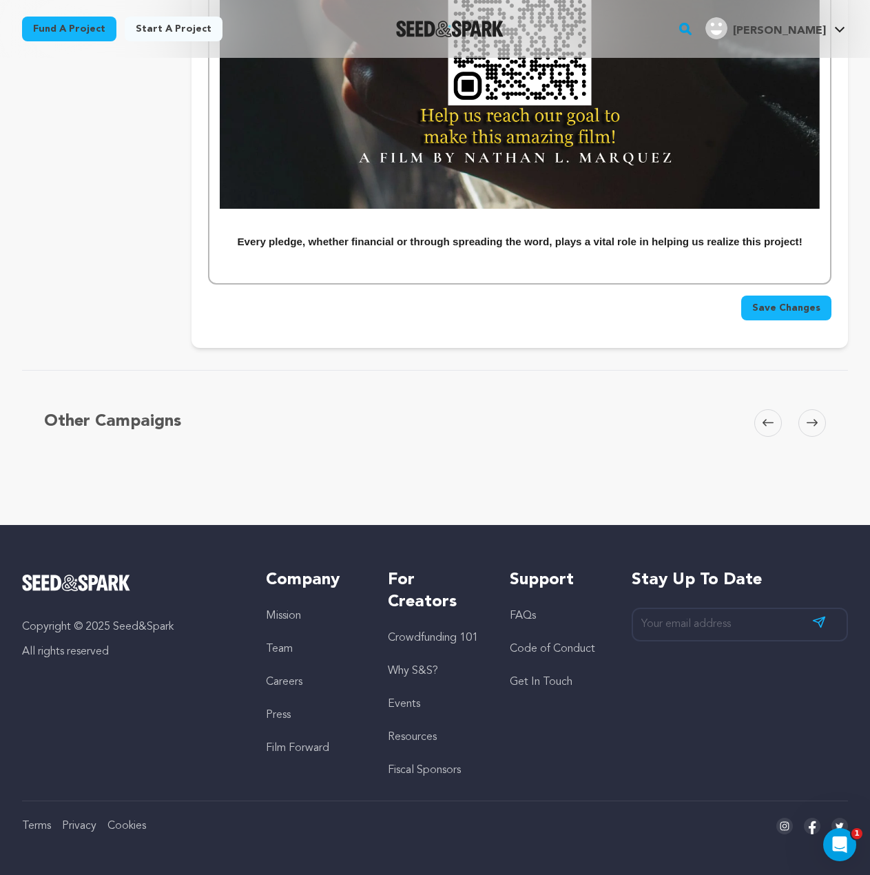
click at [799, 301] on span "Save Changes" at bounding box center [786, 308] width 68 height 14
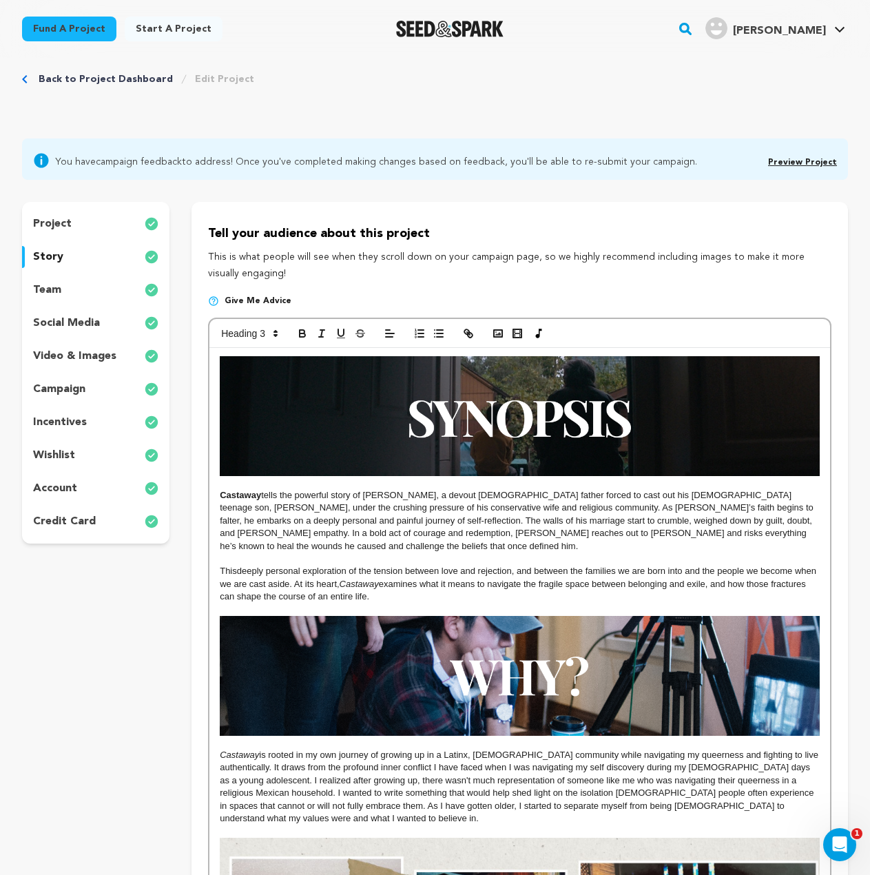
scroll to position [0, 0]
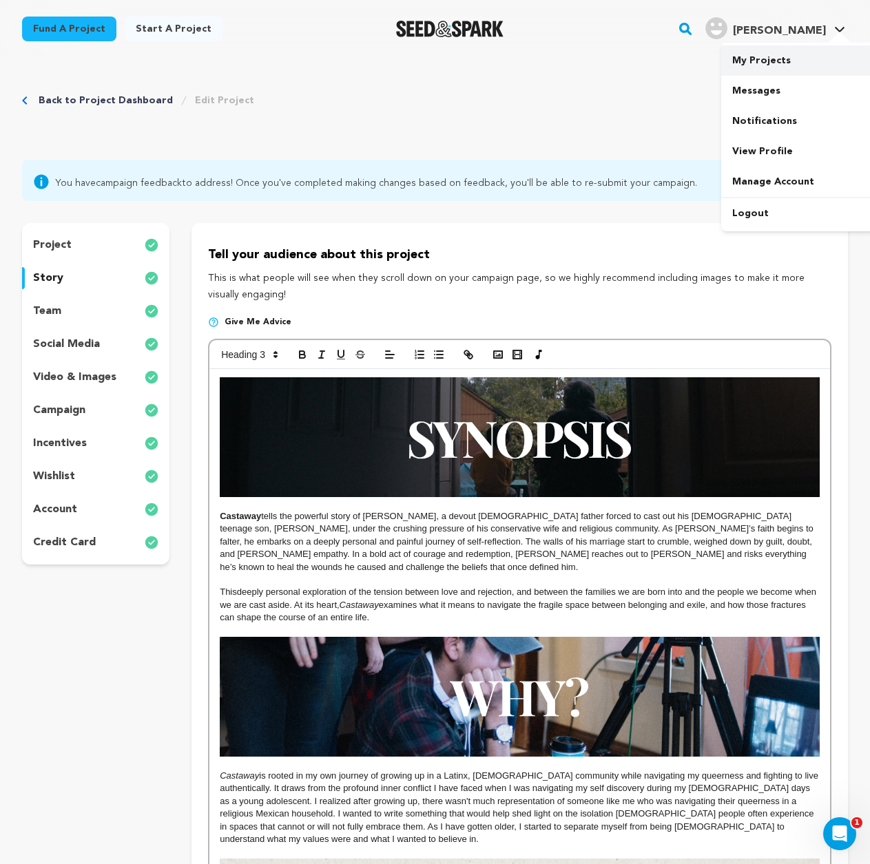
click at [790, 65] on link "My Projects" at bounding box center [798, 60] width 154 height 30
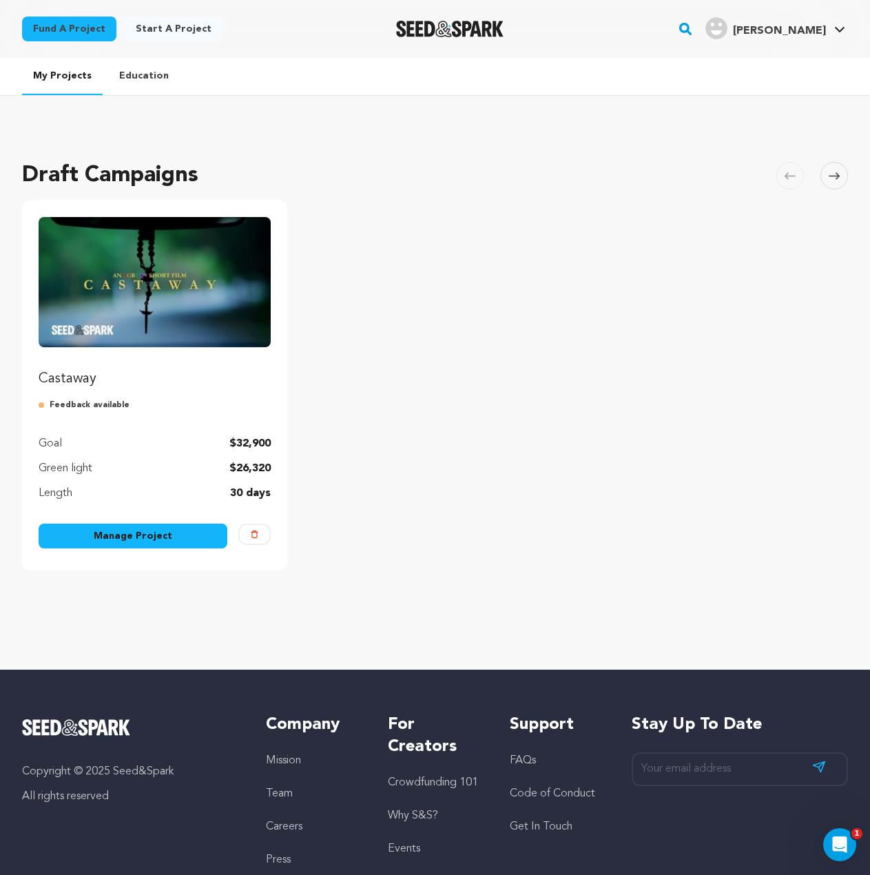
click at [232, 249] on img "Fund Castaway" at bounding box center [155, 282] width 232 height 130
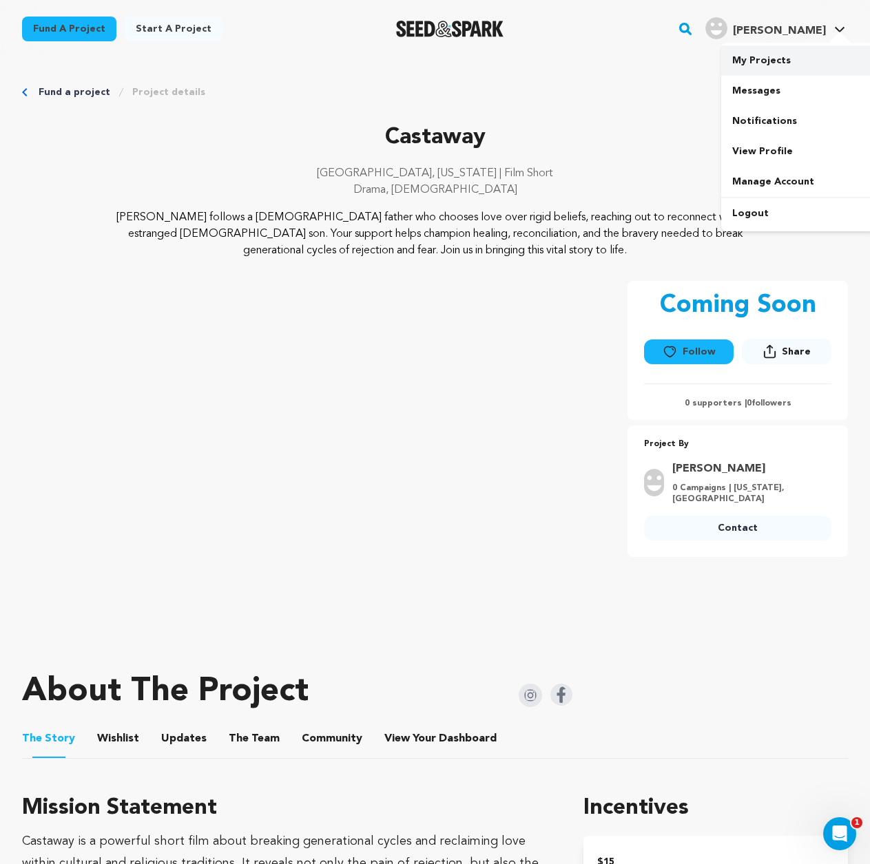
click at [818, 54] on link "My Projects" at bounding box center [798, 60] width 154 height 30
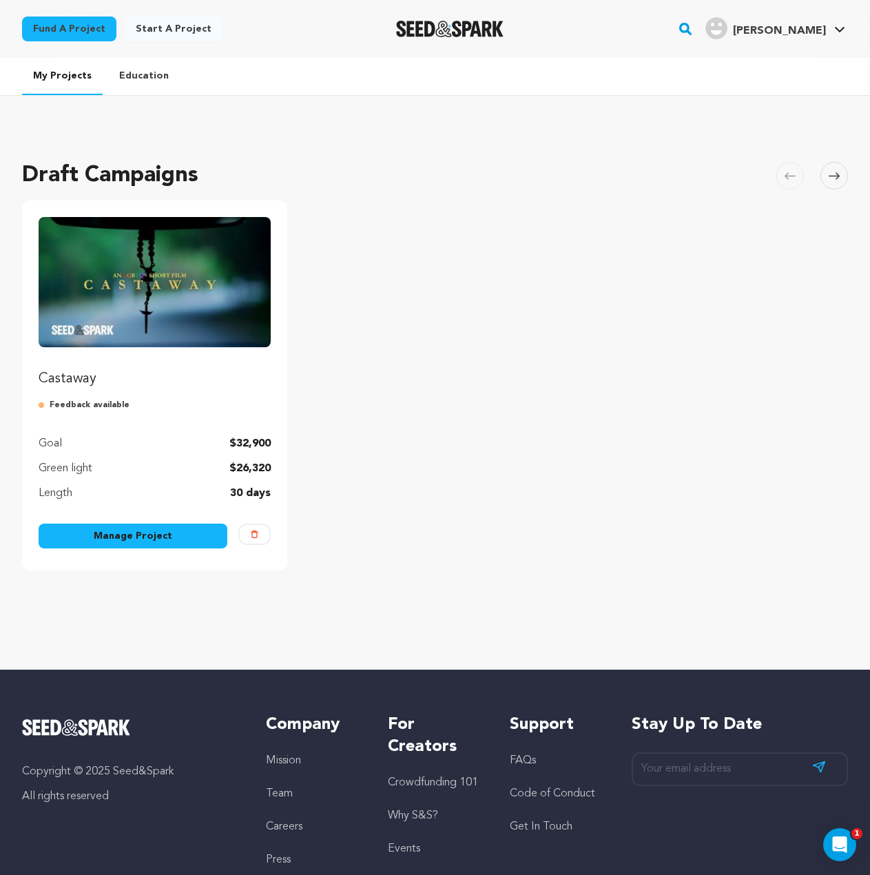
click at [117, 260] on img "Fund Castaway" at bounding box center [155, 282] width 232 height 130
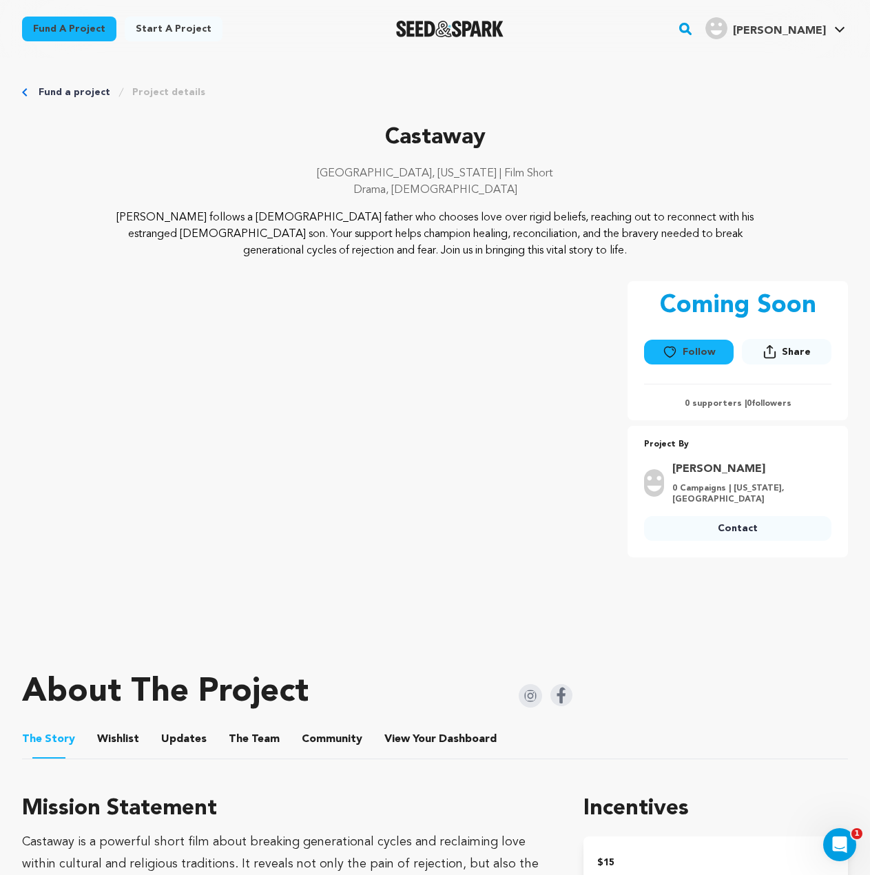
click at [541, 246] on p "Castaway follows a Mexican father who chooses love over rigid beliefs, reaching…" at bounding box center [435, 234] width 661 height 50
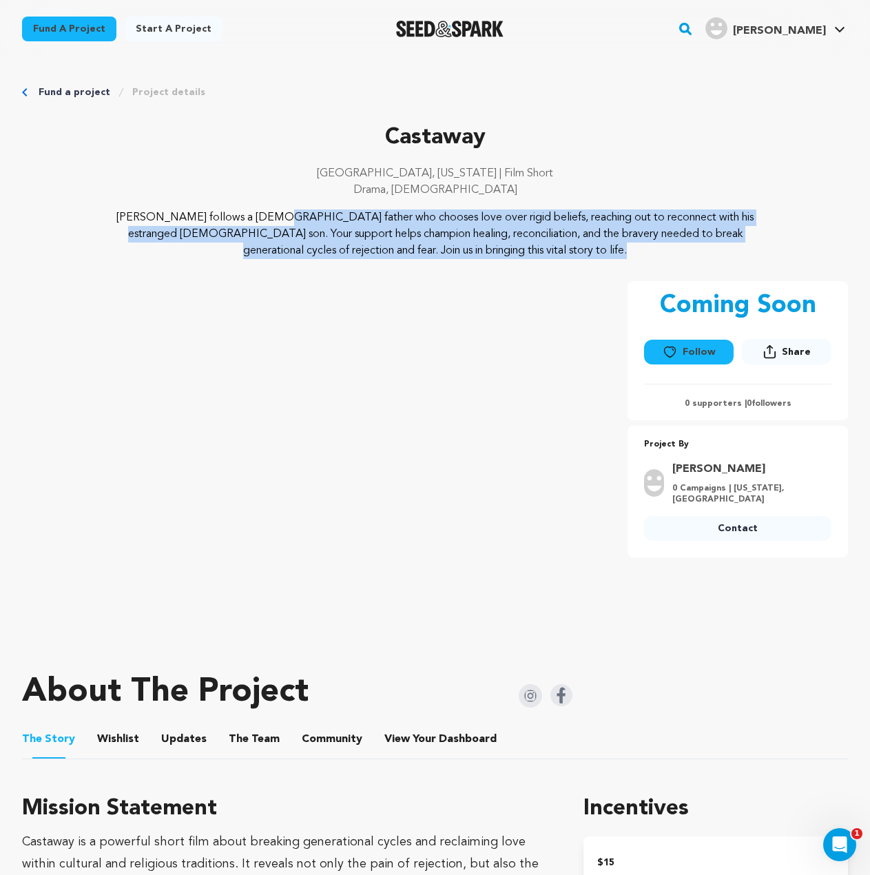
drag, startPoint x: 541, startPoint y: 246, endPoint x: 85, endPoint y: 225, distance: 455.8
click at [85, 225] on div "Castaway follows a Mexican father who chooses love over rigid beliefs, reaching…" at bounding box center [435, 234] width 826 height 50
copy p "Castaway follows a Mexican father who chooses love over rigid beliefs, reaching…"
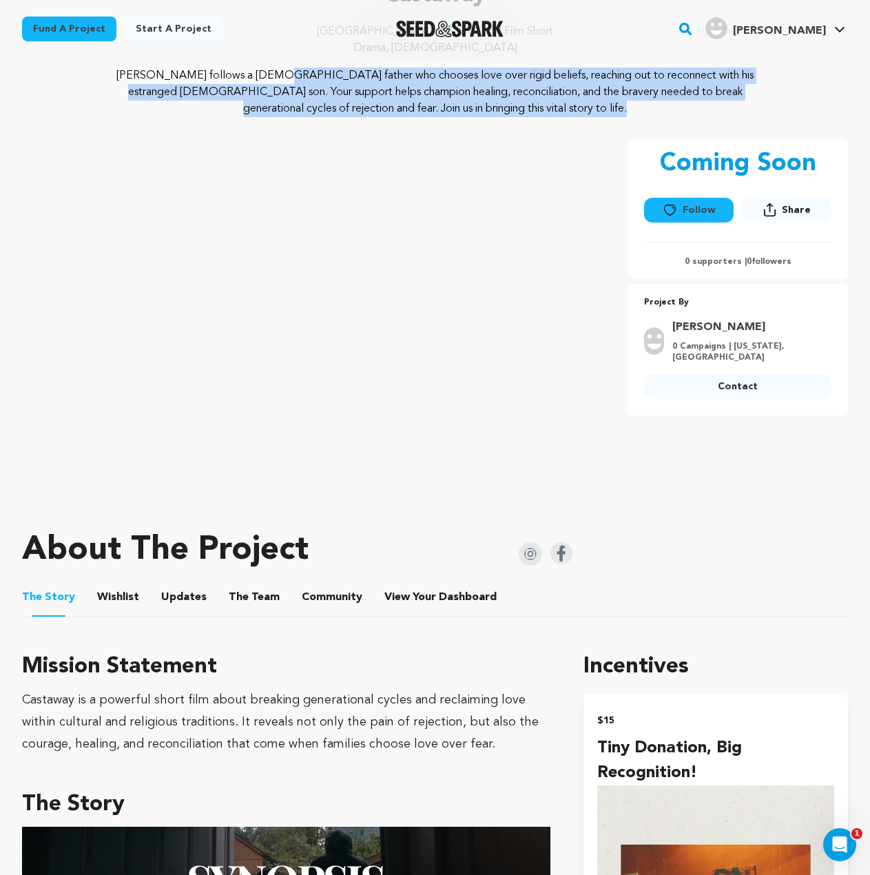
scroll to position [413, 0]
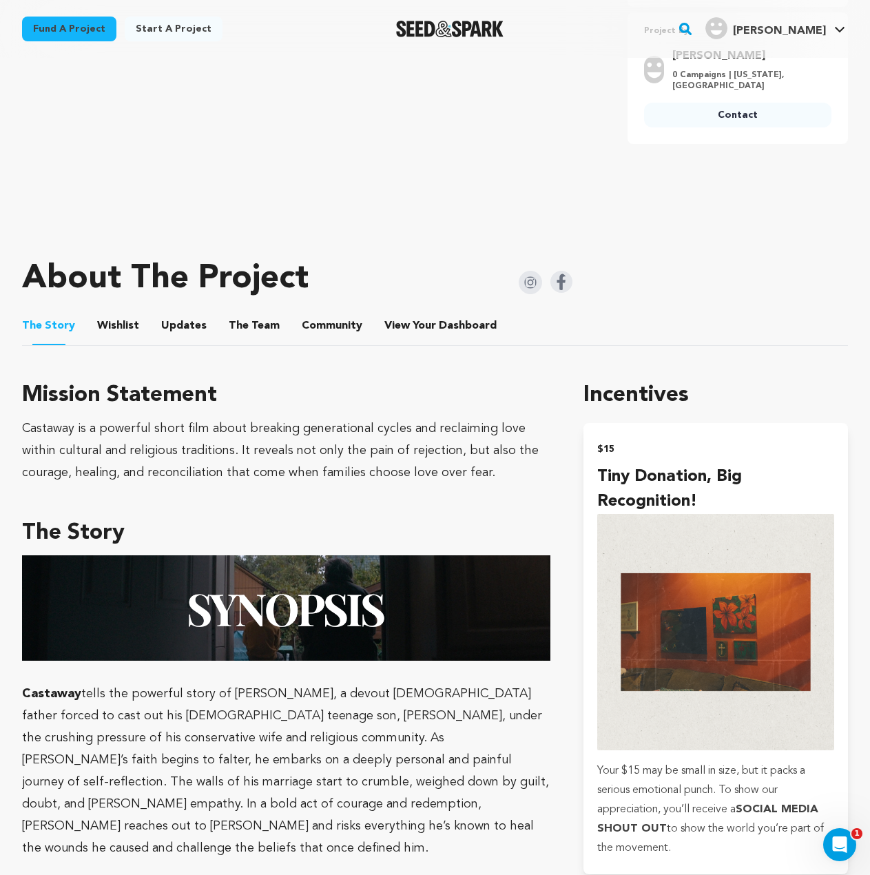
click at [248, 444] on div "Castaway is a powerful short film about breaking generational cycles and reclai…" at bounding box center [286, 450] width 528 height 66
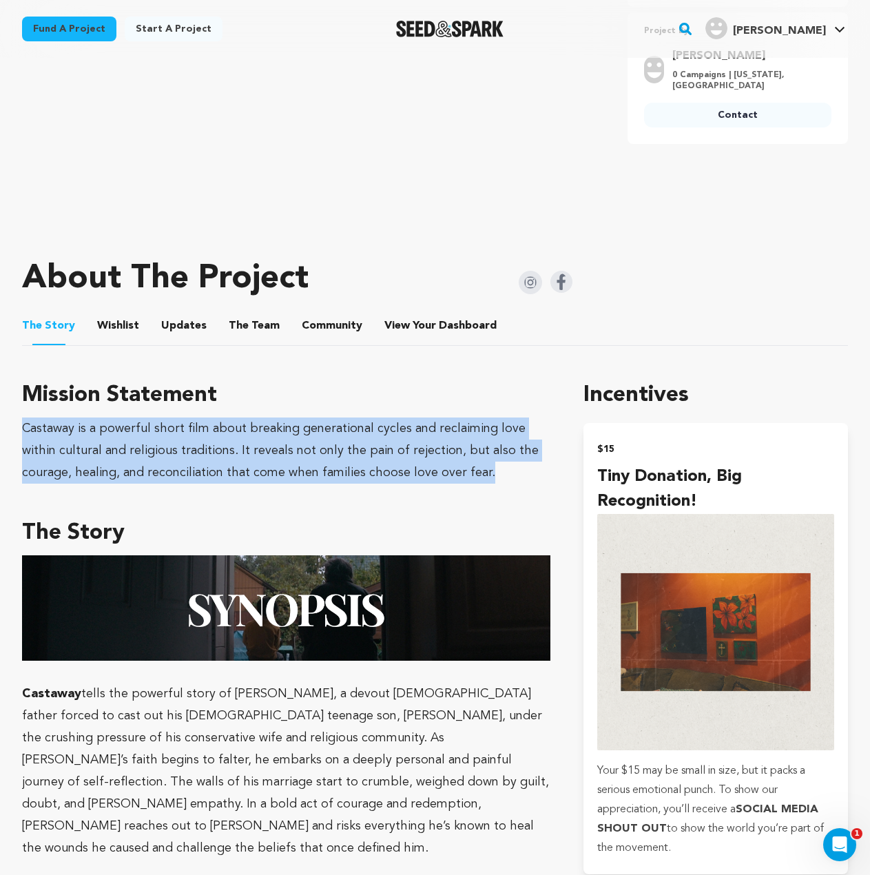
drag, startPoint x: 453, startPoint y: 480, endPoint x: 26, endPoint y: 426, distance: 429.7
click at [26, 426] on div "Castaway is a powerful short film about breaking generational cycles and reclai…" at bounding box center [286, 450] width 528 height 66
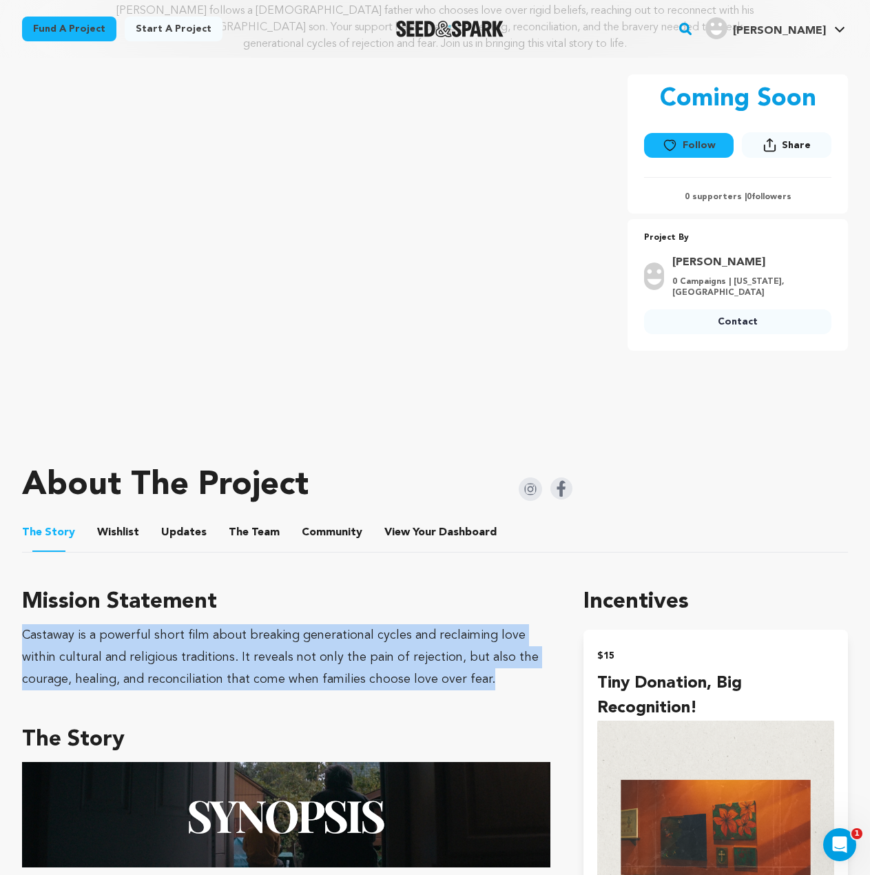
scroll to position [0, 0]
